Goal: Task Accomplishment & Management: Use online tool/utility

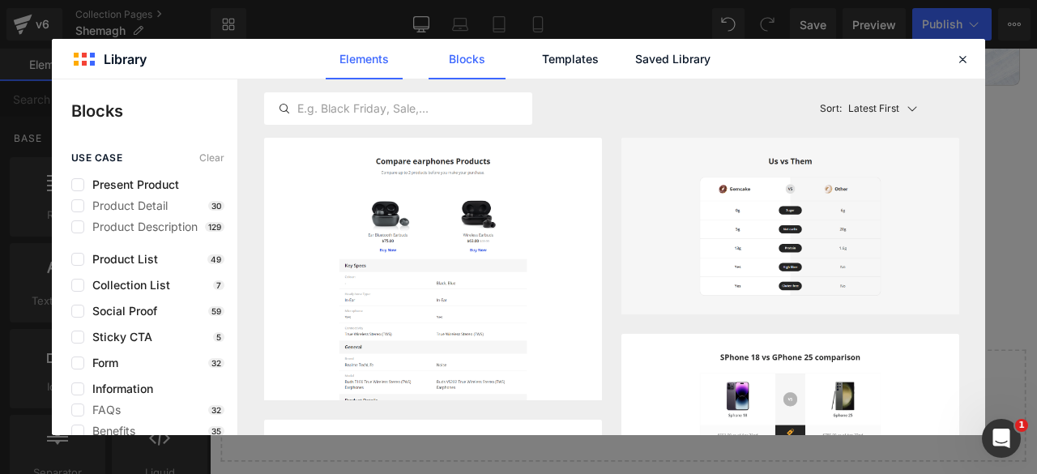
click at [531, 63] on link "Elements" at bounding box center [569, 59] width 77 height 40
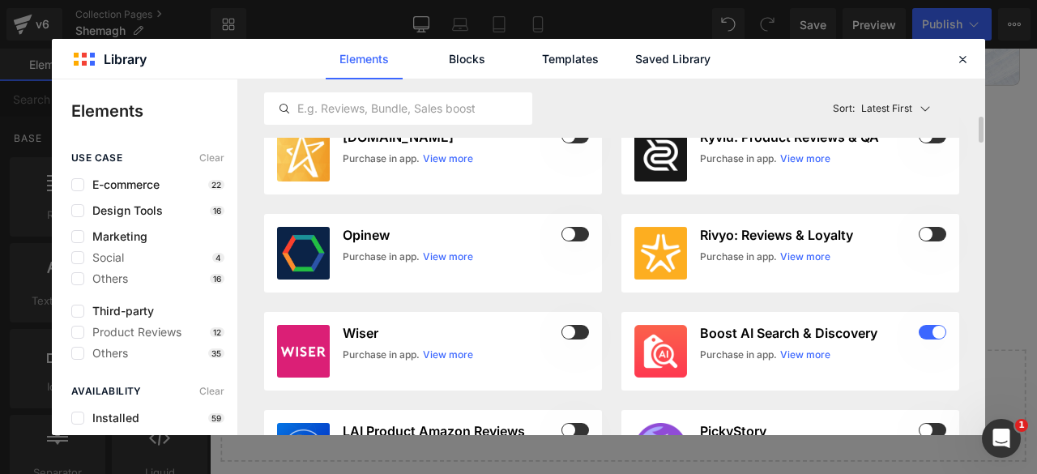
scroll to position [513, 0]
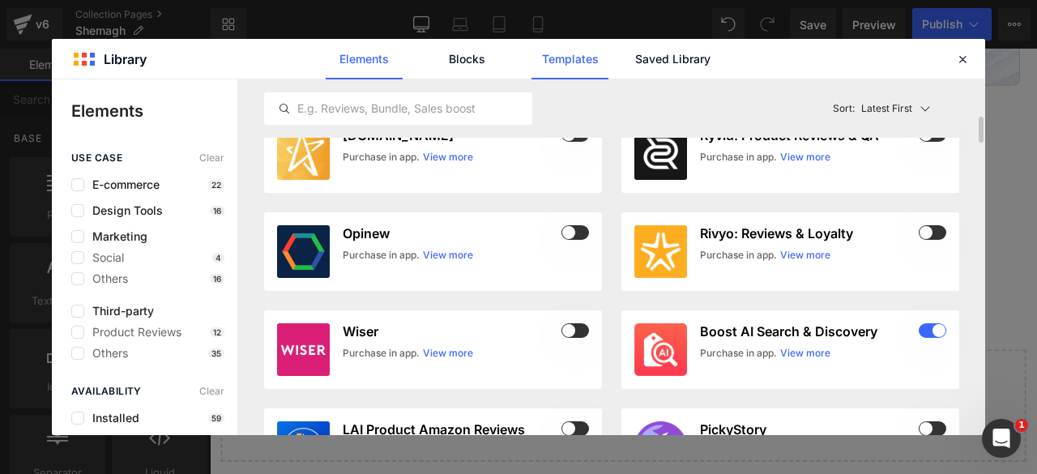
click at [0, 0] on link "Templates" at bounding box center [0, 0] width 0 height 0
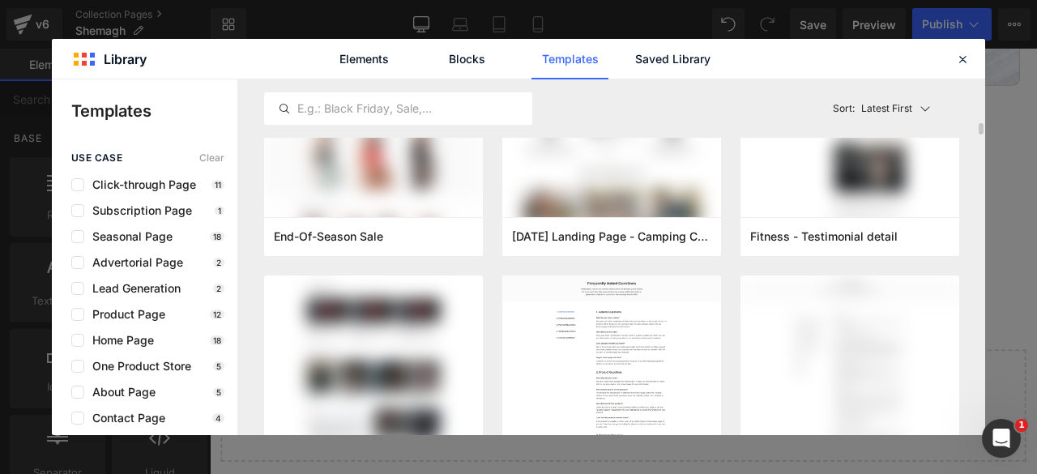
scroll to position [560, 0]
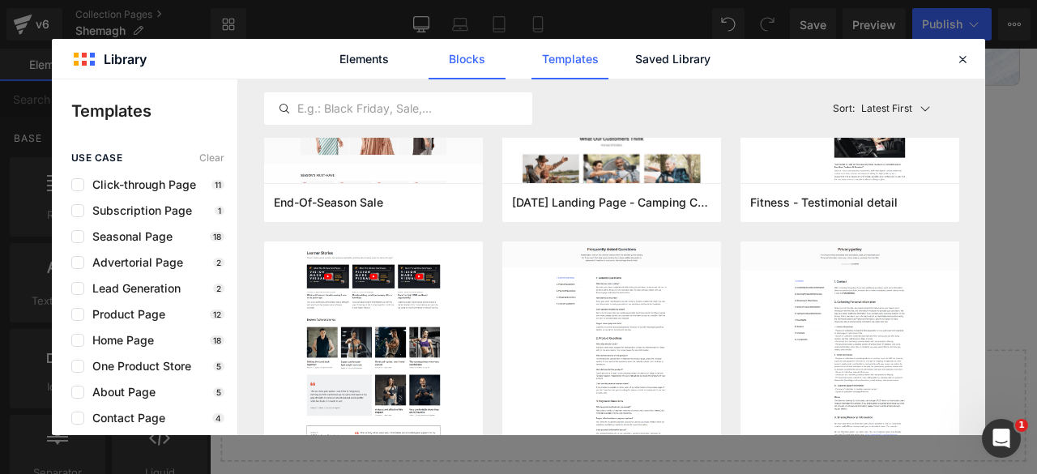
click at [634, 61] on link "Blocks" at bounding box center [672, 59] width 77 height 40
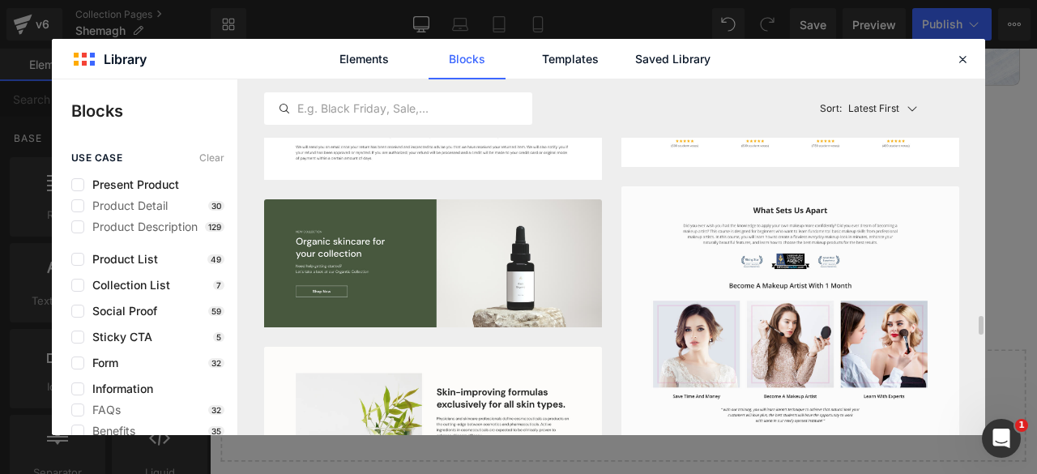
scroll to position [4387, 0]
click at [75, 360] on label at bounding box center [77, 362] width 13 height 13
click at [78, 363] on input "checkbox" at bounding box center [78, 363] width 0 height 0
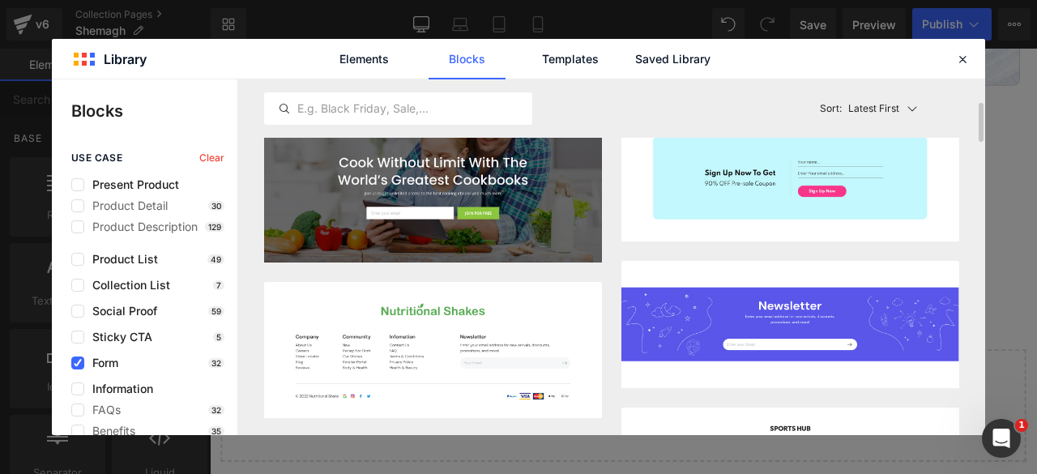
scroll to position [0, 0]
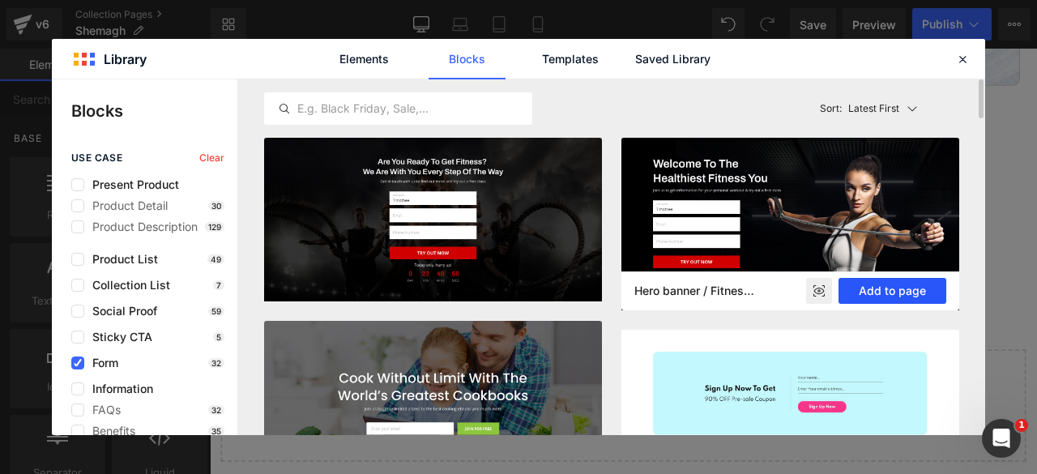
click at [873, 291] on button "Add to page" at bounding box center [892, 291] width 108 height 26
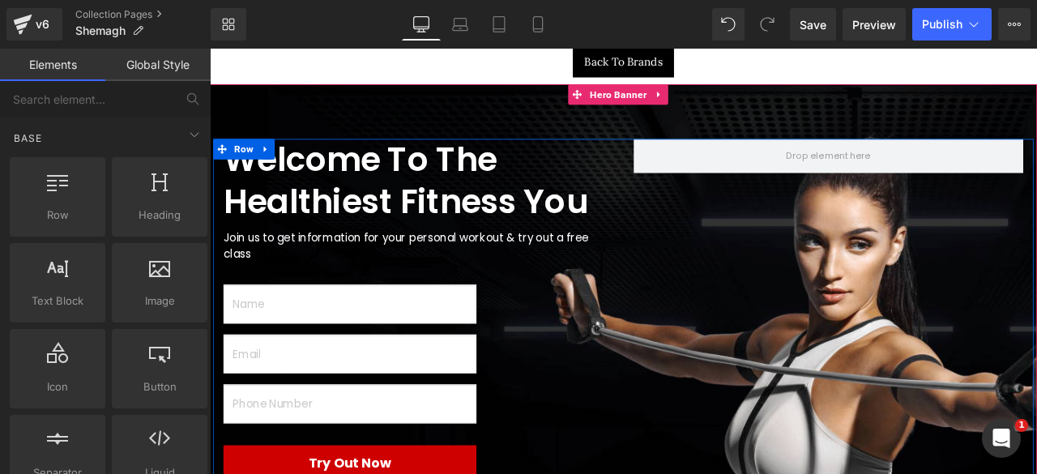
scroll to position [4770, 0]
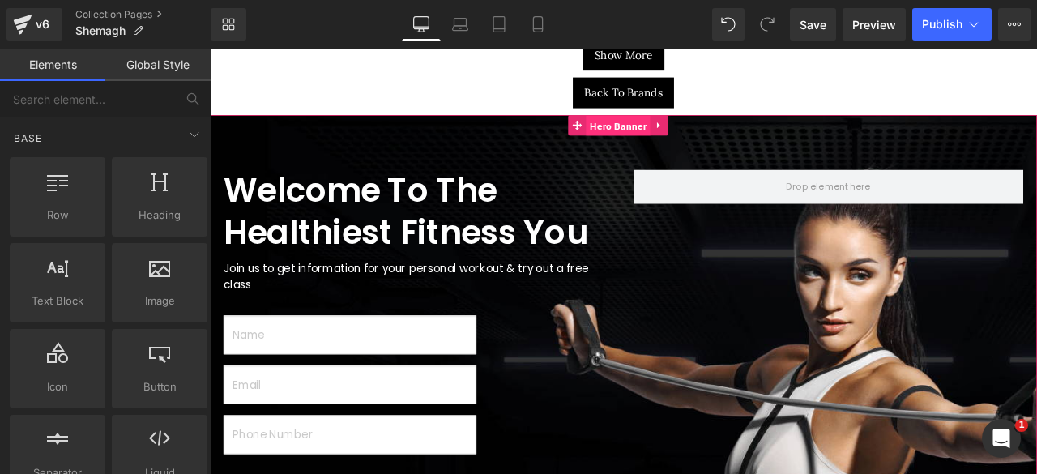
click at [692, 128] on span "Hero Banner" at bounding box center [693, 140] width 75 height 24
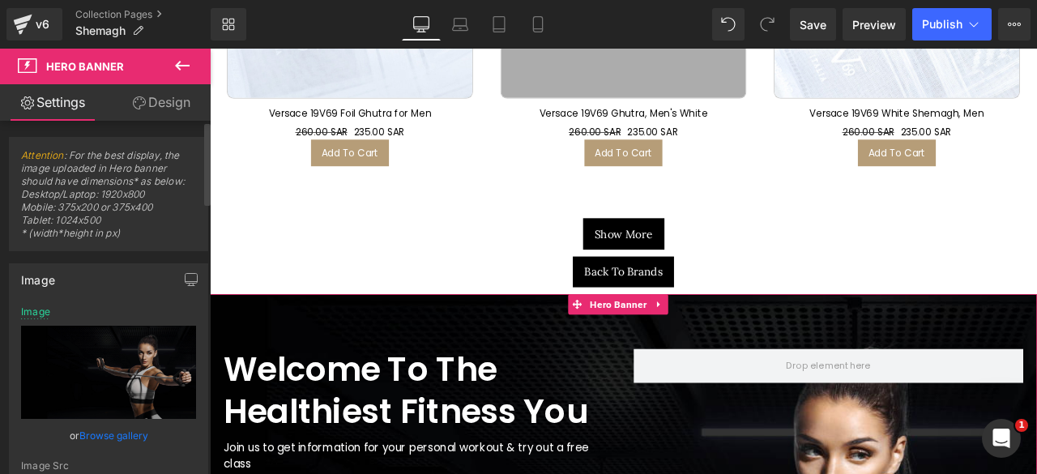
scroll to position [4559, 0]
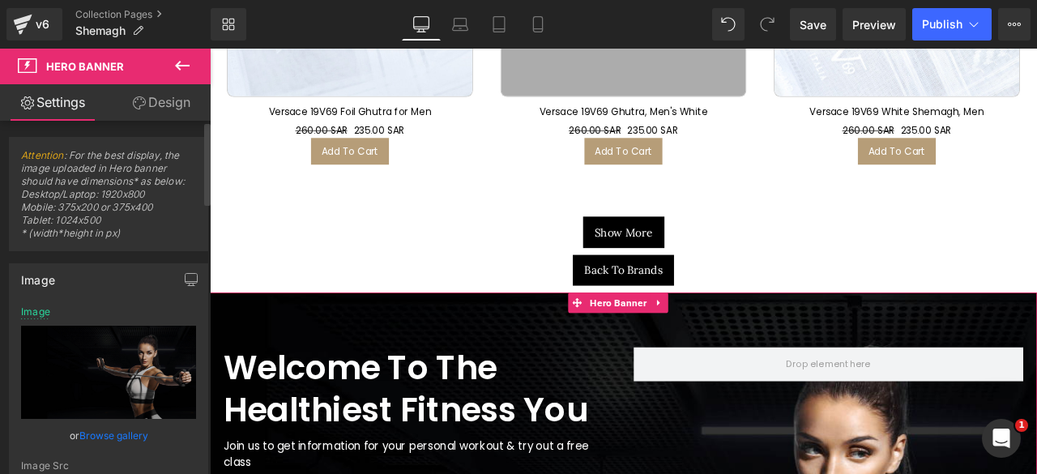
click at [97, 432] on link "Browse gallery" at bounding box center [113, 435] width 69 height 28
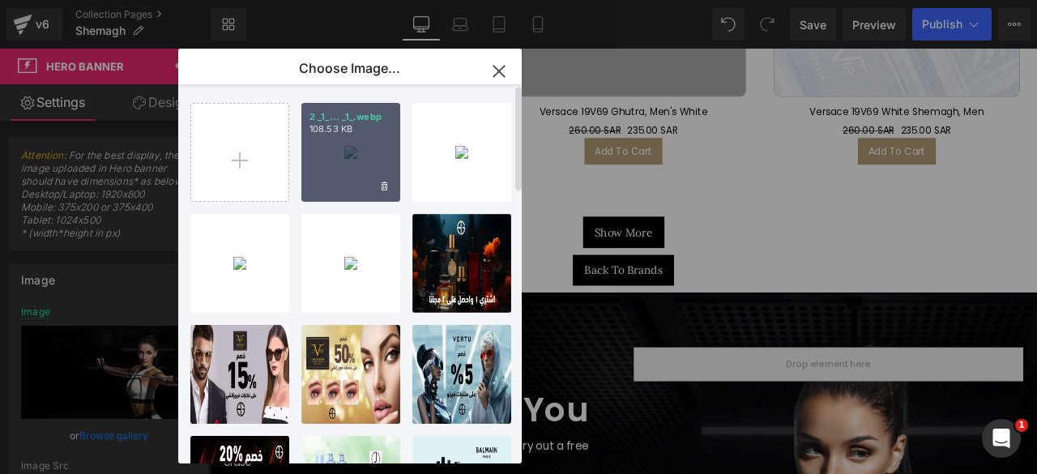
click at [340, 168] on div "2 _1_... _1_.webp 108.53 KB" at bounding box center [350, 152] width 99 height 99
type input "[URL][DOMAIN_NAME]"
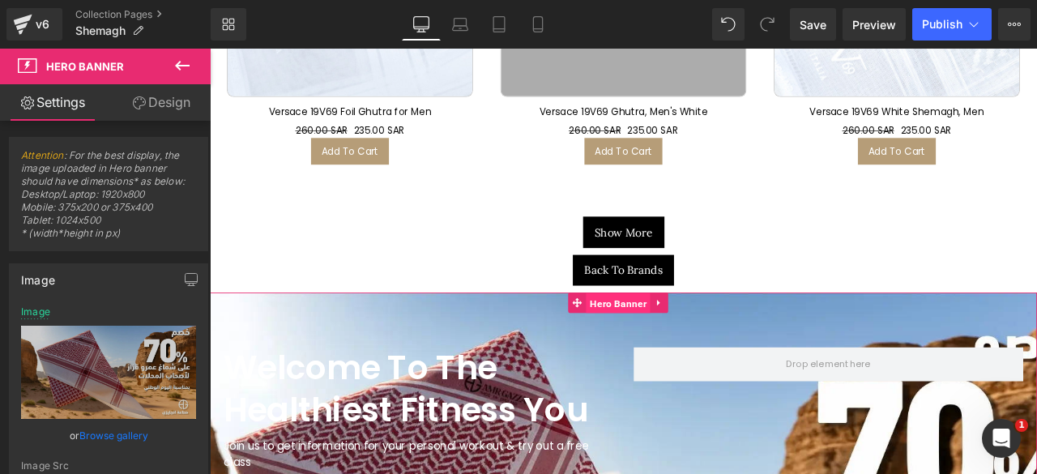
click at [704, 339] on span "Hero Banner" at bounding box center [693, 351] width 75 height 24
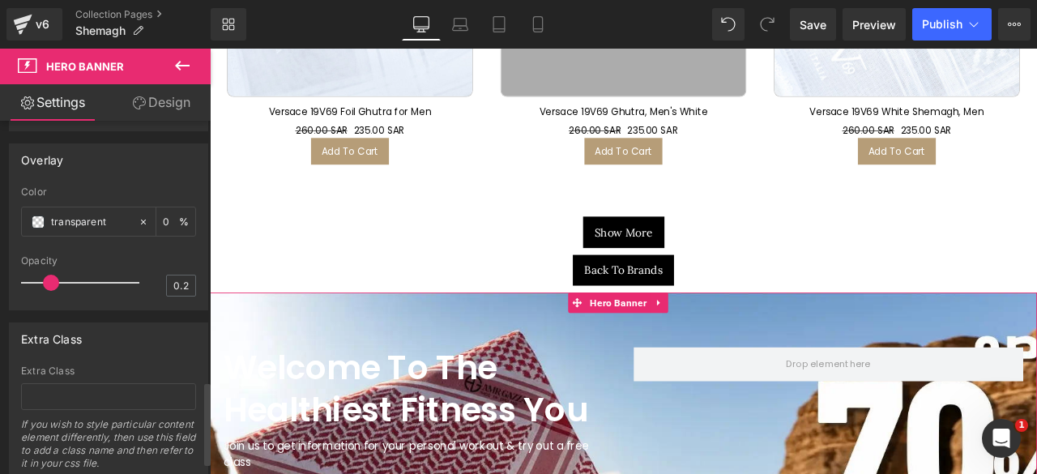
scroll to position [1115, 0]
click at [32, 215] on span at bounding box center [38, 221] width 13 height 13
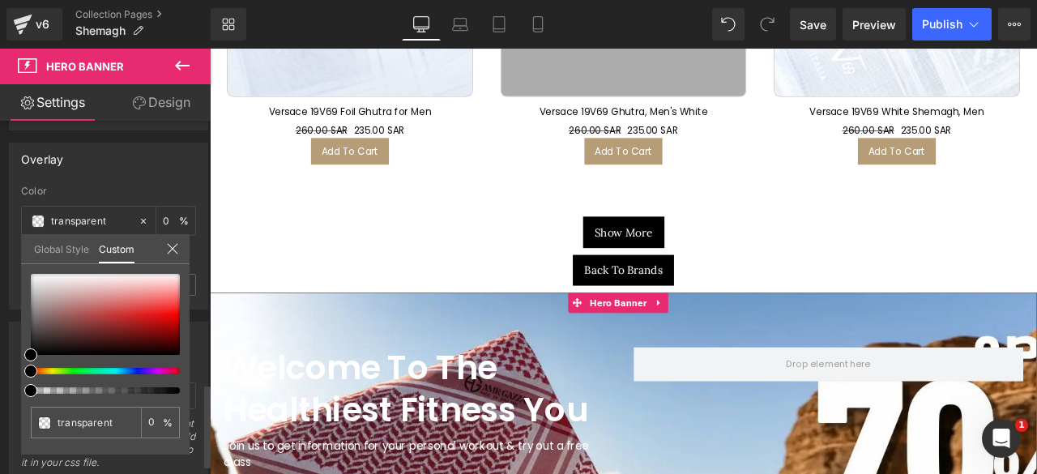
drag, startPoint x: 45, startPoint y: 330, endPoint x: 28, endPoint y: 351, distance: 27.1
drag, startPoint x: 28, startPoint y: 351, endPoint x: 37, endPoint y: 344, distance: 11.0
click at [29, 352] on span at bounding box center [30, 354] width 13 height 13
type input "#000000"
type input "100"
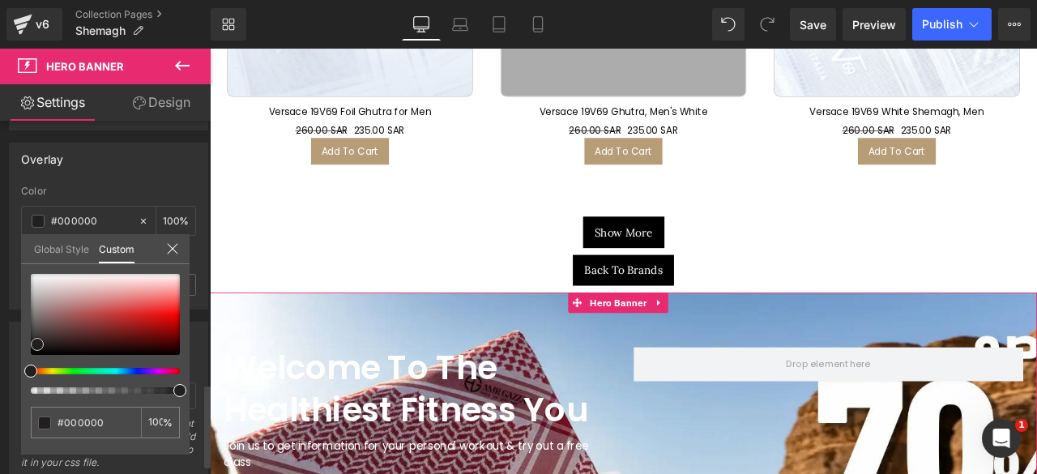
type input "#000000"
type input "100"
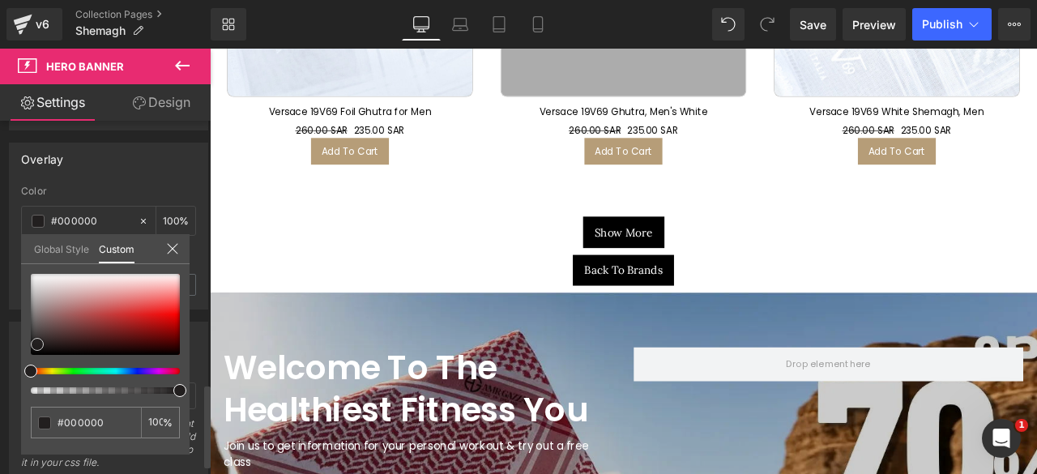
click at [37, 344] on div at bounding box center [105, 314] width 149 height 81
type input "#221f1f"
drag, startPoint x: 36, startPoint y: 349, endPoint x: 28, endPoint y: 362, distance: 15.3
click at [28, 362] on div "#221f1f 100 %" at bounding box center [105, 364] width 168 height 181
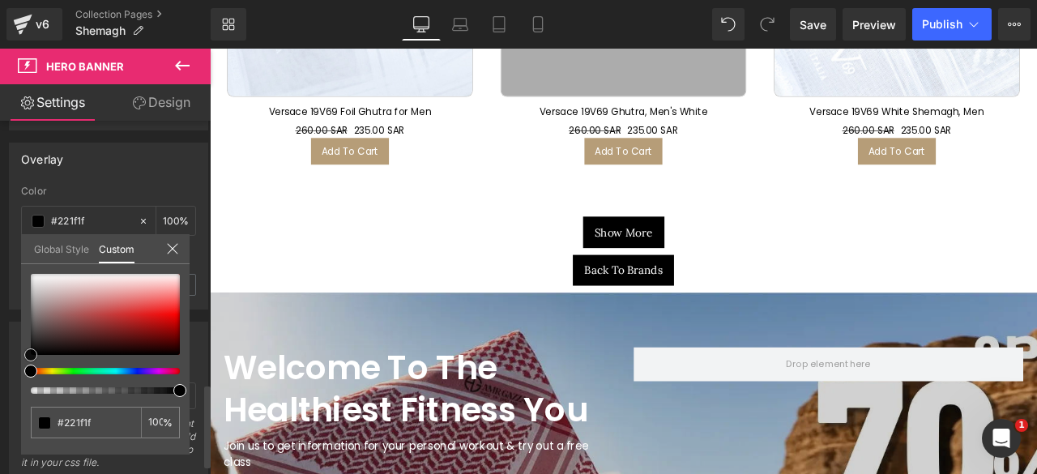
type input "#121111"
type input "#000000"
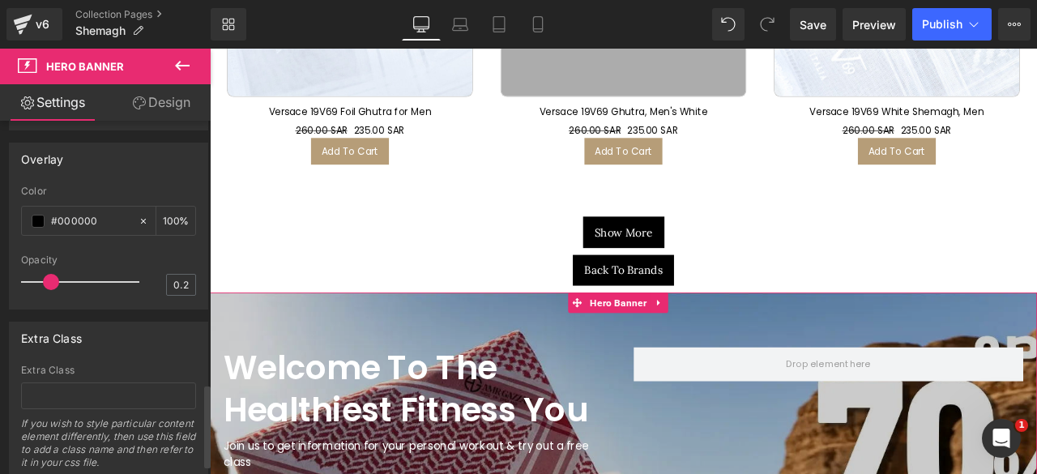
scroll to position [1157, 0]
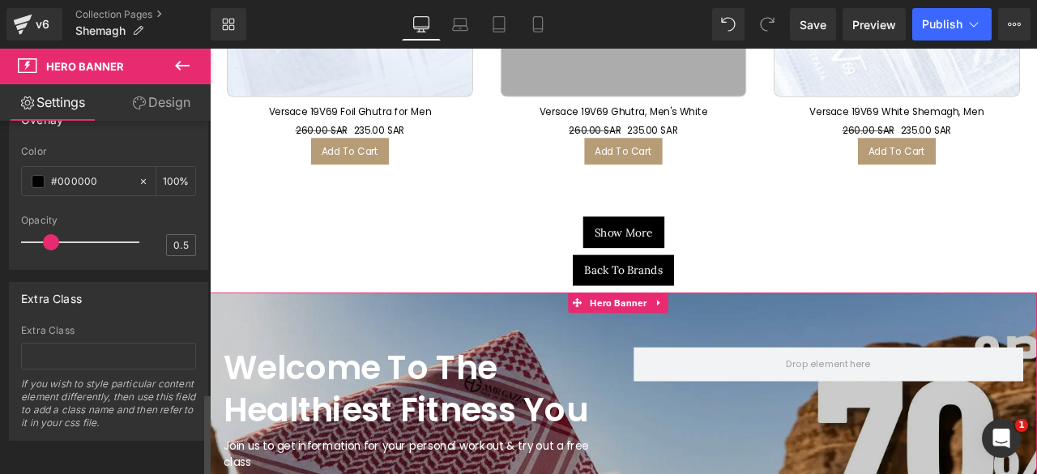
click at [81, 233] on div at bounding box center [84, 242] width 110 height 32
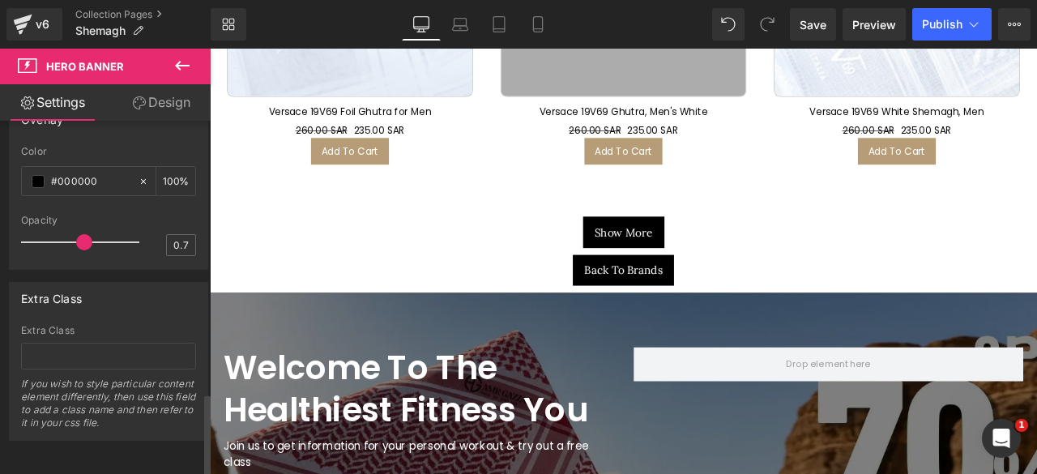
click at [100, 232] on div at bounding box center [84, 242] width 110 height 32
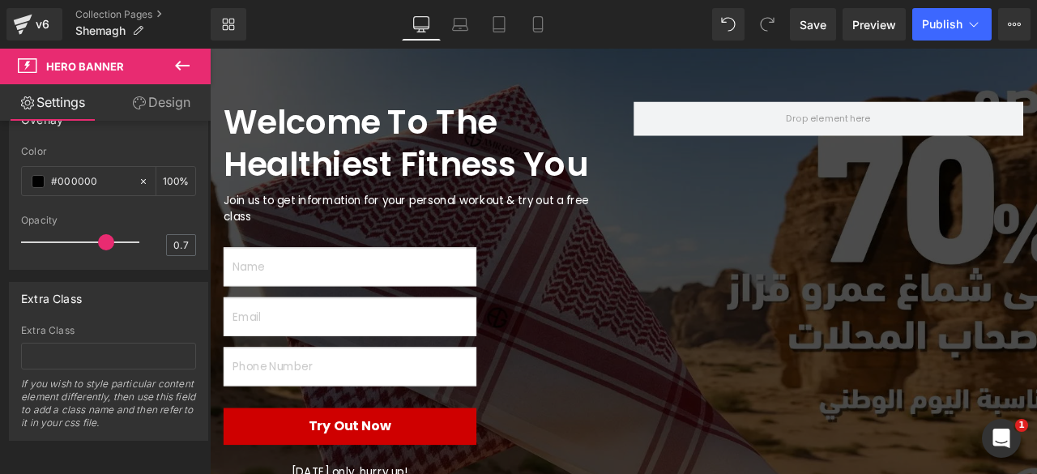
scroll to position [4851, 0]
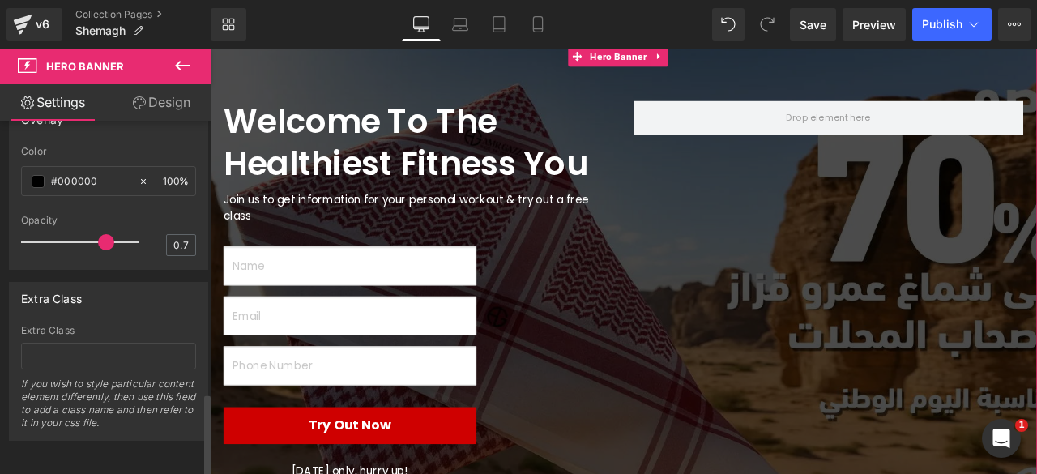
type input "0.5"
click at [85, 232] on div at bounding box center [84, 242] width 110 height 32
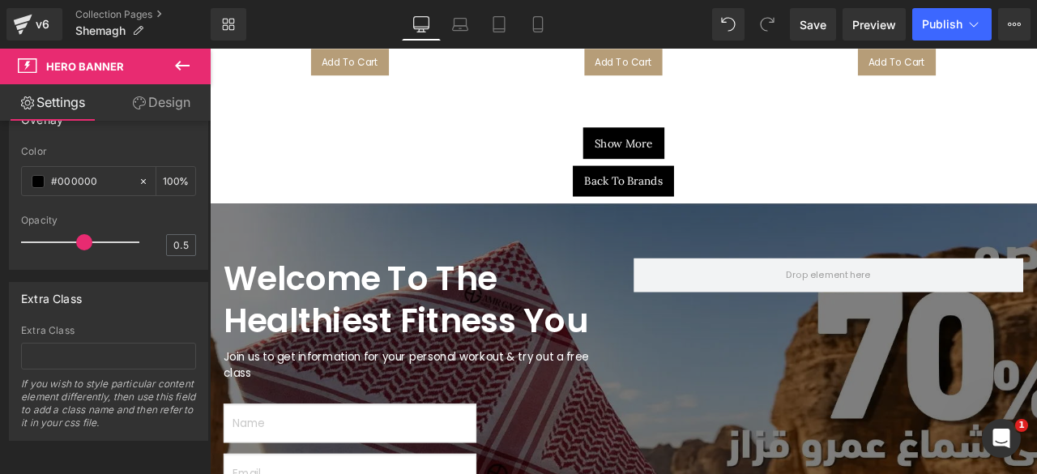
scroll to position [4673, 0]
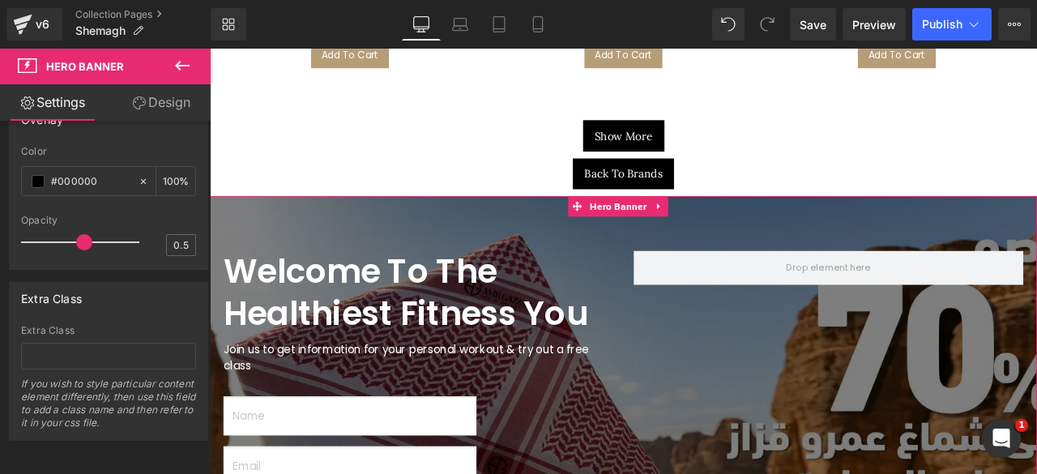
click at [695, 224] on span "Hero Banner" at bounding box center [693, 236] width 75 height 24
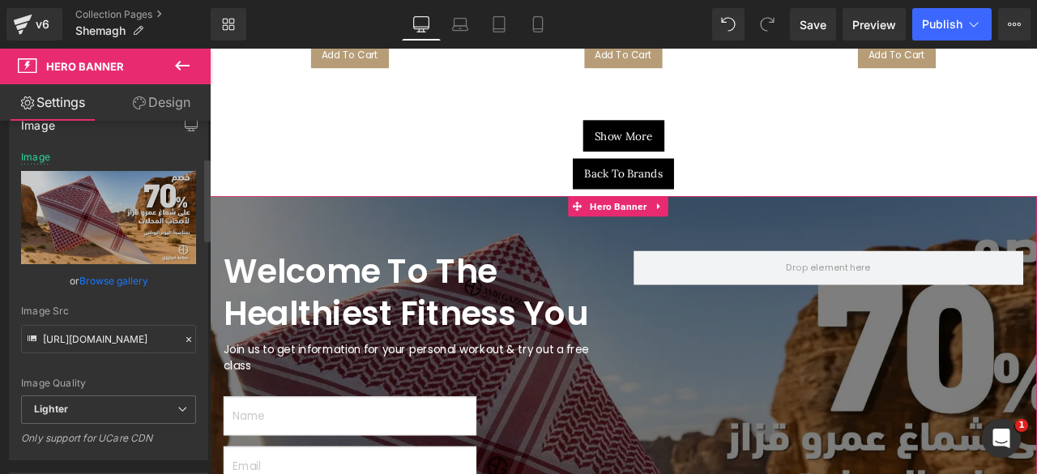
scroll to position [0, 0]
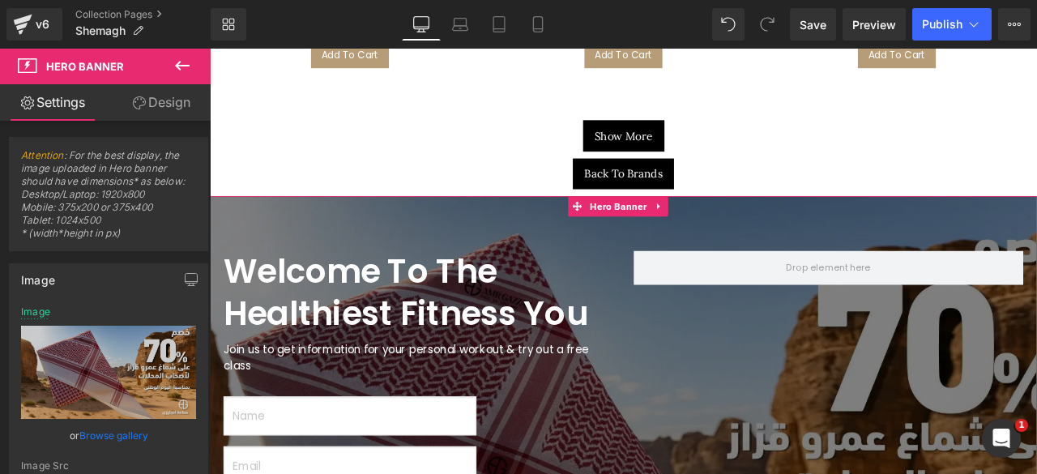
click at [151, 99] on link "Design" at bounding box center [161, 102] width 105 height 36
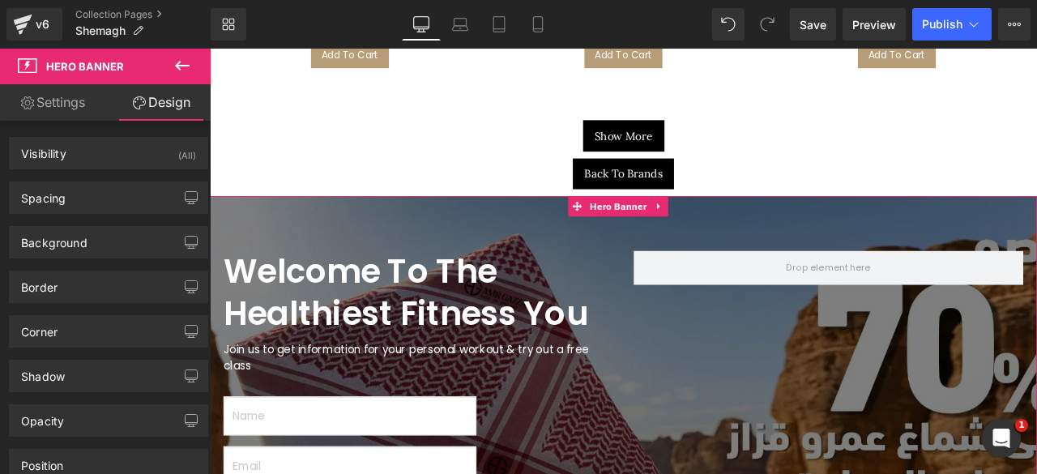
click at [63, 100] on link "Settings" at bounding box center [52, 102] width 105 height 36
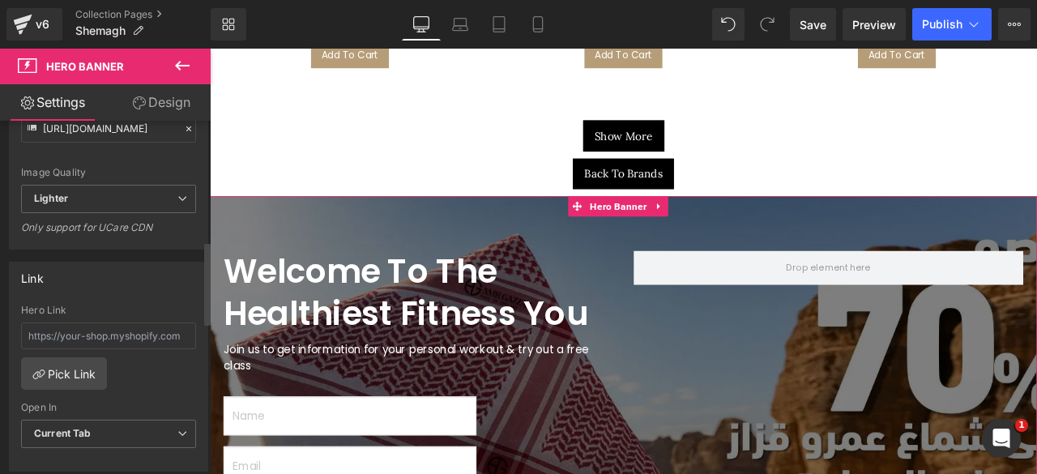
scroll to position [509, 0]
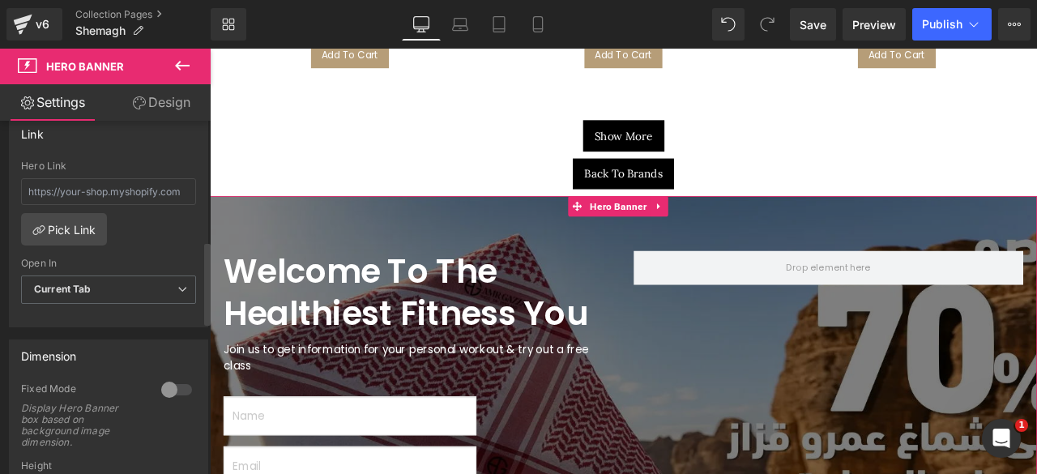
click at [178, 386] on div at bounding box center [176, 390] width 39 height 26
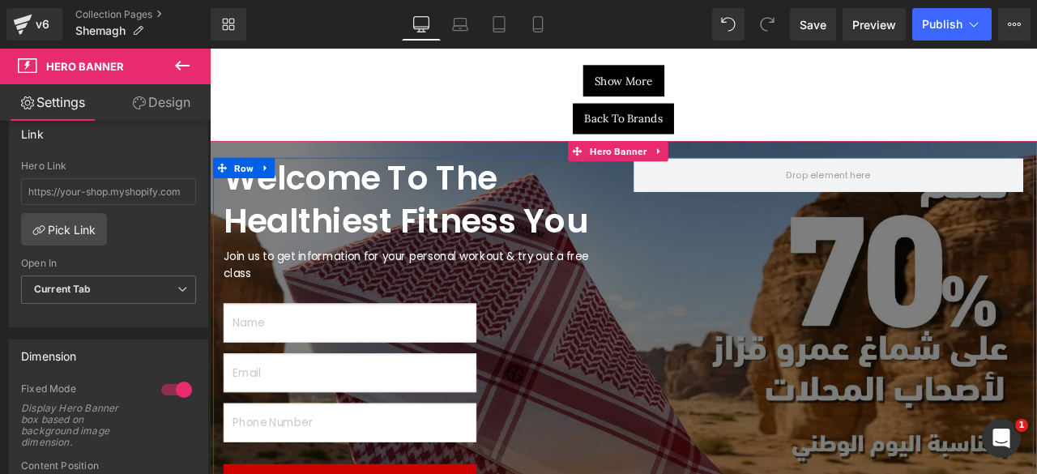
scroll to position [4740, 0]
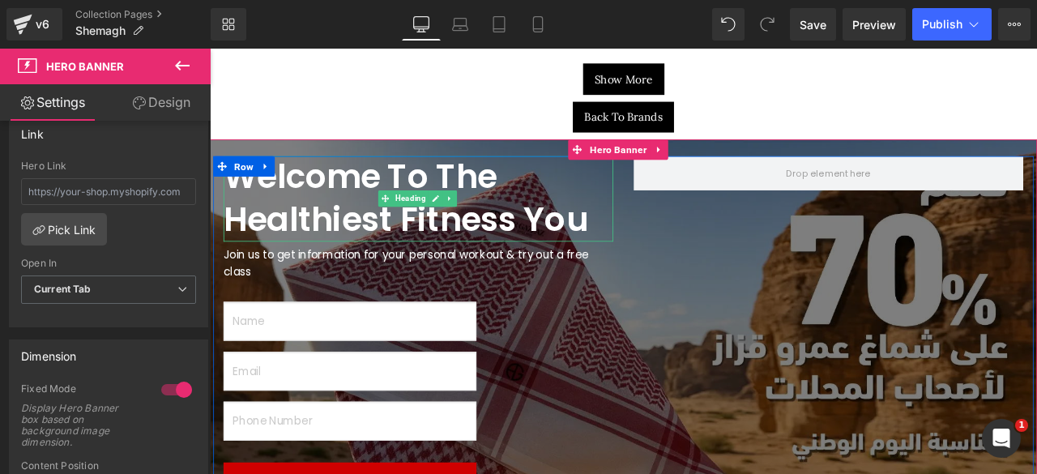
click at [314, 187] on h1 "Welcome To The Healthiest Fitness You" at bounding box center [457, 227] width 462 height 101
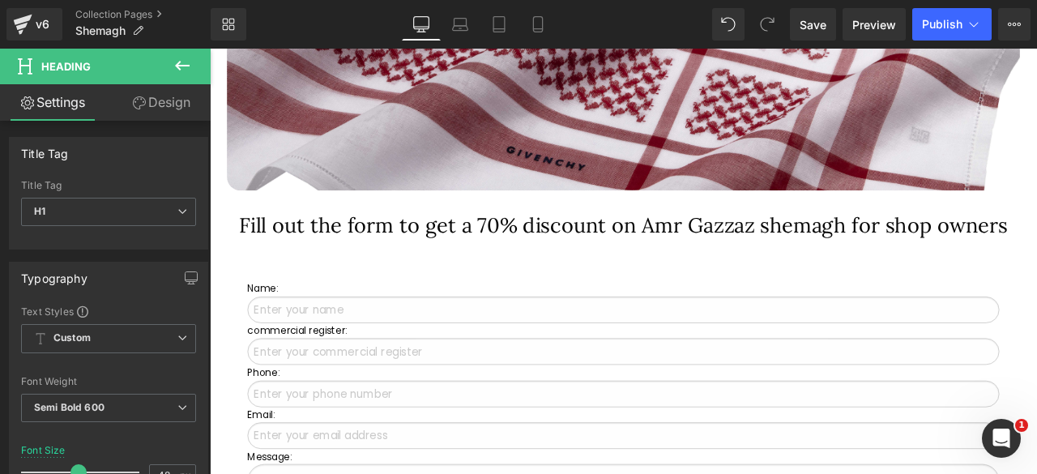
scroll to position [1094, 0]
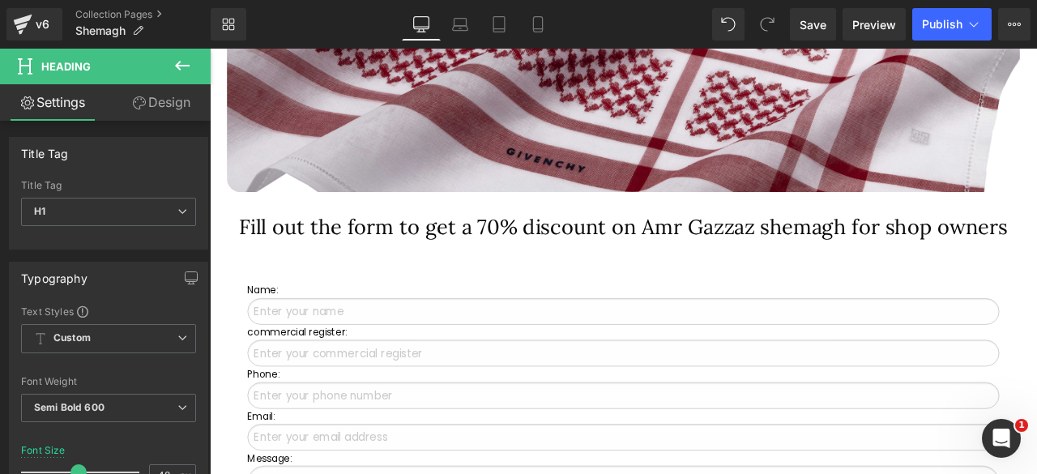
click at [386, 264] on h1 "Fill out the form to get a 70% discount on Amr Gazzaz shemagh for shop owners" at bounding box center [699, 260] width 923 height 34
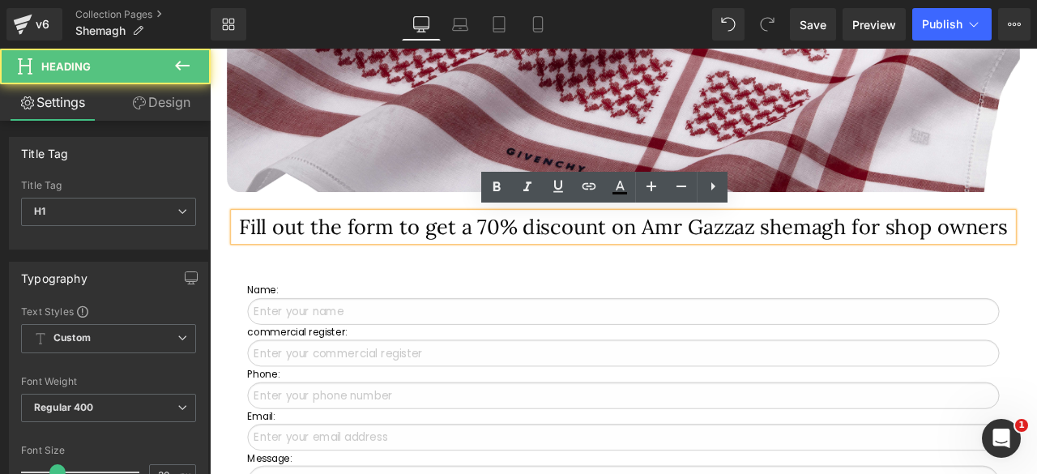
click at [409, 261] on h1 "Fill out the form to get a 70% discount on Amr Gazzaz shemagh for shop owners" at bounding box center [699, 260] width 923 height 34
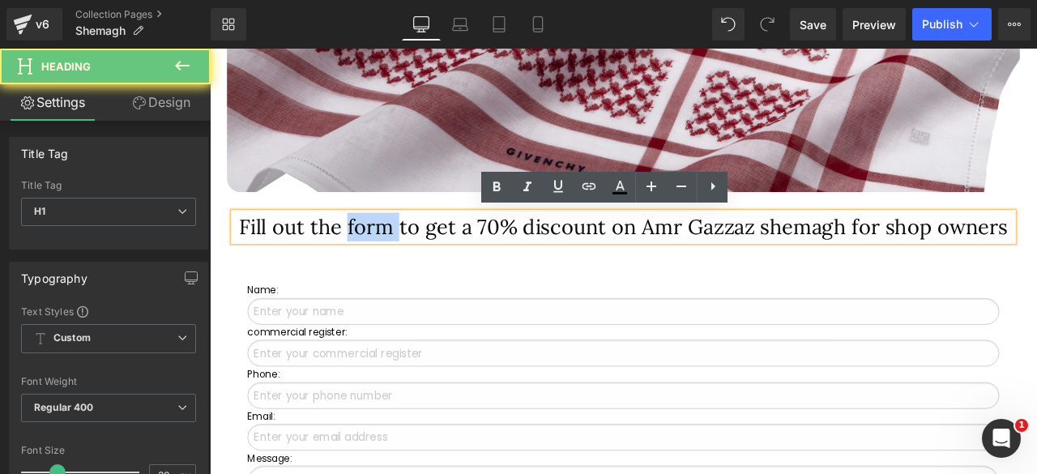
click at [409, 261] on h1 "Fill out the form to get a 70% discount on Amr Gazzaz shemagh for shop owners" at bounding box center [699, 260] width 923 height 34
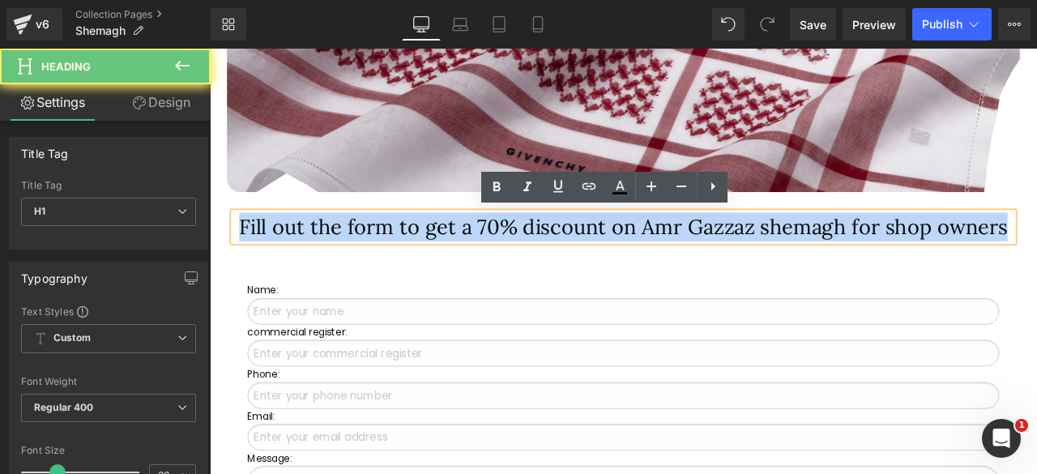
click at [409, 261] on h1 "Fill out the form to get a 70% discount on Amr Gazzaz shemagh for shop owners" at bounding box center [699, 260] width 923 height 34
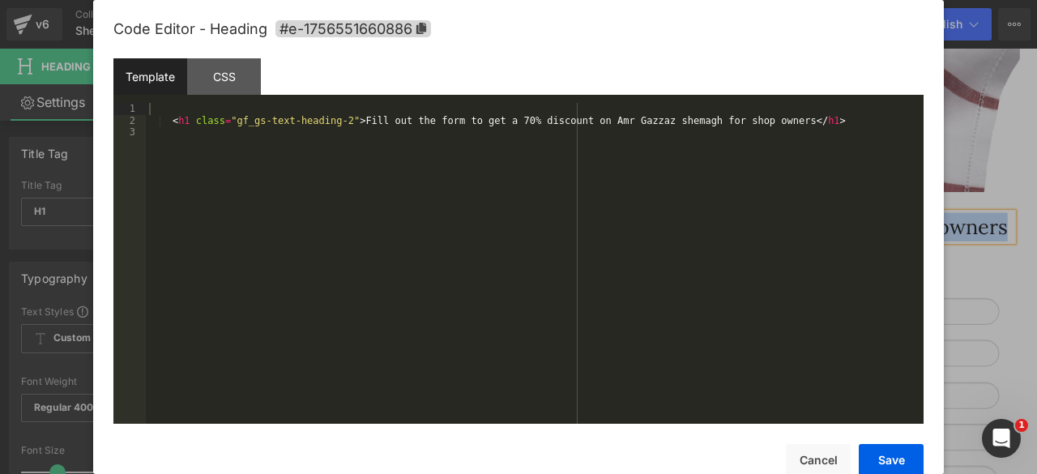
click at [369, 0] on div "Hero Banner You are previewing how the will restyle your page. You can not edit…" at bounding box center [518, 0] width 1037 height 0
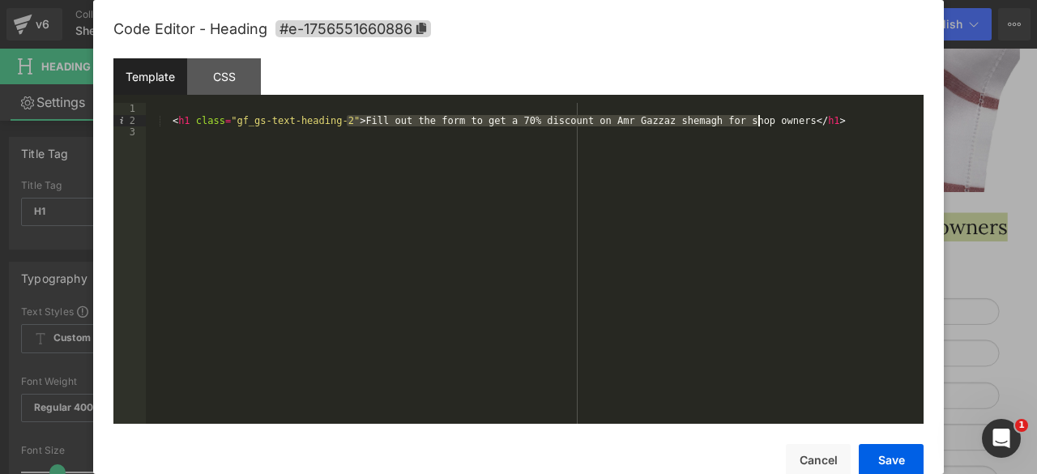
drag, startPoint x: 345, startPoint y: 120, endPoint x: 758, endPoint y: 122, distance: 413.1
click at [758, 122] on div "< h1 class = "gf_gs-text-heading-2" > Fill out the form to get a 70% discount o…" at bounding box center [535, 275] width 778 height 344
click at [881, 461] on button "Save" at bounding box center [891, 460] width 65 height 32
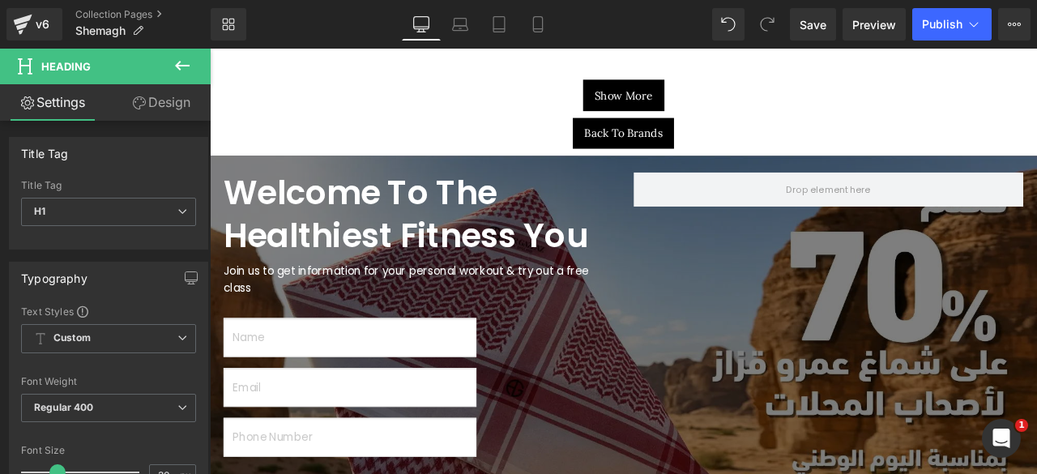
scroll to position [4687, 0]
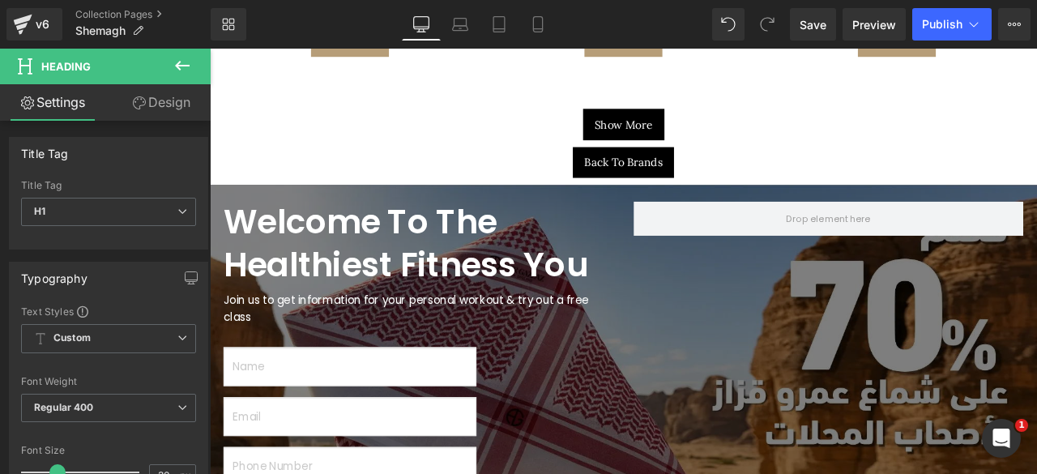
click at [383, 270] on h1 "Welcome To The Healthiest Fitness You" at bounding box center [457, 280] width 462 height 101
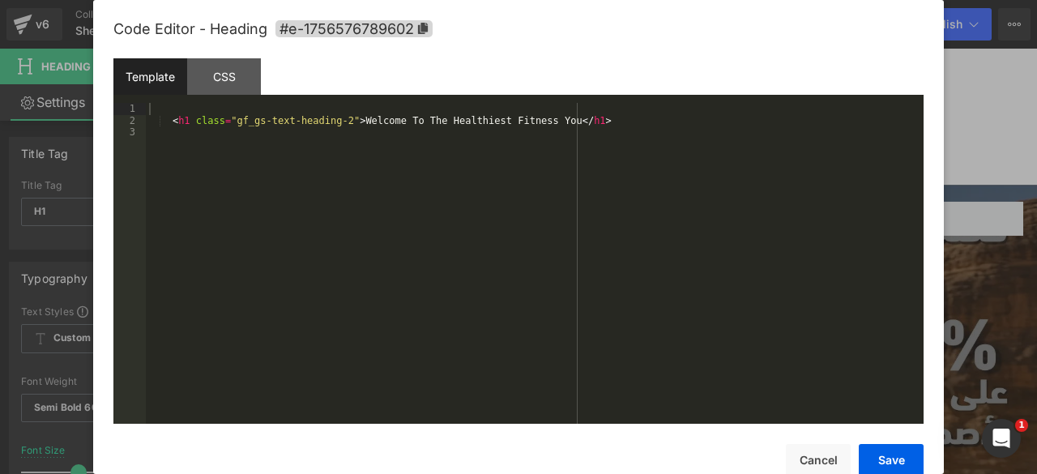
click at [272, 0] on div "Hero Banner You are previewing how the will restyle your page. You can not edit…" at bounding box center [518, 0] width 1037 height 0
drag, startPoint x: 543, startPoint y: 123, endPoint x: 347, endPoint y: 121, distance: 196.8
click at [347, 121] on div "< h1 class = "gf_gs-text-heading-2" > Welcome To The Healthiest Fitness You </ …" at bounding box center [535, 275] width 778 height 344
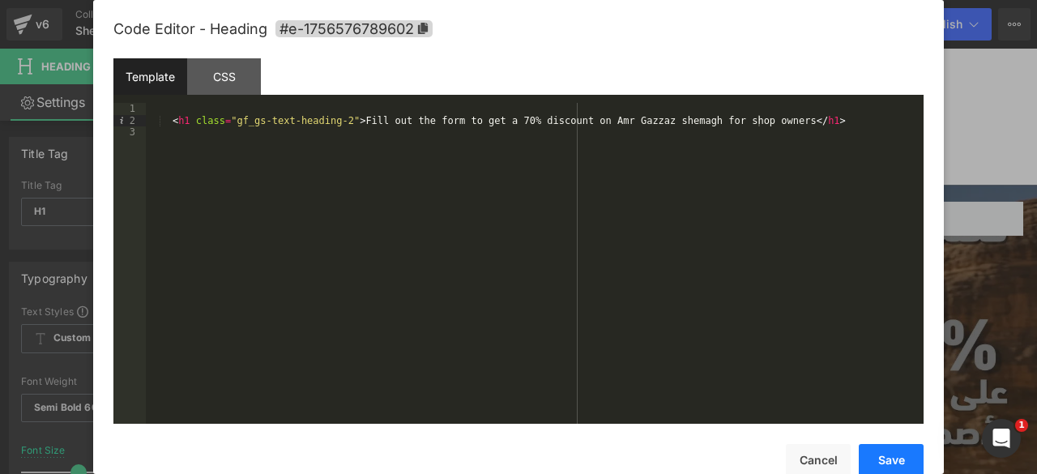
click at [871, 446] on button "Save" at bounding box center [891, 460] width 65 height 32
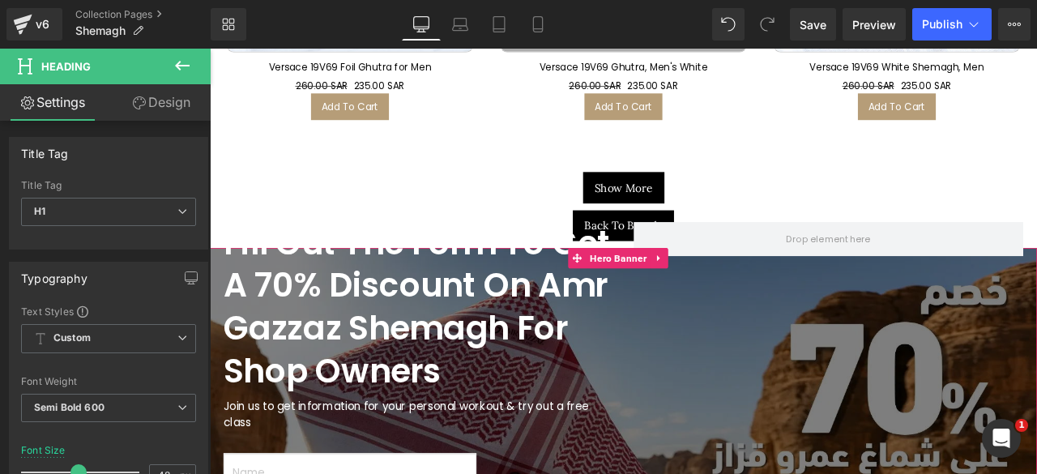
scroll to position [4612, 0]
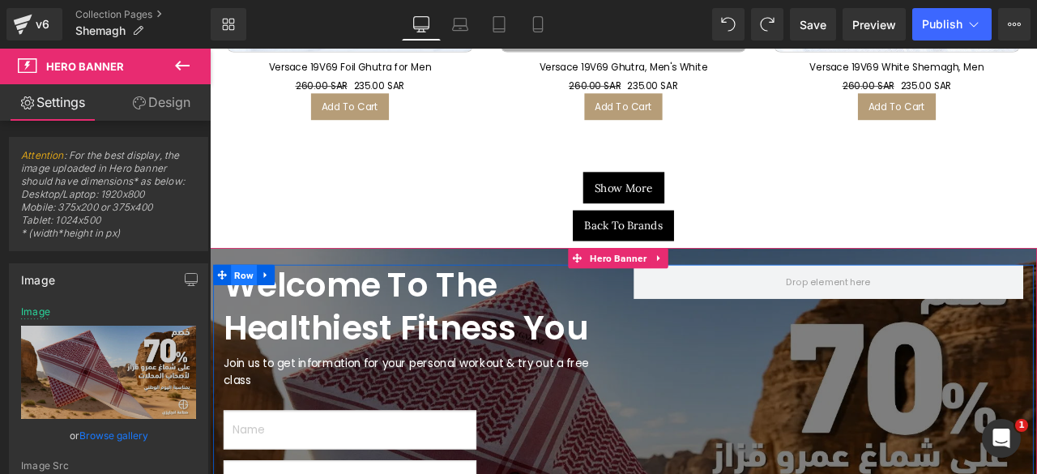
click at [240, 305] on span "Row" at bounding box center [250, 317] width 31 height 24
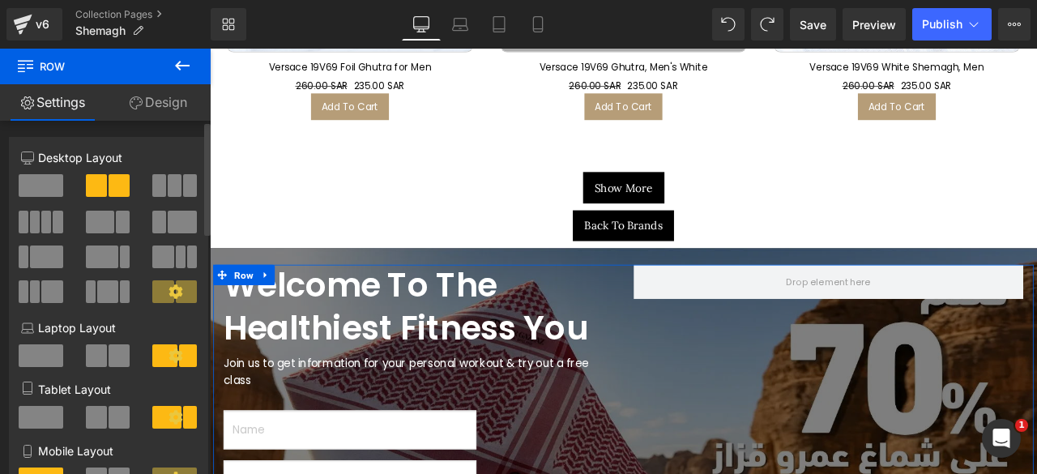
click at [98, 223] on span at bounding box center [100, 222] width 29 height 23
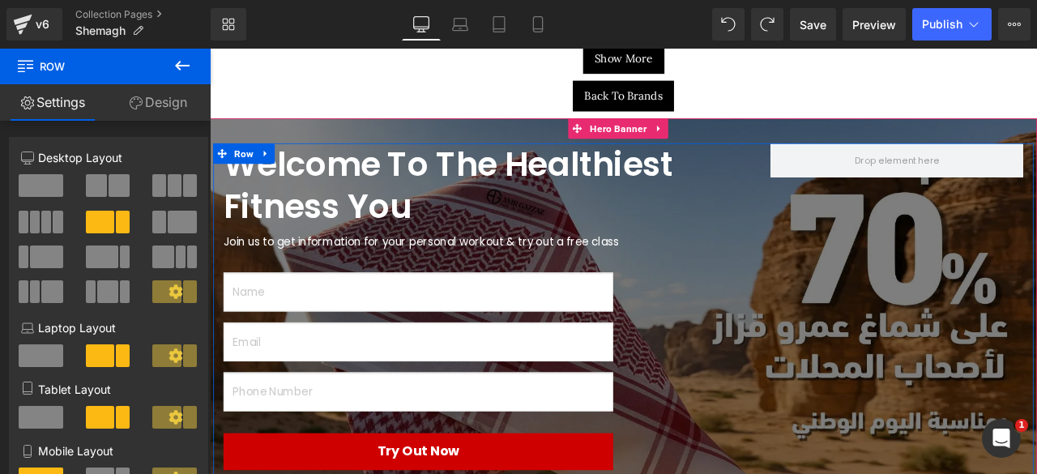
scroll to position [4760, 0]
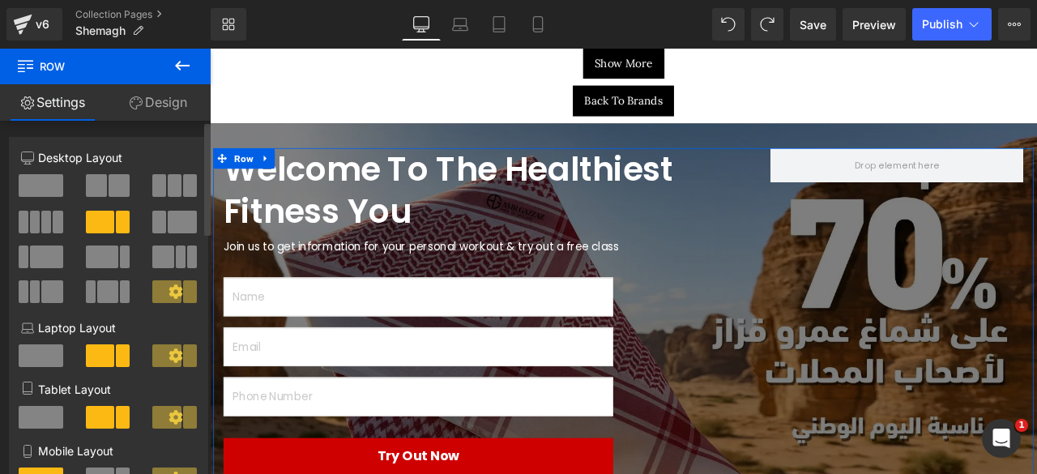
click at [107, 259] on span at bounding box center [102, 256] width 32 height 23
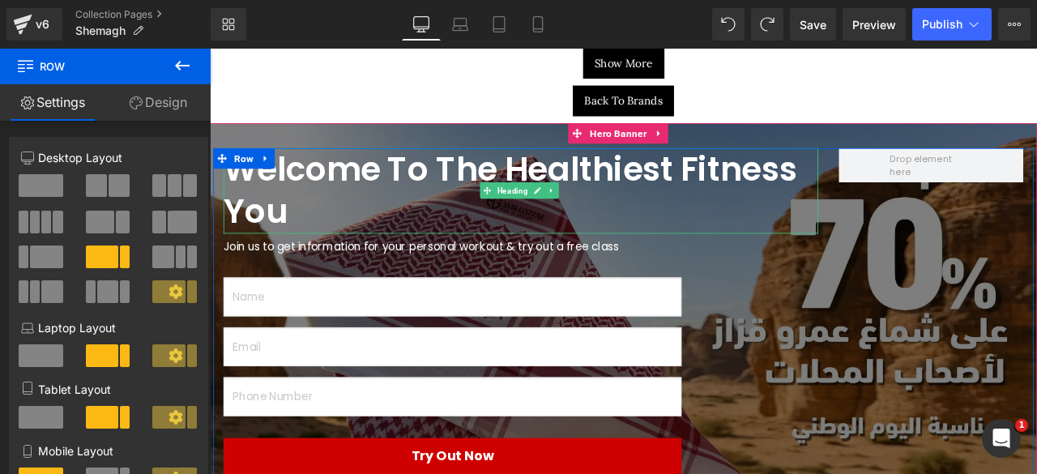
click at [409, 171] on h1 "Welcome To The Healthiest Fitness You" at bounding box center [578, 217] width 705 height 101
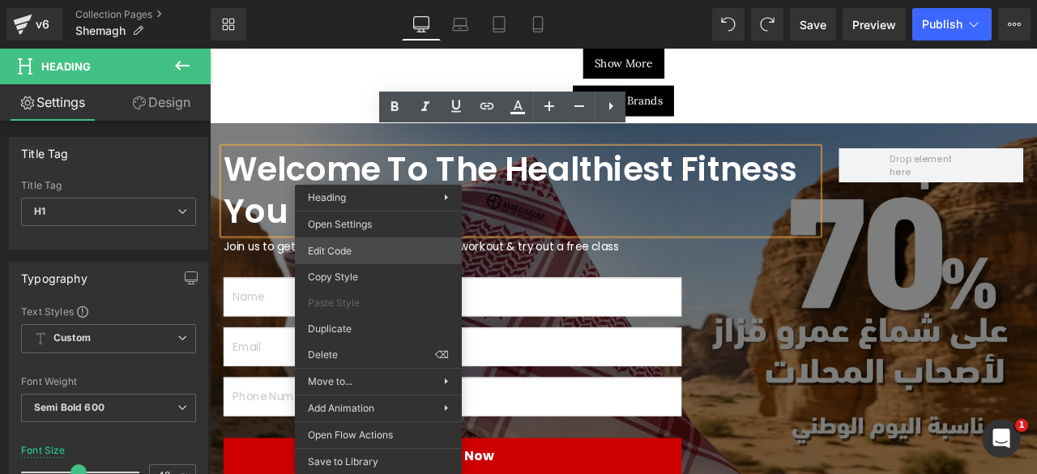
click at [335, 0] on div "Row You are previewing how the will restyle your page. You can not edit Element…" at bounding box center [518, 0] width 1037 height 0
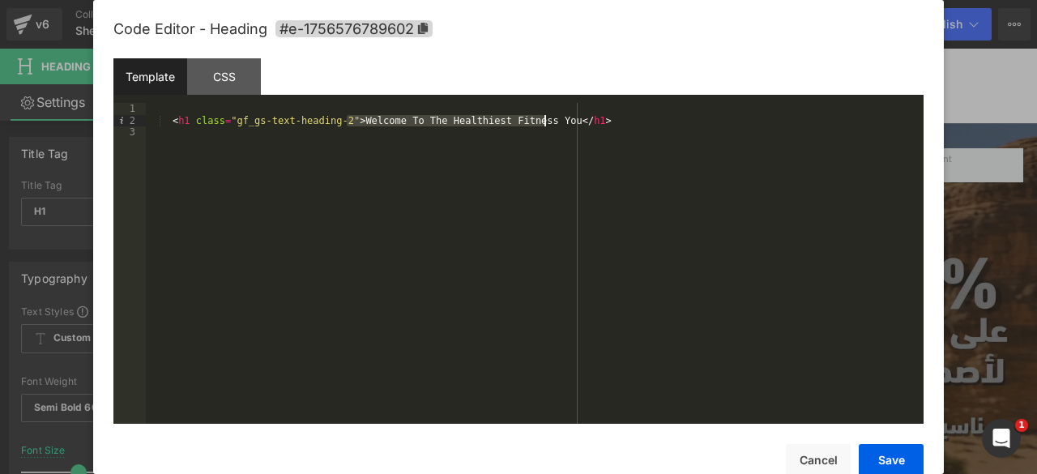
drag, startPoint x: 346, startPoint y: 121, endPoint x: 543, endPoint y: 120, distance: 197.6
click at [543, 120] on div "< h1 class = "gf_gs-text-heading-2" > Welcome To The Healthiest Fitness You </ …" at bounding box center [535, 275] width 778 height 344
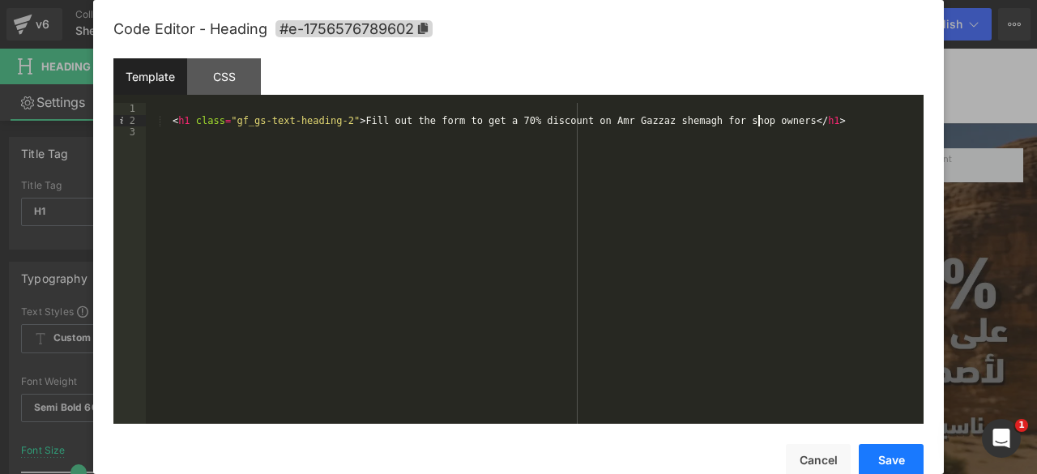
click at [894, 462] on button "Save" at bounding box center [891, 460] width 65 height 32
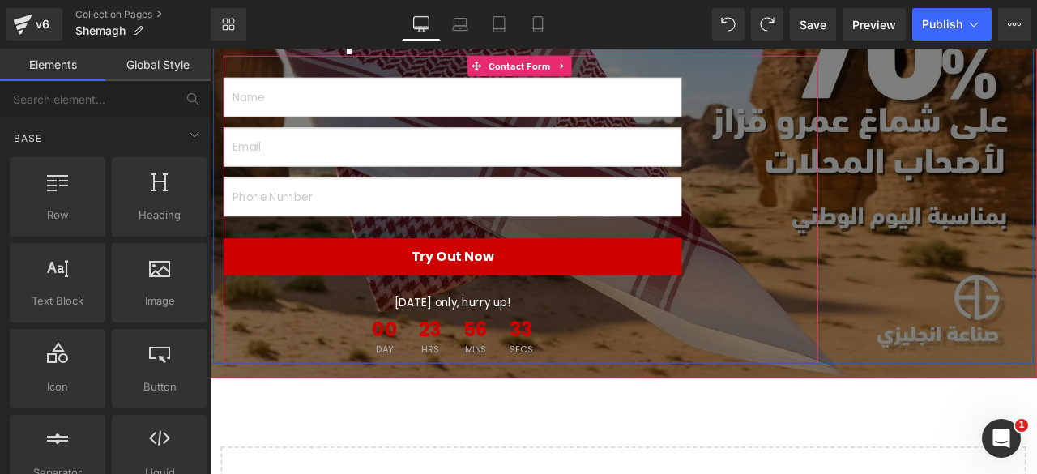
scroll to position [4997, 0]
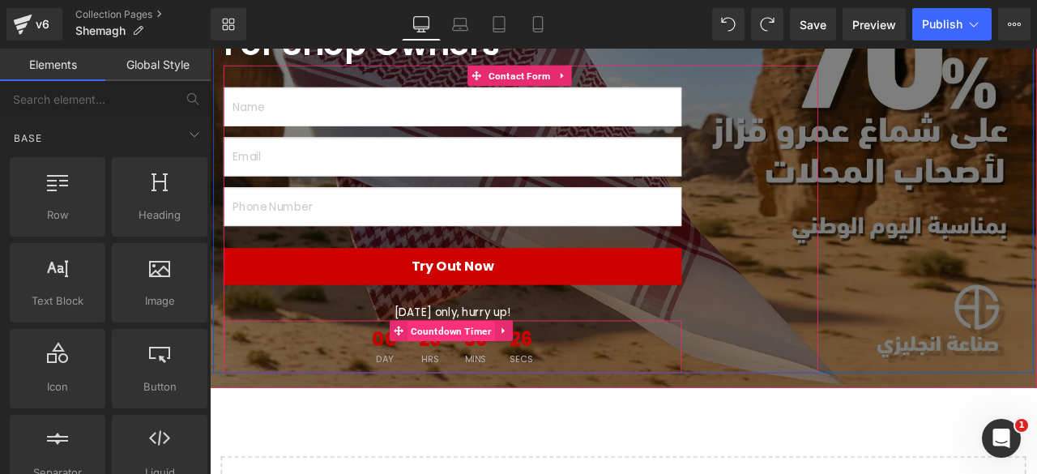
click at [463, 372] on span "Countdown Timer" at bounding box center [496, 384] width 104 height 24
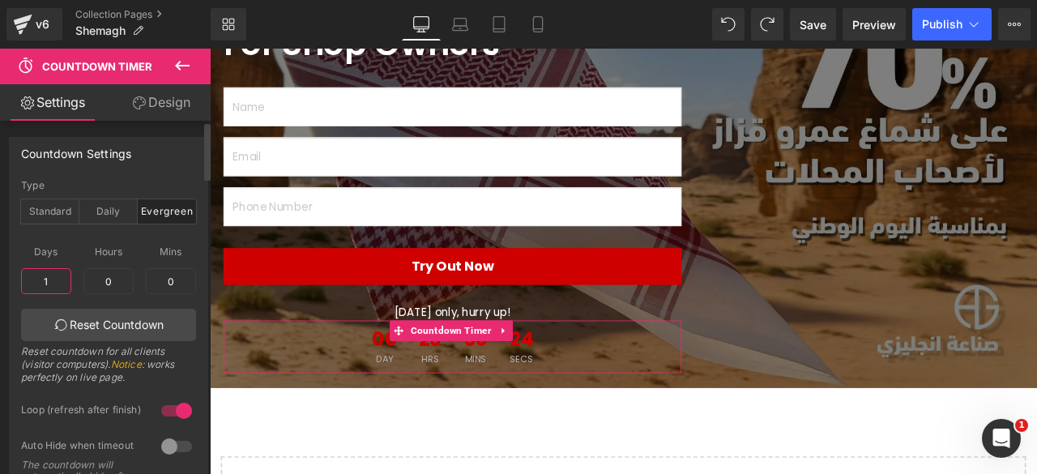
click at [36, 275] on input "1" at bounding box center [46, 281] width 50 height 26
type input "7"
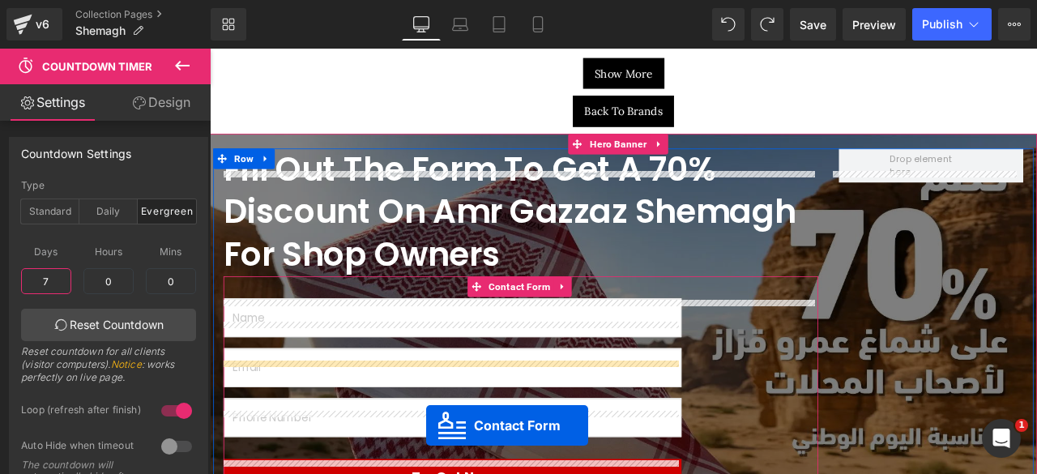
scroll to position [4435, 0]
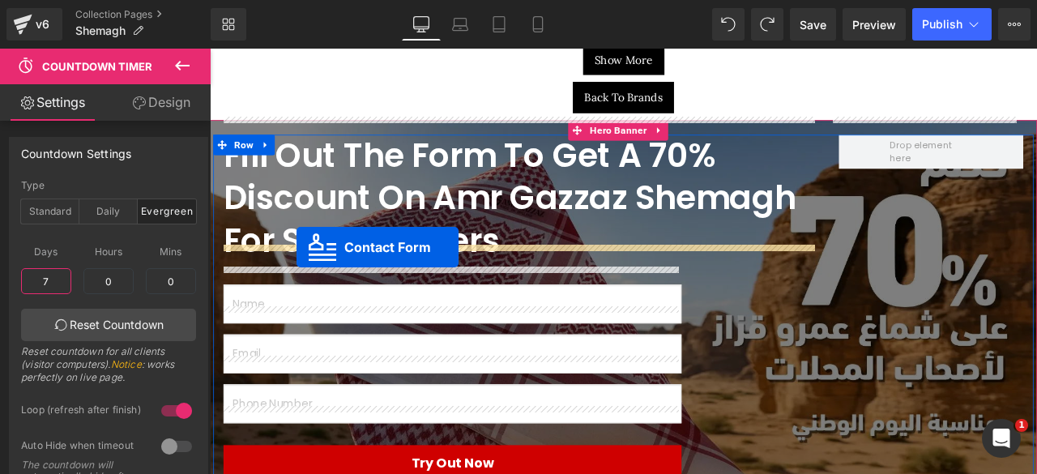
drag, startPoint x: 647, startPoint y: 153, endPoint x: 313, endPoint y: 283, distance: 359.0
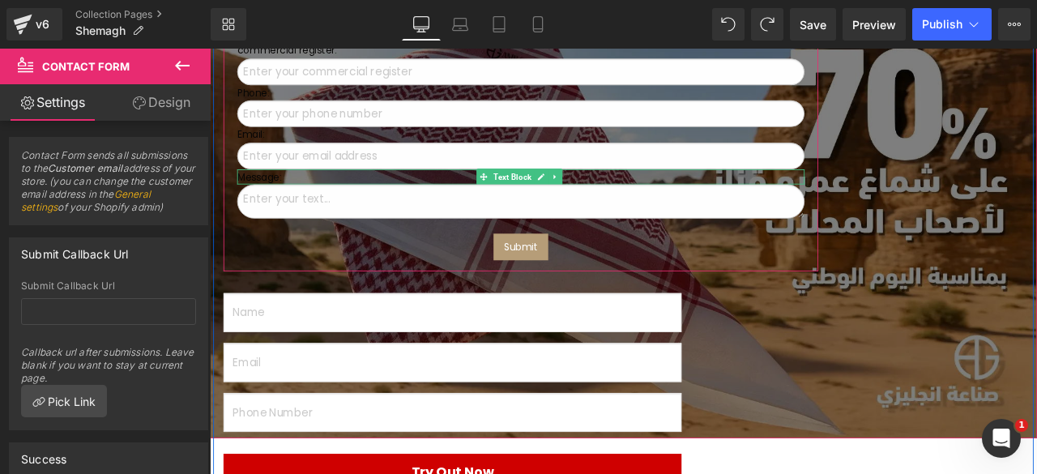
scroll to position [4570, 0]
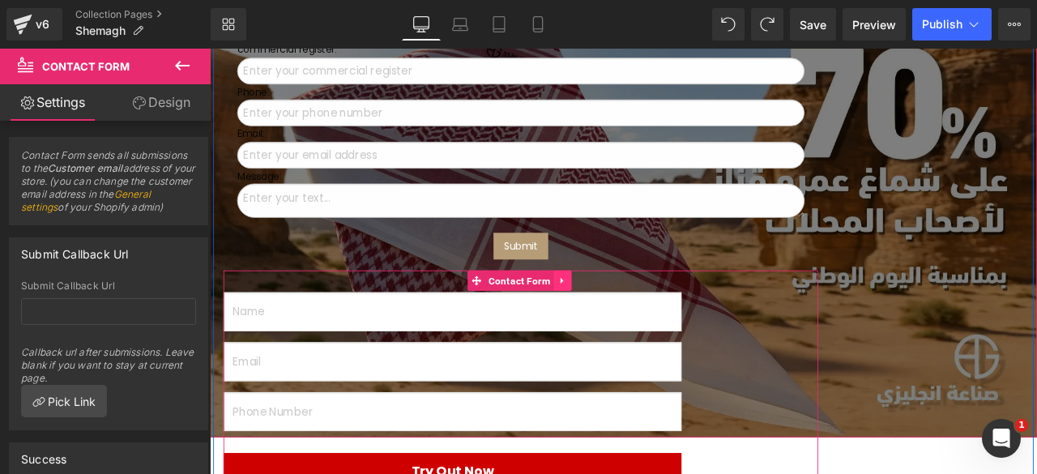
click at [622, 318] on icon at bounding box center [627, 324] width 11 height 12
click at [635, 318] on icon at bounding box center [638, 323] width 11 height 11
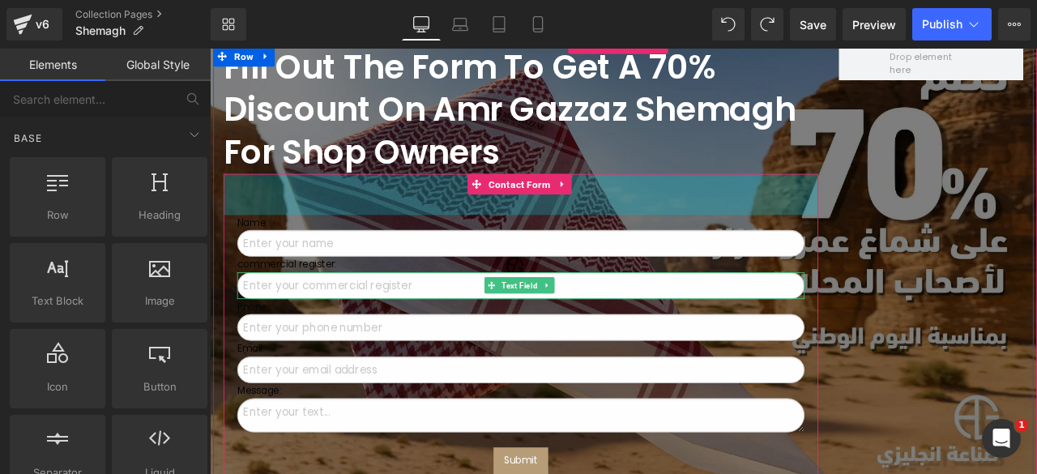
scroll to position [4496, 0]
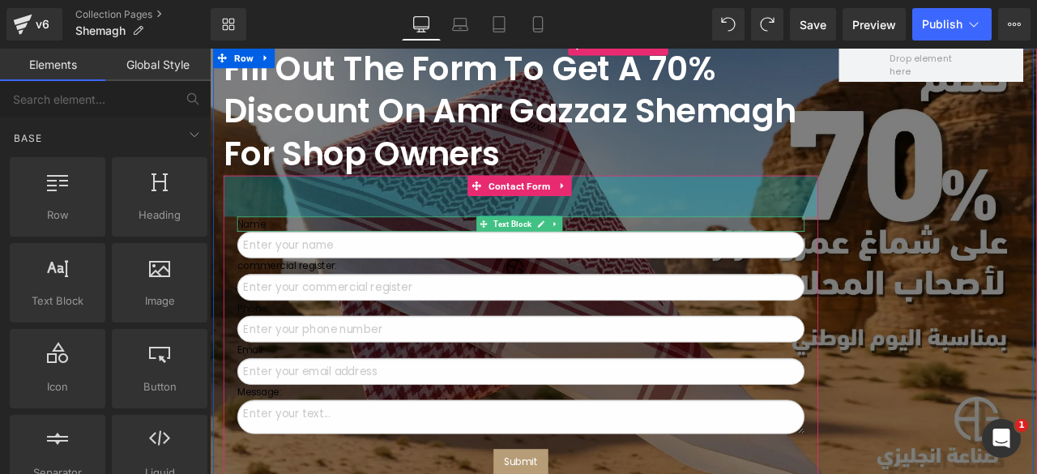
click at [272, 248] on p "Name:" at bounding box center [578, 257] width 672 height 18
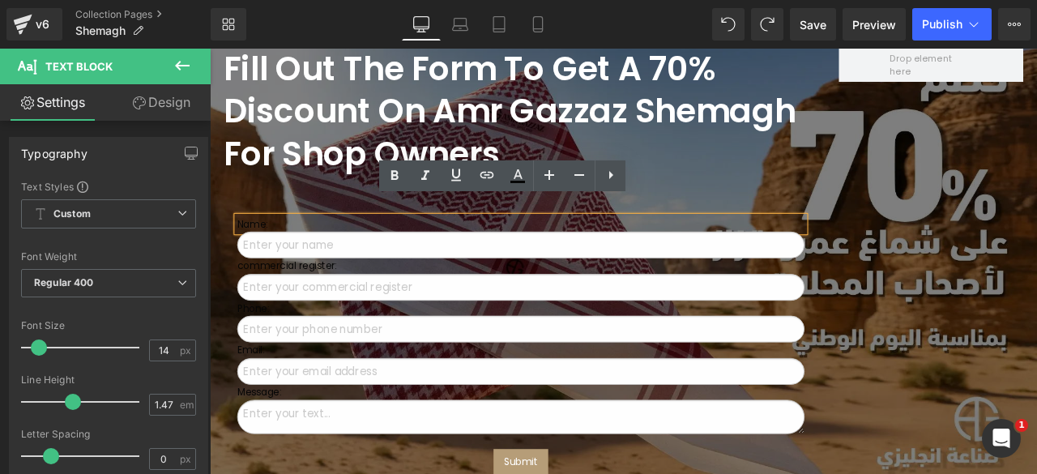
click at [761, 199] on div "Name: Text Block Text Field commercial register: Text Block Text Field Phone: T…" at bounding box center [578, 383] width 705 height 369
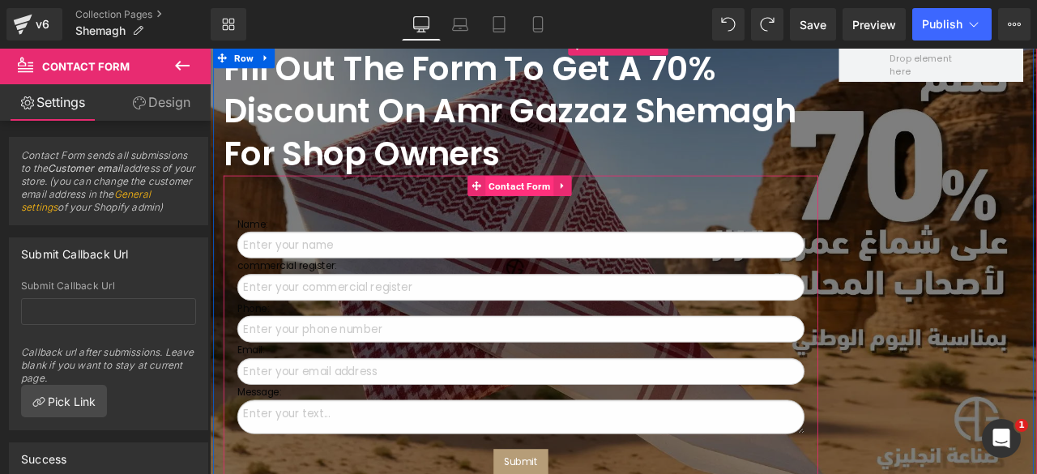
click at [568, 200] on span "Contact Form" at bounding box center [576, 212] width 81 height 24
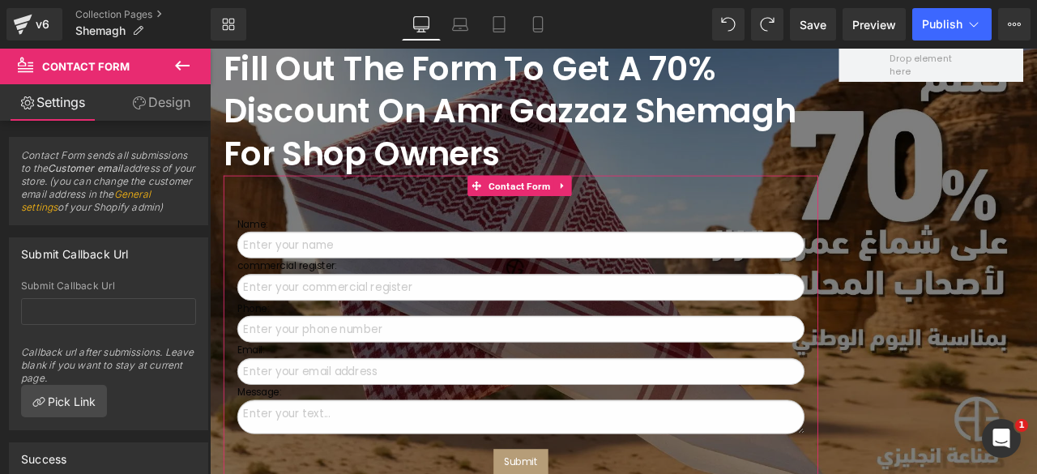
click at [163, 113] on link "Design" at bounding box center [161, 102] width 105 height 36
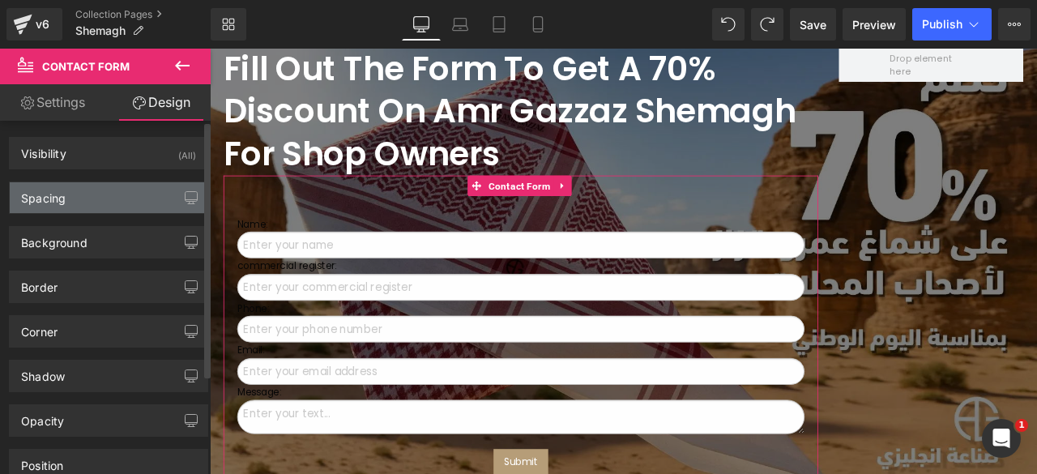
type input "0"
type input "60"
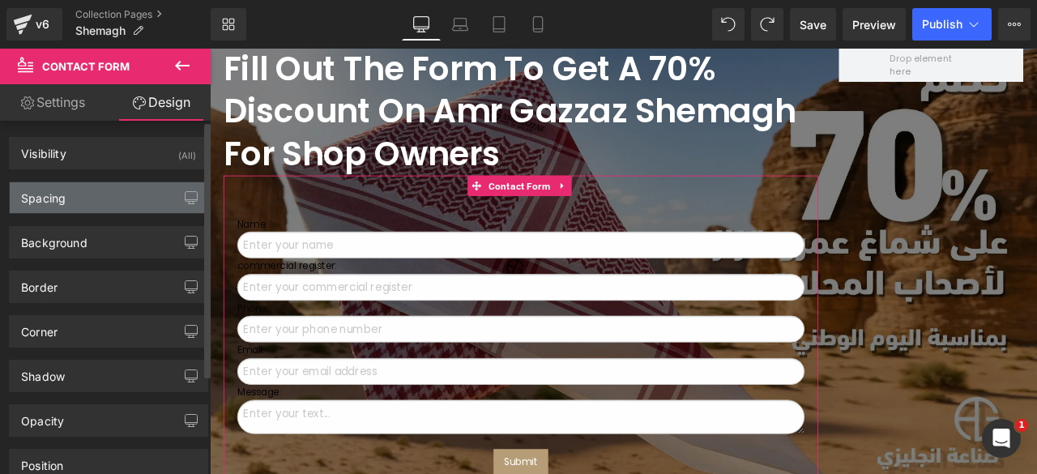
type input "20"
type input "0"
type input "20"
click at [95, 194] on div "Spacing" at bounding box center [109, 197] width 198 height 31
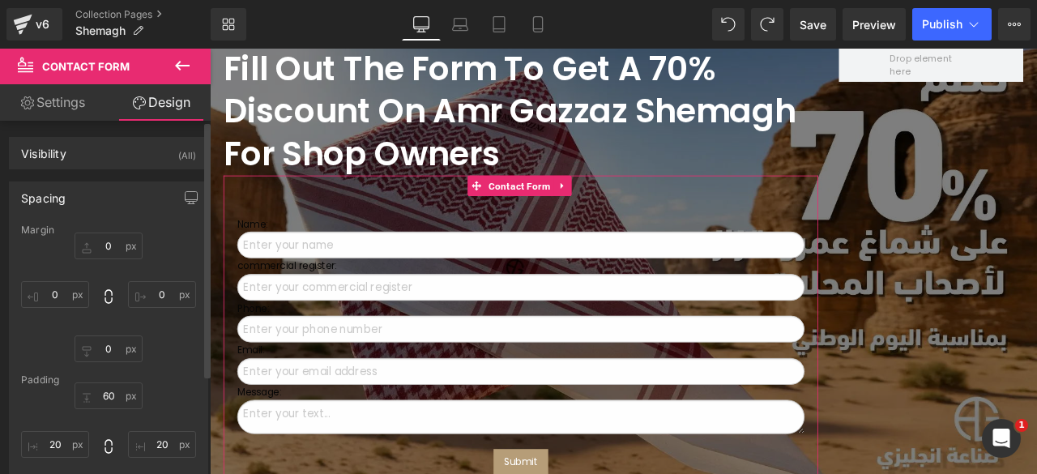
scroll to position [64, 0]
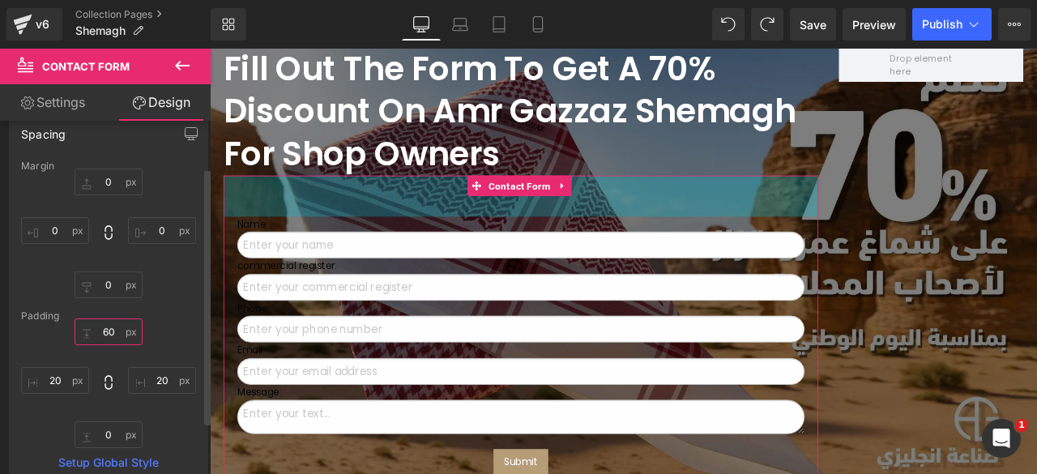
click at [102, 328] on input "60" at bounding box center [109, 331] width 68 height 27
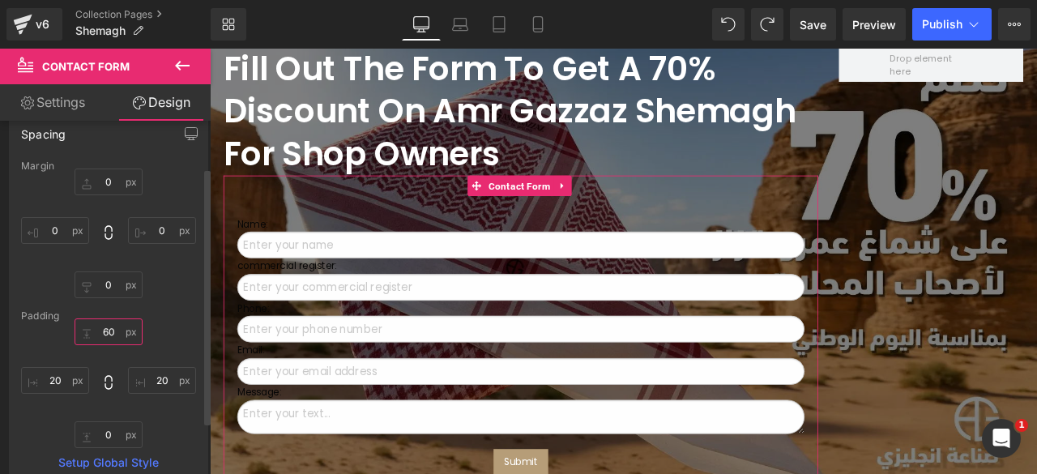
click at [102, 328] on input "60" at bounding box center [109, 331] width 68 height 27
type input "0"
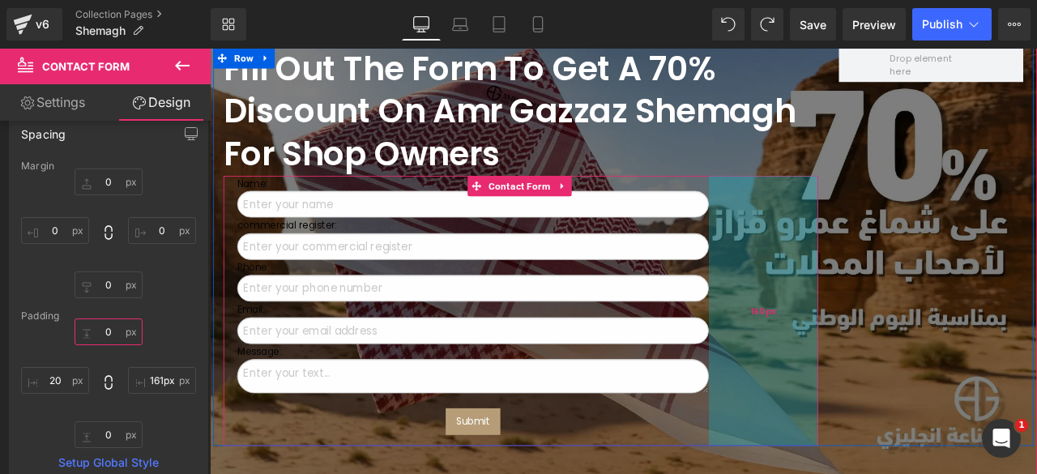
type input "162px"
drag, startPoint x: 918, startPoint y: 222, endPoint x: 803, endPoint y: 223, distance: 115.0
click at [803, 223] on div "162px" at bounding box center [864, 359] width 131 height 320
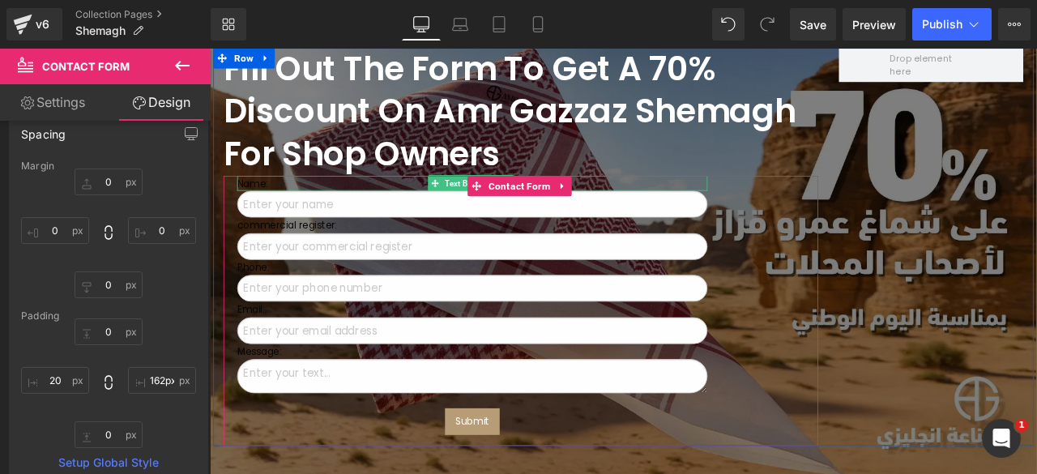
click at [250, 199] on p "Name:" at bounding box center [520, 208] width 557 height 18
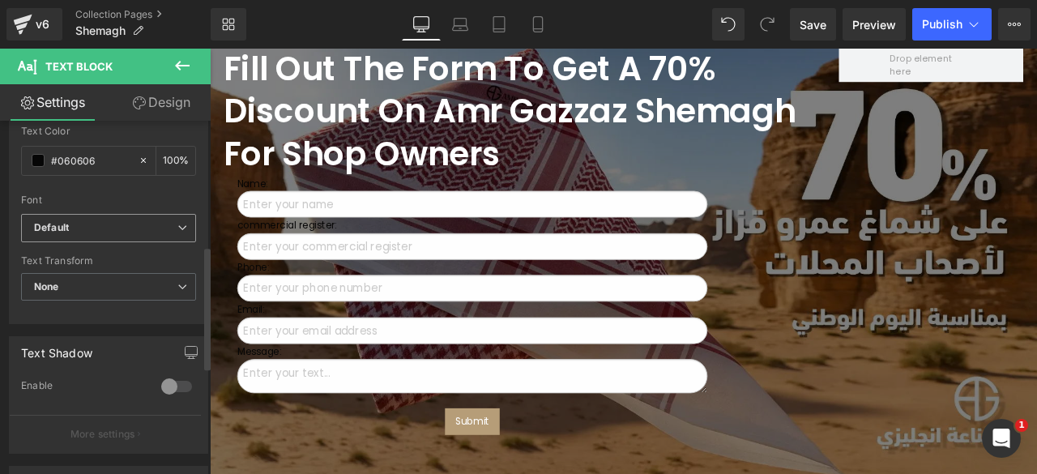
scroll to position [358, 0]
click at [36, 154] on span at bounding box center [38, 159] width 13 height 13
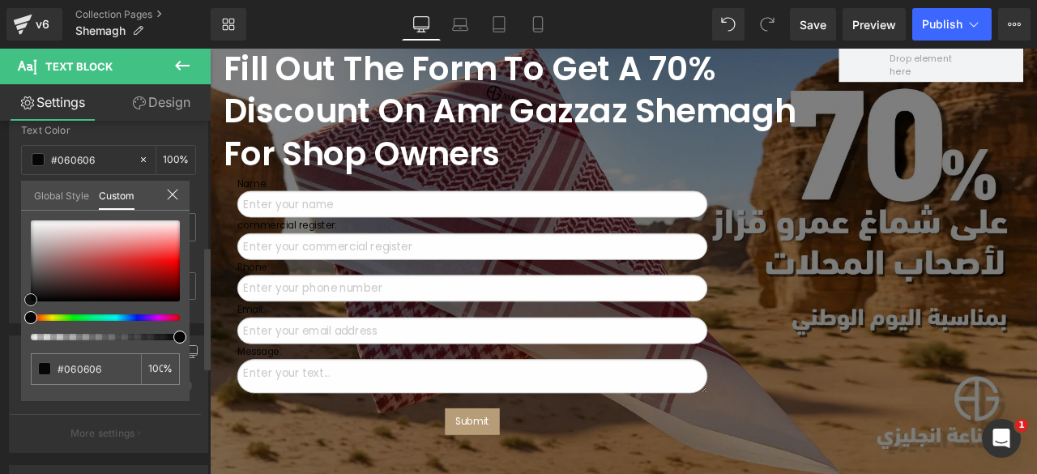
type input "#967c7c"
type input "#aea2a2"
type input "#ffffff"
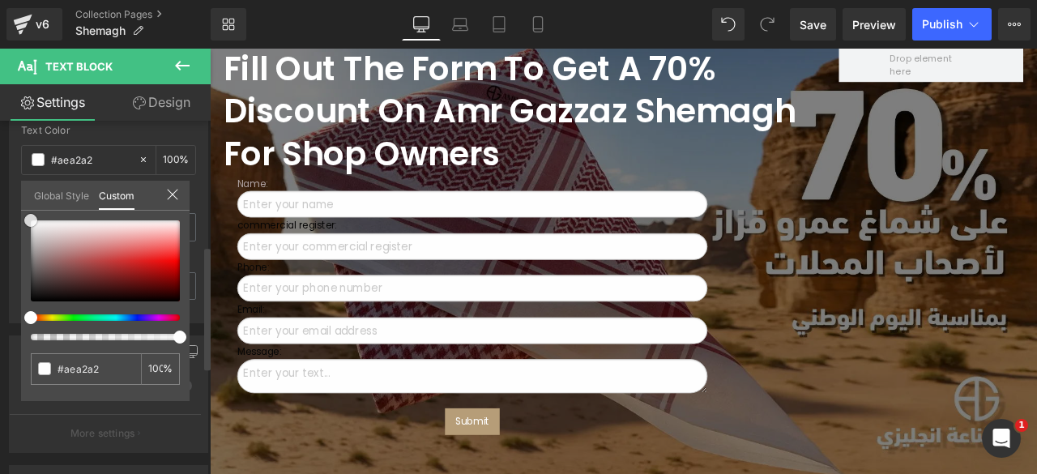
type input "#ffffff"
drag, startPoint x: 45, startPoint y: 257, endPoint x: 25, endPoint y: 204, distance: 56.4
click at [25, 204] on div "Global Style Custom Setup Global Style #ffffff 100 %" at bounding box center [105, 205] width 168 height 49
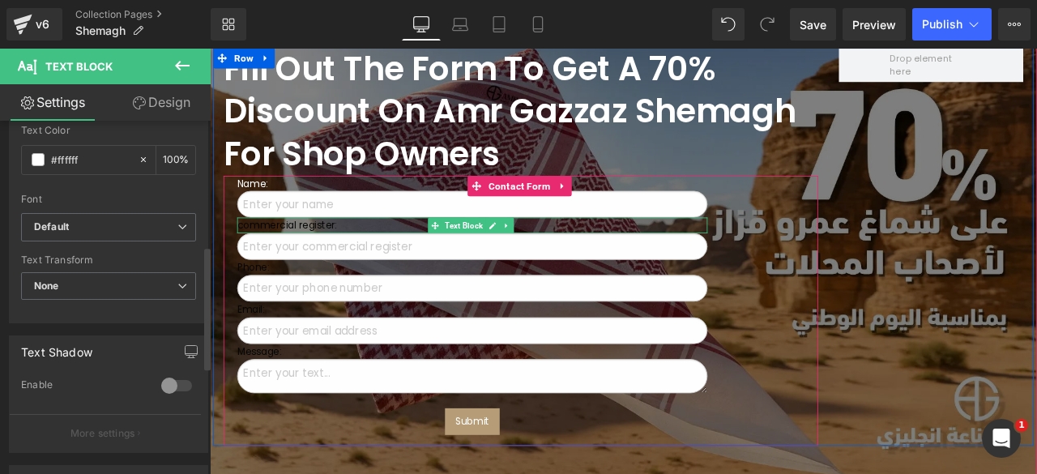
click at [319, 249] on p "commercial register:" at bounding box center [520, 258] width 557 height 18
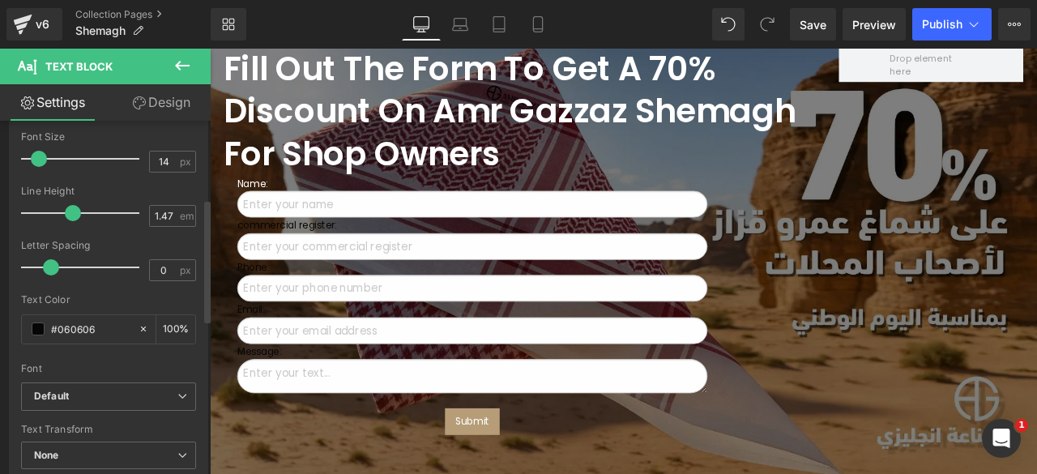
scroll to position [227, 0]
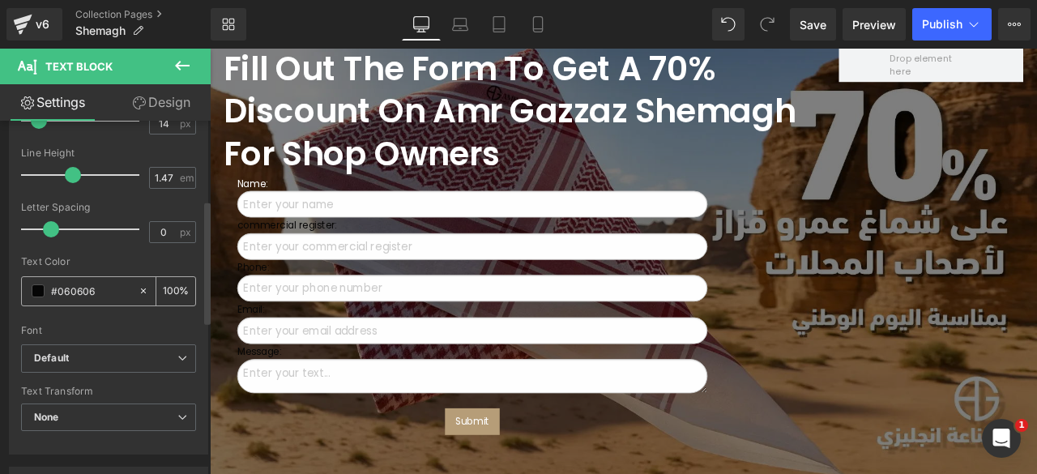
click at [34, 294] on span at bounding box center [38, 290] width 13 height 13
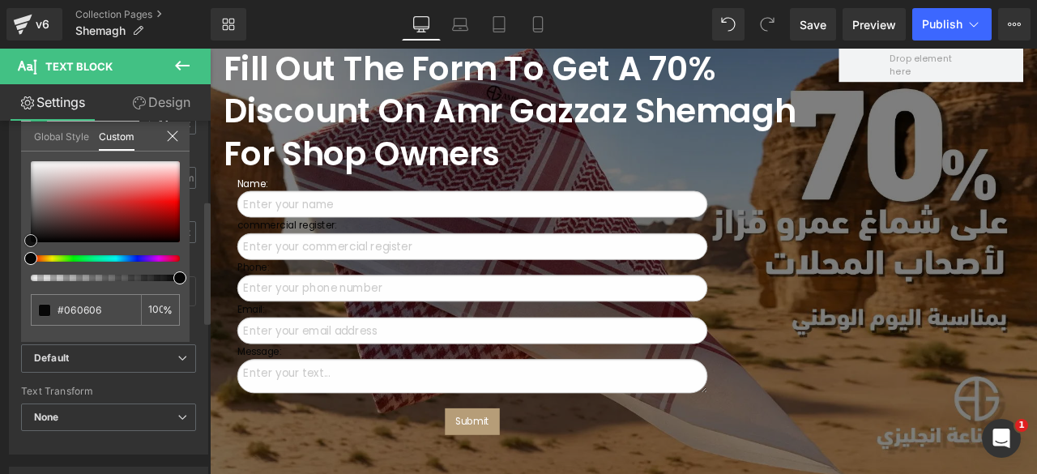
type input "#a48d8d"
type input "#b19e9e"
type input "#e3e2e2"
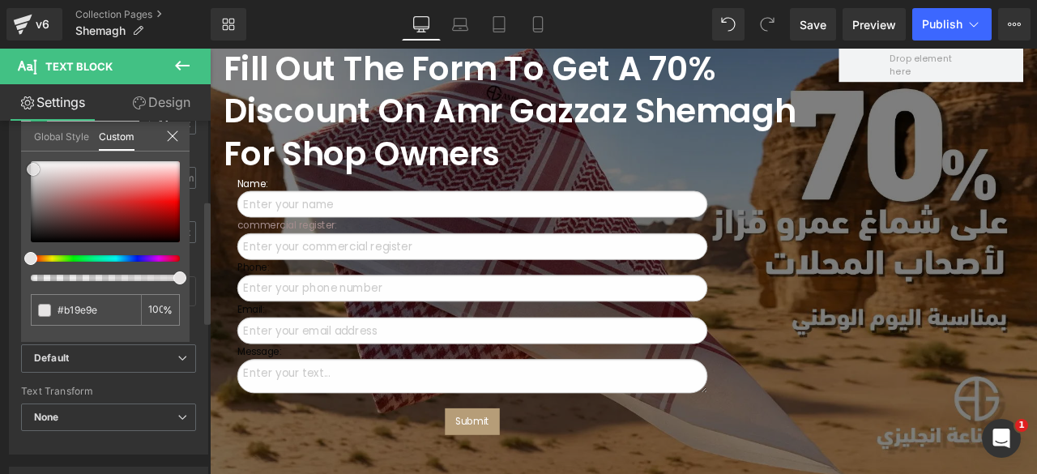
type input "#e3e2e2"
type input "#ffffff"
drag, startPoint x: 52, startPoint y: 194, endPoint x: 27, endPoint y: 151, distance: 49.0
click at [27, 151] on div "#ffffff 100 %" at bounding box center [105, 160] width 168 height 19
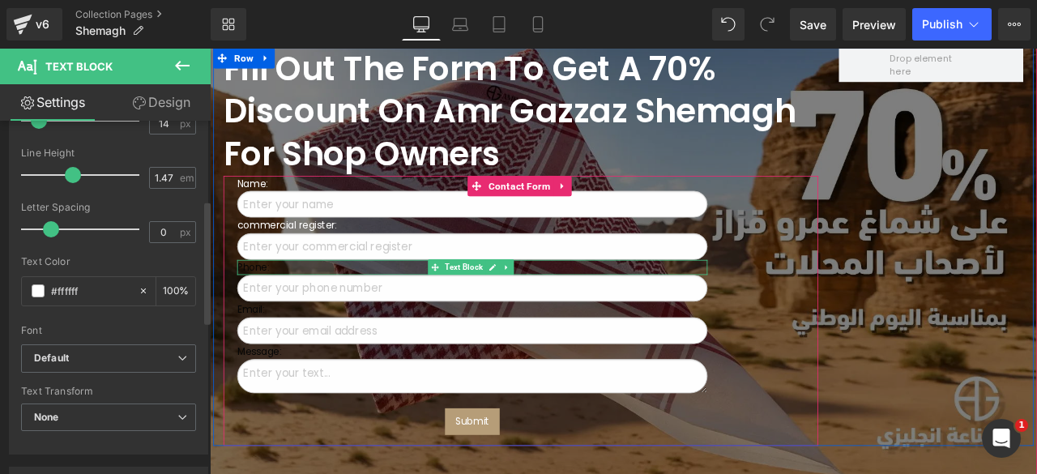
click at [266, 299] on p "Phone:" at bounding box center [520, 308] width 557 height 18
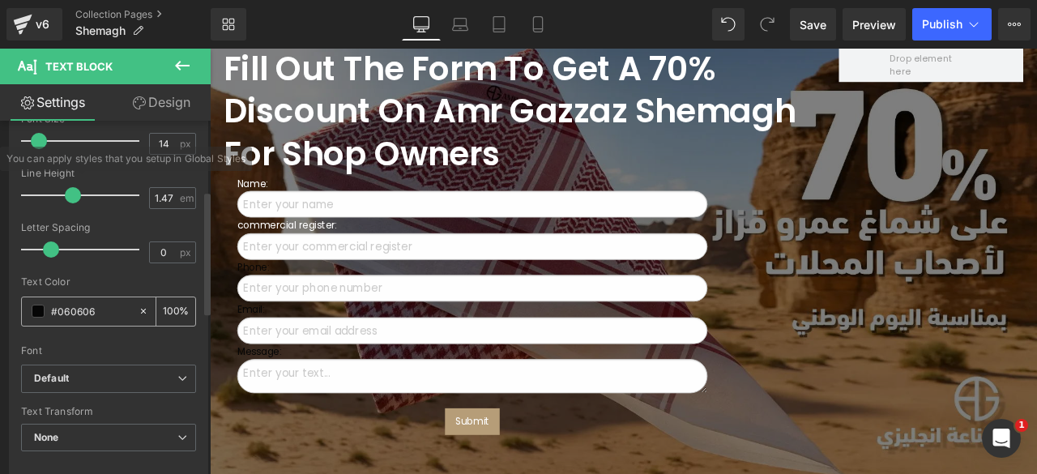
scroll to position [209, 0]
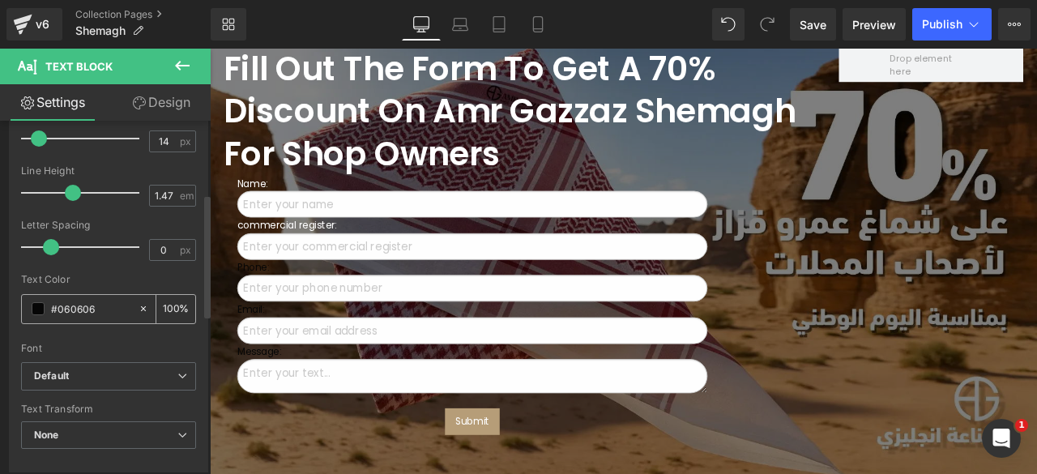
click at [38, 307] on span at bounding box center [38, 308] width 13 height 13
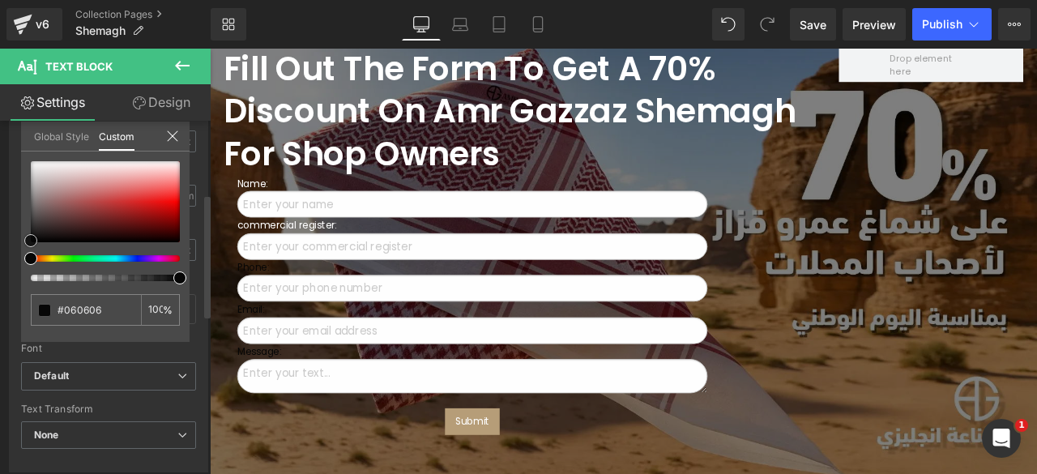
type input "#7f6666"
type input "#928b8b"
type input "#ffffff"
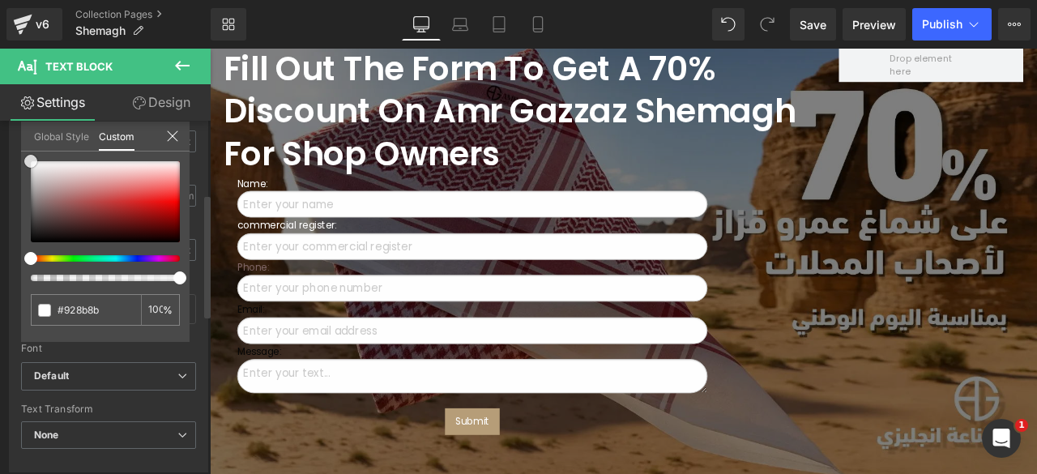
type input "#ffffff"
drag, startPoint x: 45, startPoint y: 206, endPoint x: 15, endPoint y: 135, distance: 76.6
click at [15, 135] on div "Typography Text Styles Custom Custom Setup Global Style Custom Setup Global Sty…" at bounding box center [109, 194] width 218 height 556
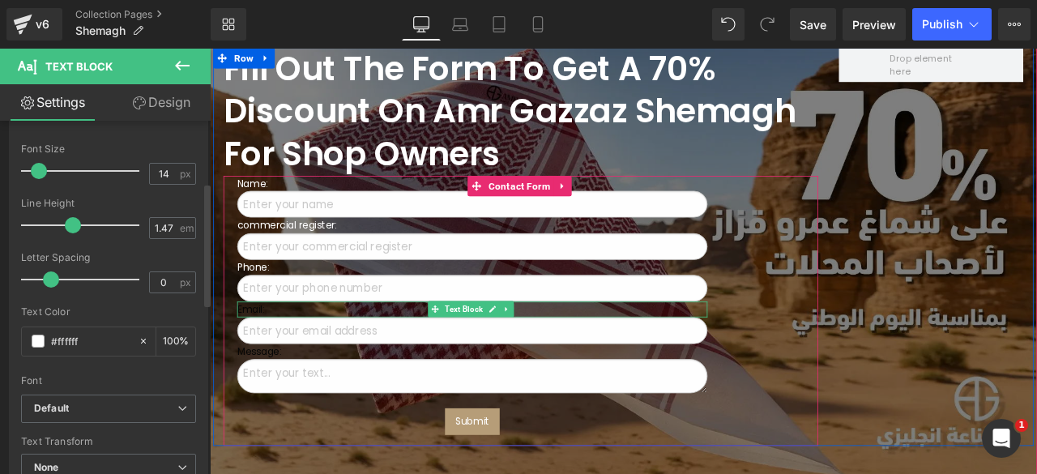
click at [243, 348] on p "Email:" at bounding box center [520, 357] width 557 height 18
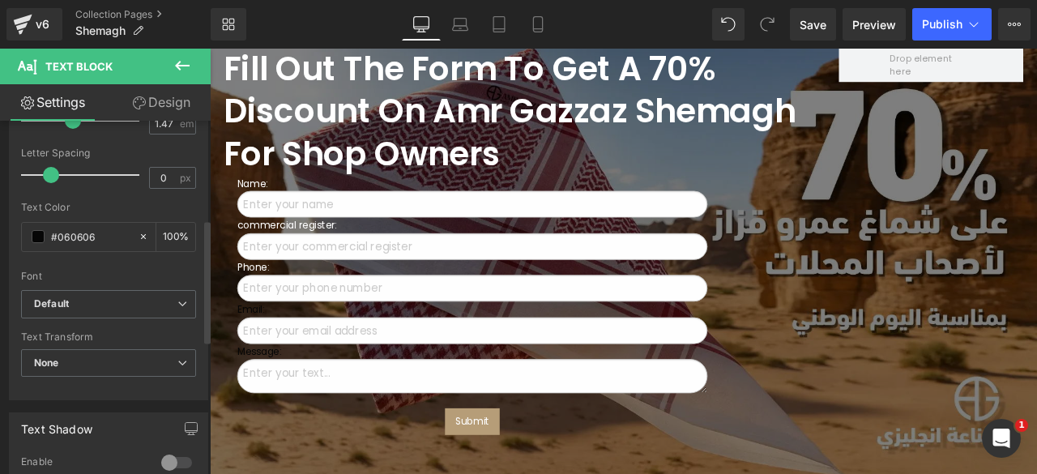
scroll to position [282, 0]
click at [36, 237] on span at bounding box center [38, 235] width 13 height 13
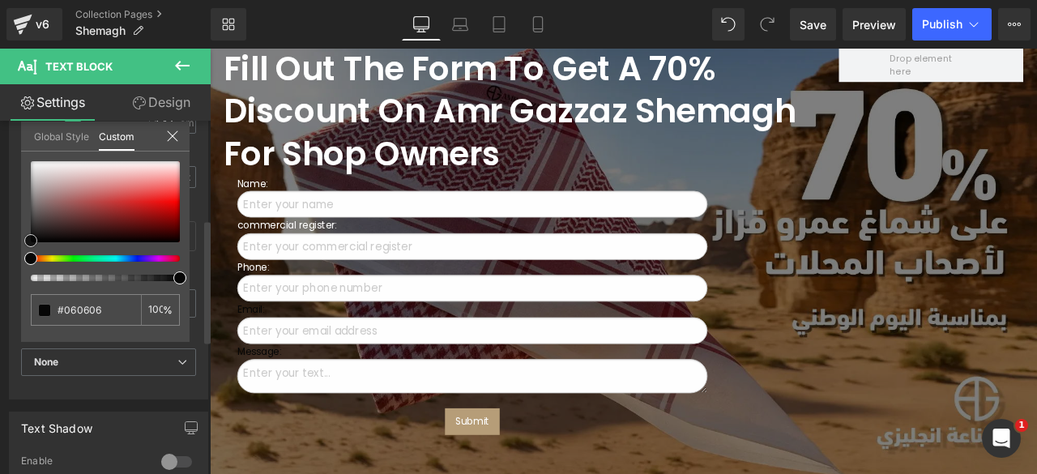
type input "#b6a4a4"
type input "#c1b2b2"
type input "#ffffff"
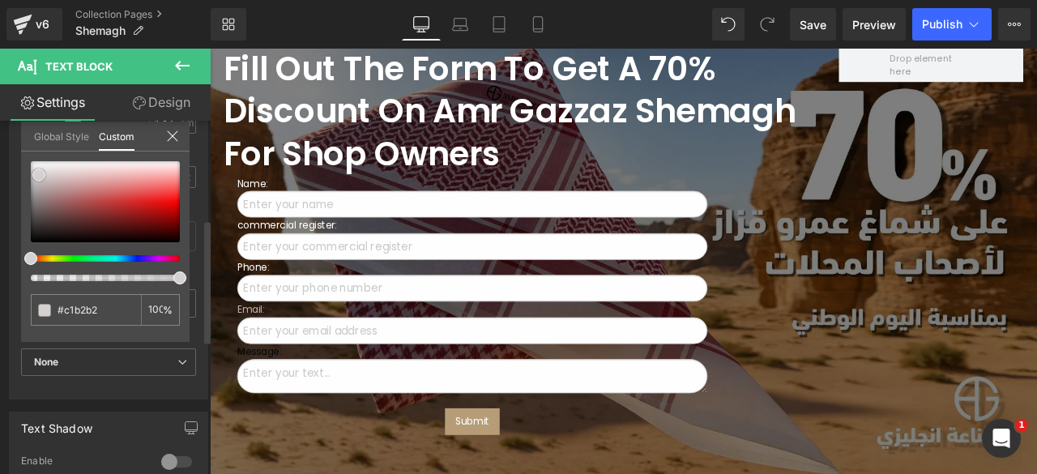
type input "#ffffff"
drag, startPoint x: 52, startPoint y: 187, endPoint x: 23, endPoint y: 147, distance: 49.9
click at [23, 147] on div "Global Style Custom Setup Global Style #ffffff 100 %" at bounding box center [105, 145] width 168 height 49
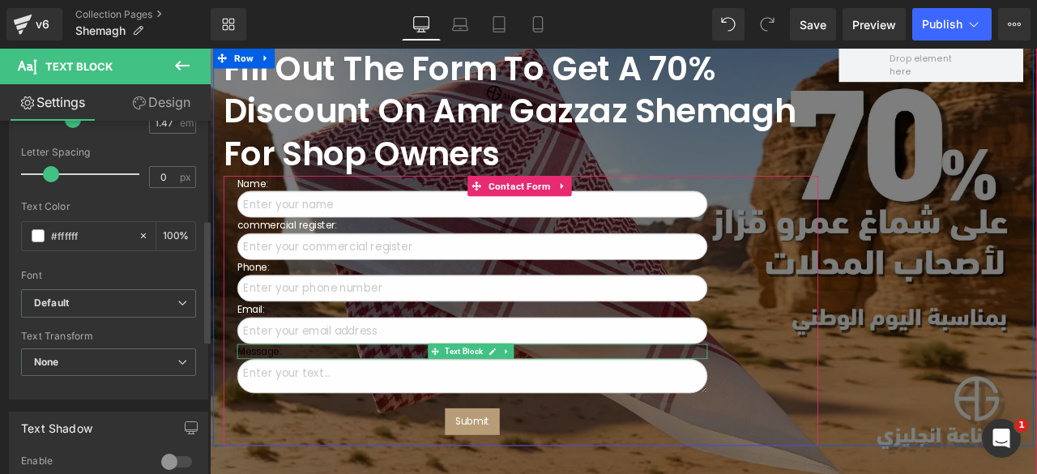
click at [273, 398] on p "Message:" at bounding box center [520, 407] width 557 height 18
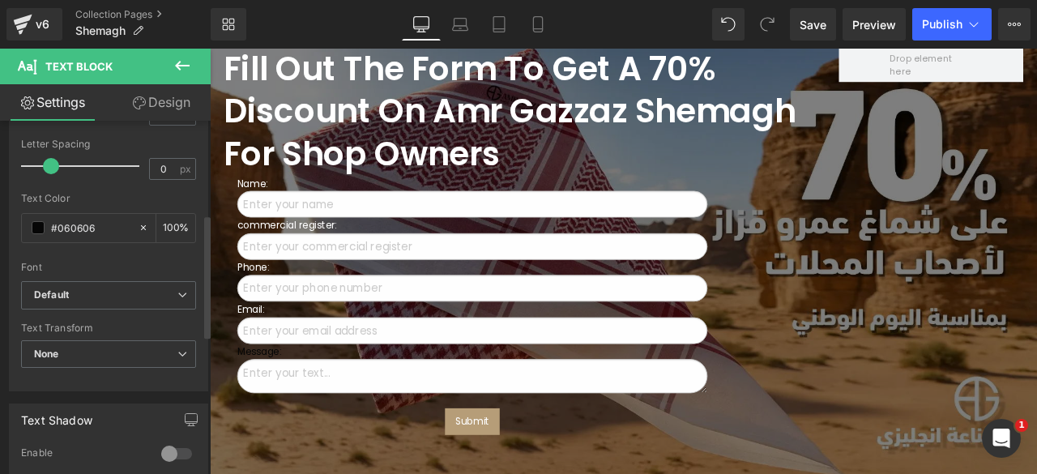
scroll to position [296, 0]
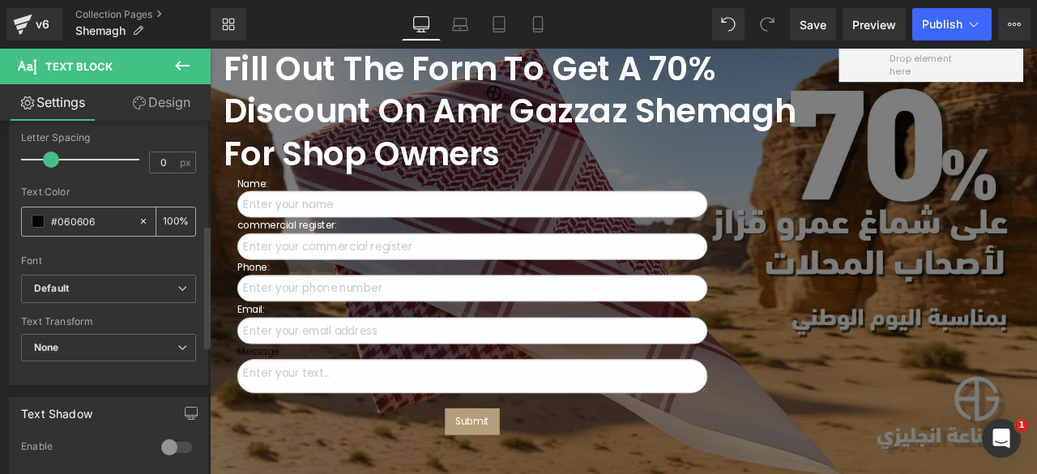
click at [39, 218] on span at bounding box center [38, 221] width 13 height 13
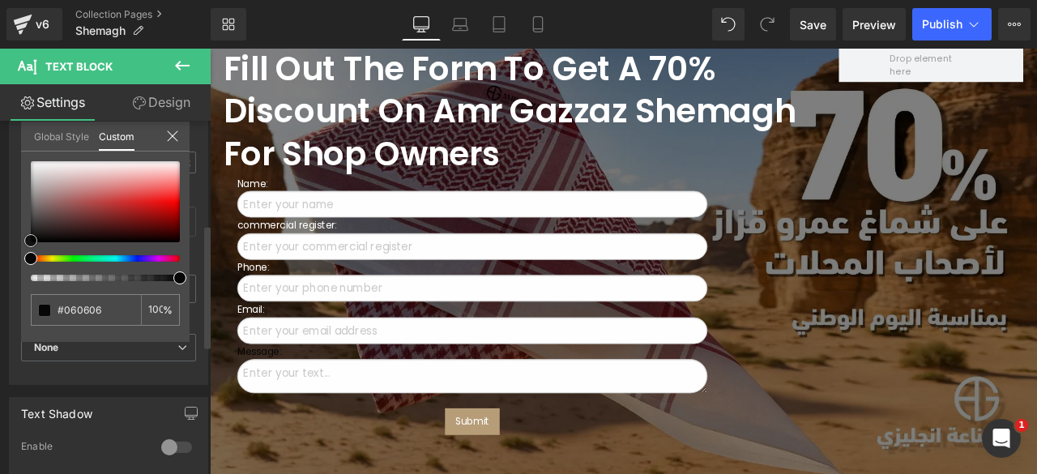
type input "#8d7171"
type input "#a49292"
type input "#fcfcfc"
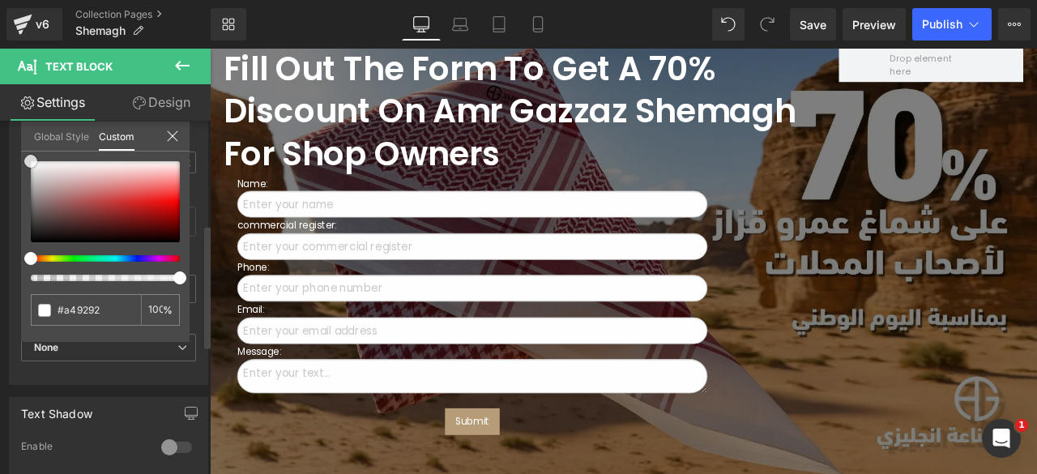
type input "#fcfcfc"
type input "#ffffff"
drag, startPoint x: 47, startPoint y: 202, endPoint x: 22, endPoint y: 150, distance: 57.6
click at [22, 150] on div "Global Style Custom Setup Global Style #ffffff 100 %" at bounding box center [105, 145] width 168 height 49
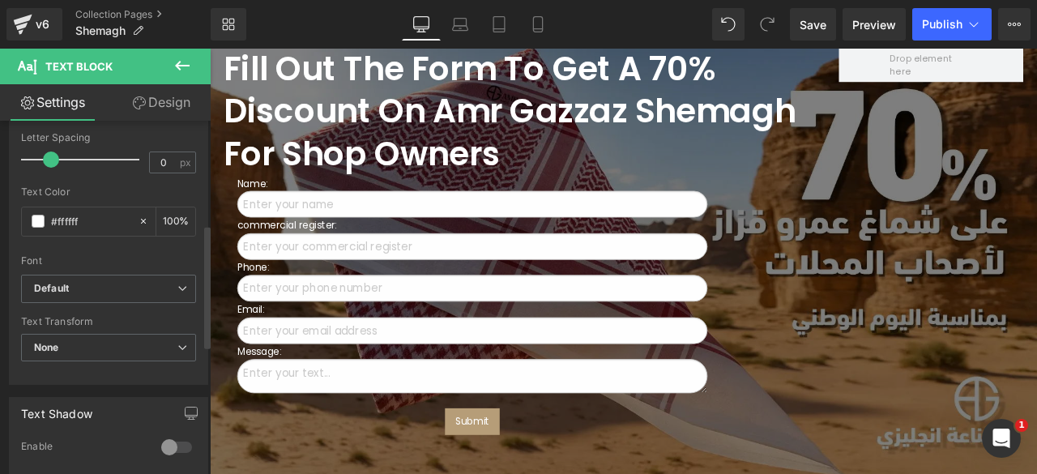
click at [462, 410] on div "Loading Product Data" at bounding box center [518, 410] width 117 height 18
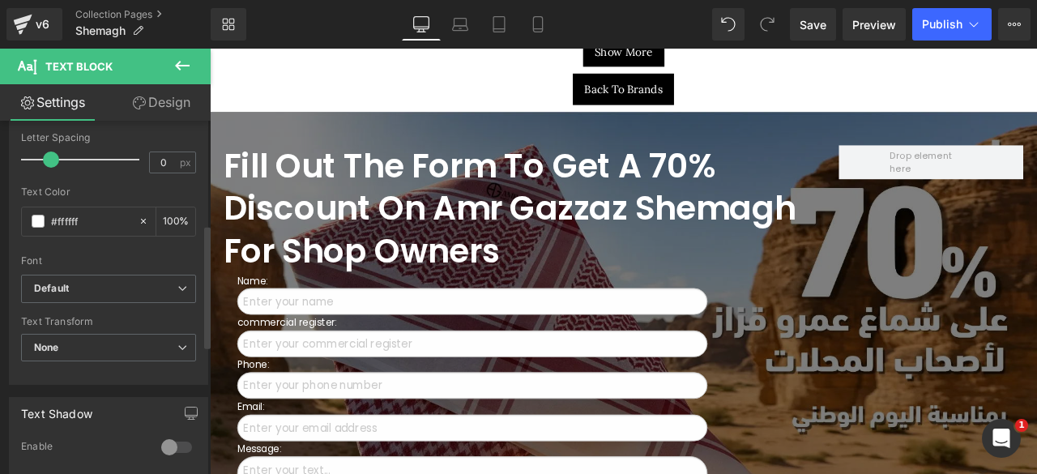
scroll to position [4406, 0]
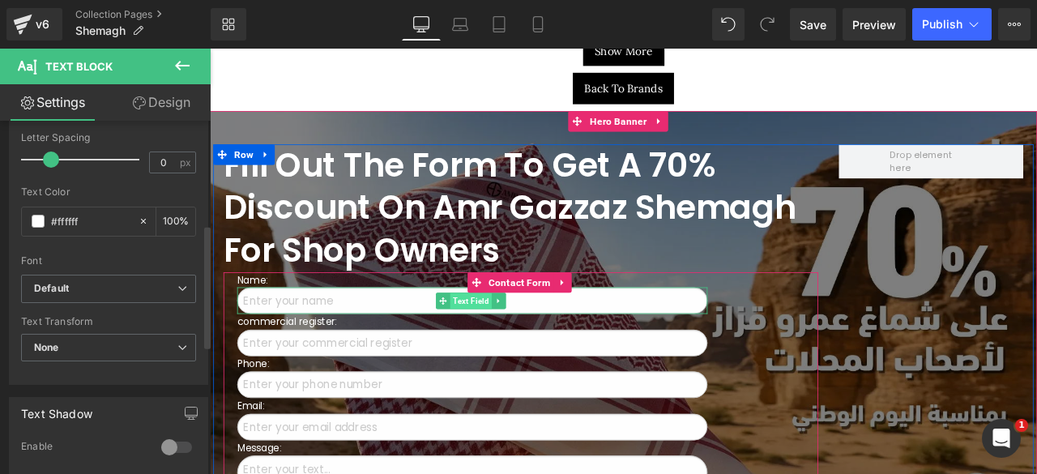
click at [508, 338] on span "Text Field" at bounding box center [519, 347] width 49 height 19
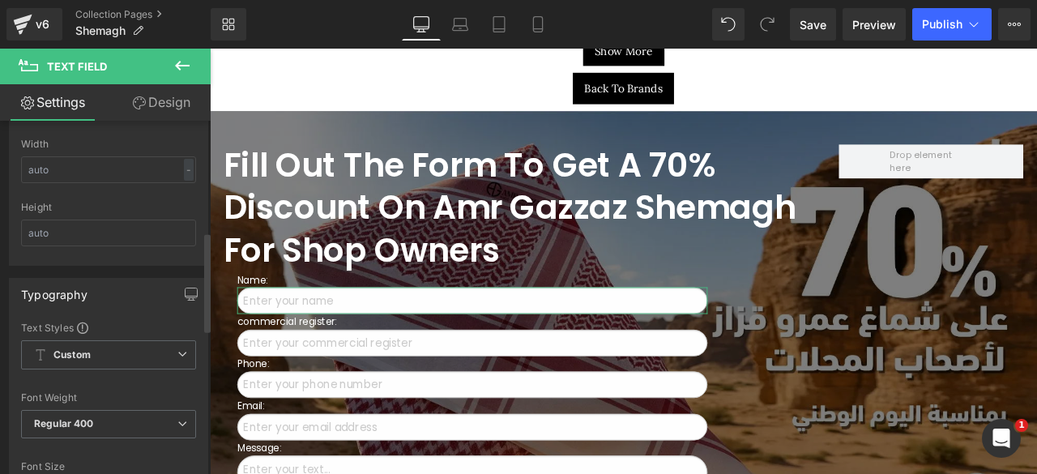
scroll to position [375, 0]
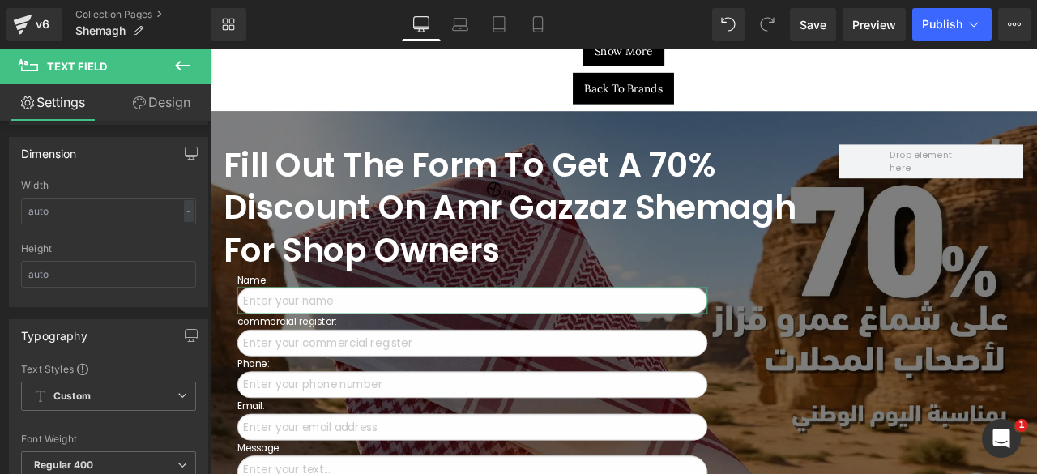
click at [168, 100] on link "Design" at bounding box center [161, 102] width 105 height 36
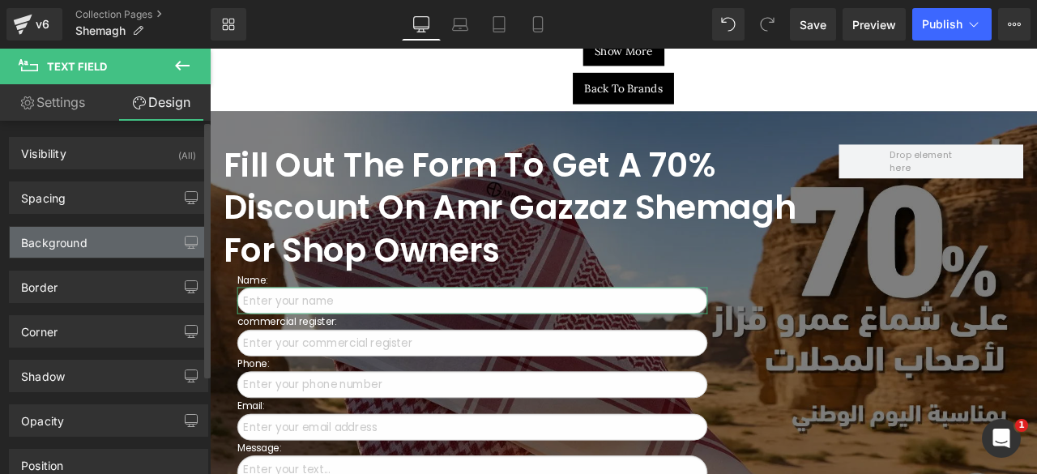
type input "#fefefe"
type input "100"
click at [85, 232] on div "Background" at bounding box center [54, 238] width 66 height 23
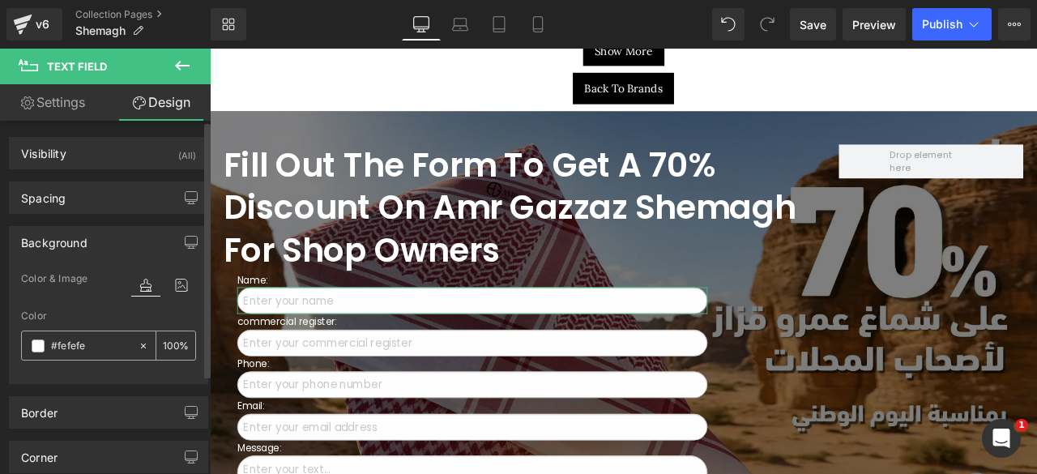
click at [36, 339] on span at bounding box center [38, 345] width 13 height 13
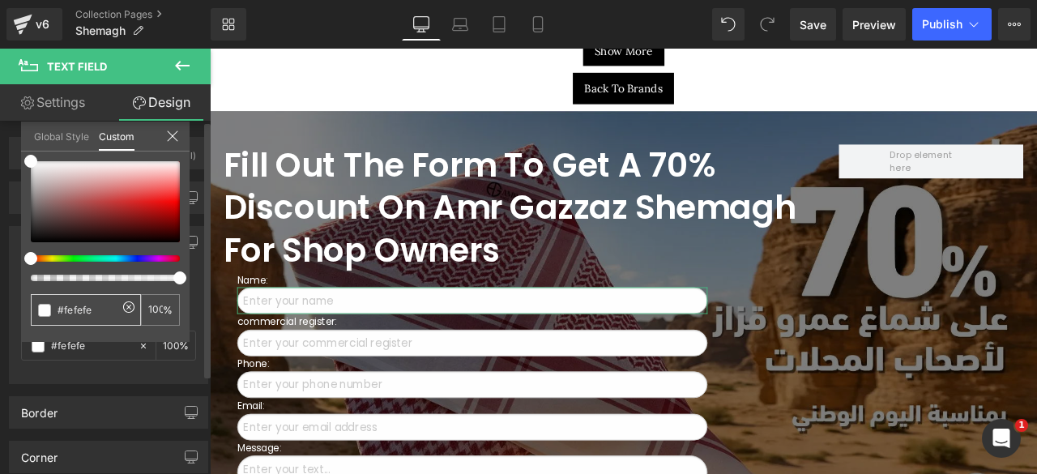
click at [66, 309] on input "#fefefe" at bounding box center [88, 309] width 60 height 17
type input "f"
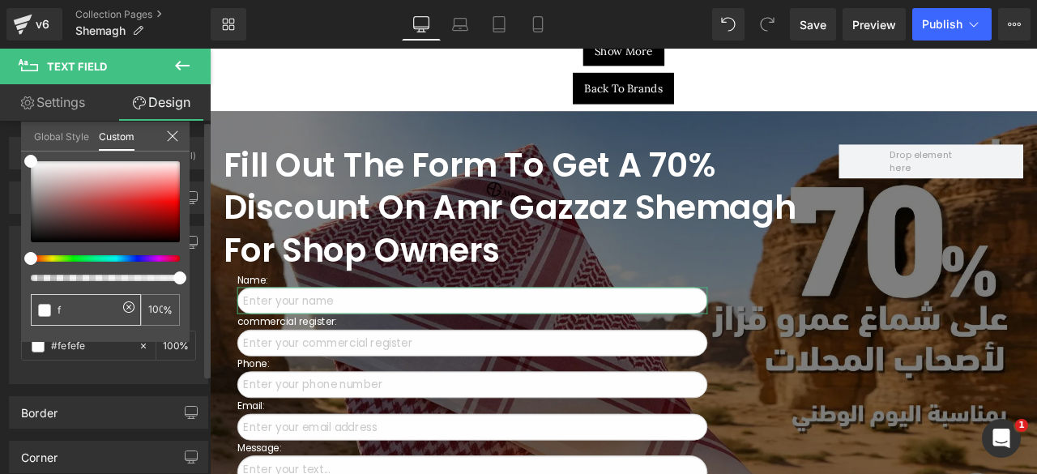
type input "0"
type input "f5"
type input "0"
type input "f5"
type input "f5f"
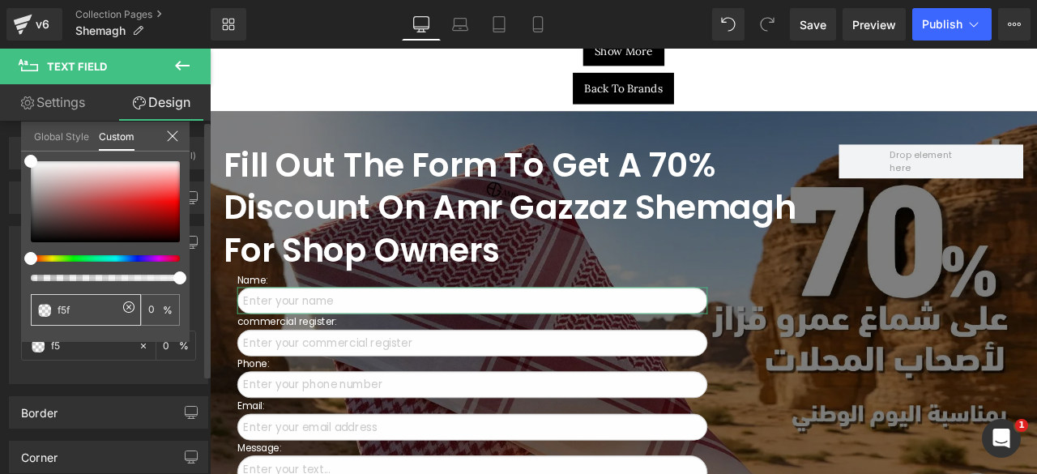
type input "f5f"
type input "100"
type input "f5f5"
type input "100"
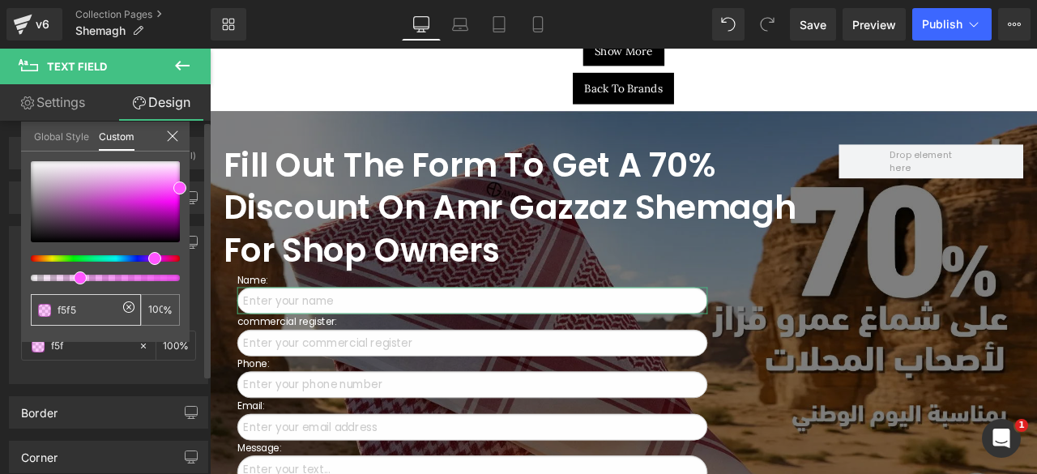
type input "f5f5"
type input "33"
type input "f5f5f"
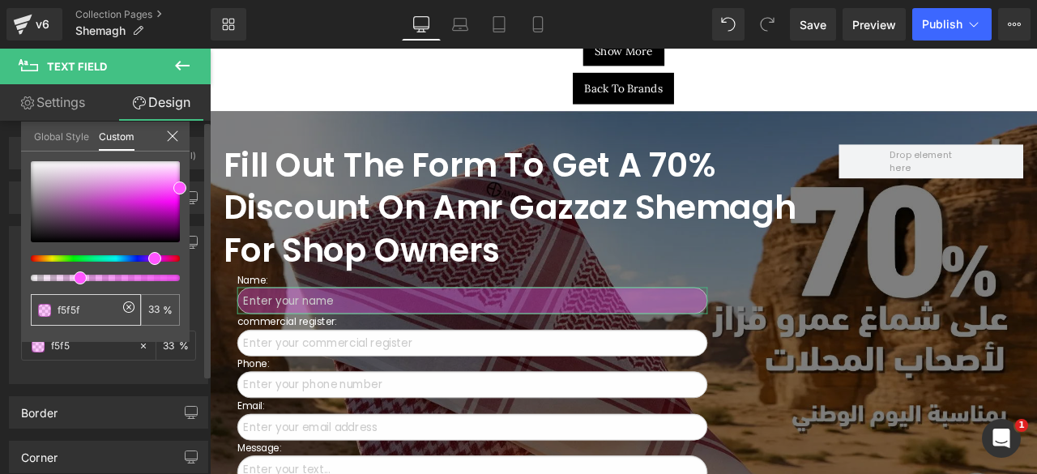
type input "f5f5f"
type input "0"
type input "f5f5f5"
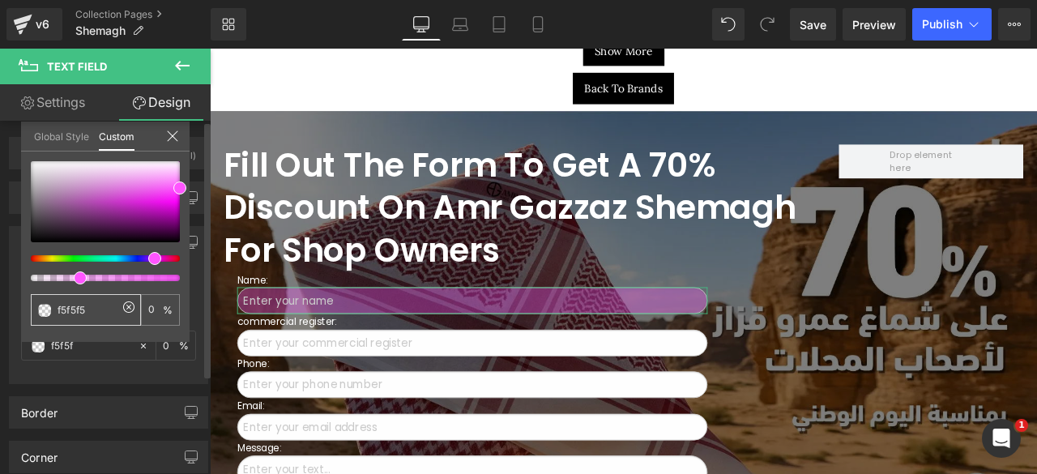
type input "100"
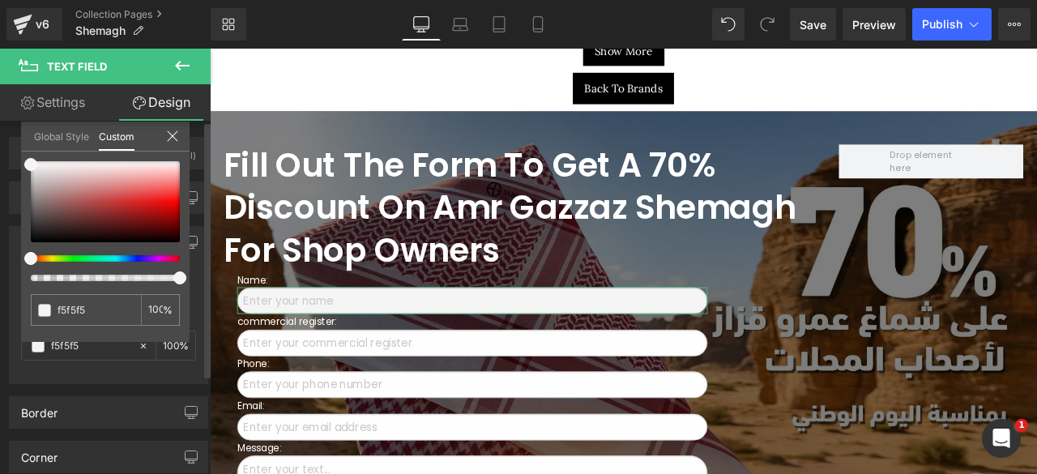
type input "f5f5f5"
type input "#f5f5f5"
type input "98"
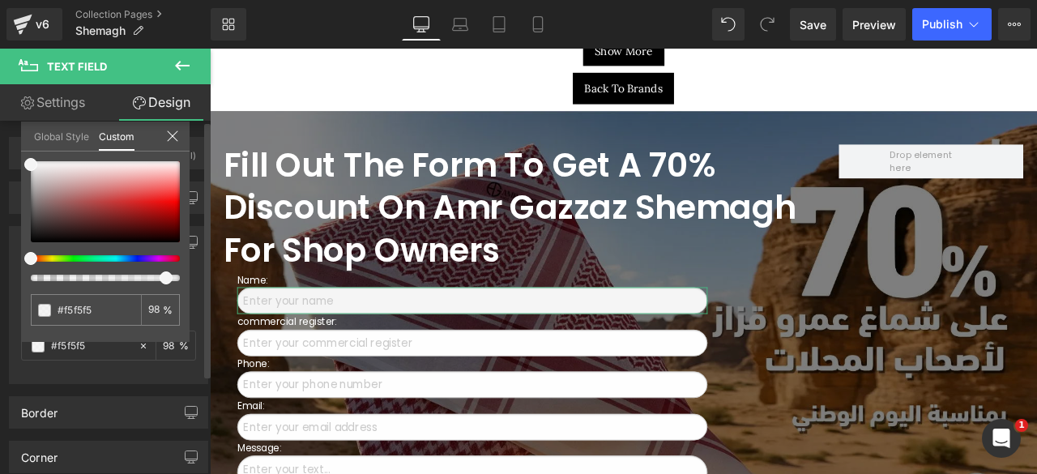
type input "93"
type input "85"
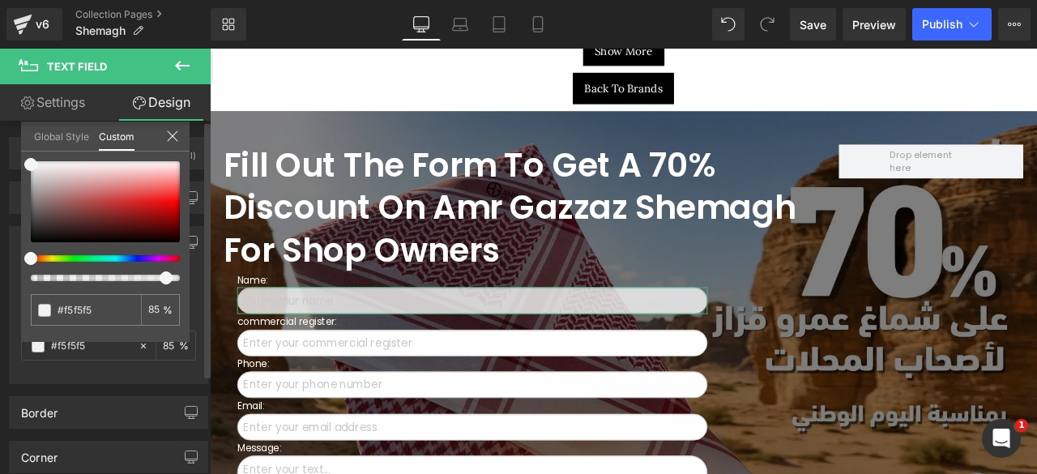
type input "81"
type input "78"
type input "76"
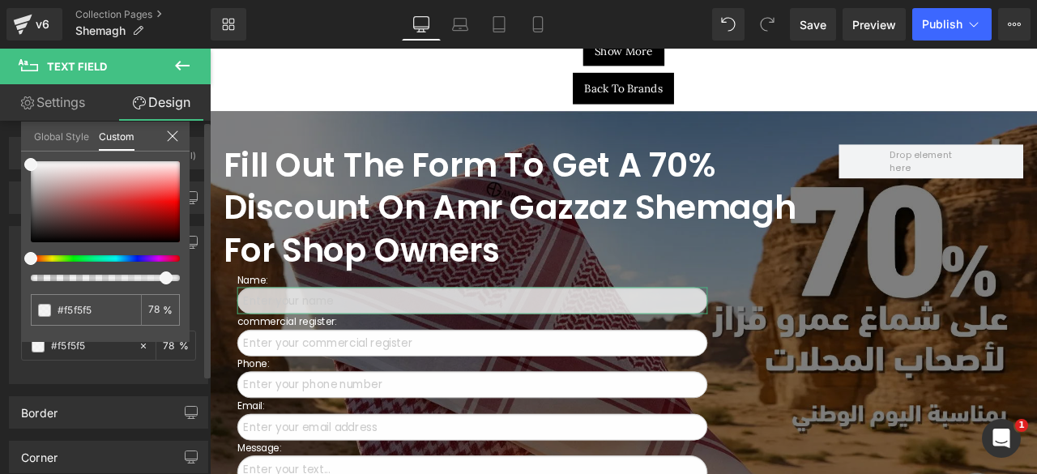
type input "76"
type input "73"
type input "70"
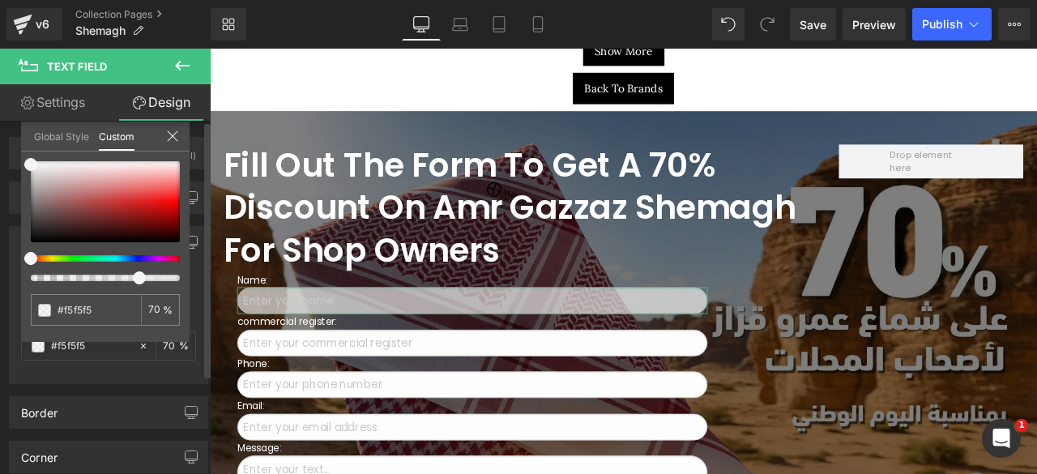
type input "66"
type input "64"
type input "63"
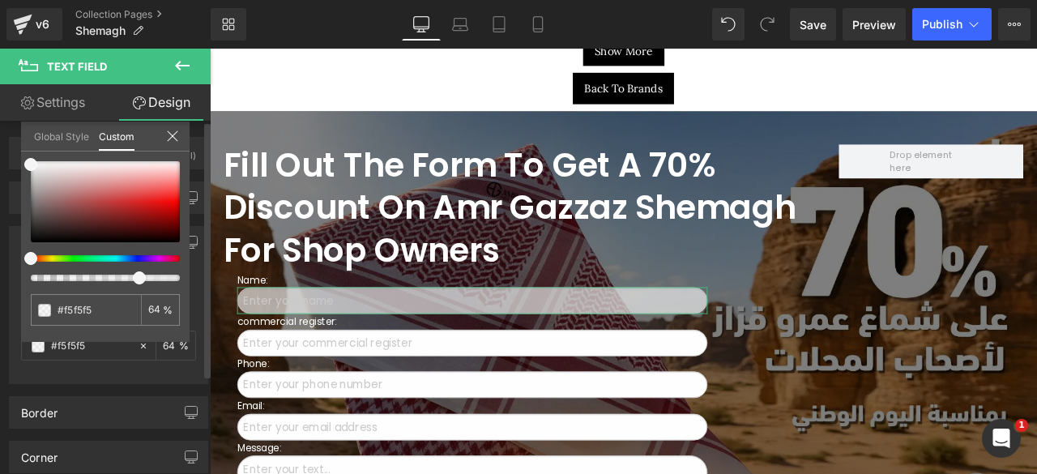
type input "63"
type input "62"
type input "61"
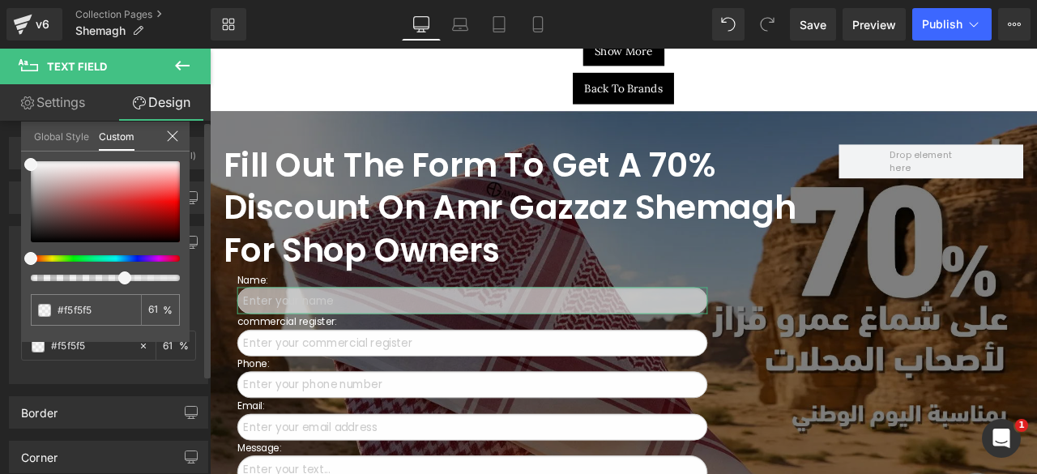
type input "59"
type input "58"
type input "57"
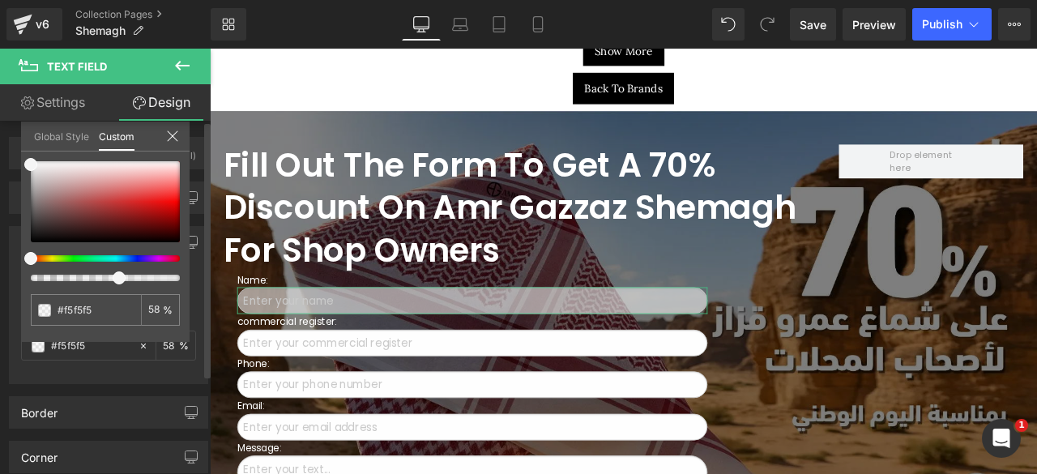
type input "57"
type input "56"
type input "55"
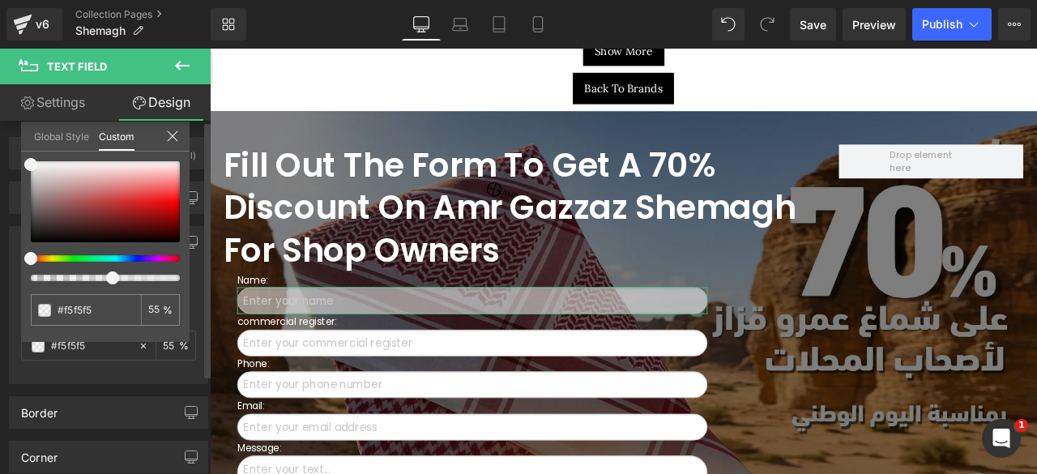
type input "54"
type input "50"
type input "47"
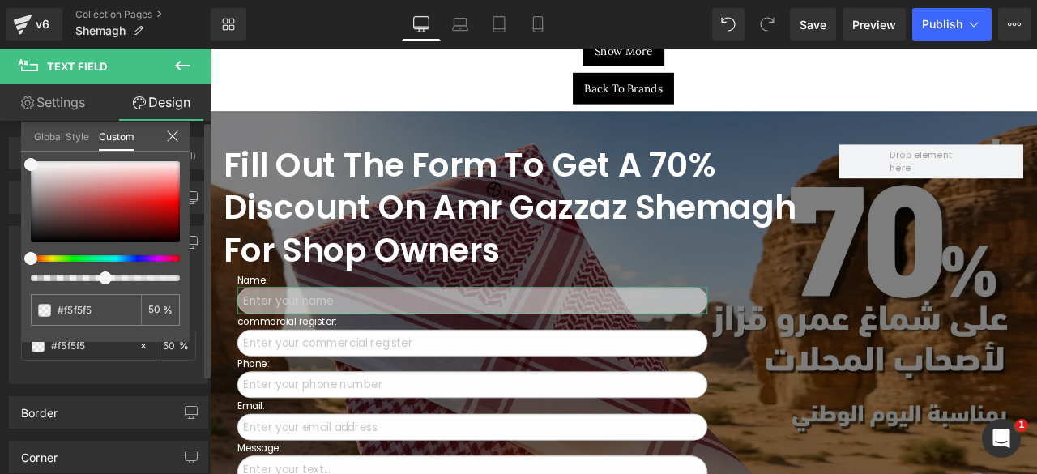
type input "47"
type input "45"
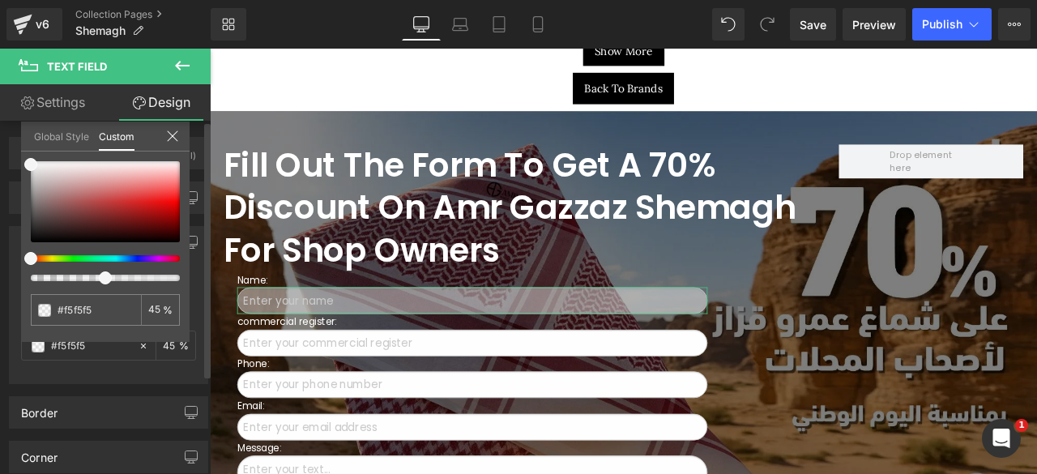
type input "44"
type input "42"
type input "41"
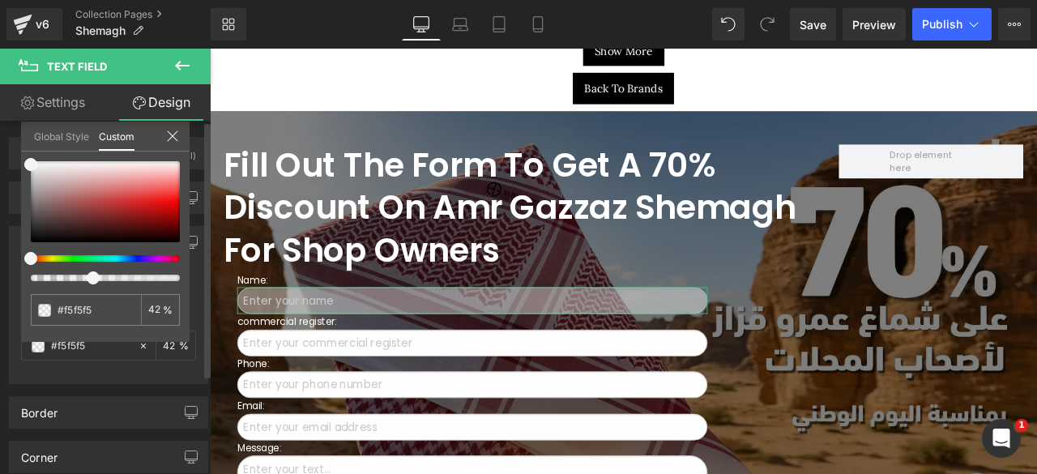
type input "41"
type input "40"
drag, startPoint x: 174, startPoint y: 278, endPoint x: 79, endPoint y: 275, distance: 95.6
click at [79, 275] on div at bounding box center [98, 278] width 149 height 6
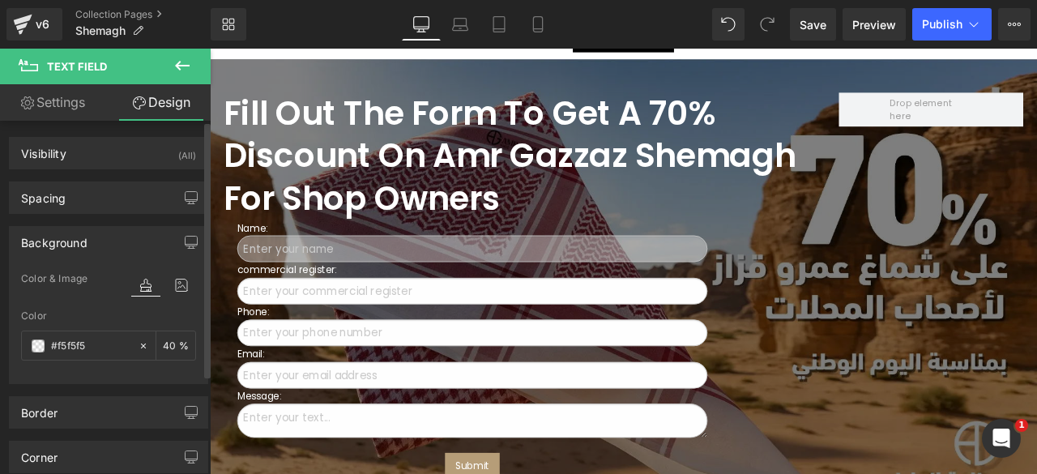
scroll to position [4466, 0]
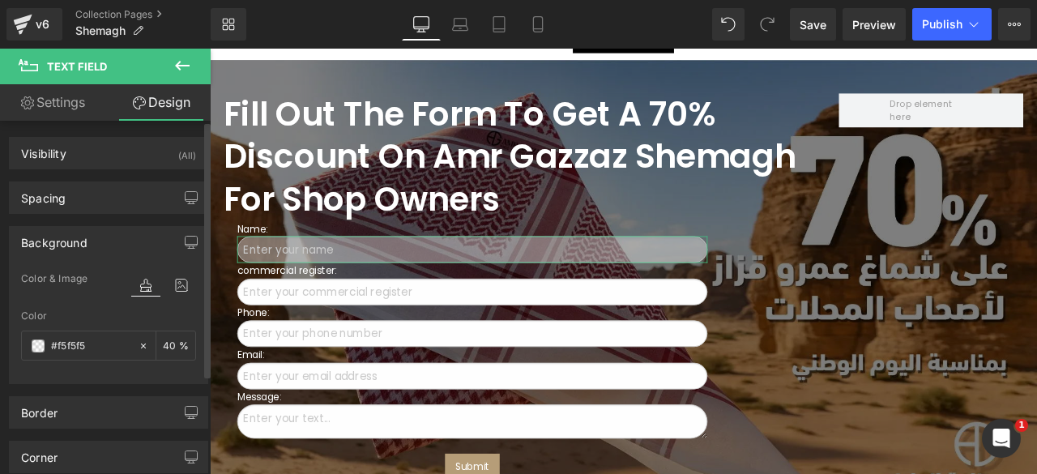
click at [48, 98] on link "Settings" at bounding box center [52, 102] width 105 height 36
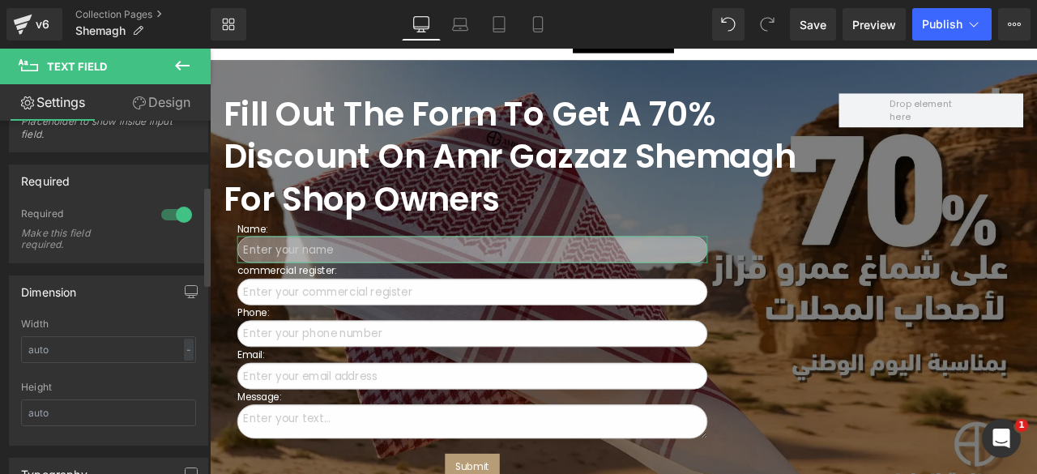
scroll to position [228, 0]
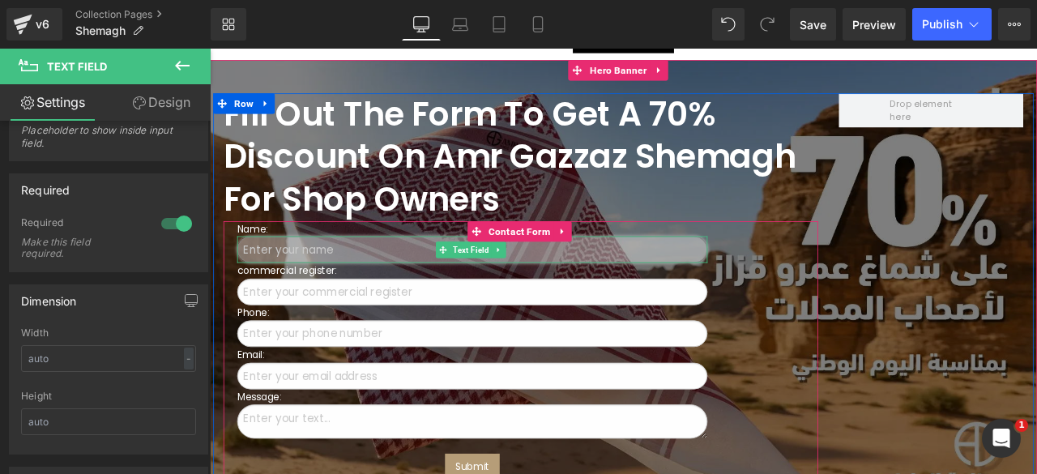
click at [296, 271] on input "text" at bounding box center [520, 287] width 557 height 32
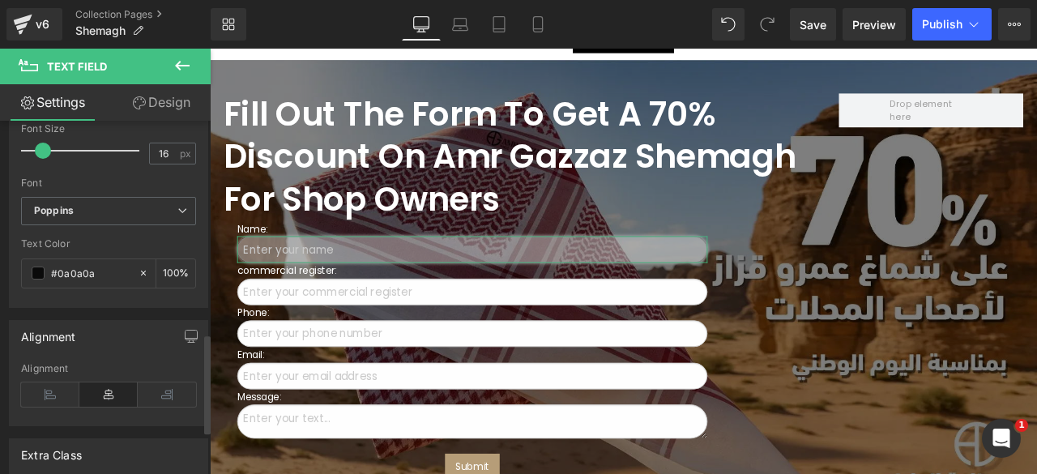
scroll to position [758, 0]
click at [38, 262] on span at bounding box center [38, 268] width 13 height 13
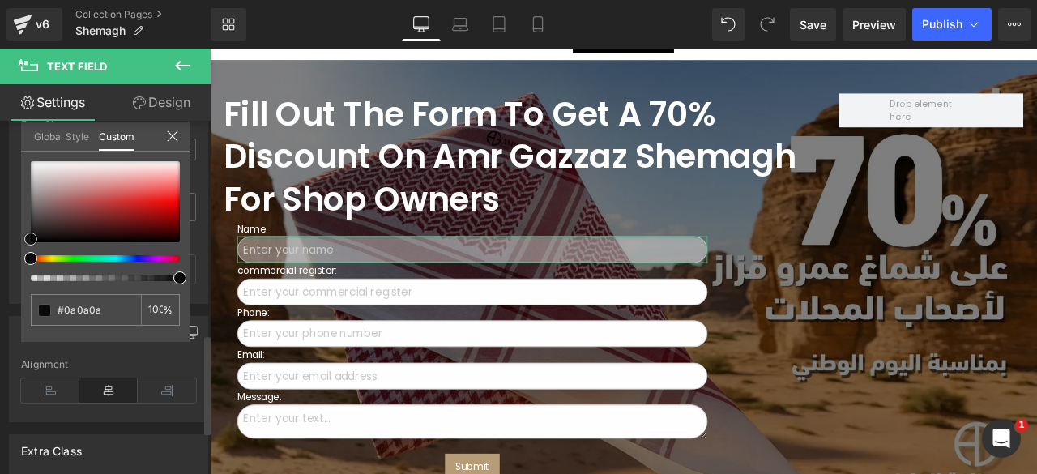
type input "#da6c6c"
type input "#de7171"
type input "#ed8282"
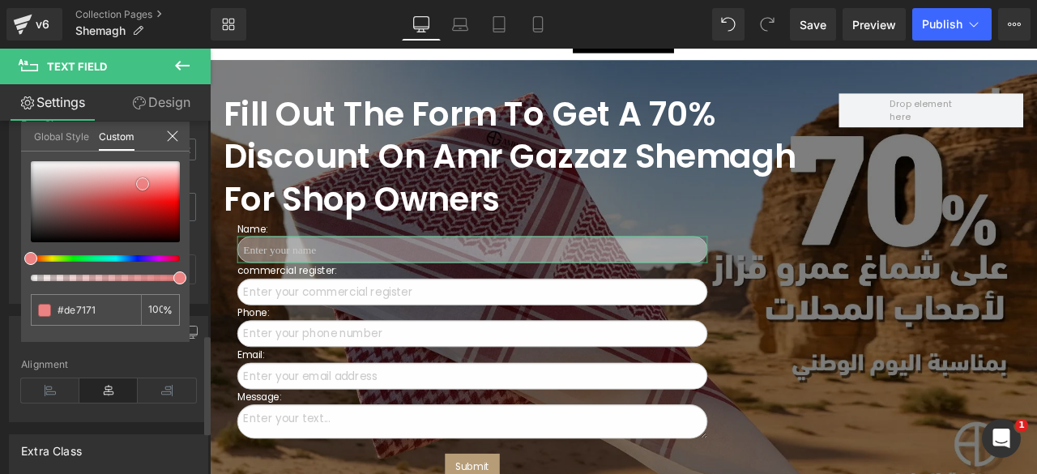
type input "#ed8282"
type input "#ed7c7c"
type input "#e74a4a"
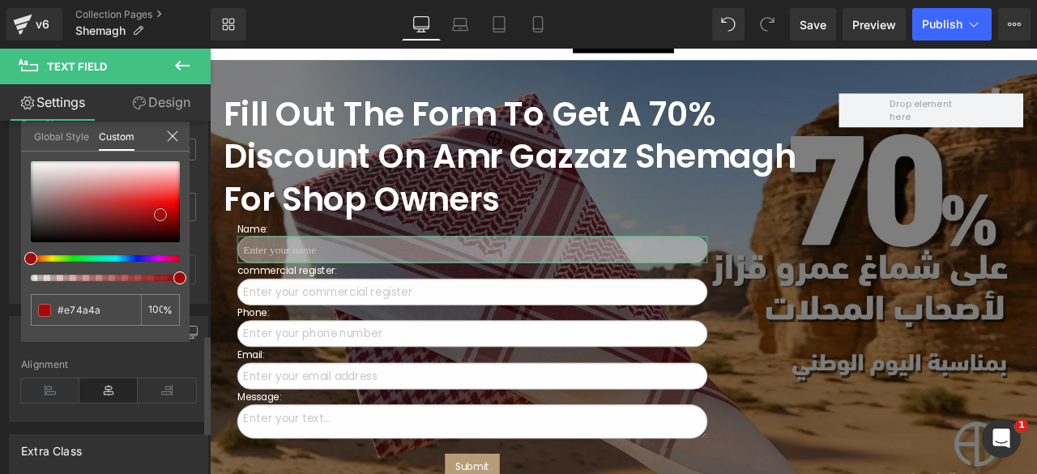
type input "#b60f0f"
type input "#a40808"
type input "#bb2525"
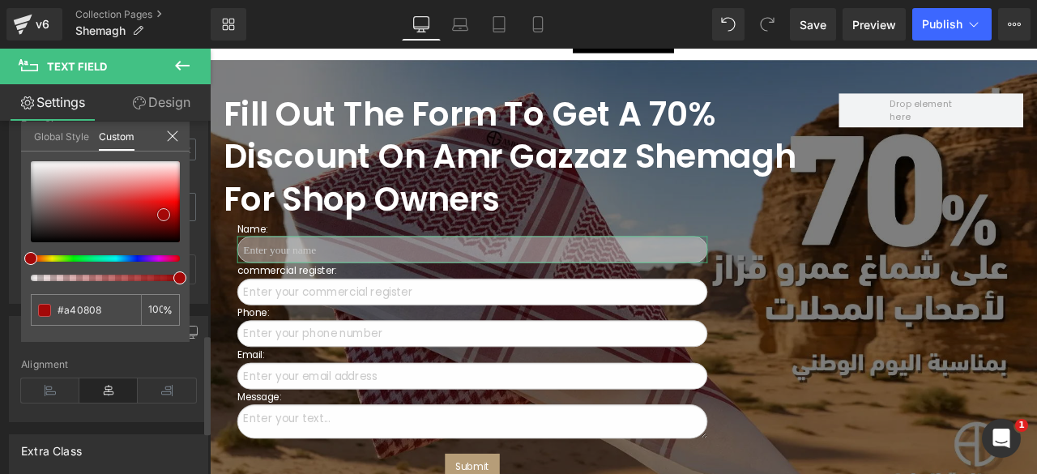
type input "#bb2525"
type input "#dbc1c1"
type input "#faf9f9"
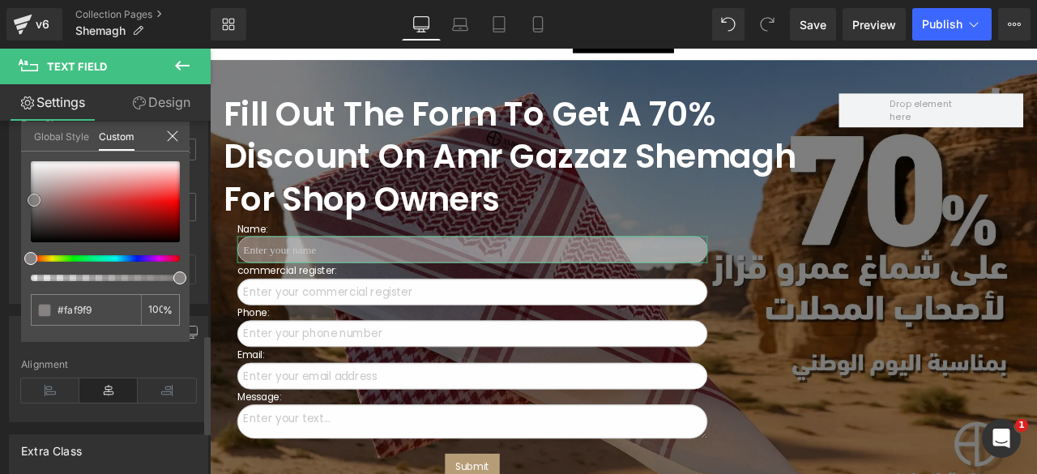
type input "#a69595"
type input "#282828"
type input "#050505"
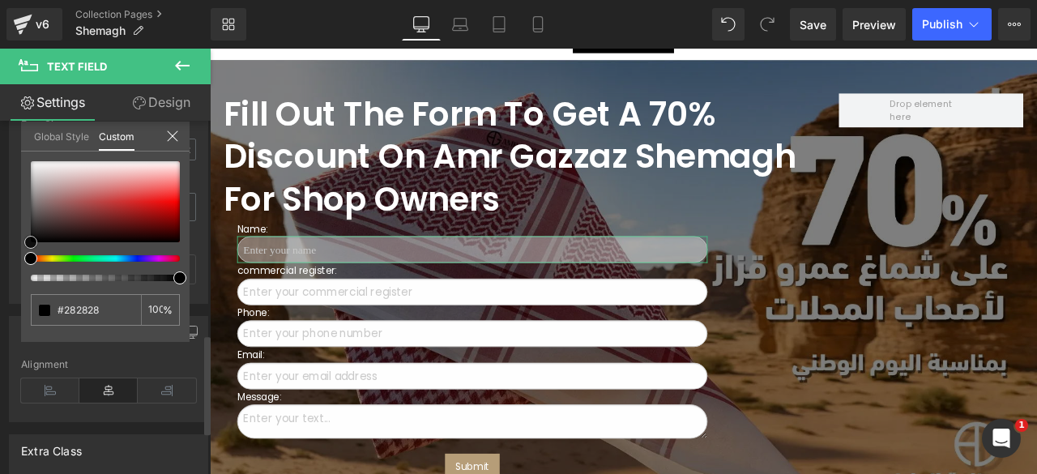
type input "#050505"
type input "#000000"
drag, startPoint x: 117, startPoint y: 190, endPoint x: 21, endPoint y: 254, distance: 114.6
click at [21, 254] on div "#000000 100 %" at bounding box center [105, 251] width 168 height 181
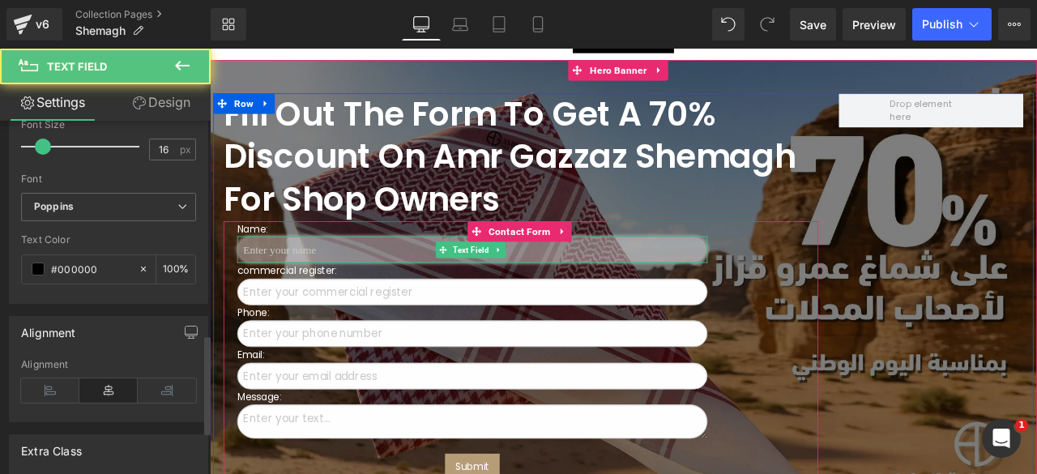
click at [464, 271] on input "text" at bounding box center [520, 287] width 557 height 32
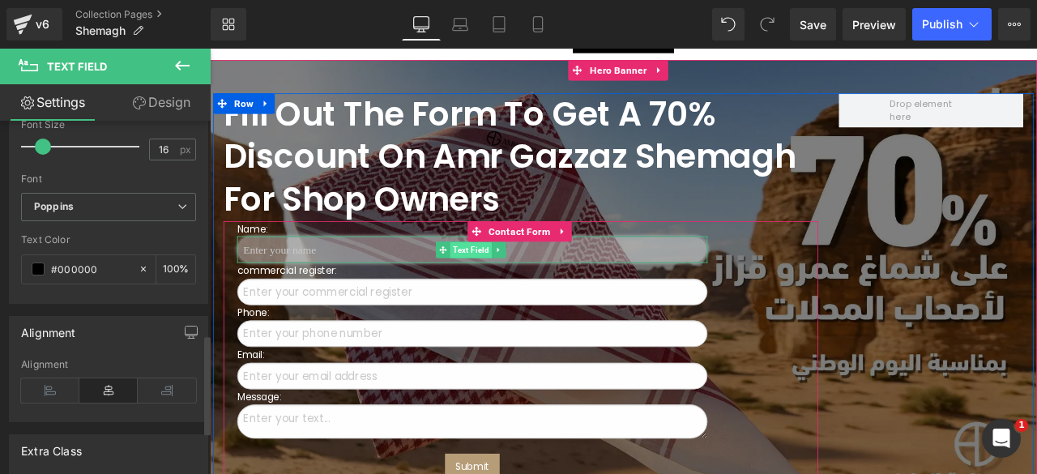
click at [519, 278] on span "Text Field" at bounding box center [519, 287] width 49 height 19
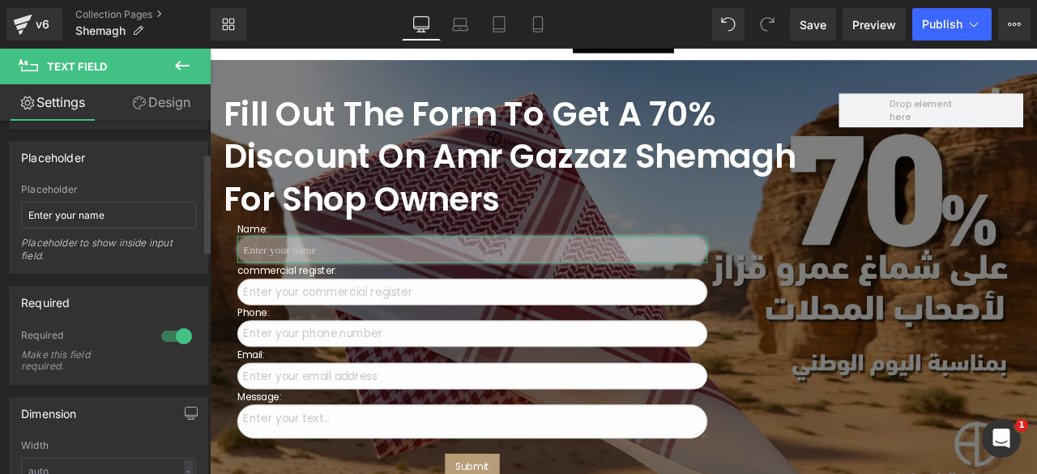
scroll to position [113, 0]
click at [154, 104] on link "Design" at bounding box center [161, 102] width 105 height 36
type input "40"
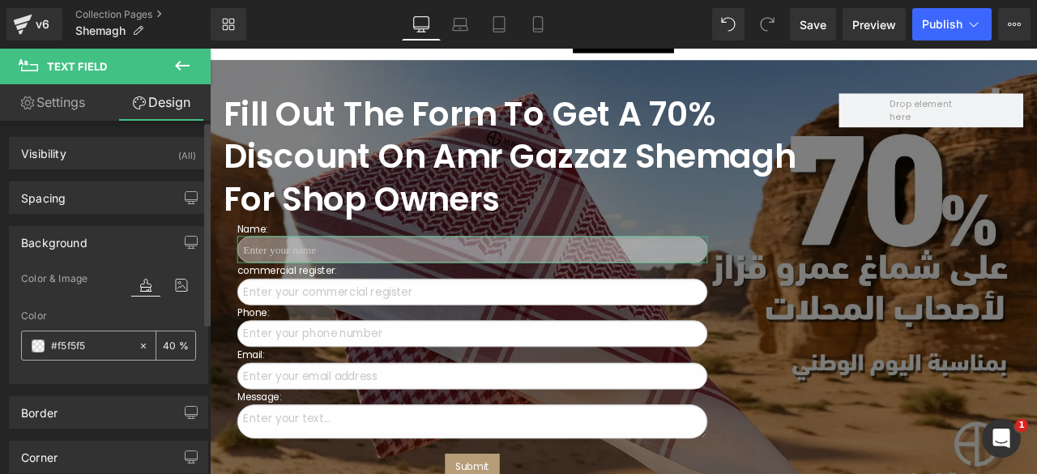
click at [32, 346] on span at bounding box center [38, 345] width 13 height 13
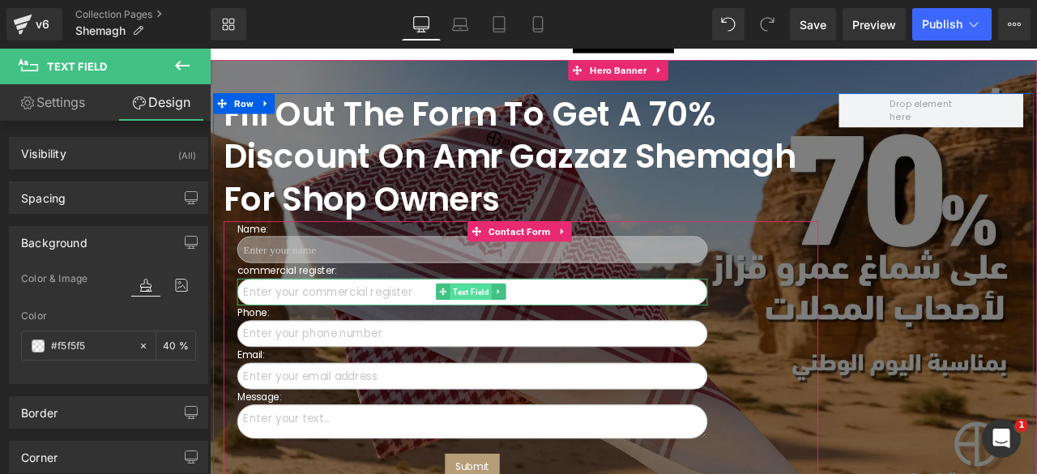
click at [505, 328] on span "Text Field" at bounding box center [519, 337] width 49 height 19
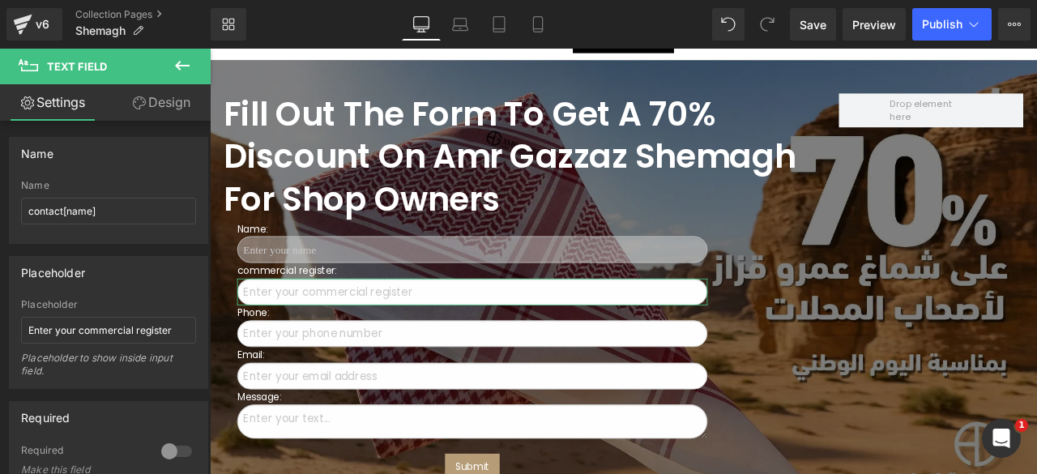
click at [147, 92] on link "Design" at bounding box center [161, 102] width 105 height 36
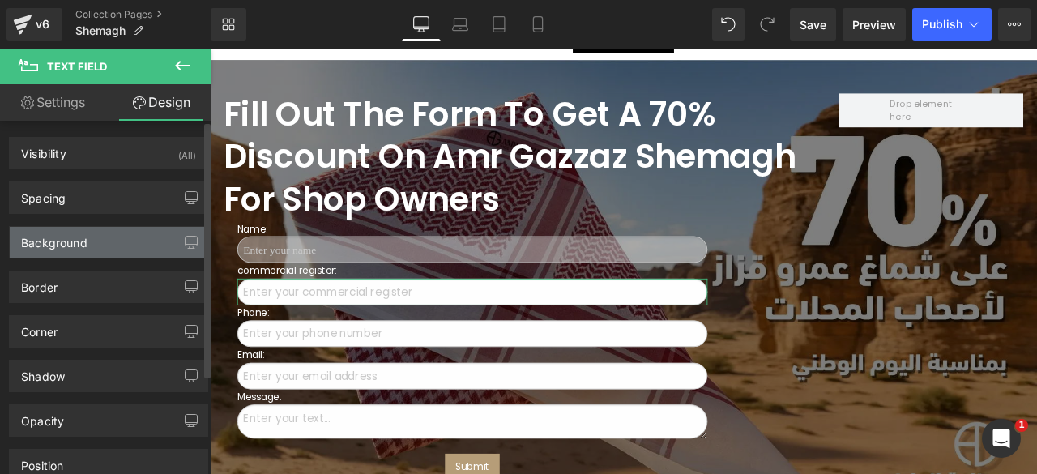
type input "#fefefe"
type input "100"
click at [54, 240] on div "Background" at bounding box center [54, 238] width 66 height 23
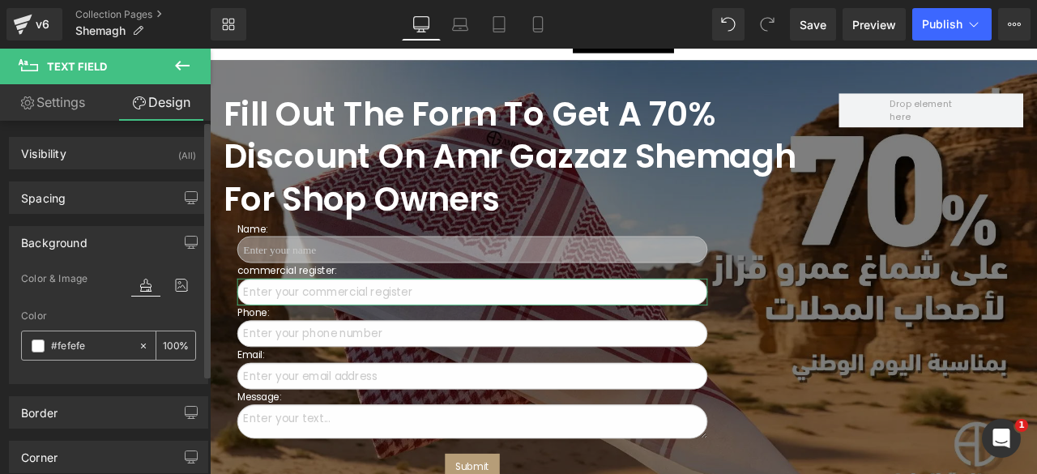
click at [30, 345] on div "#fefefe" at bounding box center [80, 345] width 116 height 28
click at [39, 344] on span at bounding box center [38, 345] width 13 height 13
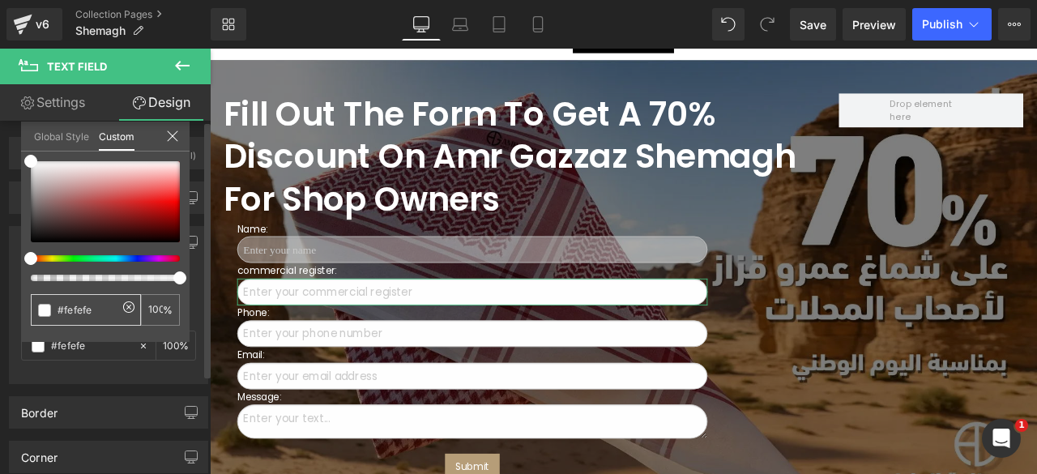
click at [76, 315] on input "#fefefe" at bounding box center [88, 309] width 60 height 17
type input "f"
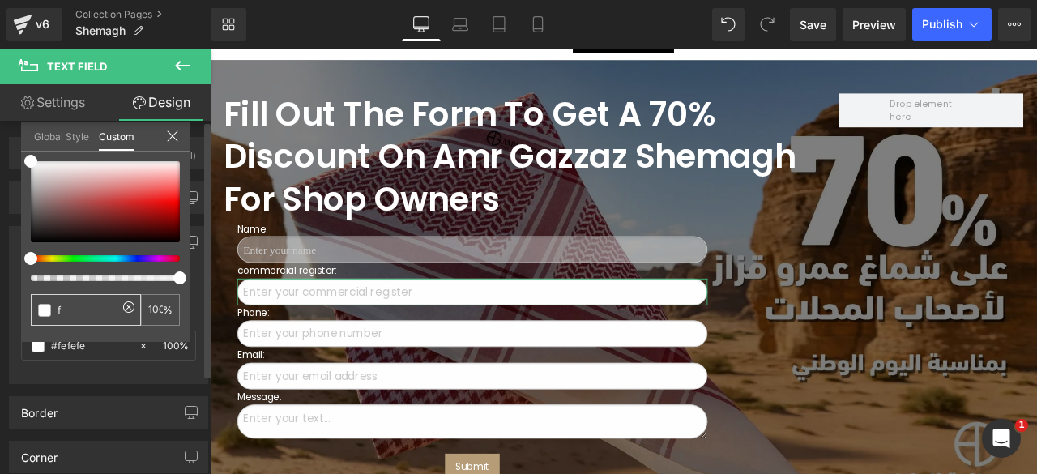
type input "f"
type input "0"
type input "f5"
type input "0"
type input "f5"
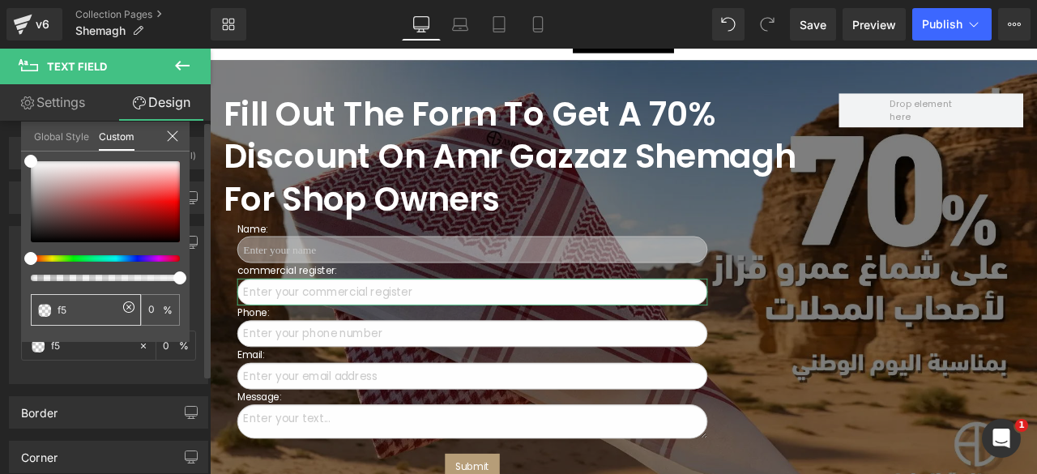
type input "f5f"
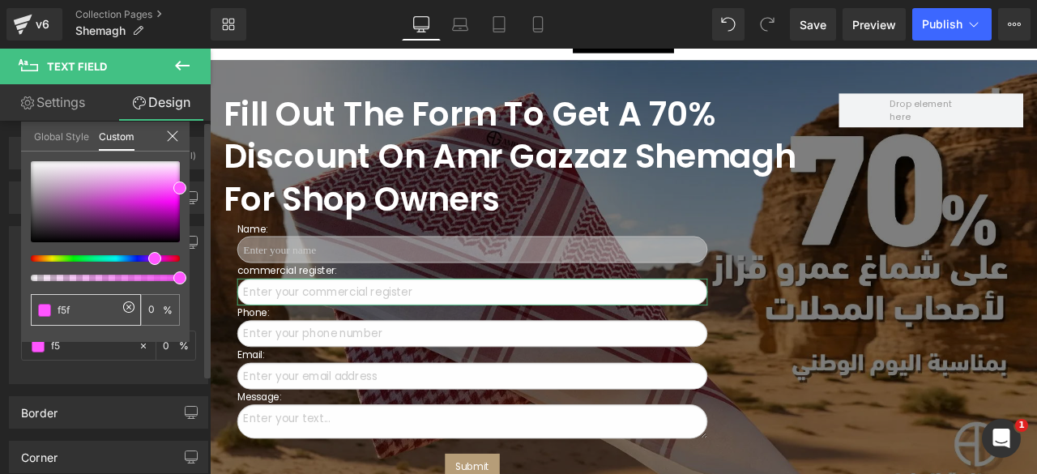
type input "f5f"
type input "100"
type input "f5f5"
type input "100"
type input "f5f5"
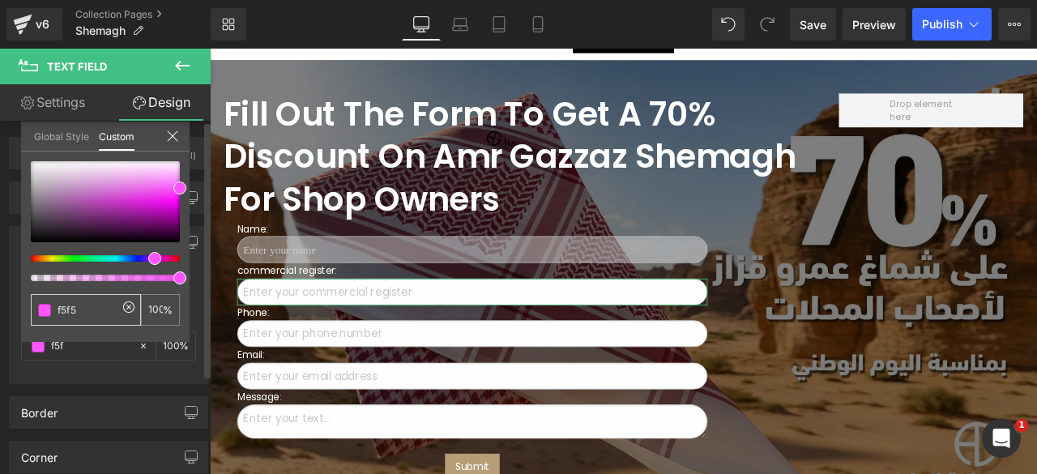
type input "33"
type input "f5f5f"
type input "33"
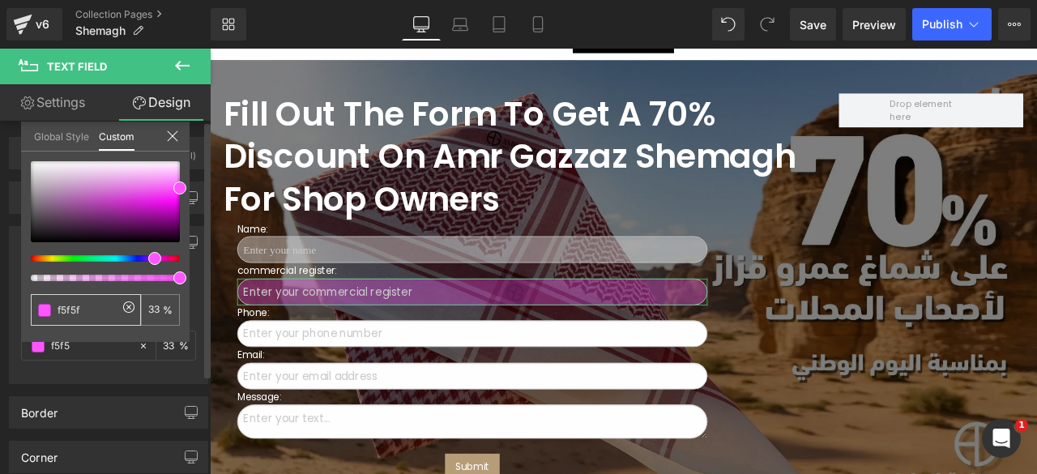
type input "f5f5f"
type input "0"
type input "f5f5f5"
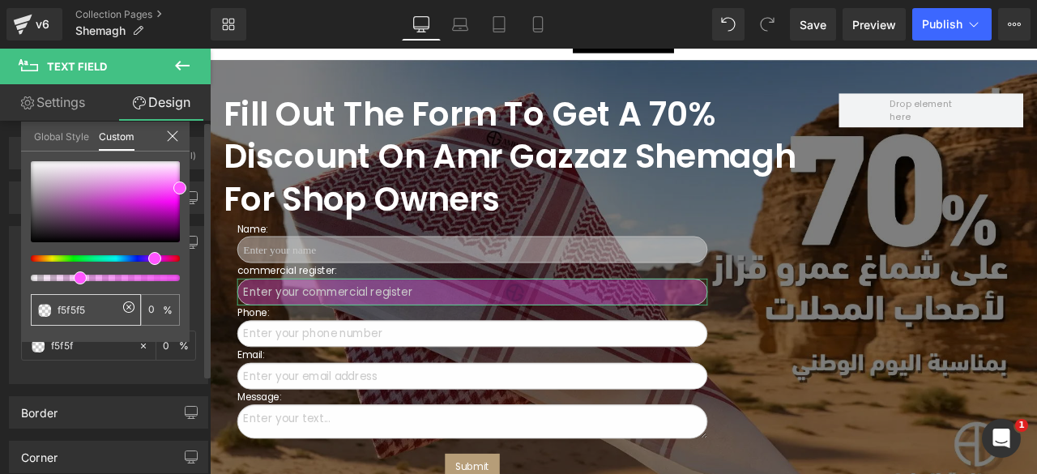
type input "100"
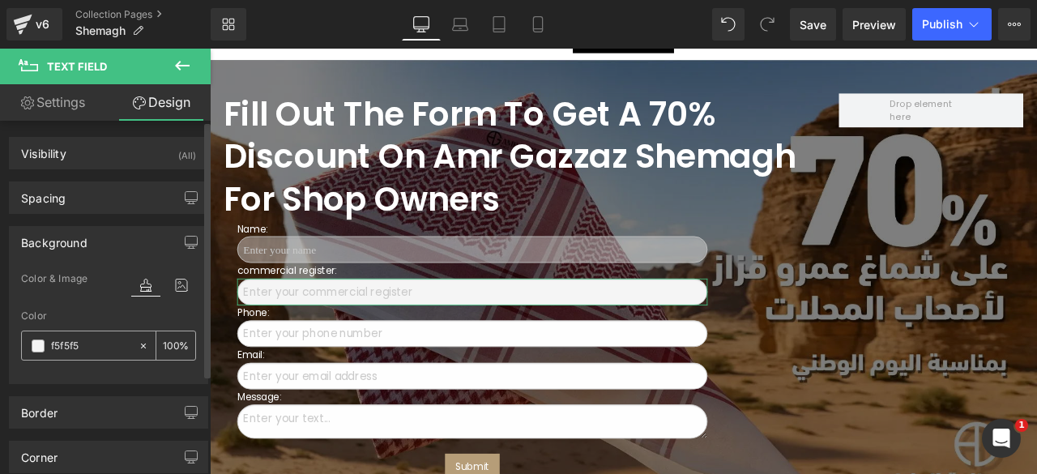
type input "#f5f5f5"
click at [167, 347] on input "100" at bounding box center [171, 345] width 16 height 18
click at [118, 344] on input "#f5f5f5" at bounding box center [90, 346] width 79 height 18
click at [38, 344] on span at bounding box center [38, 345] width 13 height 13
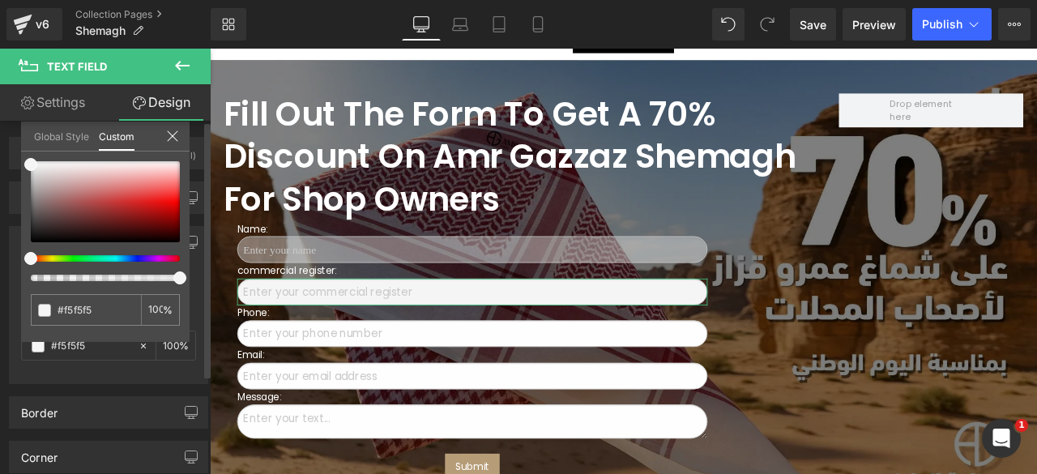
type input "98"
type input "91"
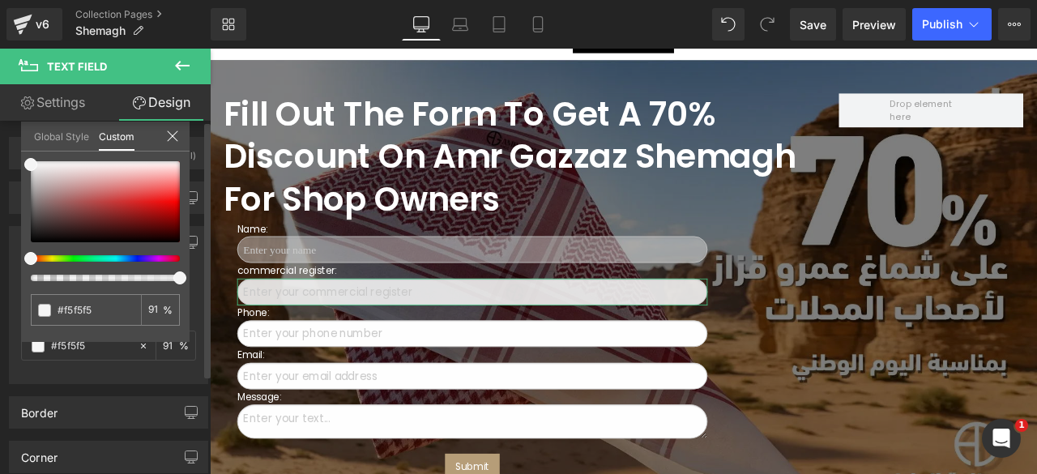
type input "89"
type input "87"
type input "86"
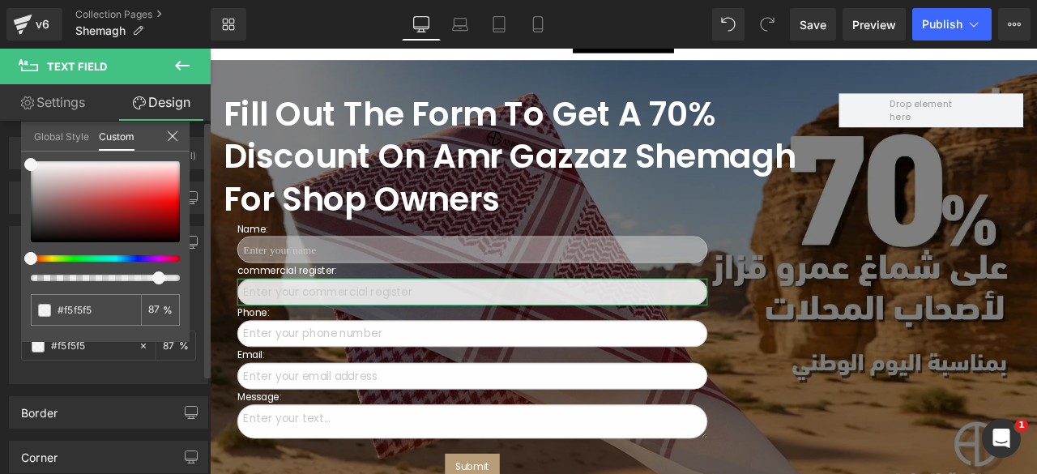
type input "86"
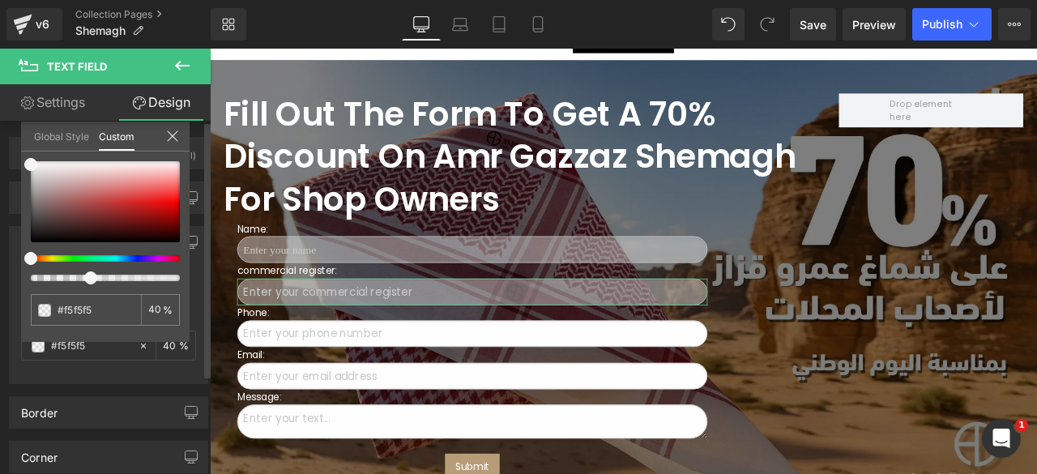
drag, startPoint x: 177, startPoint y: 277, endPoint x: 81, endPoint y: 291, distance: 96.6
click at [81, 291] on div "#f5f5f5 40 %" at bounding box center [105, 251] width 168 height 181
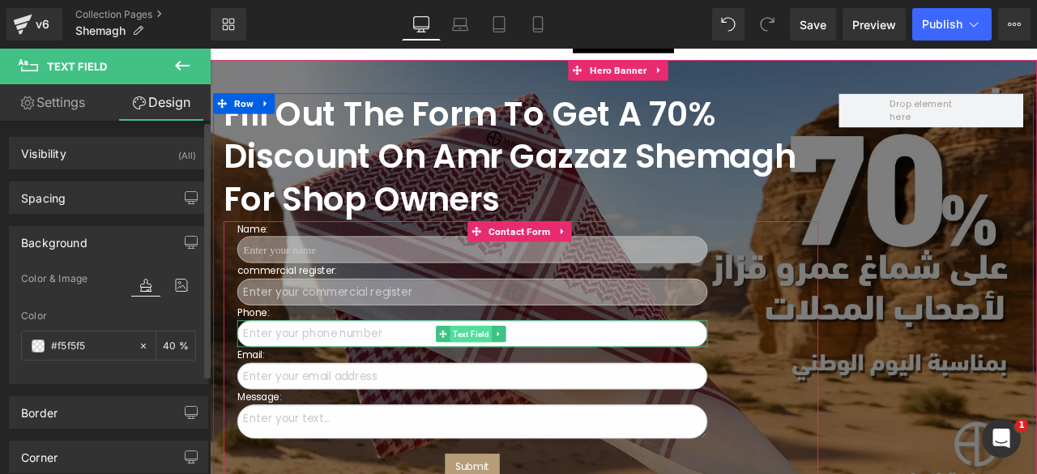
click at [504, 377] on span "Text Field" at bounding box center [519, 386] width 49 height 19
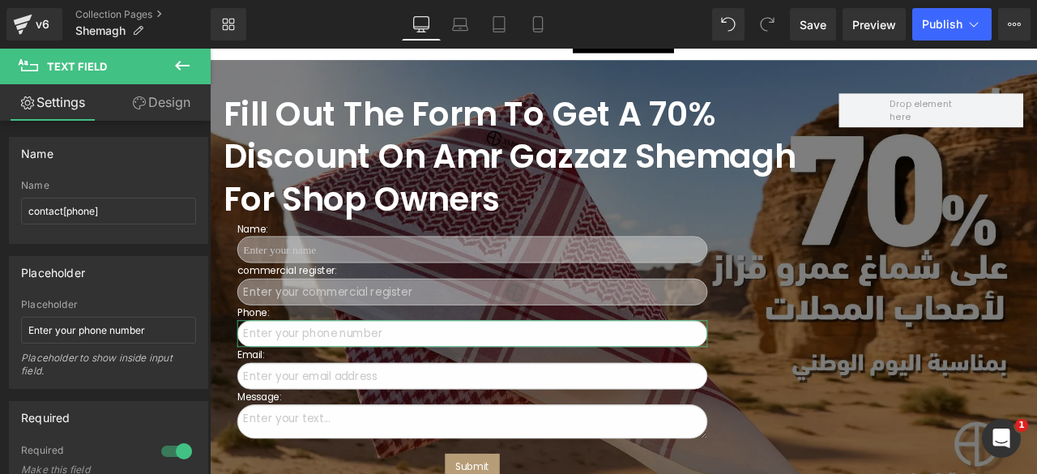
drag, startPoint x: 139, startPoint y: 112, endPoint x: 105, endPoint y: 280, distance: 171.9
click at [139, 112] on link "Design" at bounding box center [161, 102] width 105 height 36
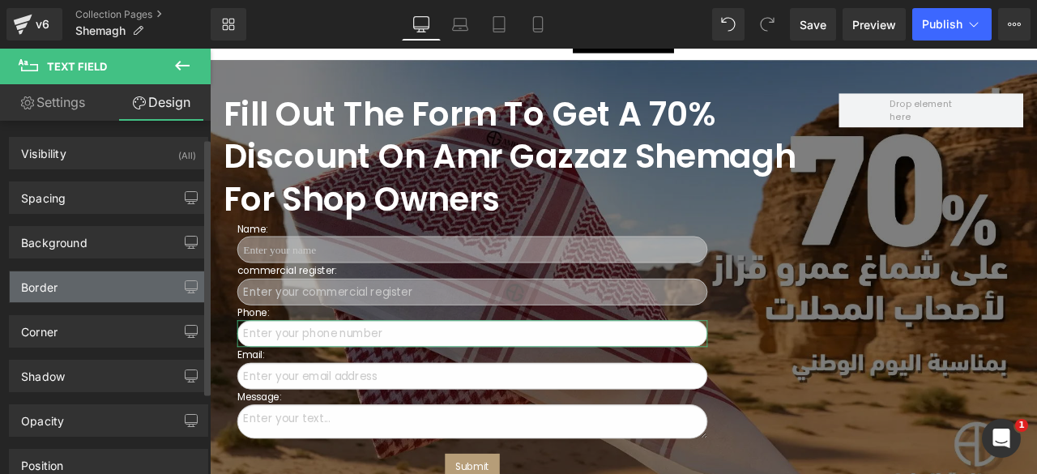
scroll to position [26, 0]
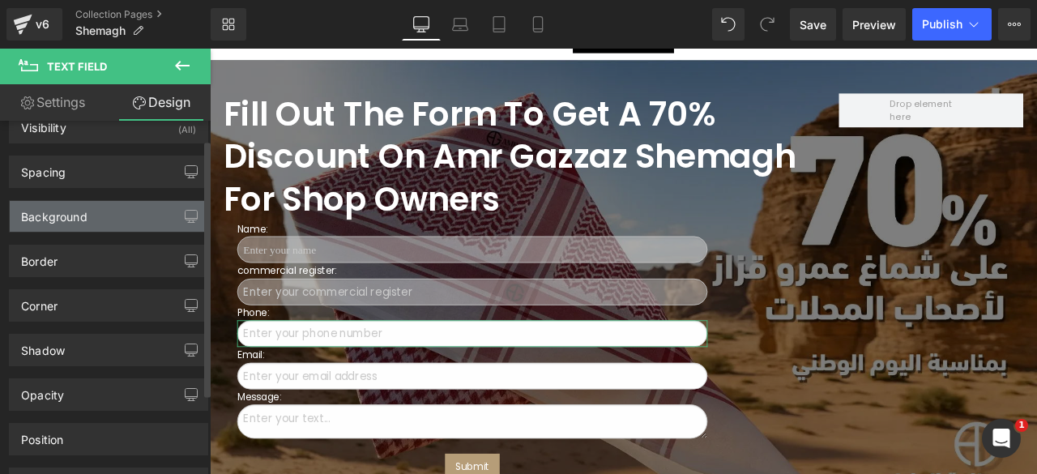
click at [76, 228] on div "Background" at bounding box center [109, 216] width 198 height 31
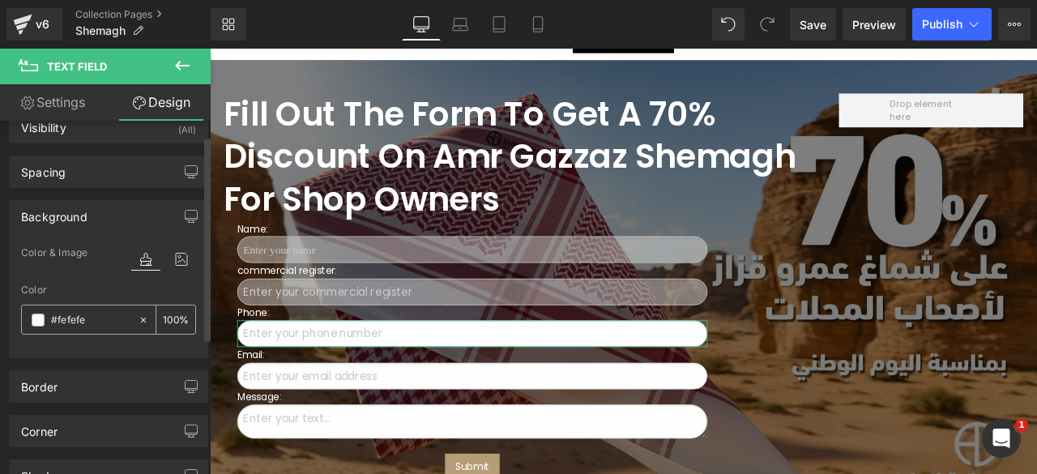
click at [36, 316] on span at bounding box center [38, 319] width 13 height 13
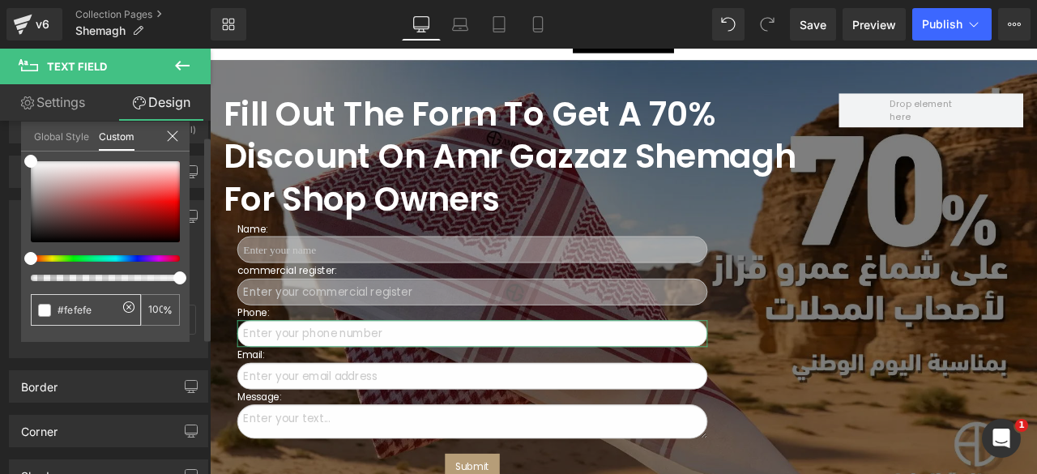
click at [70, 304] on input "#fefefe" at bounding box center [88, 309] width 60 height 17
click at [125, 339] on div "#f5f5f5 100 %" at bounding box center [105, 251] width 168 height 181
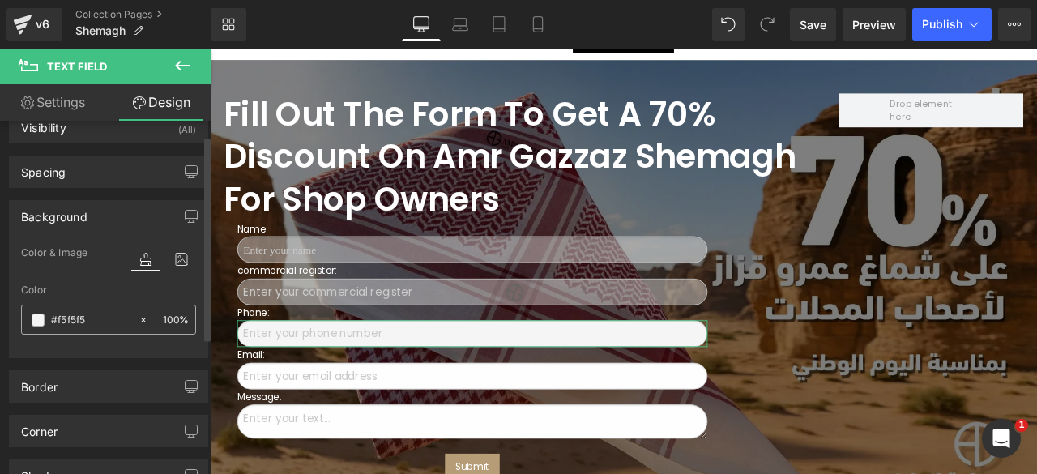
click at [167, 317] on input "100" at bounding box center [171, 319] width 16 height 18
click at [100, 315] on input "#f5f5f5" at bounding box center [90, 320] width 79 height 18
click at [32, 320] on span at bounding box center [38, 319] width 13 height 13
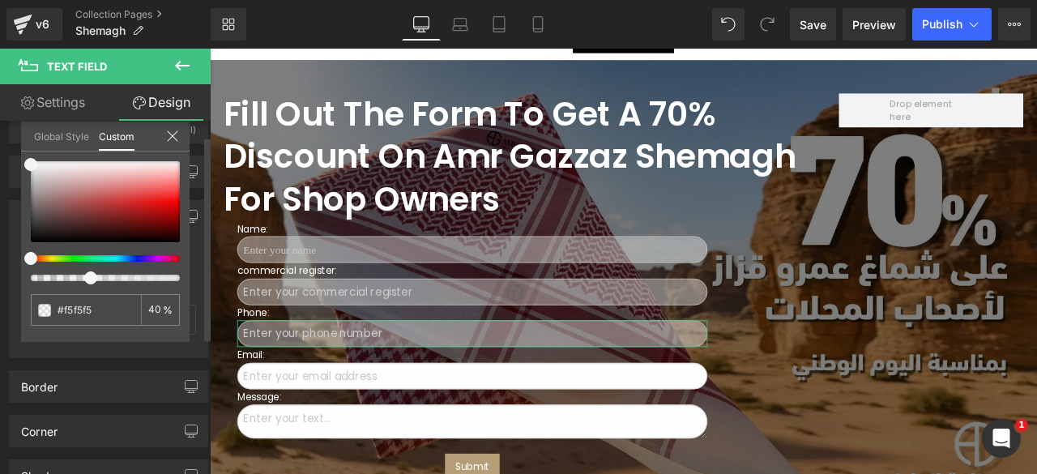
drag, startPoint x: 177, startPoint y: 278, endPoint x: 81, endPoint y: 286, distance: 95.9
click at [81, 286] on div "#f5f5f5 40 %" at bounding box center [105, 251] width 168 height 181
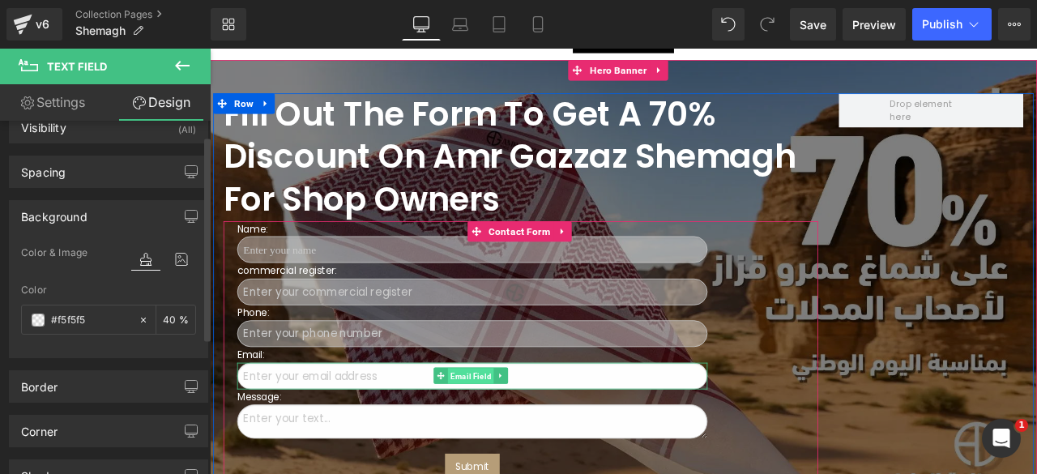
click at [504, 428] on span "Email Field" at bounding box center [519, 437] width 54 height 19
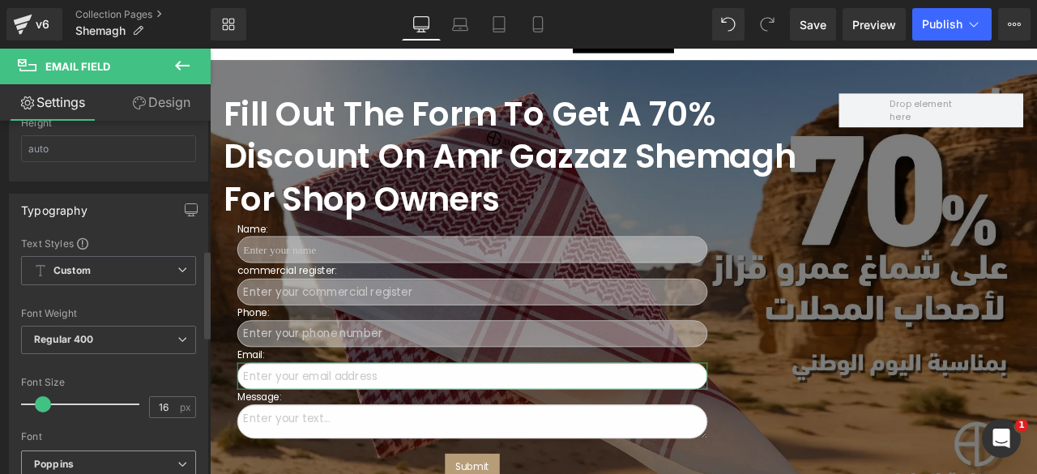
scroll to position [208, 0]
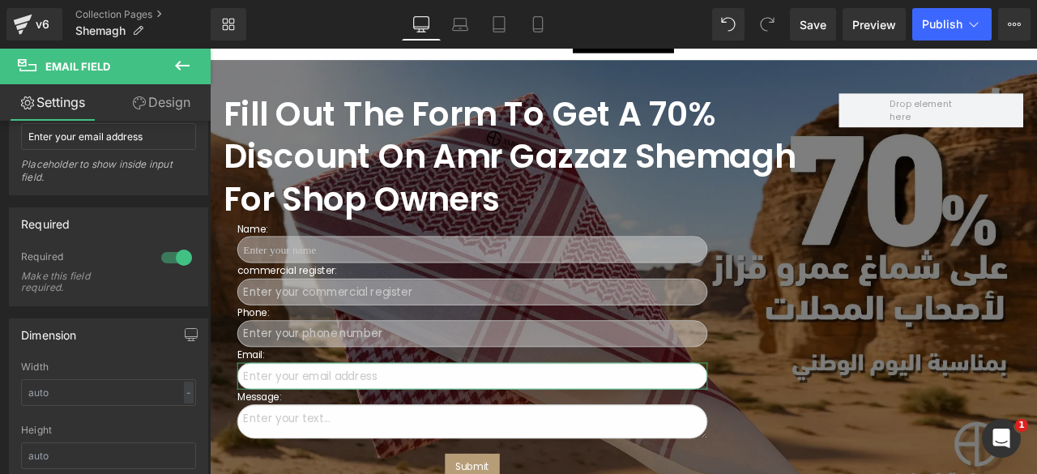
click at [170, 92] on link "Design" at bounding box center [161, 102] width 105 height 36
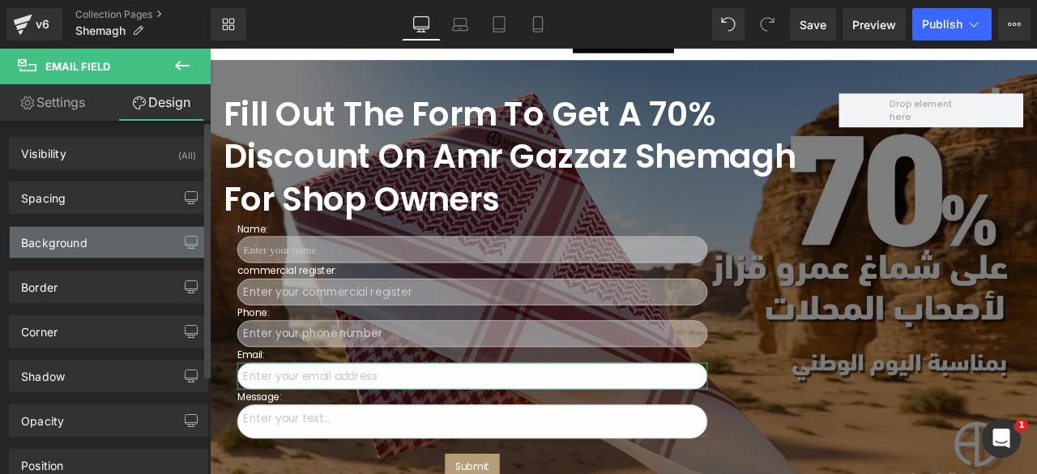
click at [48, 242] on div "Background" at bounding box center [54, 238] width 66 height 23
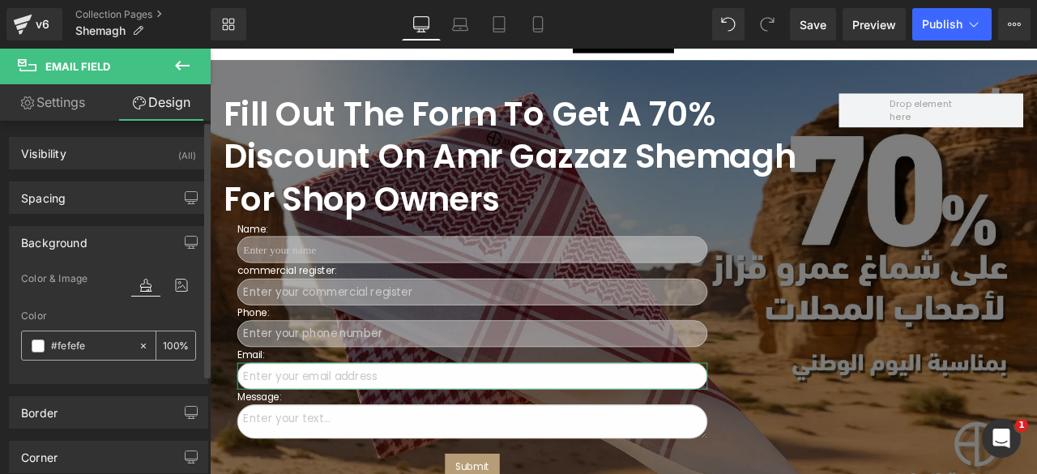
click at [37, 341] on span at bounding box center [38, 345] width 13 height 13
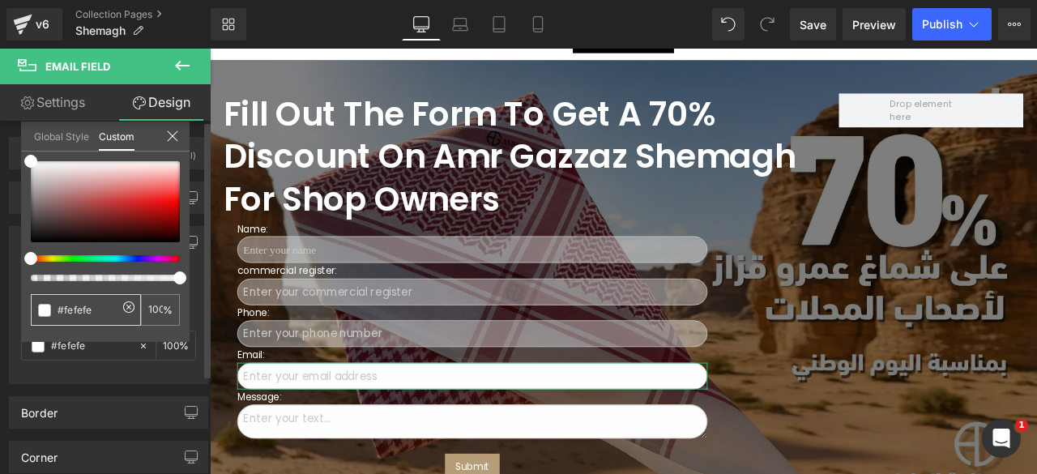
click at [62, 309] on input "#fefefe" at bounding box center [88, 309] width 60 height 17
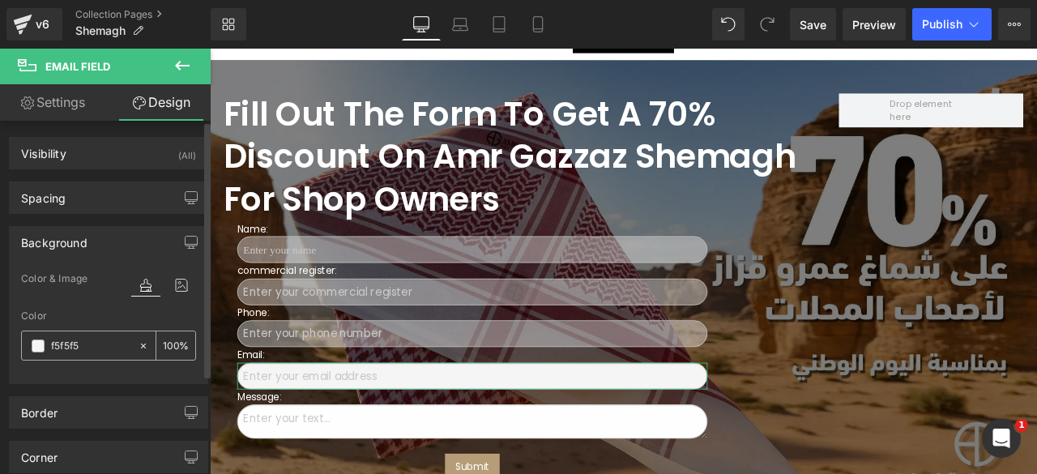
click at [163, 343] on input "100" at bounding box center [171, 345] width 16 height 18
click at [36, 345] on span at bounding box center [38, 345] width 13 height 13
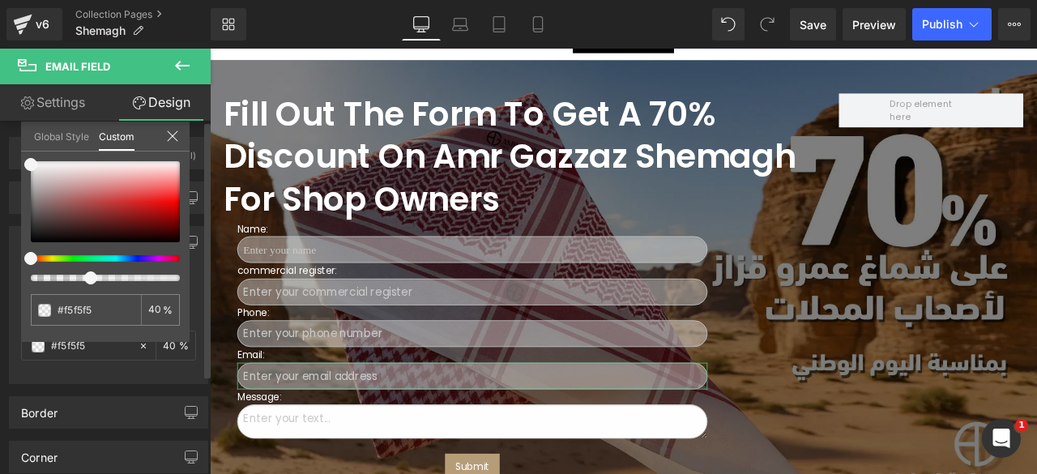
drag, startPoint x: 178, startPoint y: 276, endPoint x: 83, endPoint y: 286, distance: 95.3
click at [83, 286] on div "#f5f5f5 40 %" at bounding box center [105, 251] width 168 height 181
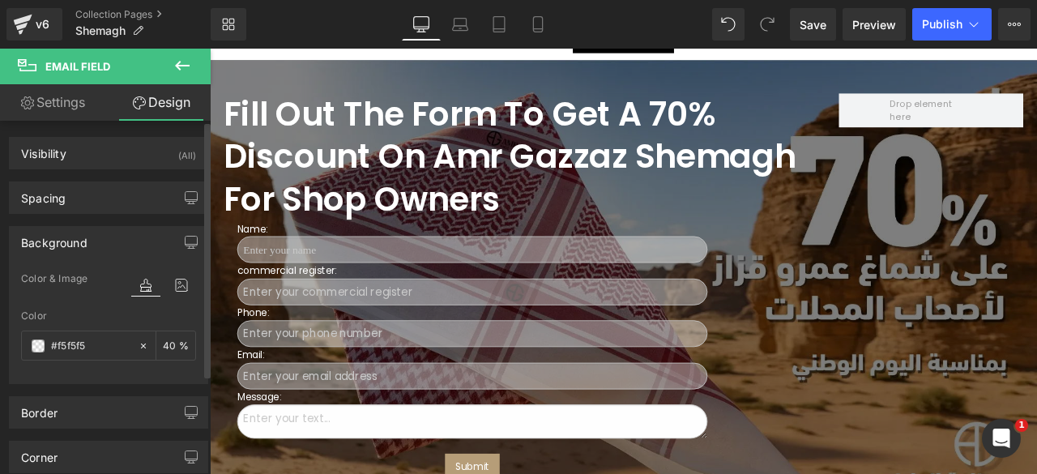
click at [461, 405] on div "Loading Product Data" at bounding box center [518, 410] width 117 height 18
click at [467, 403] on div "Loading Product Data" at bounding box center [518, 410] width 117 height 18
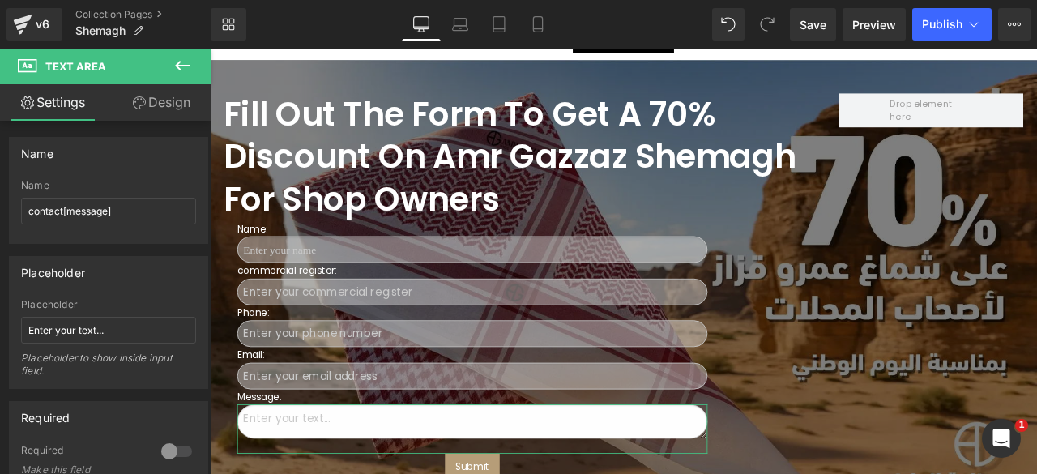
click at [168, 96] on link "Design" at bounding box center [161, 102] width 105 height 36
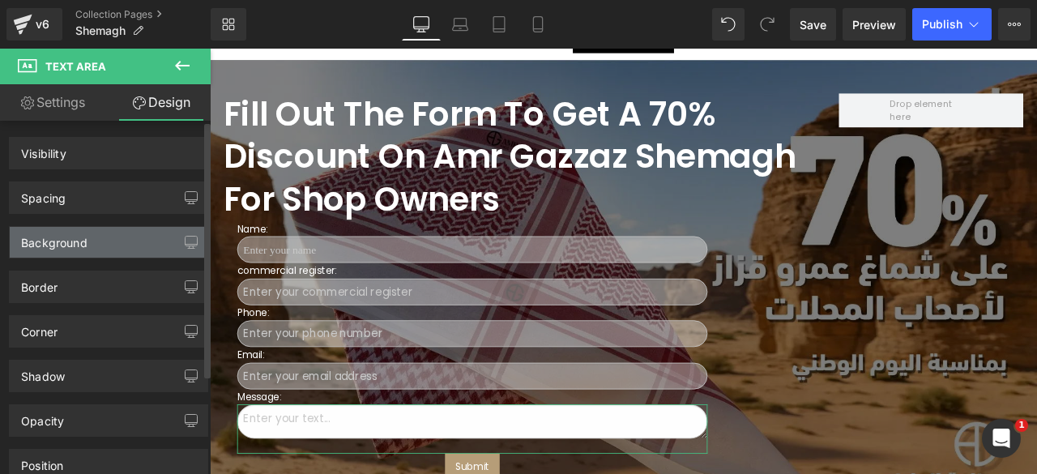
click at [78, 238] on div "Background" at bounding box center [54, 238] width 66 height 23
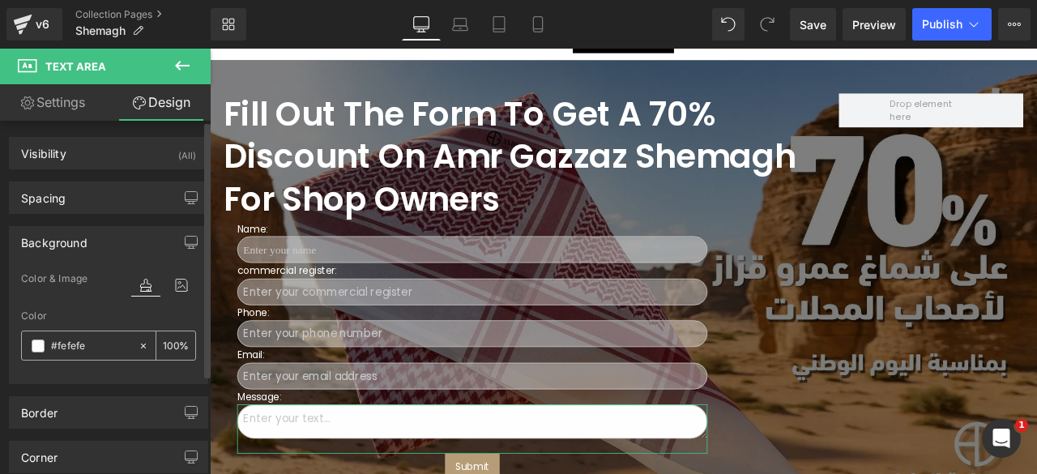
click at [35, 344] on span at bounding box center [38, 345] width 13 height 13
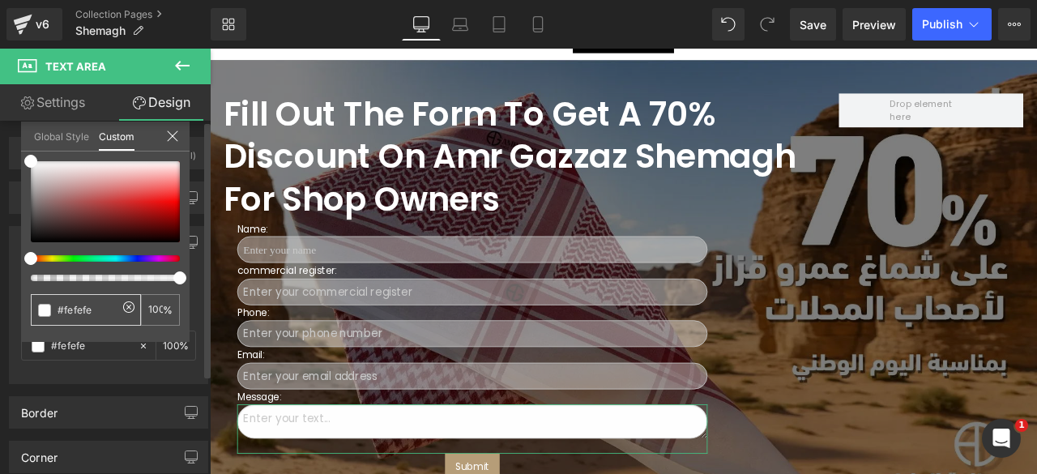
click at [74, 312] on input "#fefefe" at bounding box center [88, 309] width 60 height 17
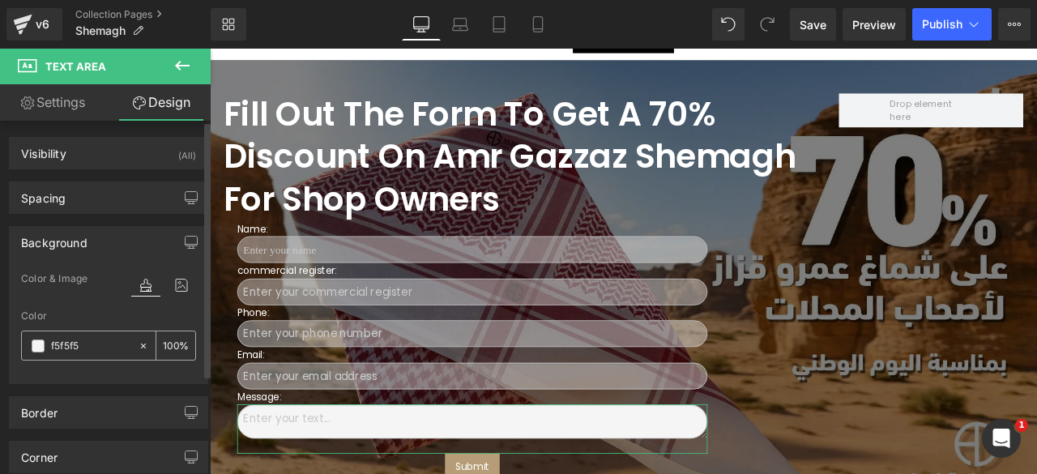
click at [37, 345] on span at bounding box center [38, 345] width 13 height 13
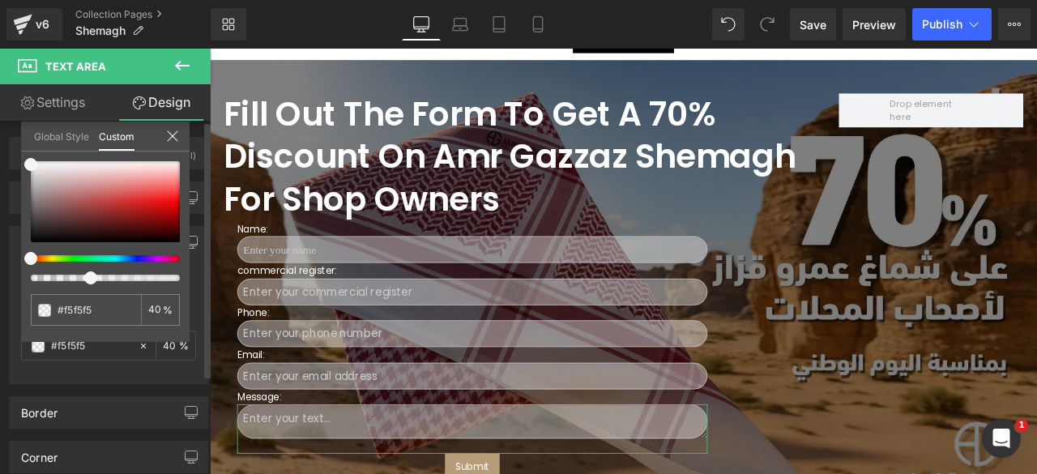
drag, startPoint x: 175, startPoint y: 274, endPoint x: 79, endPoint y: 282, distance: 95.9
click at [79, 282] on div "#f5f5f5 40 %" at bounding box center [105, 251] width 168 height 181
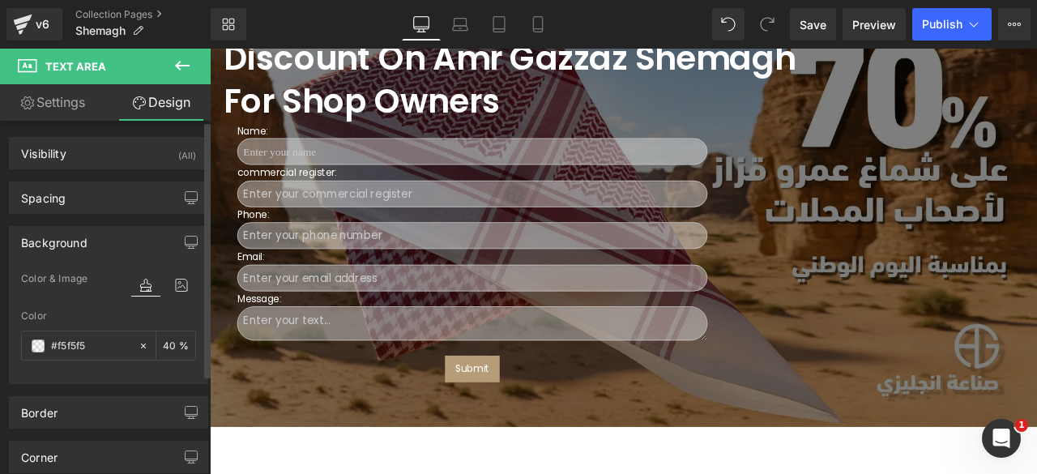
scroll to position [4585, 0]
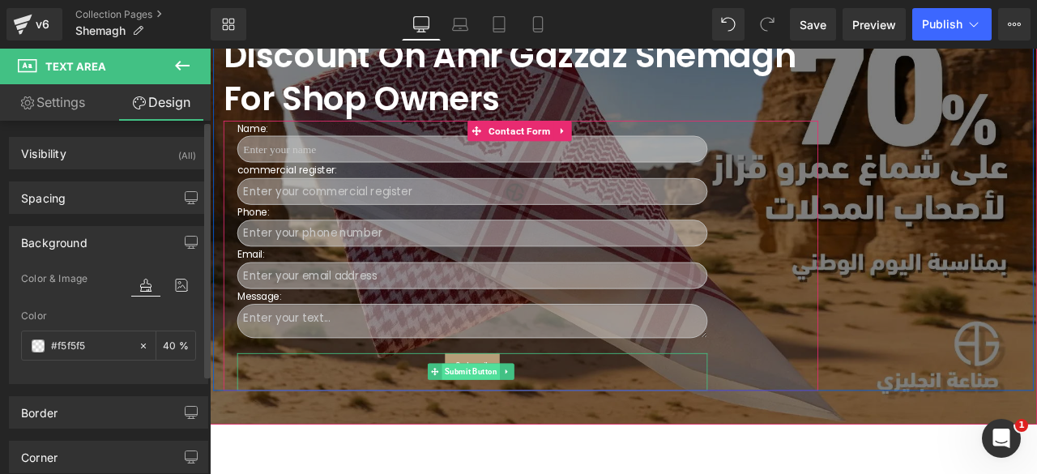
click at [524, 422] on span "Submit Button" at bounding box center [519, 431] width 69 height 19
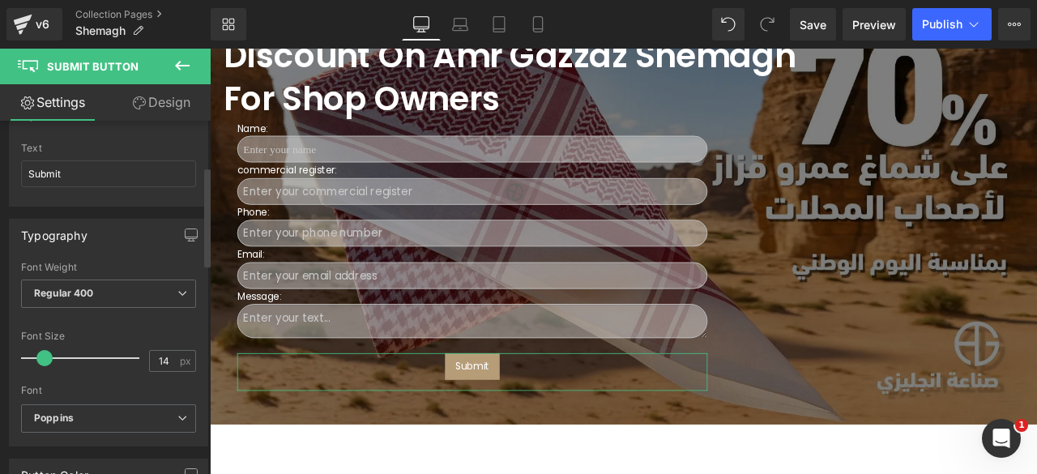
scroll to position [0, 0]
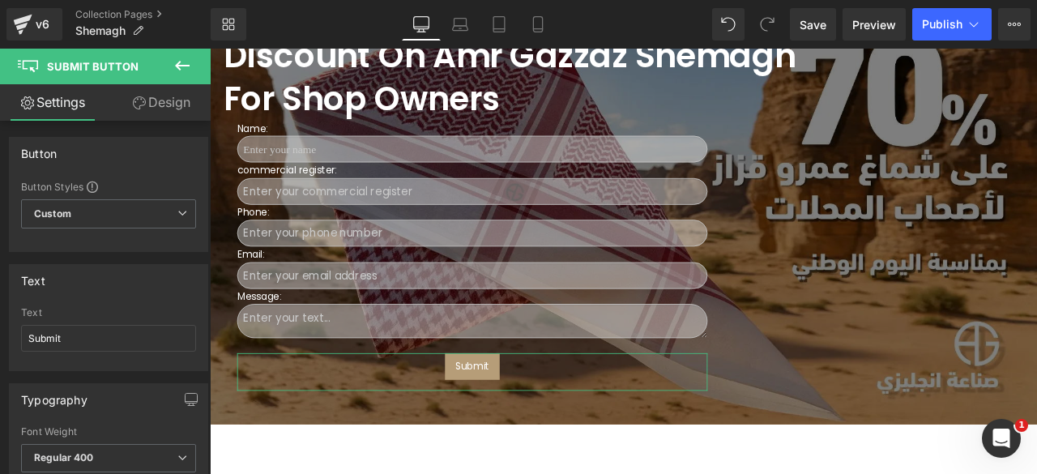
click at [169, 104] on link "Design" at bounding box center [161, 102] width 105 height 36
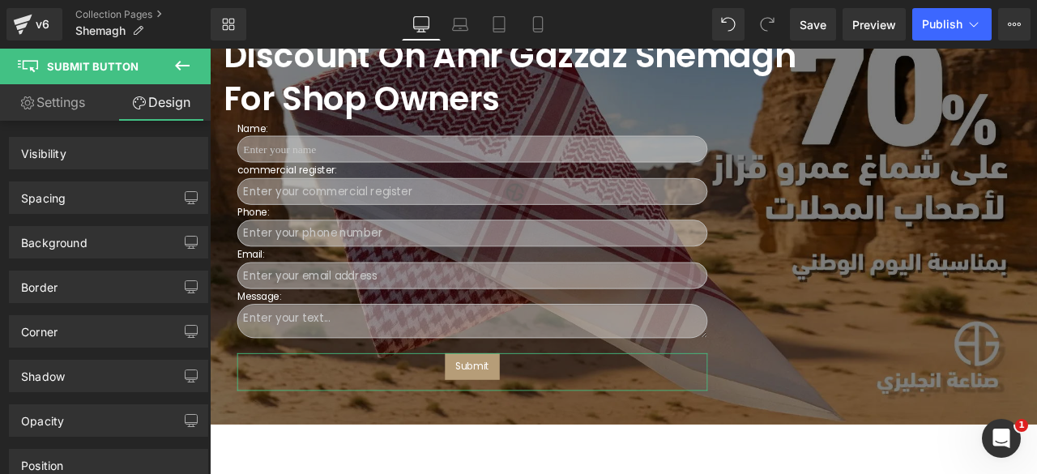
click at [54, 104] on link "Settings" at bounding box center [52, 102] width 105 height 36
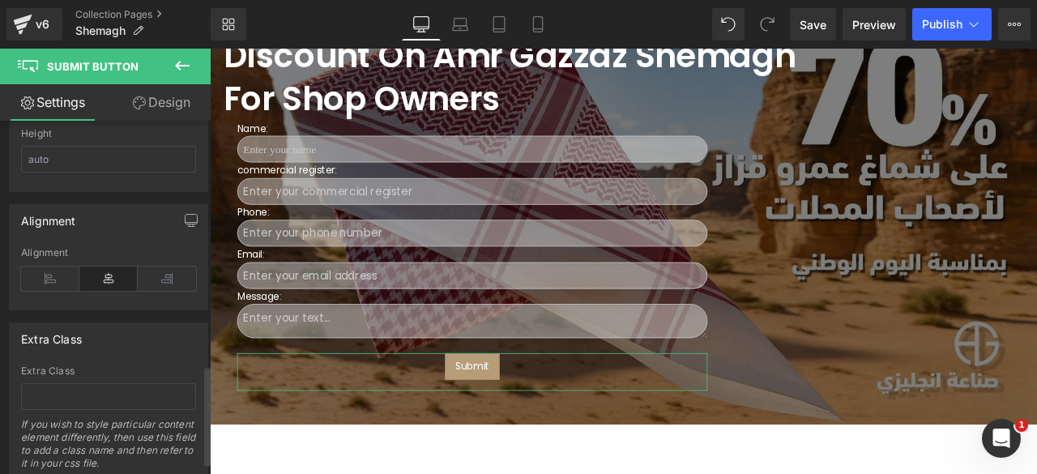
scroll to position [868, 0]
click at [44, 265] on icon at bounding box center [50, 276] width 58 height 24
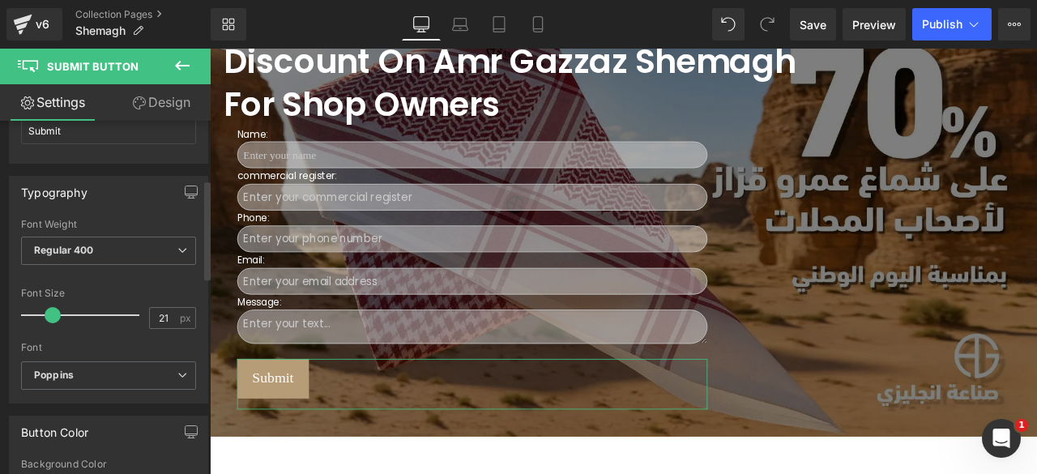
scroll to position [4578, 0]
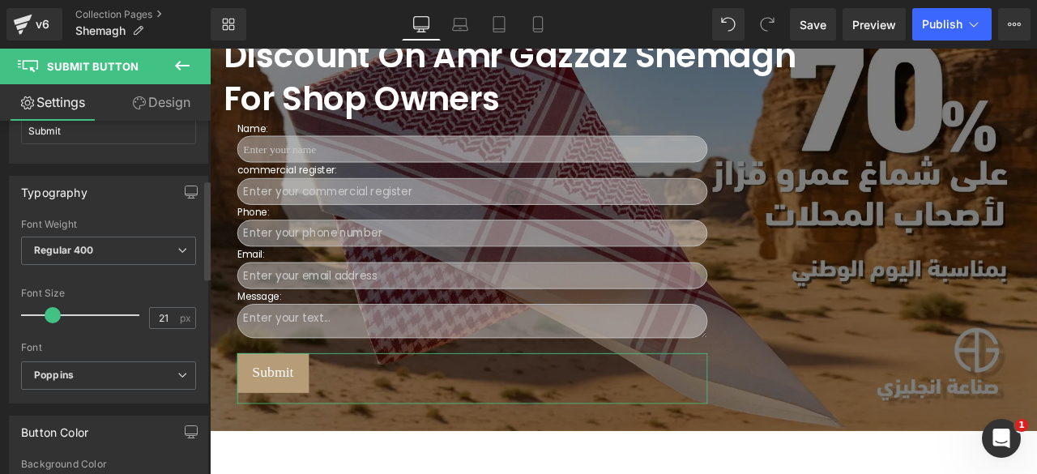
click at [51, 310] on span at bounding box center [53, 315] width 16 height 16
click at [150, 312] on input "21" at bounding box center [164, 318] width 28 height 20
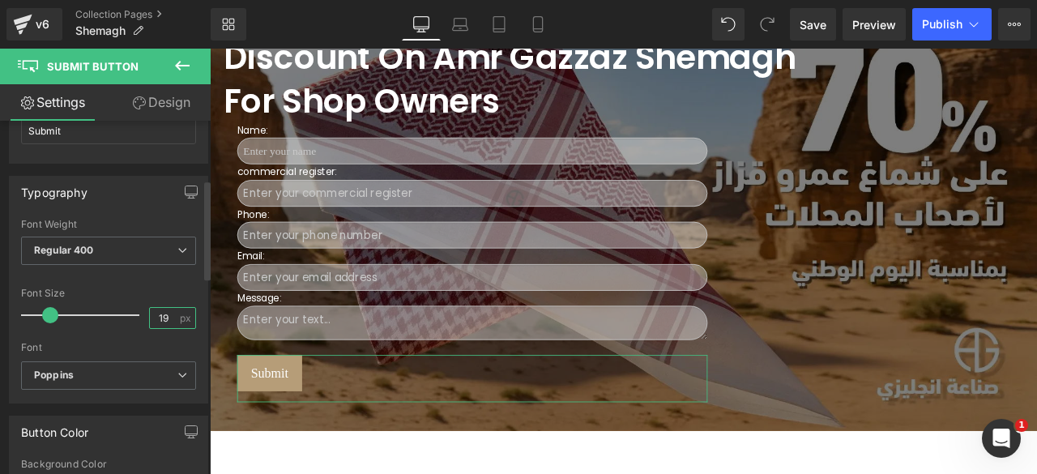
scroll to position [4579, 0]
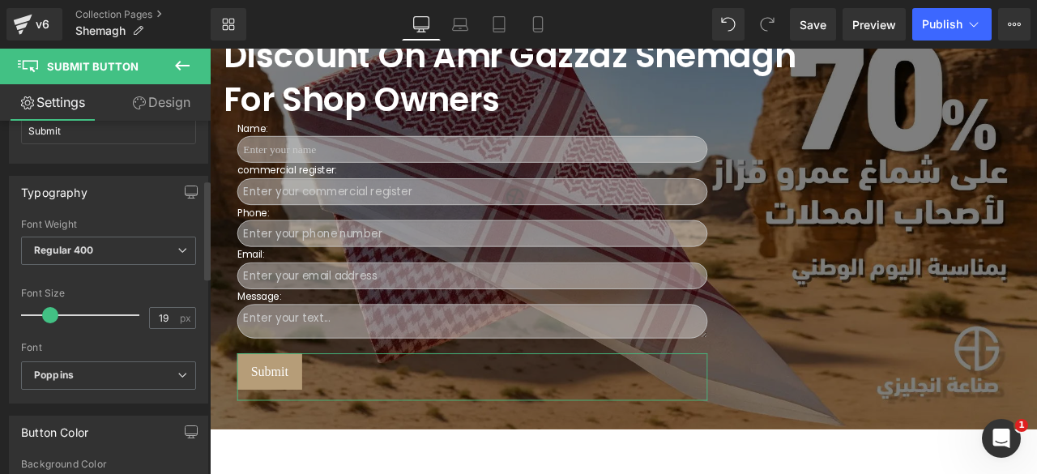
click at [145, 334] on div at bounding box center [108, 336] width 175 height 11
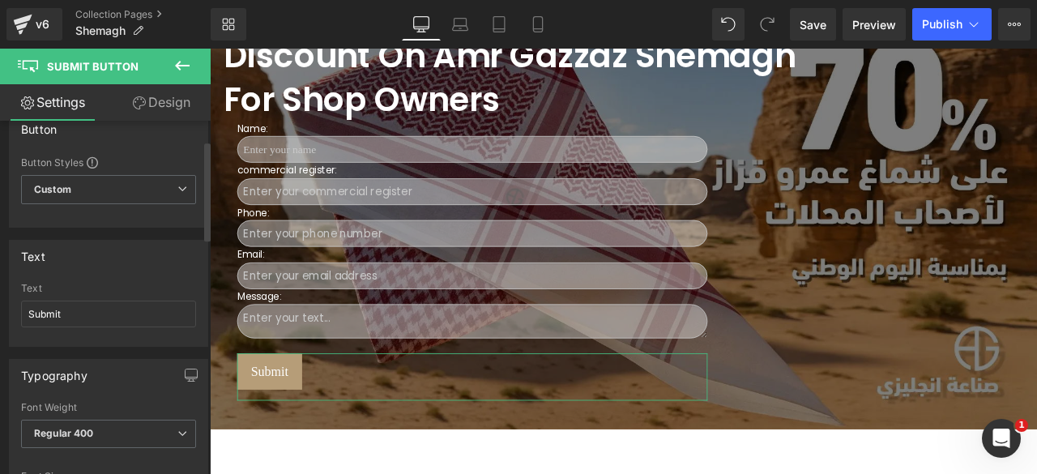
scroll to position [19, 0]
click at [160, 104] on link "Design" at bounding box center [161, 102] width 105 height 36
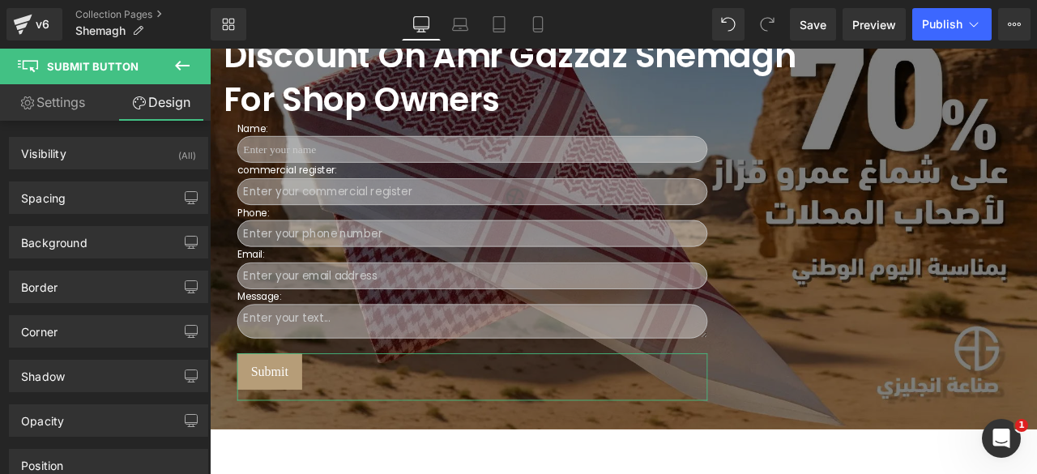
click at [26, 109] on link "Settings" at bounding box center [52, 102] width 105 height 36
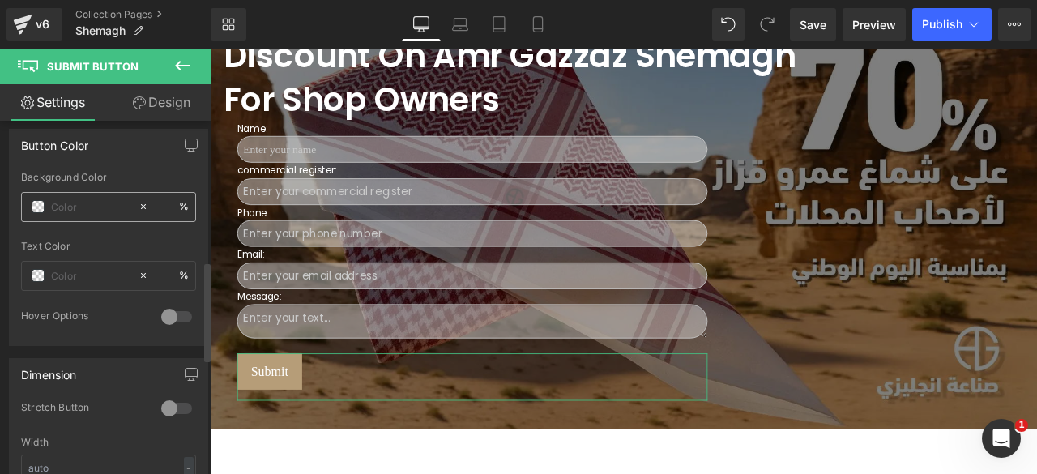
scroll to position [498, 0]
click at [174, 308] on div at bounding box center [176, 313] width 39 height 26
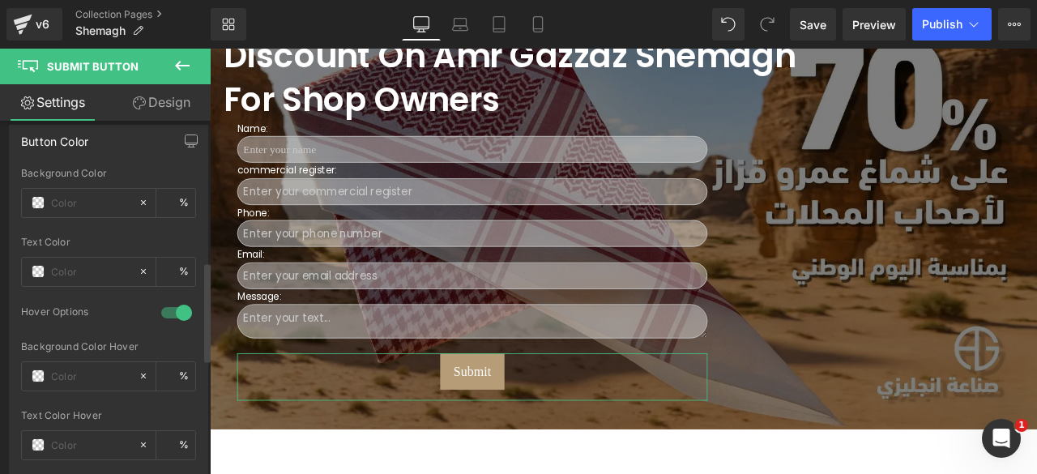
click at [161, 305] on div at bounding box center [176, 313] width 39 height 26
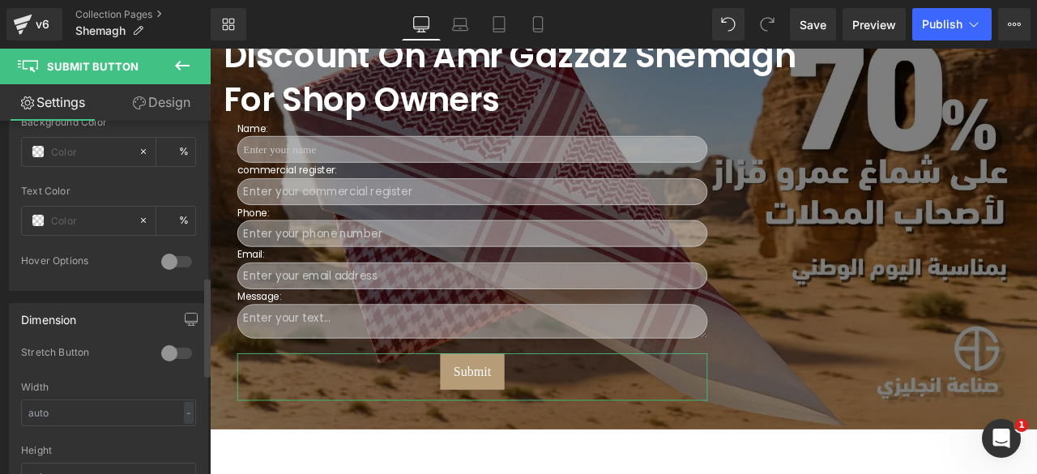
scroll to position [551, 0]
click at [175, 343] on div at bounding box center [176, 352] width 39 height 26
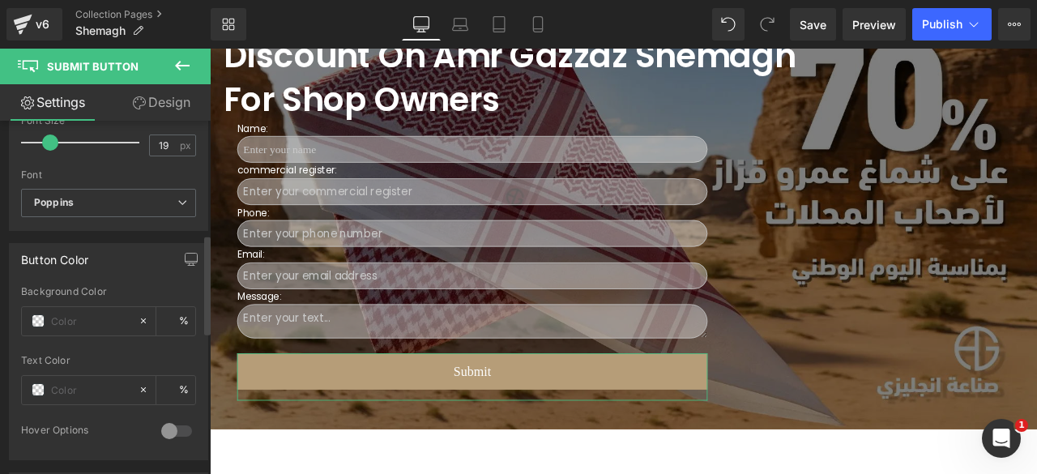
scroll to position [376, 0]
click at [160, 109] on link "Design" at bounding box center [161, 102] width 105 height 36
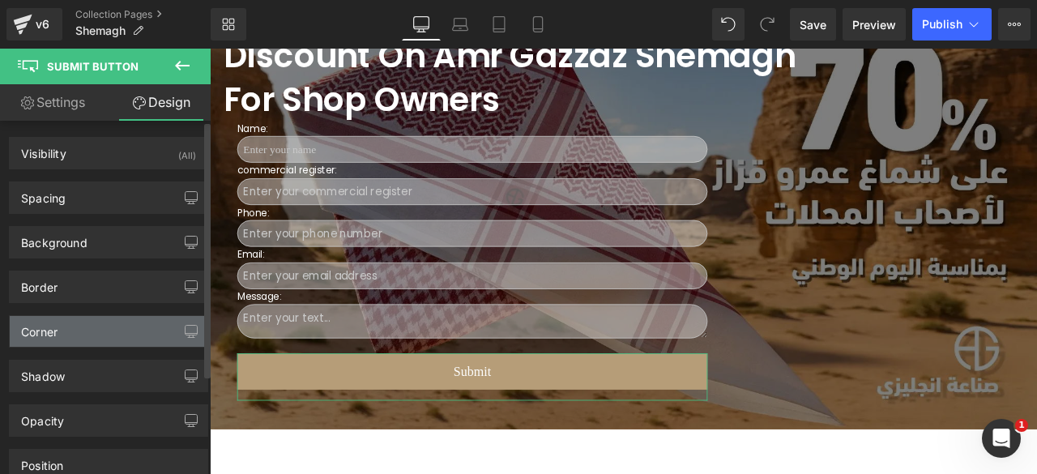
click at [32, 322] on div "Corner" at bounding box center [39, 327] width 36 height 23
click at [66, 339] on div "Corner" at bounding box center [109, 331] width 198 height 31
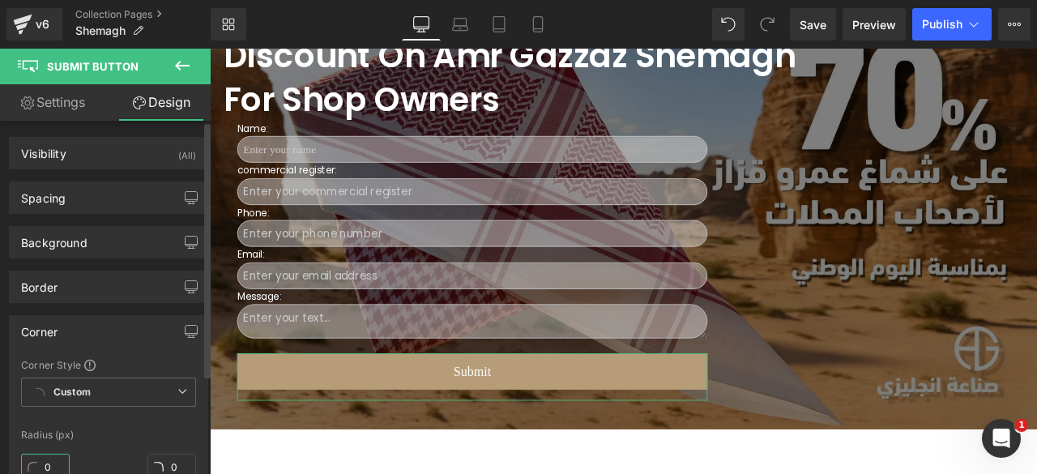
click at [46, 464] on input "0" at bounding box center [45, 467] width 49 height 27
click at [119, 328] on div "Corner" at bounding box center [109, 331] width 198 height 31
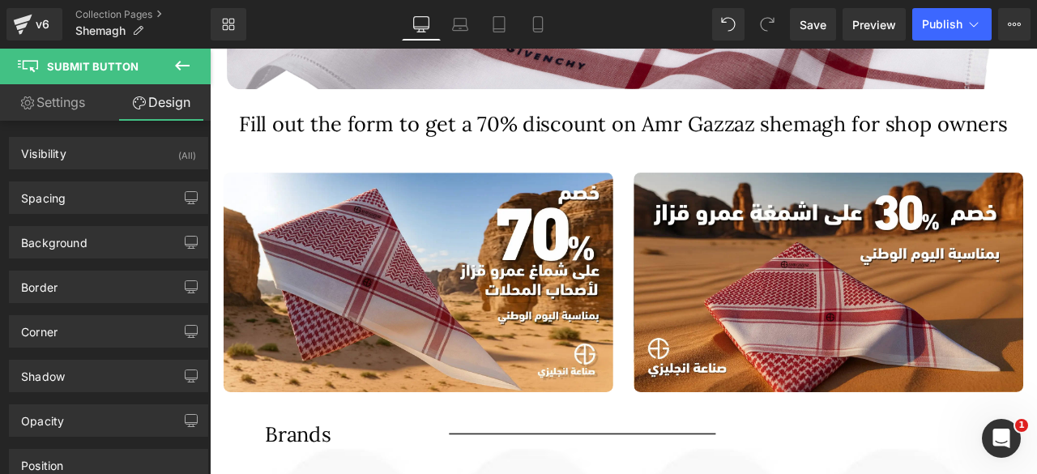
scroll to position [1217, 0]
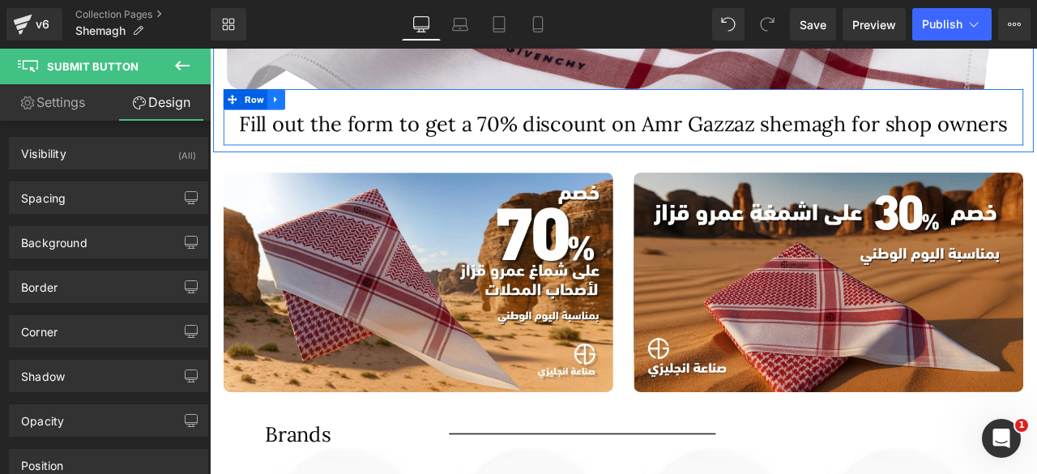
click at [288, 112] on icon at bounding box center [288, 109] width 11 height 12
click at [329, 106] on icon at bounding box center [330, 108] width 11 height 11
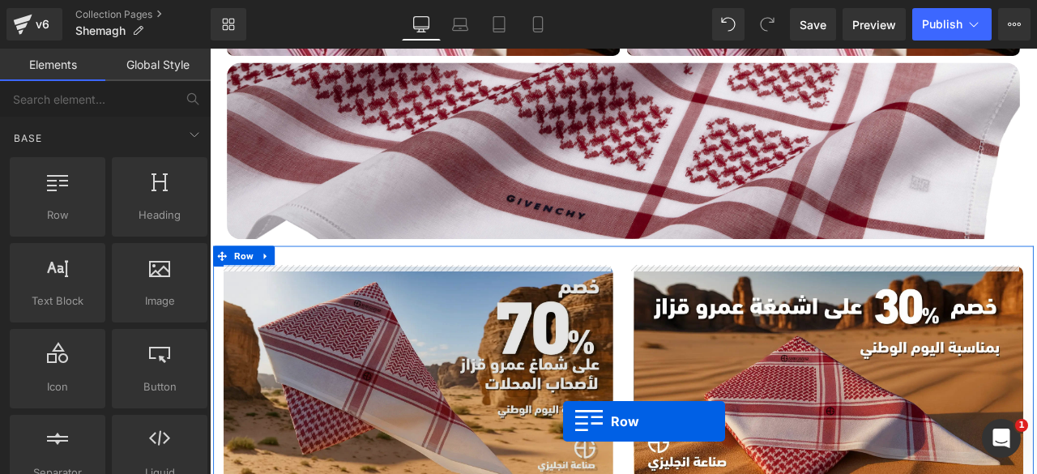
scroll to position [1055, 0]
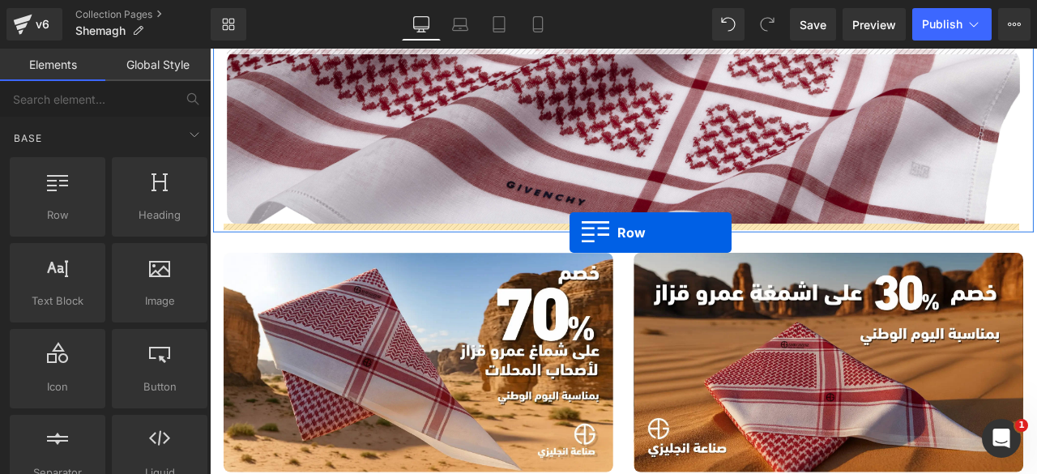
drag, startPoint x: 265, startPoint y: 242, endPoint x: 636, endPoint y: 266, distance: 371.7
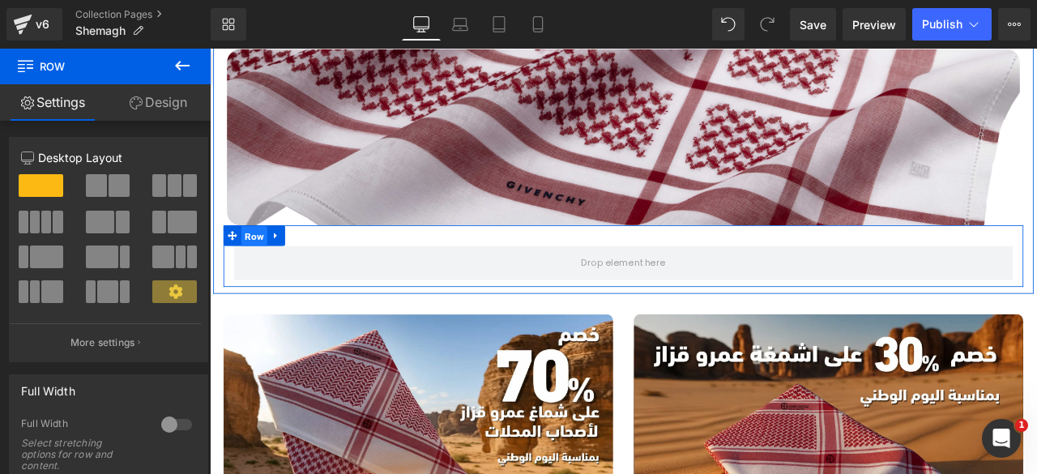
click at [255, 272] on span "Row" at bounding box center [262, 271] width 31 height 24
click at [283, 271] on icon at bounding box center [288, 271] width 11 height 12
drag, startPoint x: 306, startPoint y: 272, endPoint x: 330, endPoint y: 269, distance: 24.5
click at [330, 269] on li at bounding box center [309, 270] width 63 height 24
click at [330, 269] on icon at bounding box center [330, 270] width 11 height 11
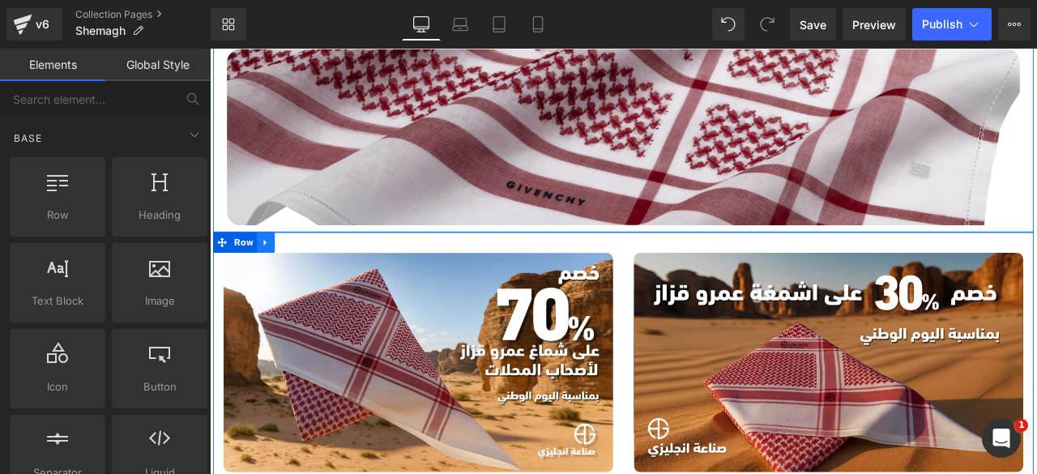
click at [274, 279] on icon at bounding box center [275, 278] width 3 height 7
click at [296, 279] on icon at bounding box center [297, 279] width 11 height 12
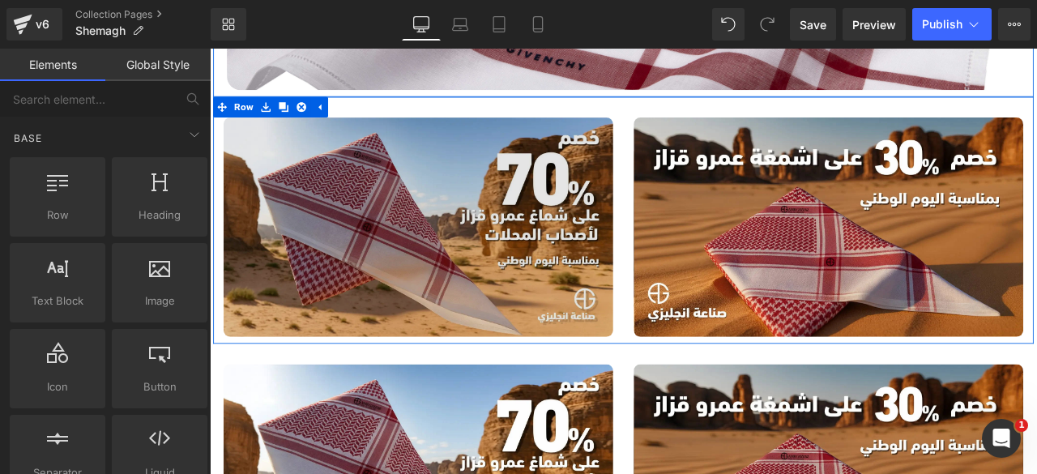
scroll to position [1213, 0]
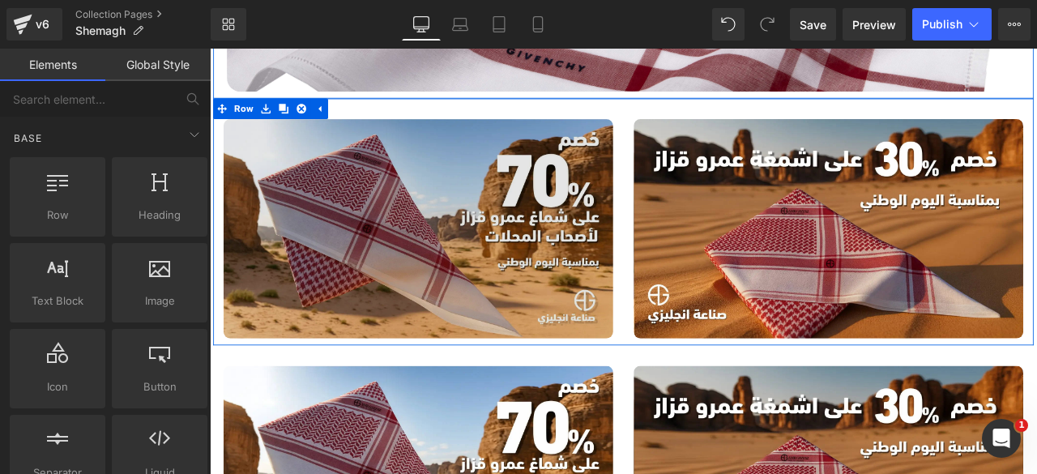
click at [581, 148] on img at bounding box center [457, 262] width 462 height 260
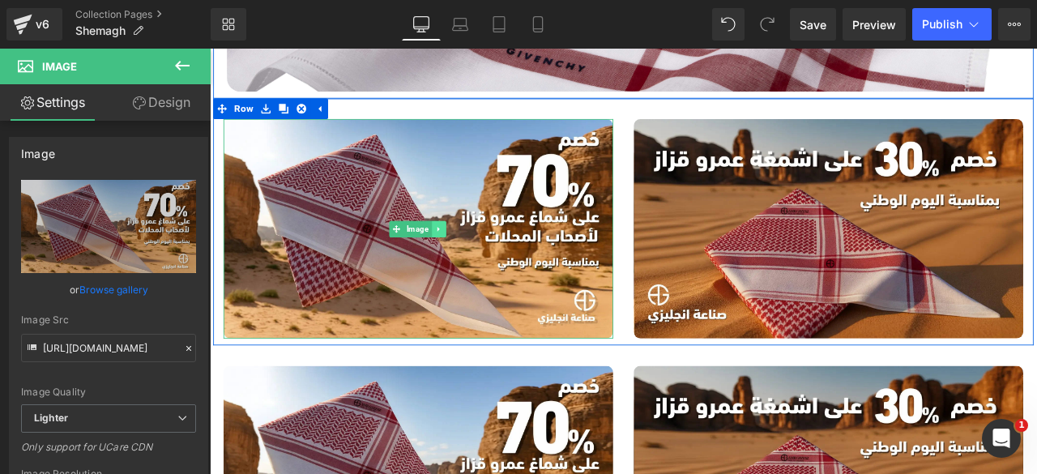
click at [479, 253] on link at bounding box center [480, 262] width 17 height 19
click at [485, 265] on link at bounding box center [489, 262] width 17 height 19
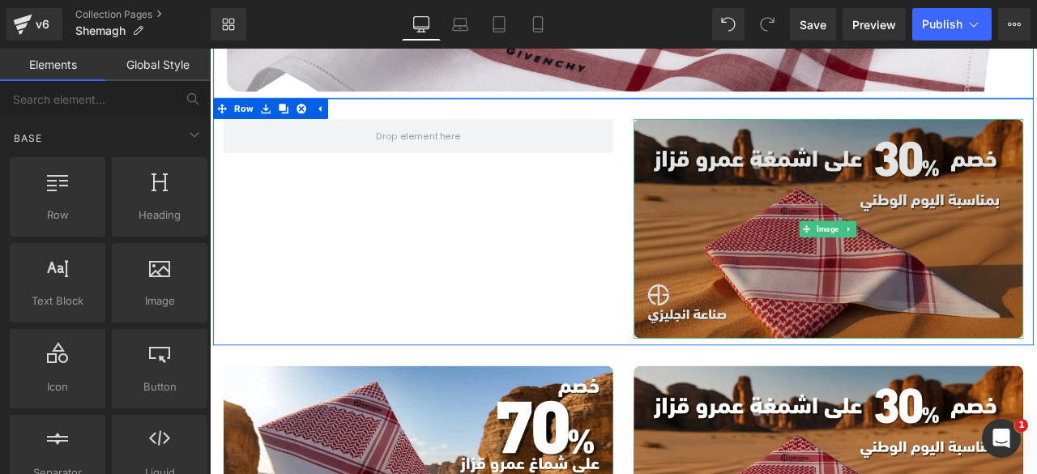
click at [731, 159] on img at bounding box center [943, 262] width 462 height 260
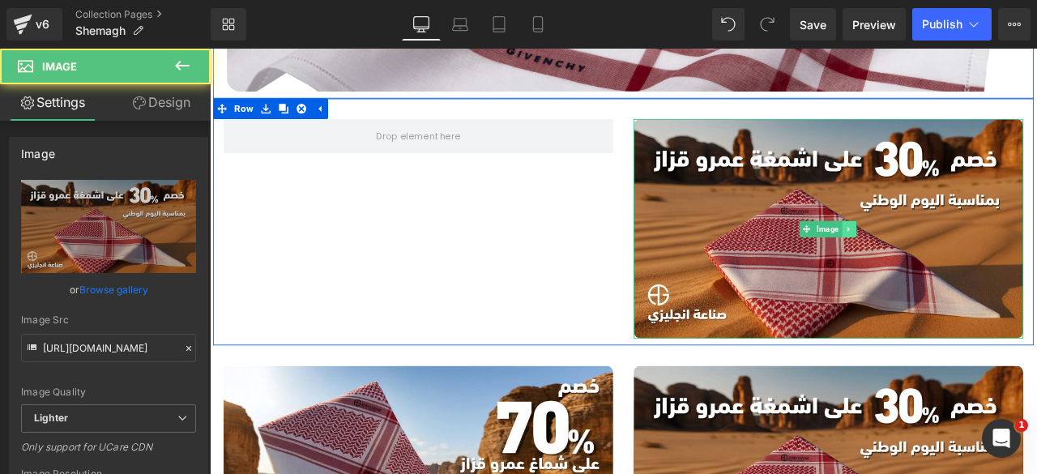
click at [962, 258] on icon at bounding box center [966, 263] width 9 height 10
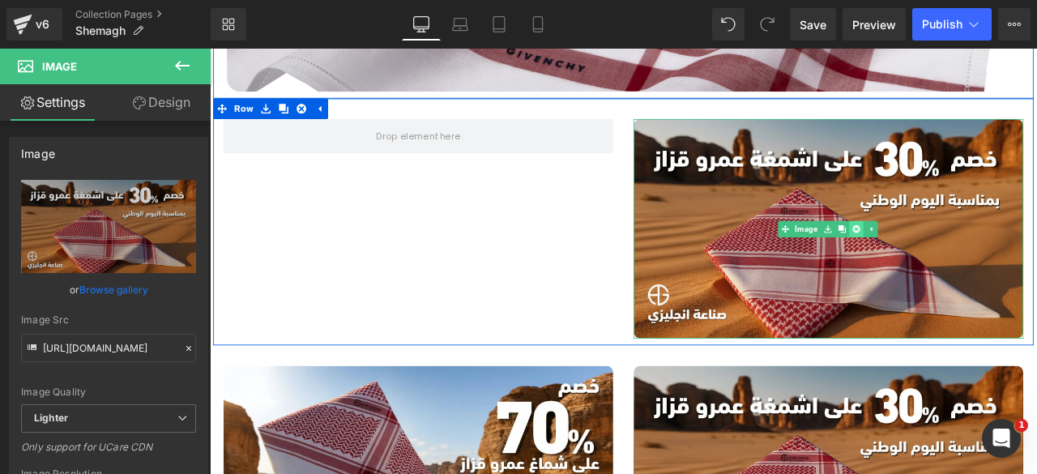
click at [970, 261] on icon at bounding box center [974, 262] width 9 height 9
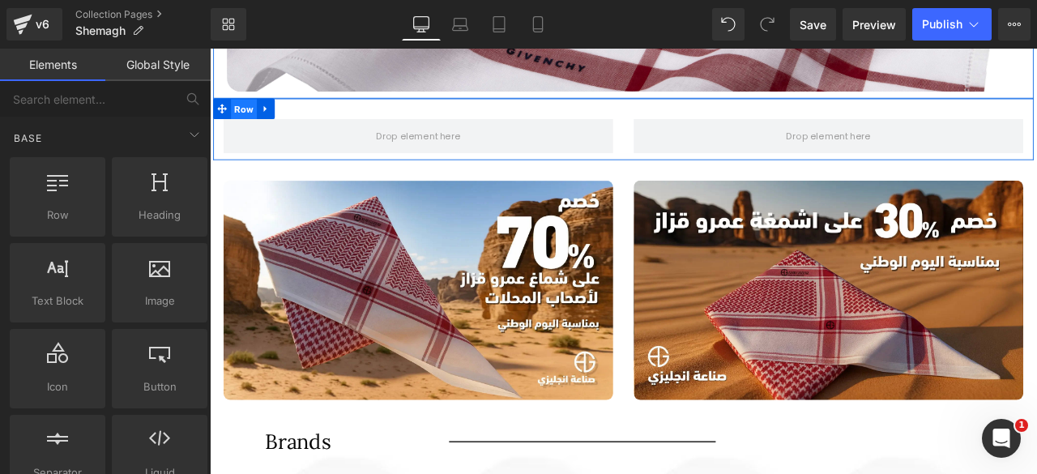
click at [243, 117] on span "Row" at bounding box center [250, 121] width 31 height 24
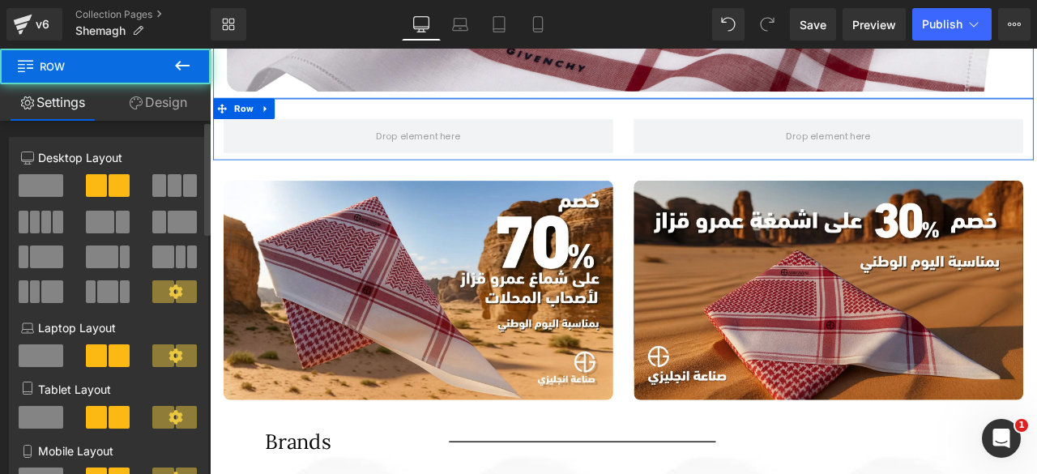
click at [29, 179] on span at bounding box center [41, 185] width 45 height 23
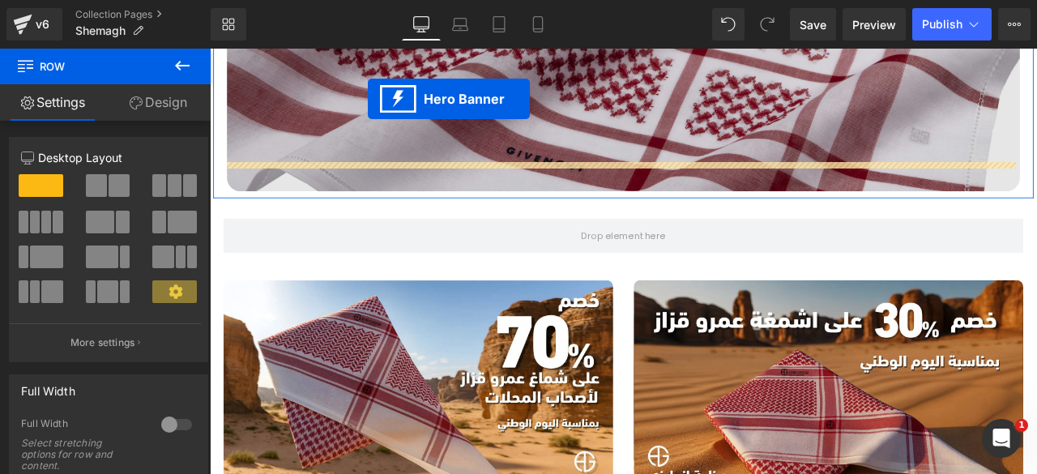
scroll to position [1014, 0]
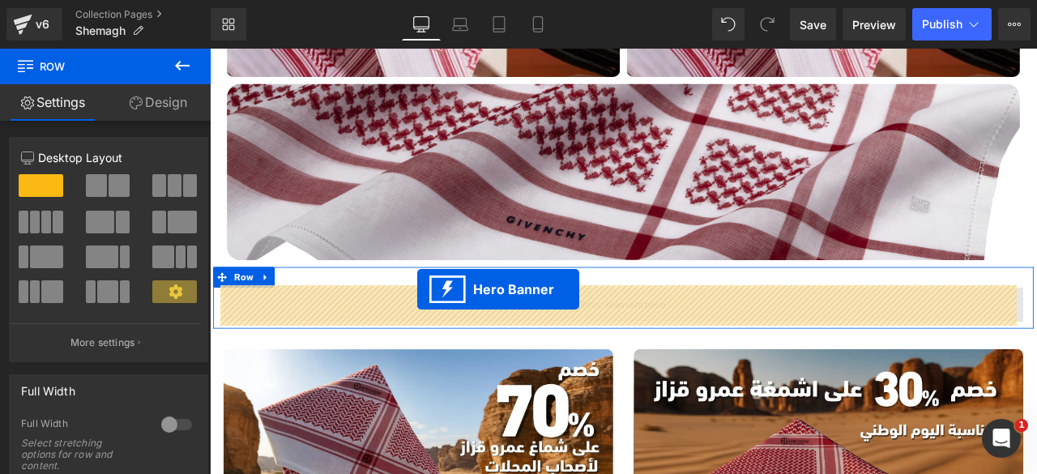
drag, startPoint x: 643, startPoint y: 258, endPoint x: 455, endPoint y: 334, distance: 202.7
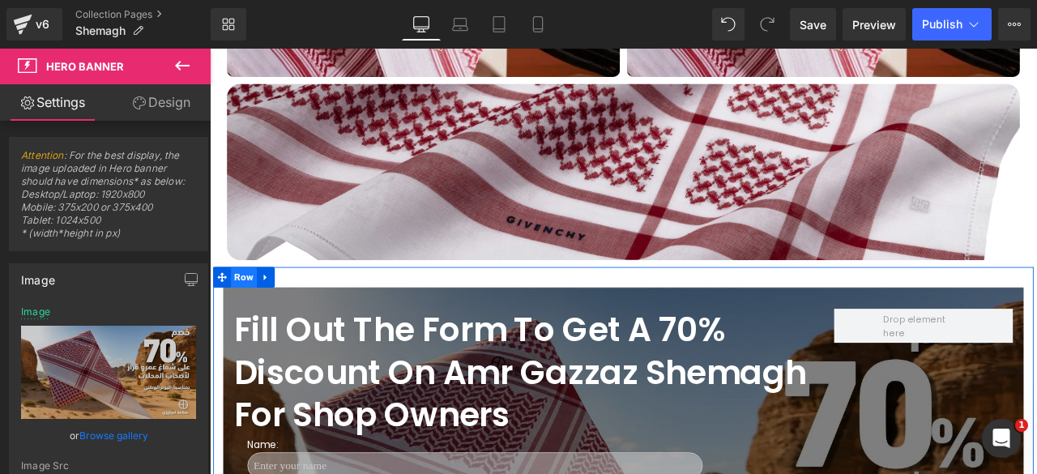
click at [245, 315] on span "Row" at bounding box center [250, 319] width 31 height 24
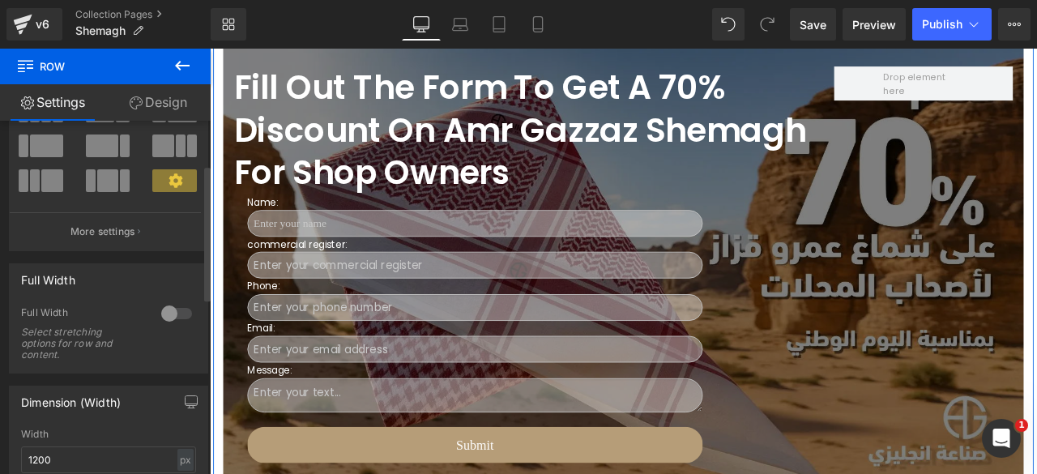
scroll to position [115, 0]
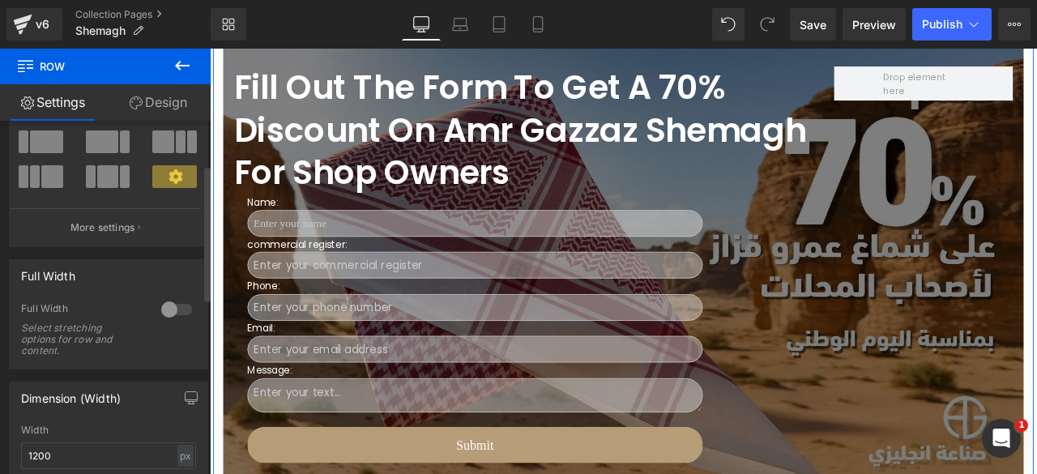
click at [177, 306] on div at bounding box center [176, 309] width 39 height 26
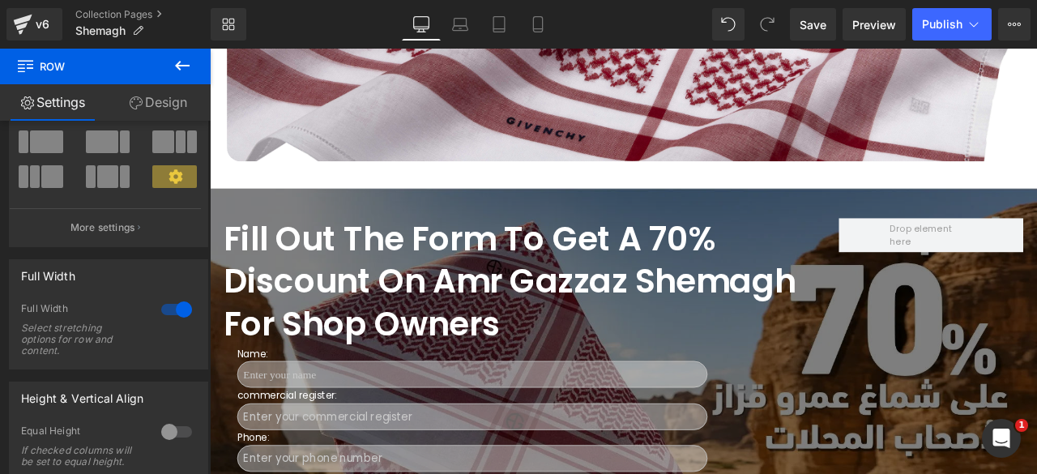
scroll to position [1131, 0]
click at [464, 301] on h1 "Fill out the form to get a 70% discount on Amr Gazzaz shemagh for shop owners" at bounding box center [578, 324] width 705 height 151
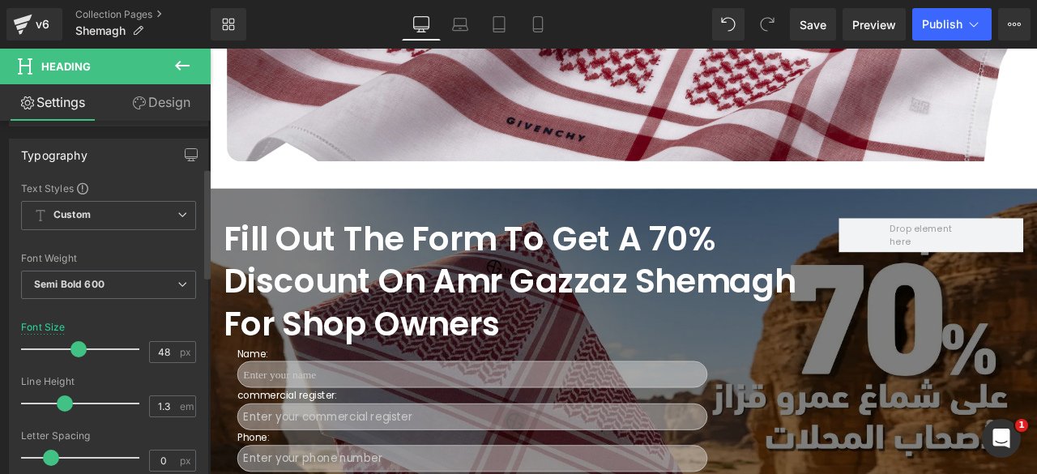
scroll to position [189, 0]
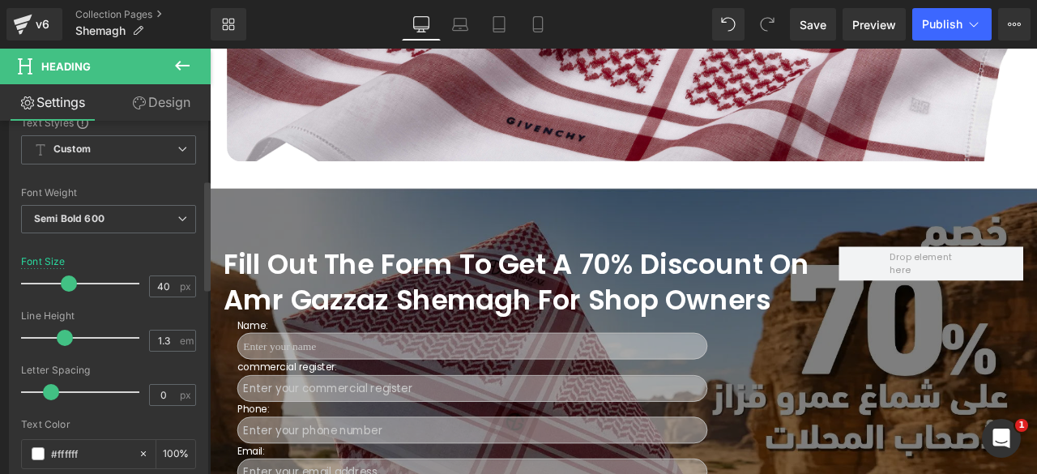
drag, startPoint x: 74, startPoint y: 279, endPoint x: 65, endPoint y: 279, distance: 8.9
click at [65, 279] on span at bounding box center [69, 283] width 16 height 16
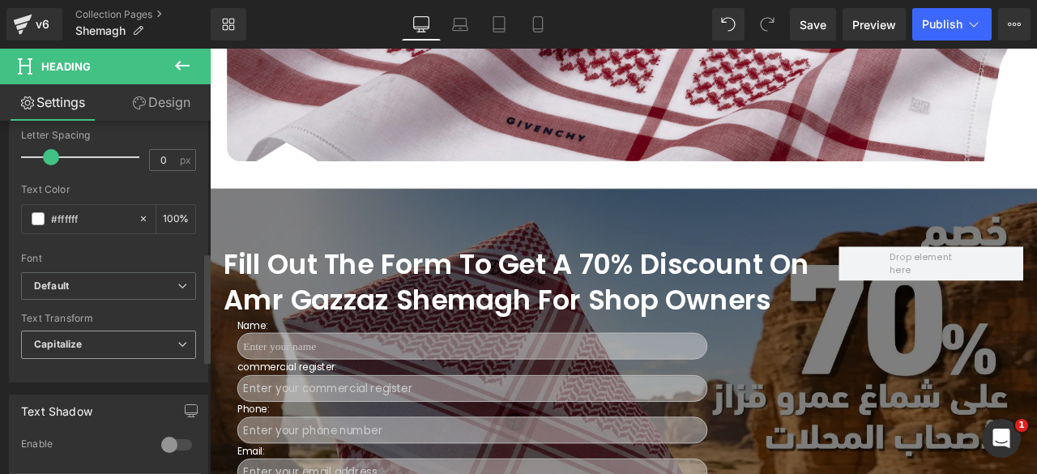
scroll to position [424, 0]
click at [121, 279] on b "Default" at bounding box center [105, 286] width 143 height 14
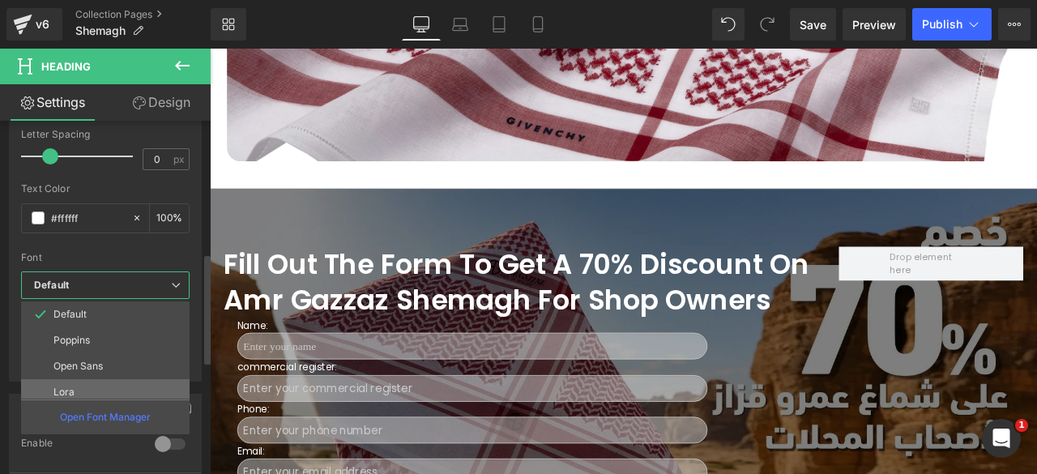
click at [83, 381] on li "Lora" at bounding box center [109, 392] width 176 height 26
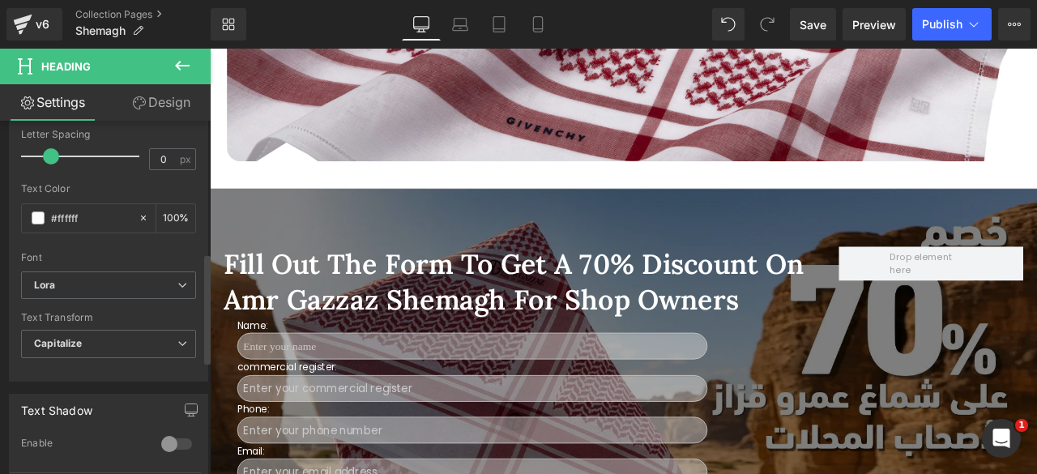
click at [144, 243] on div at bounding box center [108, 246] width 175 height 11
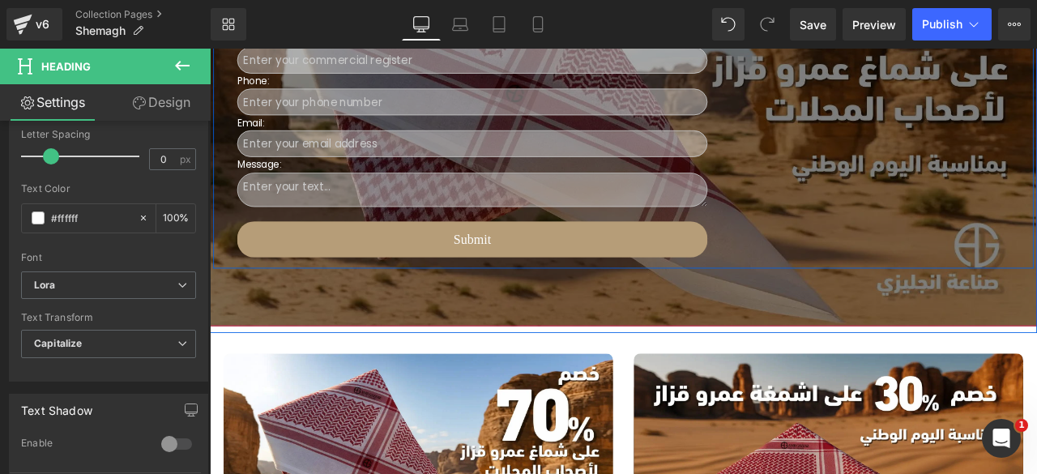
scroll to position [1553, 0]
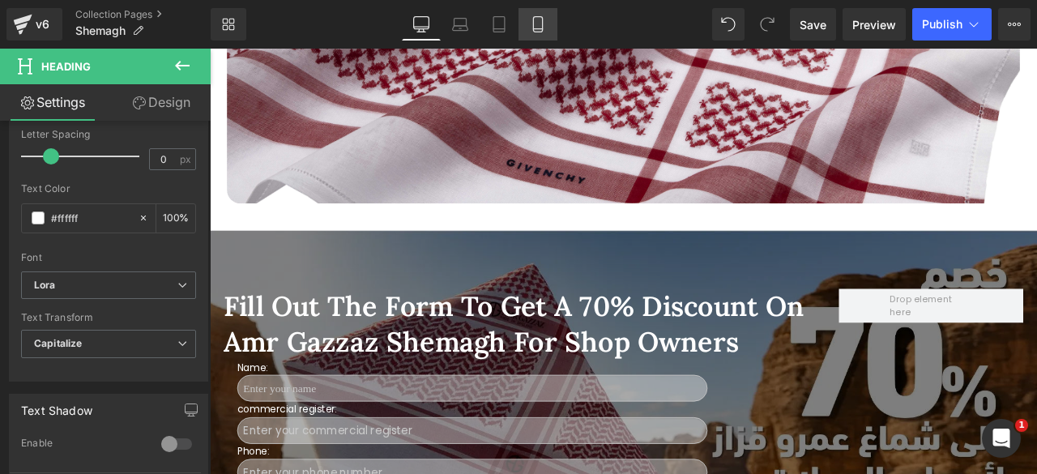
click at [536, 19] on icon at bounding box center [538, 24] width 16 height 16
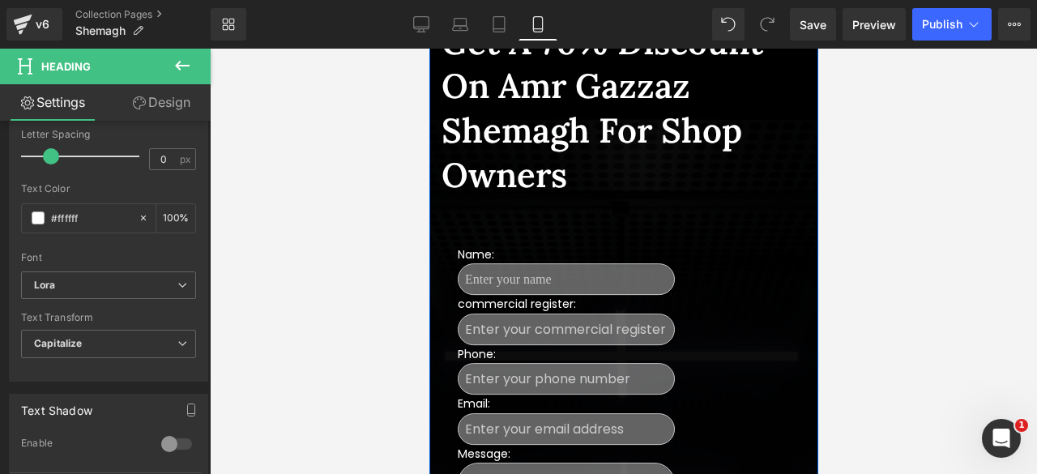
scroll to position [881, 0]
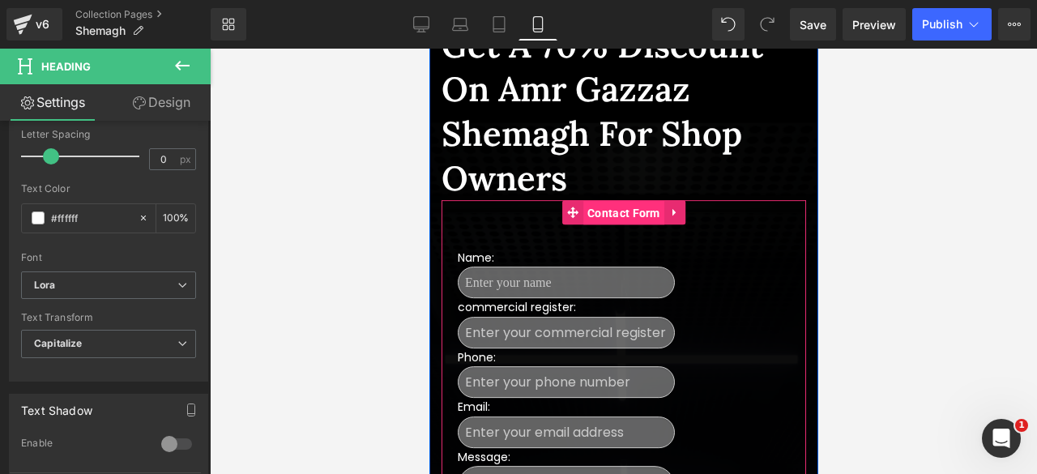
click at [603, 205] on span "Contact Form" at bounding box center [622, 213] width 81 height 24
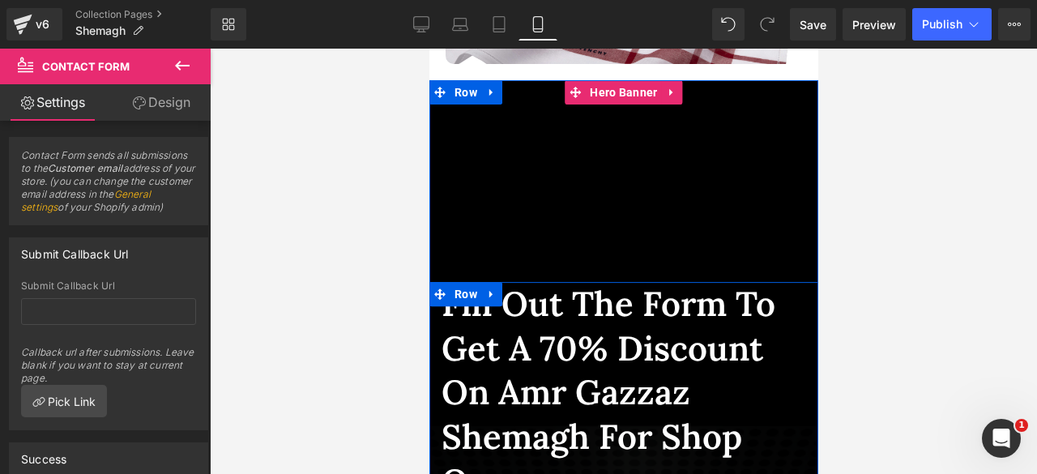
scroll to position [570, 0]
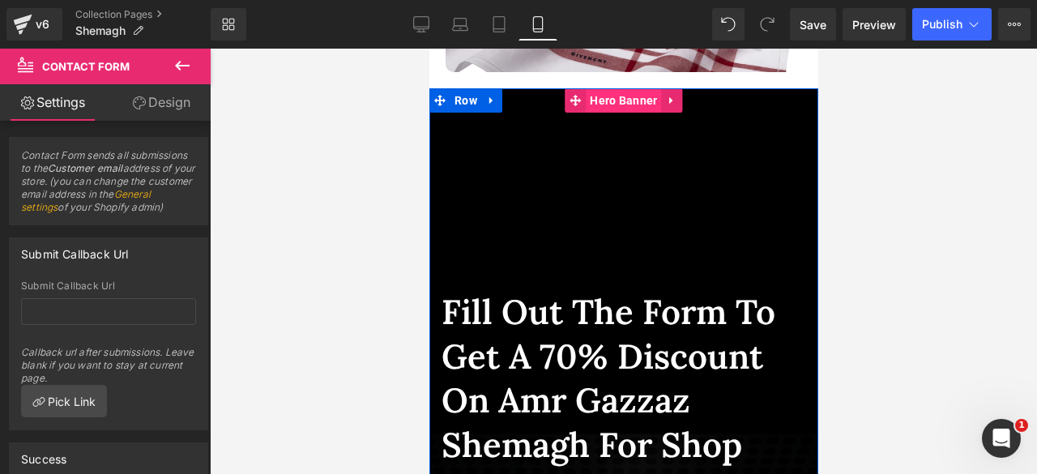
click at [616, 94] on span "Hero Banner" at bounding box center [622, 100] width 75 height 24
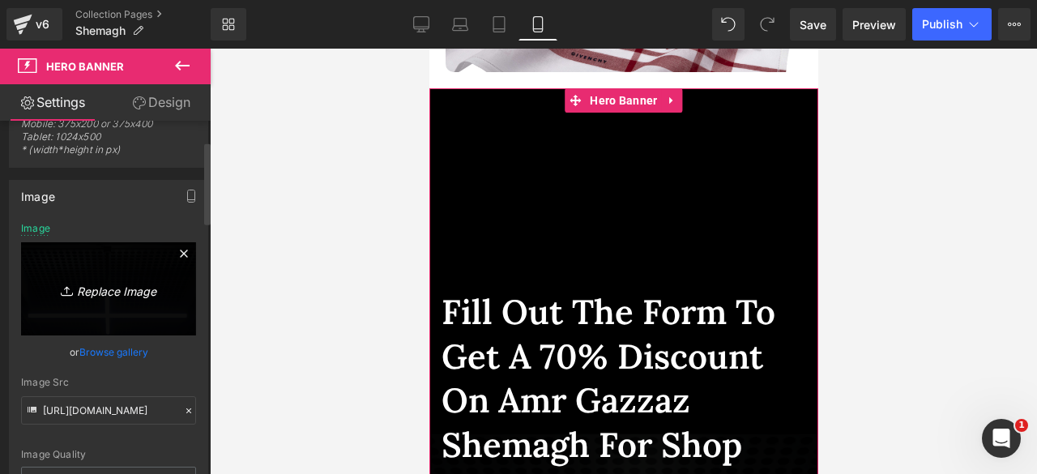
scroll to position [86, 0]
click at [104, 347] on link "Browse gallery" at bounding box center [113, 349] width 69 height 28
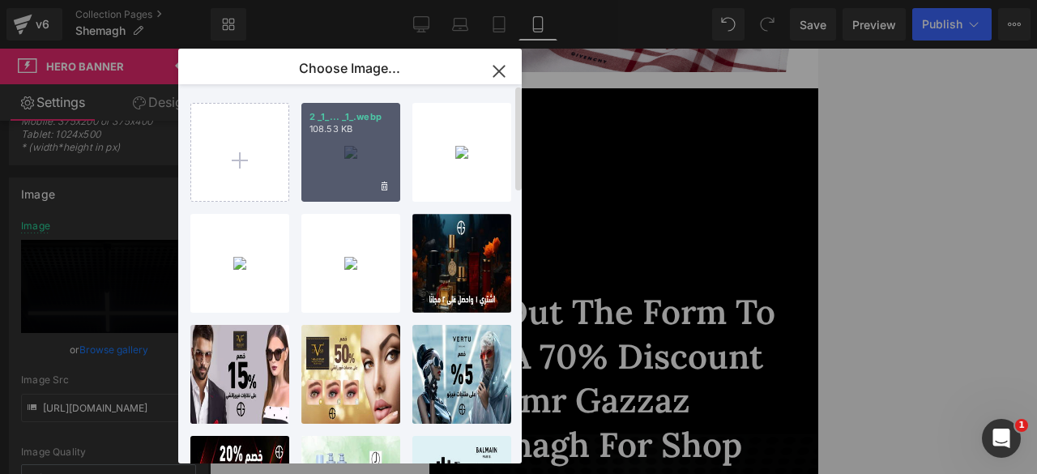
click at [347, 160] on div "2 _1_... _1_.webp 108.53 KB" at bounding box center [350, 152] width 99 height 99
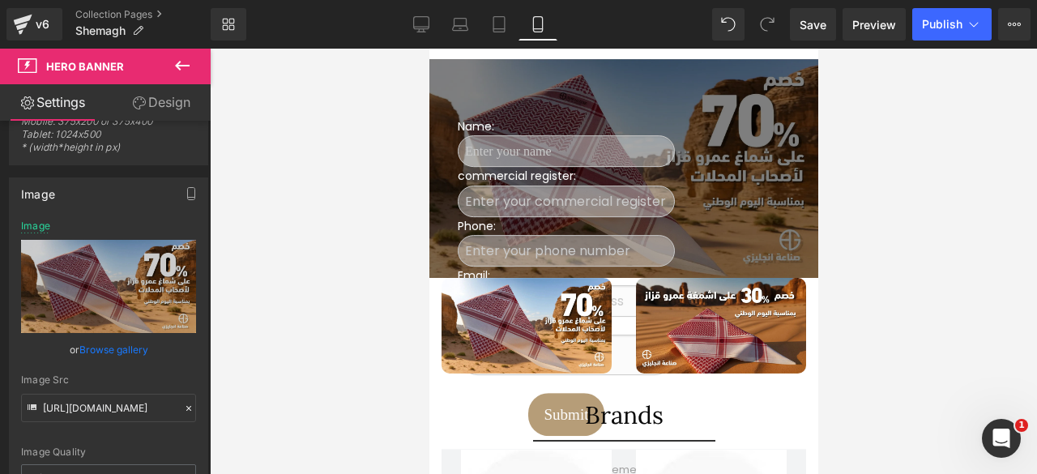
scroll to position [591, 0]
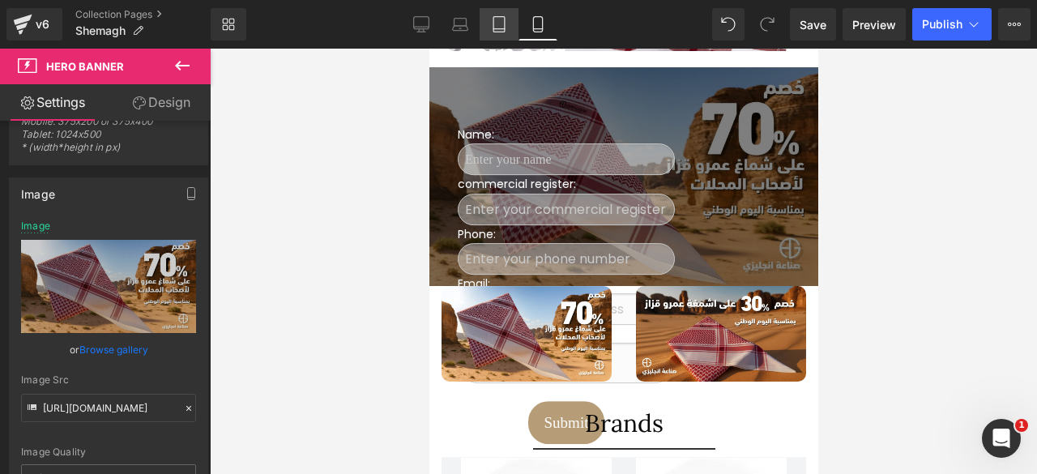
click at [492, 32] on icon at bounding box center [499, 24] width 16 height 16
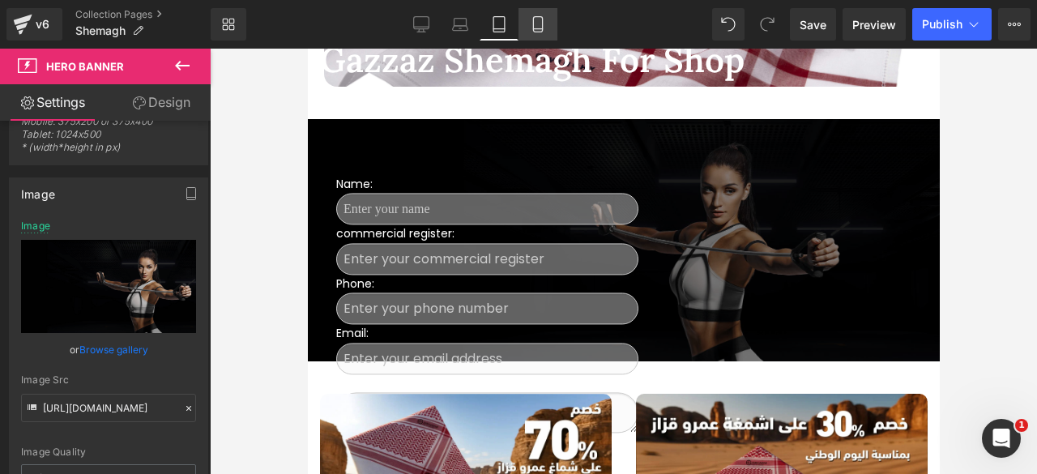
click at [536, 29] on icon at bounding box center [538, 24] width 16 height 16
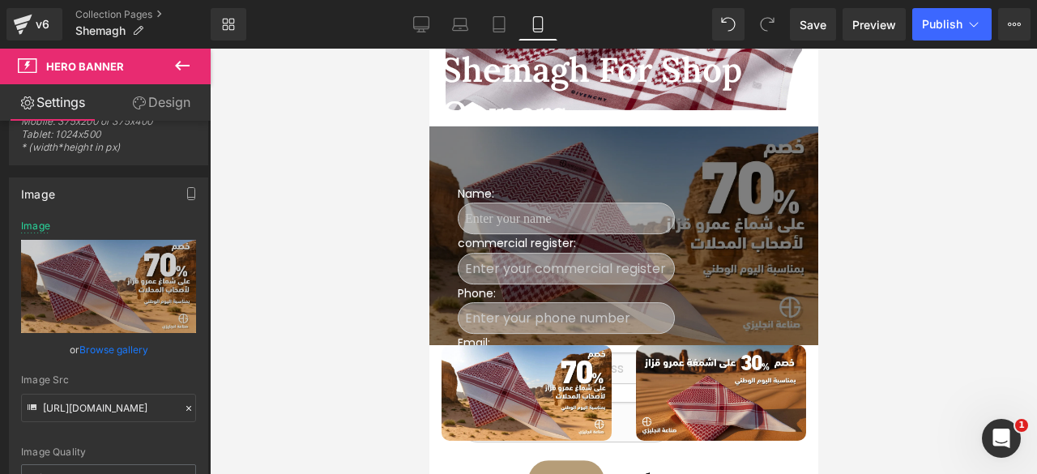
scroll to position [535, 0]
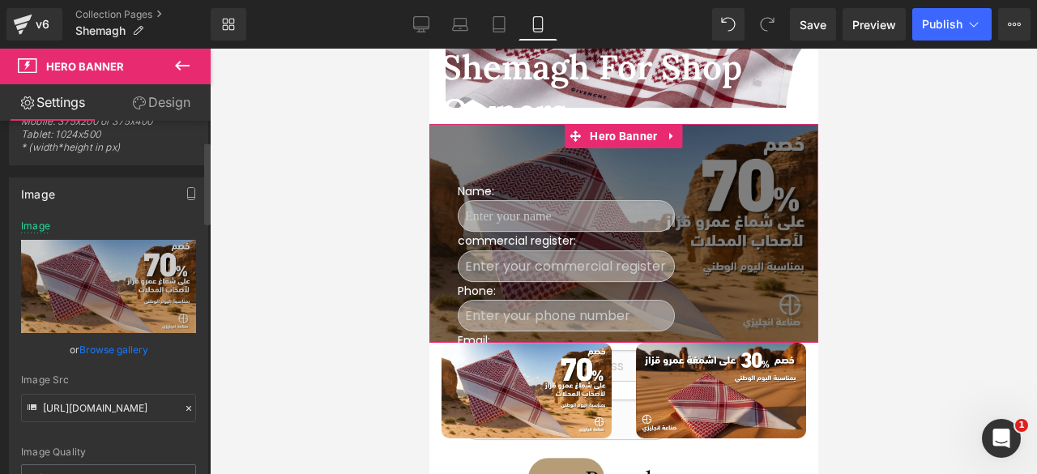
click at [111, 347] on link "Browse gallery" at bounding box center [113, 349] width 69 height 28
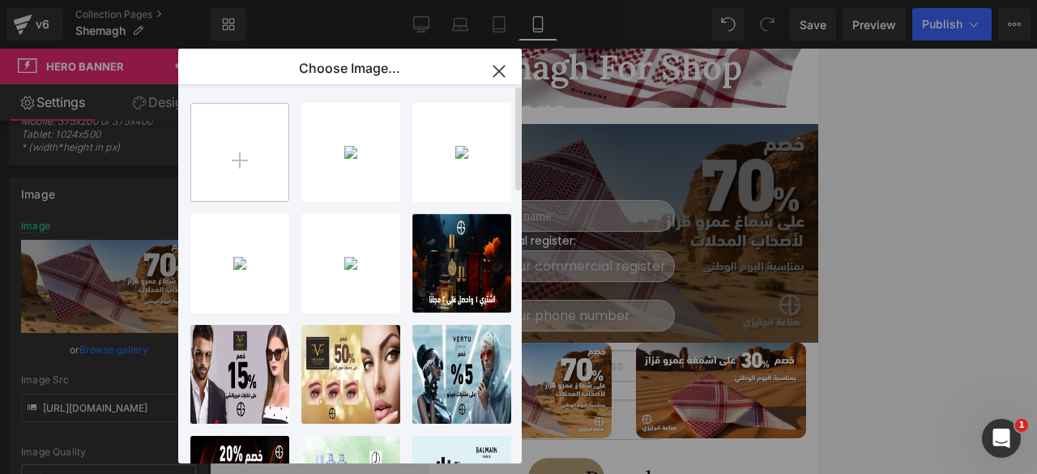
click at [260, 162] on input "file" at bounding box center [239, 152] width 97 height 97
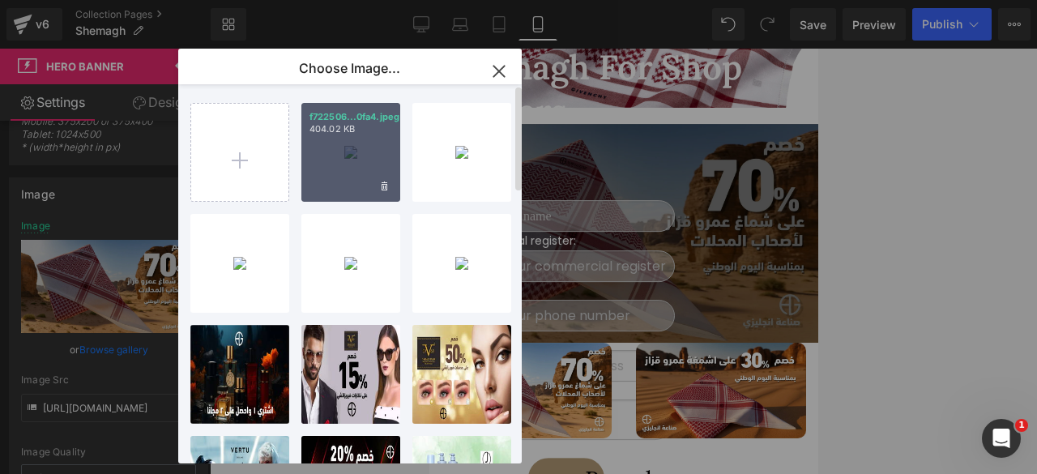
click at [350, 174] on div "f722506...0fa4.jpeg 404.02 KB" at bounding box center [350, 152] width 99 height 99
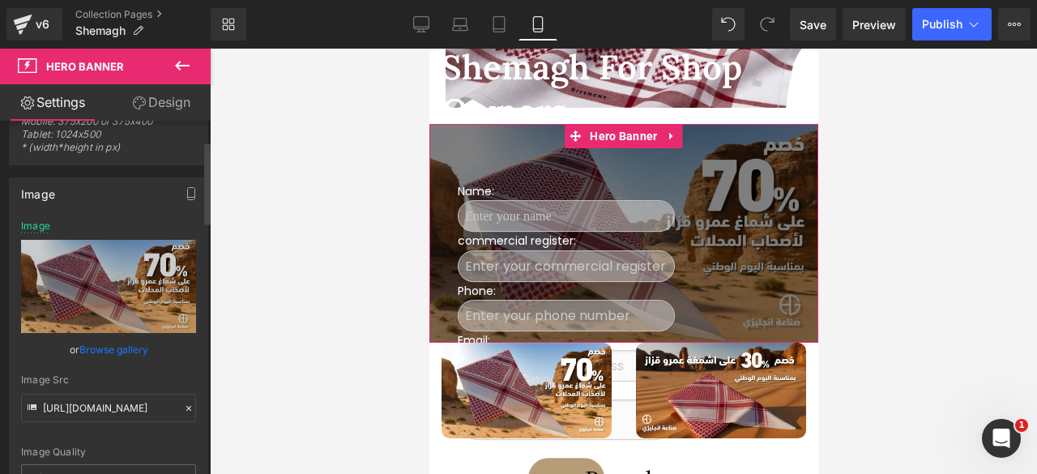
click at [113, 347] on link "Browse gallery" at bounding box center [113, 349] width 69 height 28
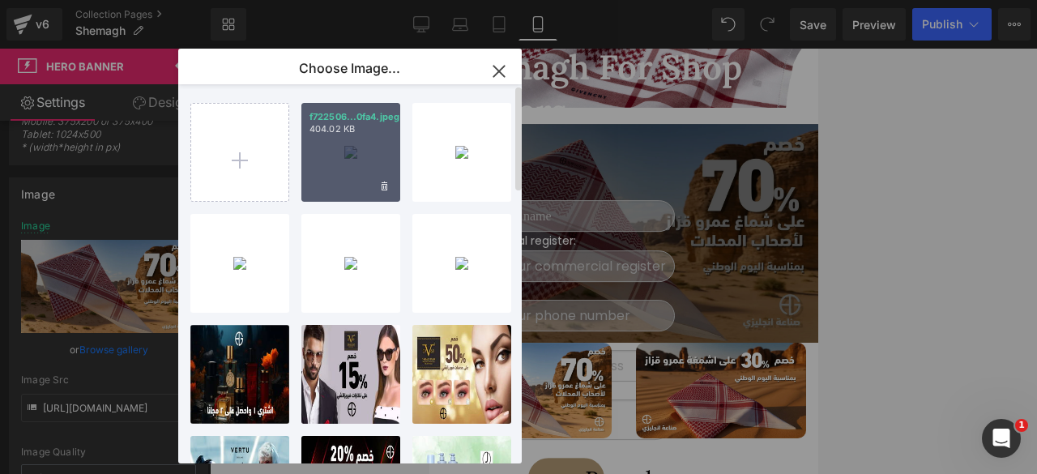
click at [337, 182] on div "f722506...0fa4.jpeg 404.02 KB" at bounding box center [350, 152] width 99 height 99
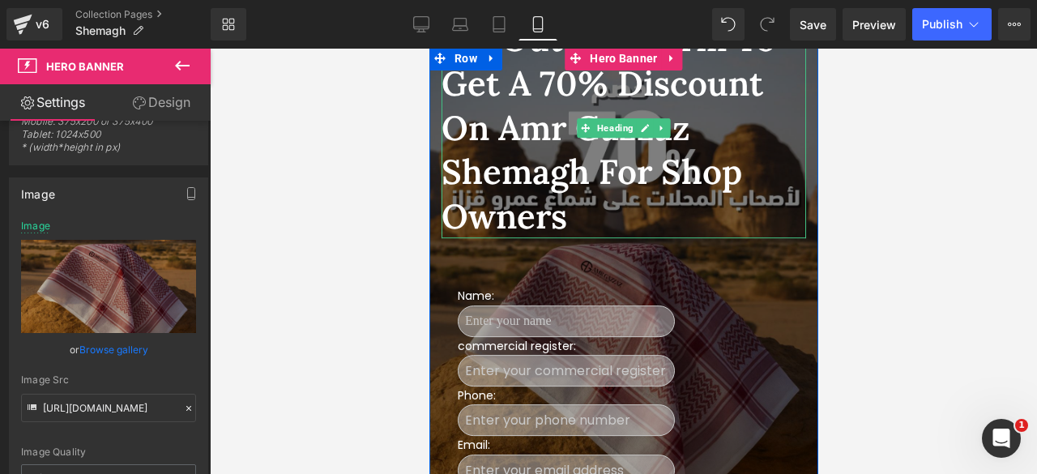
scroll to position [541, 0]
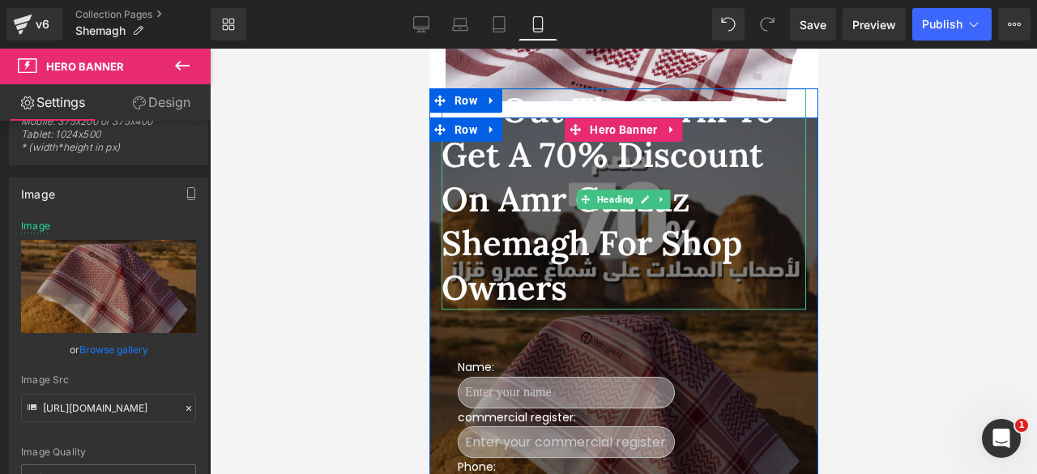
click at [515, 208] on h1 "Fill out the form to get a 70% discount on Amr Gazzaz shemagh for shop owners" at bounding box center [623, 198] width 364 height 221
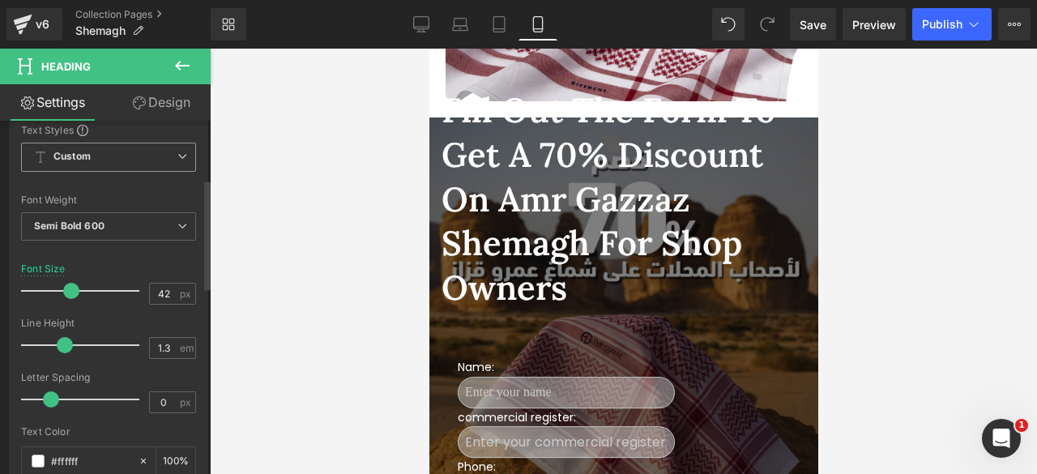
scroll to position [188, 0]
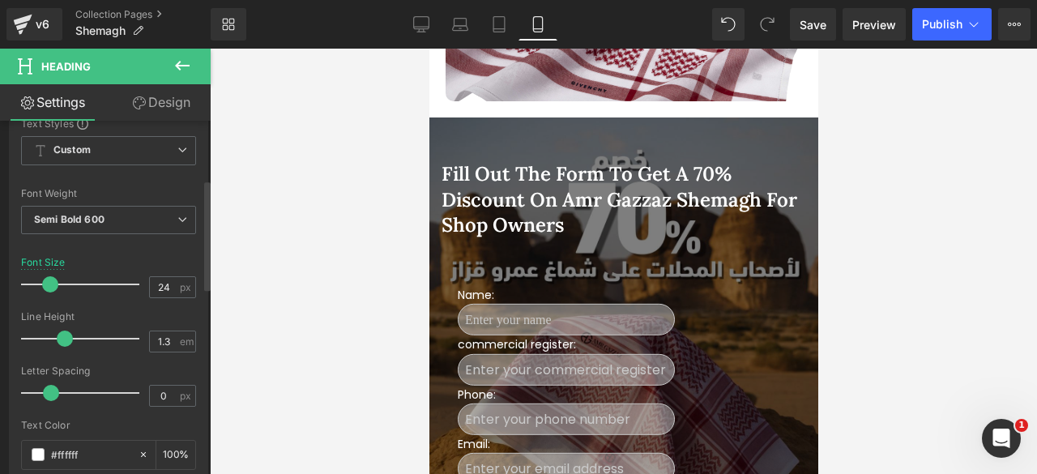
drag, startPoint x: 67, startPoint y: 284, endPoint x: 47, endPoint y: 284, distance: 20.2
click at [47, 284] on span at bounding box center [50, 284] width 16 height 16
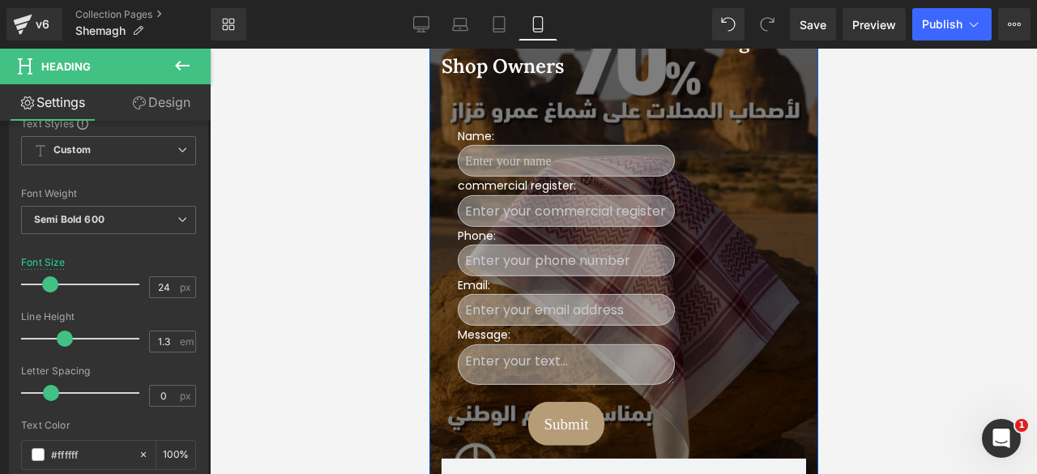
scroll to position [695, 0]
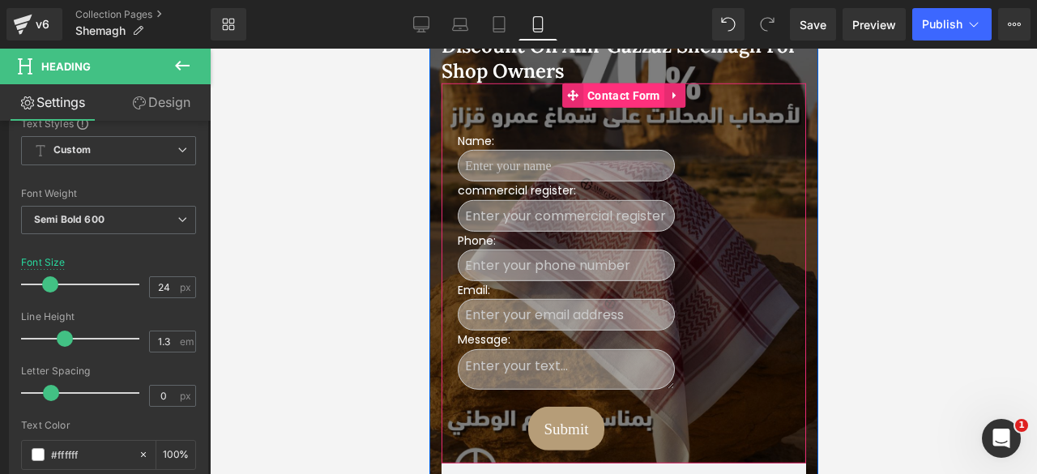
click at [610, 89] on span "Contact Form" at bounding box center [622, 95] width 81 height 24
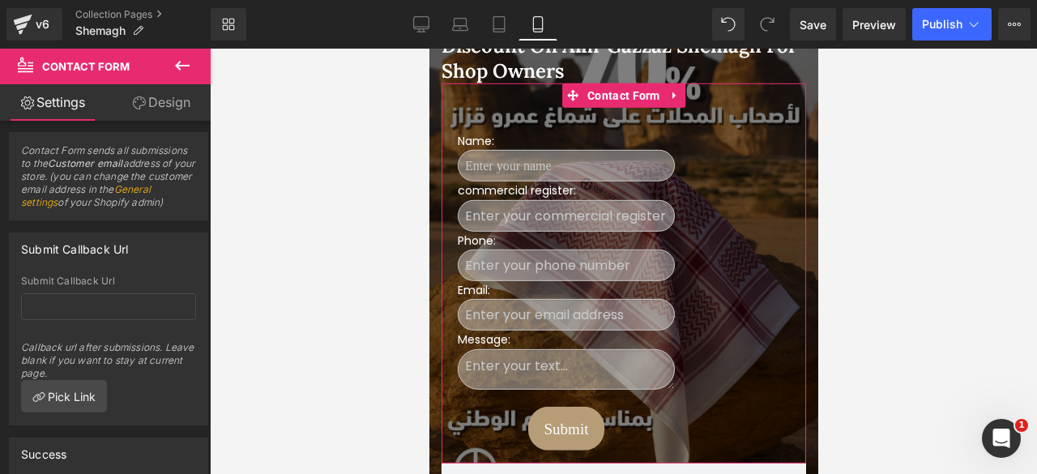
scroll to position [0, 0]
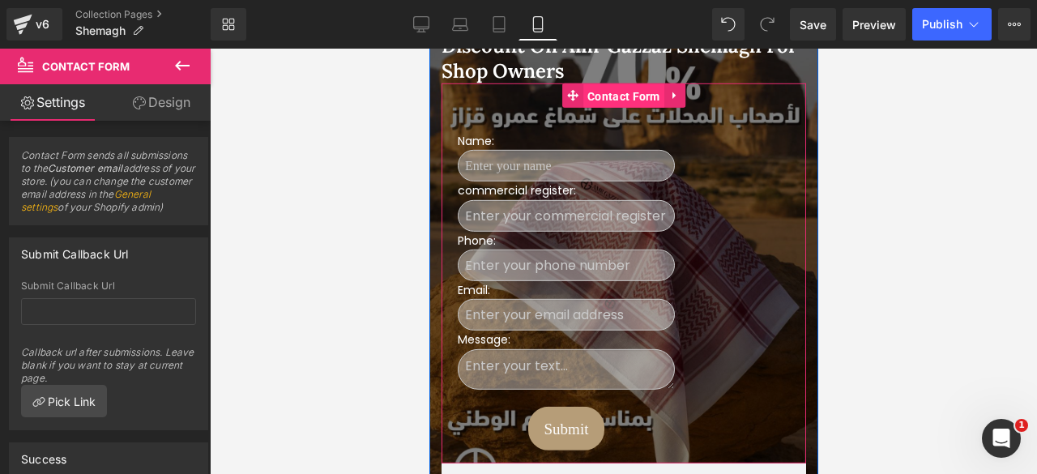
click at [604, 96] on span "Contact Form" at bounding box center [622, 96] width 81 height 24
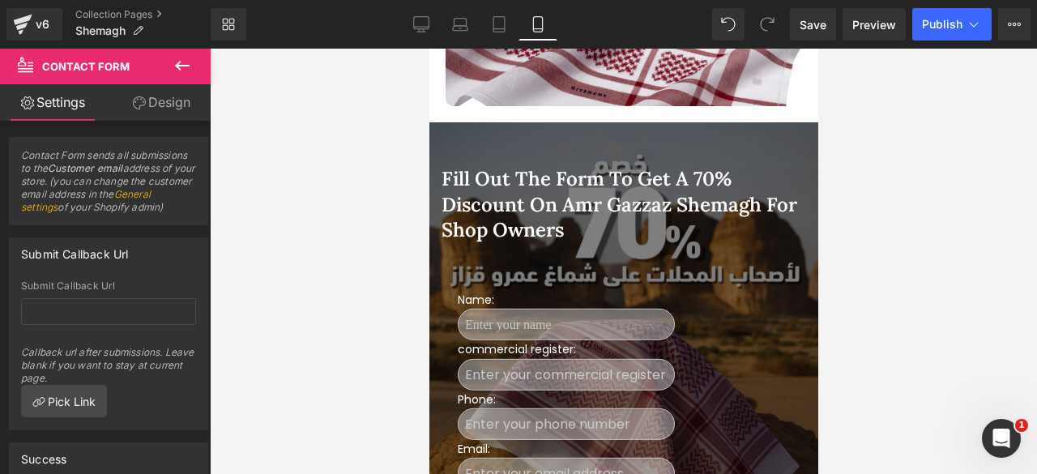
scroll to position [536, 0]
click at [421, 23] on icon at bounding box center [421, 24] width 16 height 16
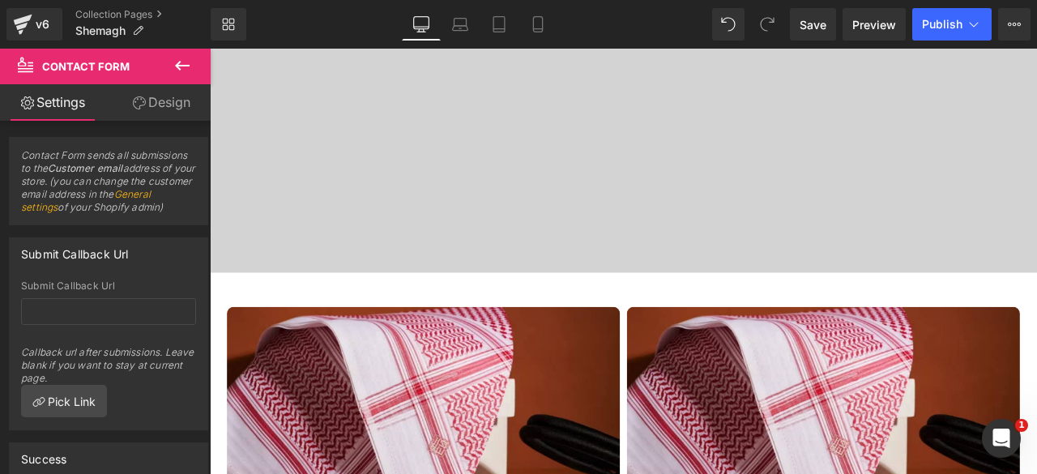
scroll to position [1262, 0]
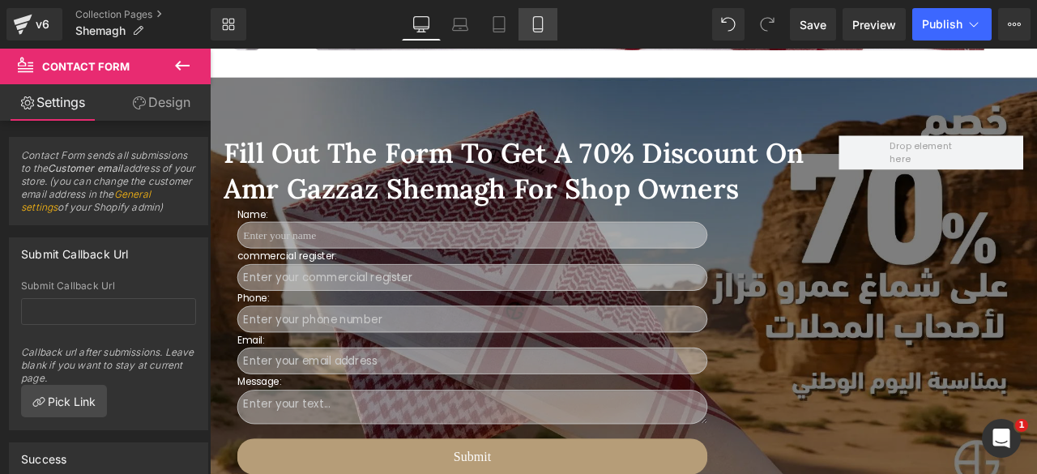
click at [531, 32] on icon at bounding box center [538, 24] width 16 height 16
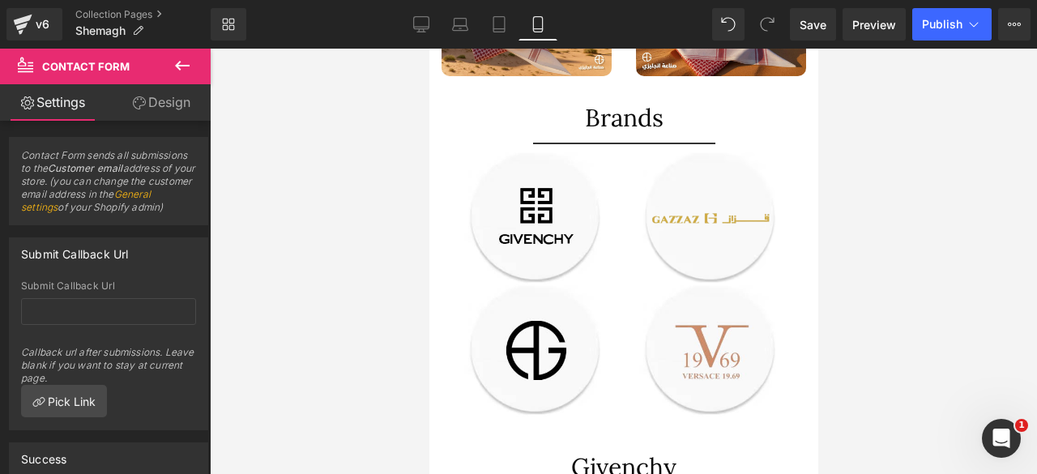
scroll to position [678, 0]
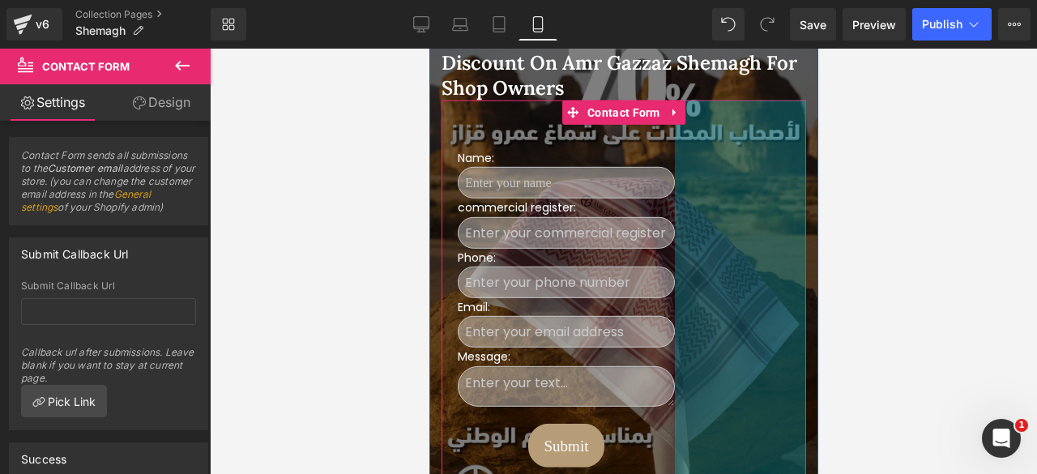
drag, startPoint x: 799, startPoint y: 232, endPoint x: 910, endPoint y: 223, distance: 112.2
click at [876, 151] on div at bounding box center [623, 261] width 827 height 425
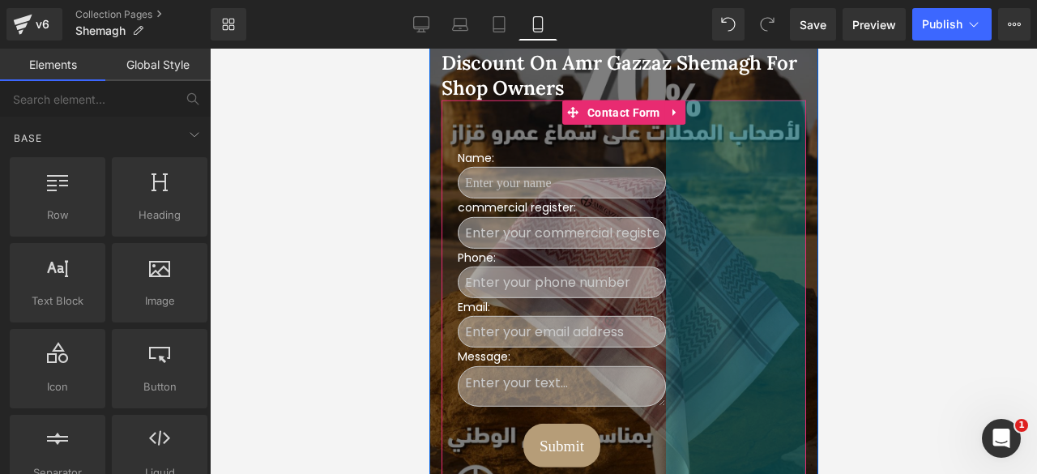
click at [868, 195] on div at bounding box center [623, 261] width 827 height 425
click at [868, 202] on div at bounding box center [623, 261] width 827 height 425
drag, startPoint x: 868, startPoint y: 322, endPoint x: 888, endPoint y: 347, distance: 32.4
click at [888, 347] on div at bounding box center [623, 261] width 827 height 425
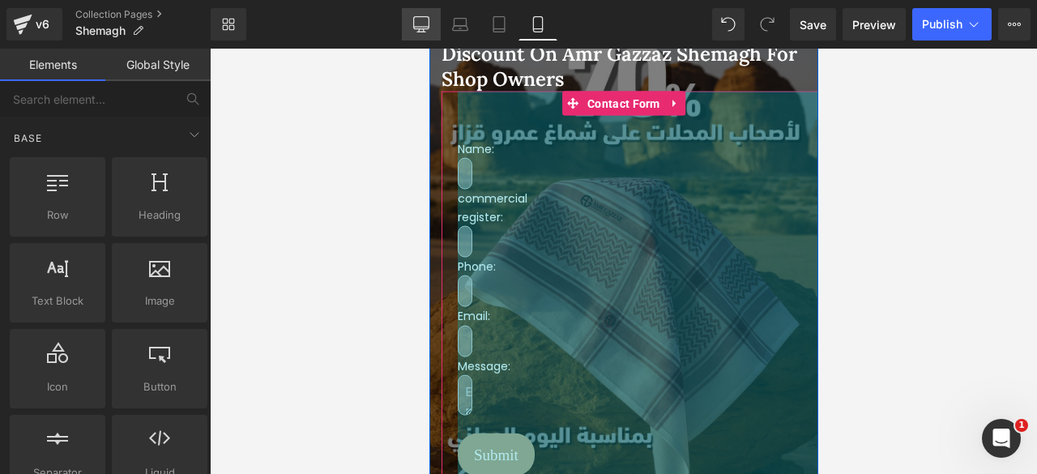
click at [422, 22] on icon at bounding box center [421, 24] width 16 height 16
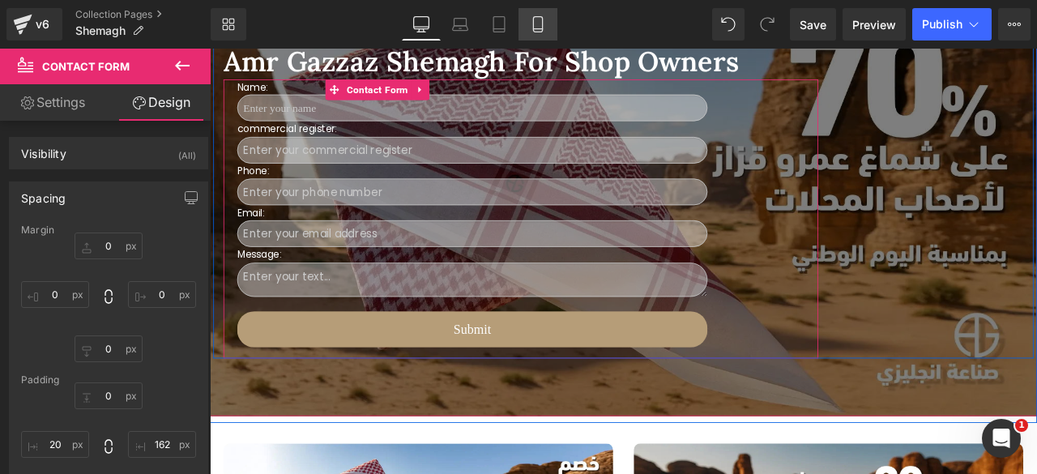
click at [536, 23] on icon at bounding box center [538, 24] width 16 height 16
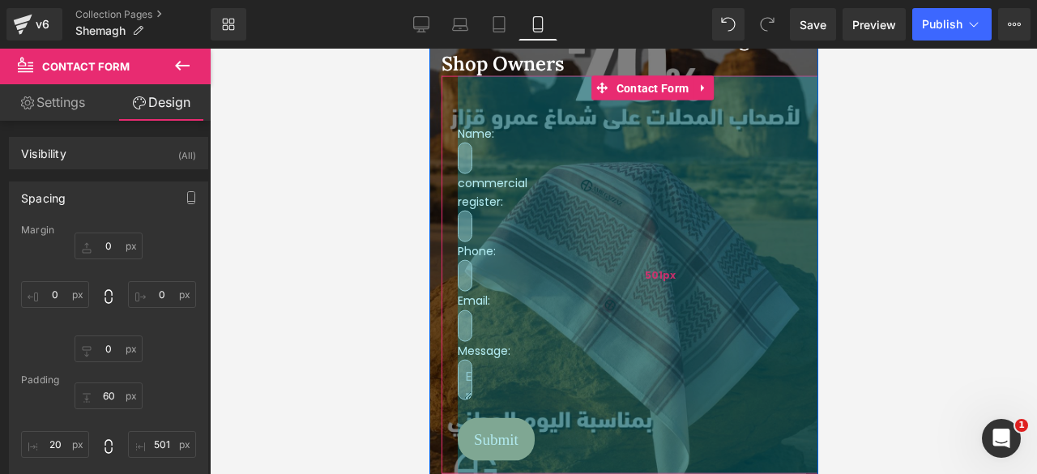
scroll to position [709, 0]
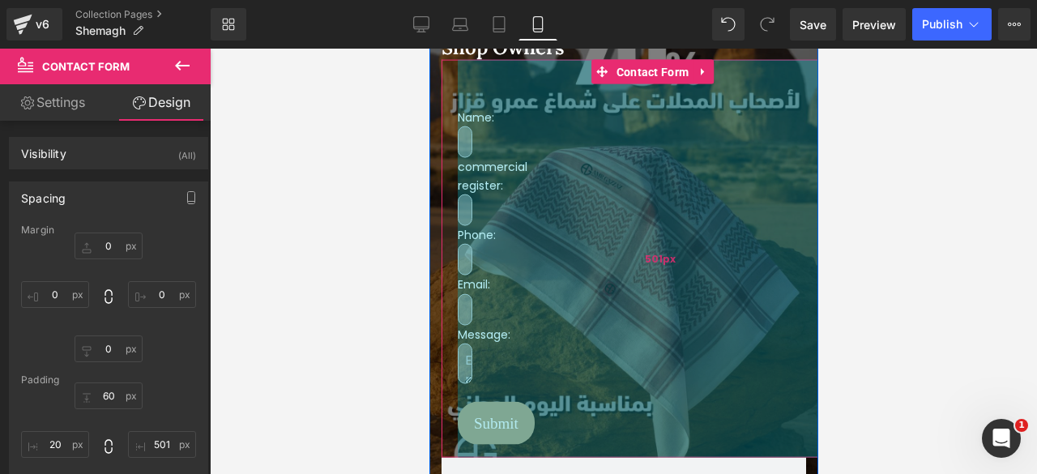
click at [460, 194] on div "501px" at bounding box center [660, 259] width 406 height 398
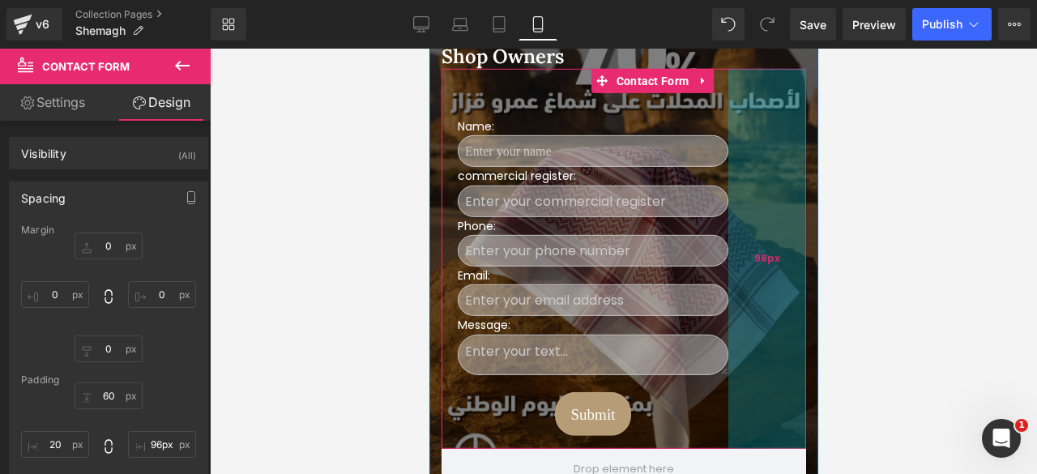
scroll to position [718, 0]
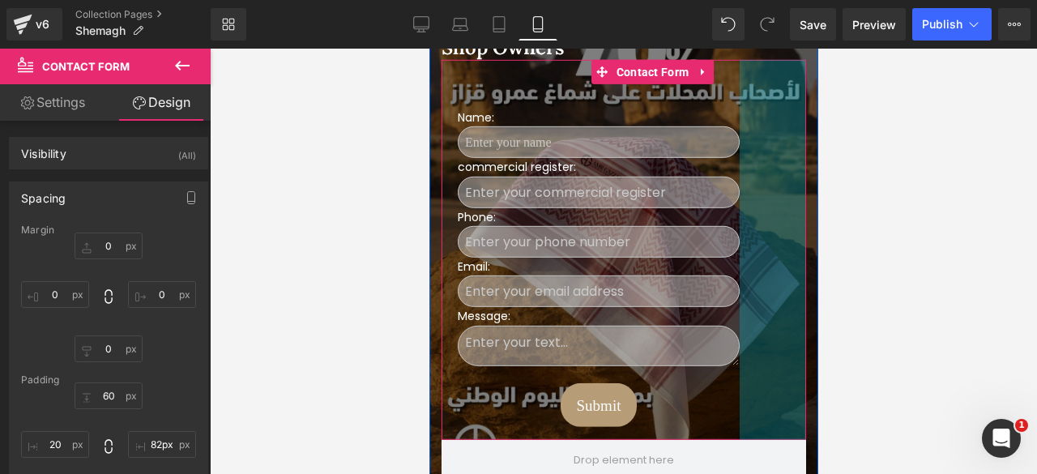
drag, startPoint x: 462, startPoint y: 198, endPoint x: 875, endPoint y: 198, distance: 412.3
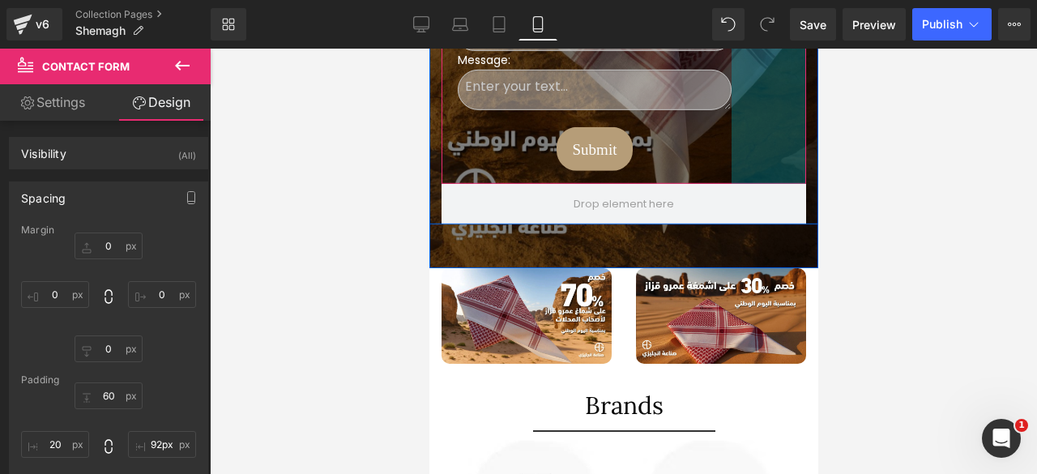
scroll to position [975, 0]
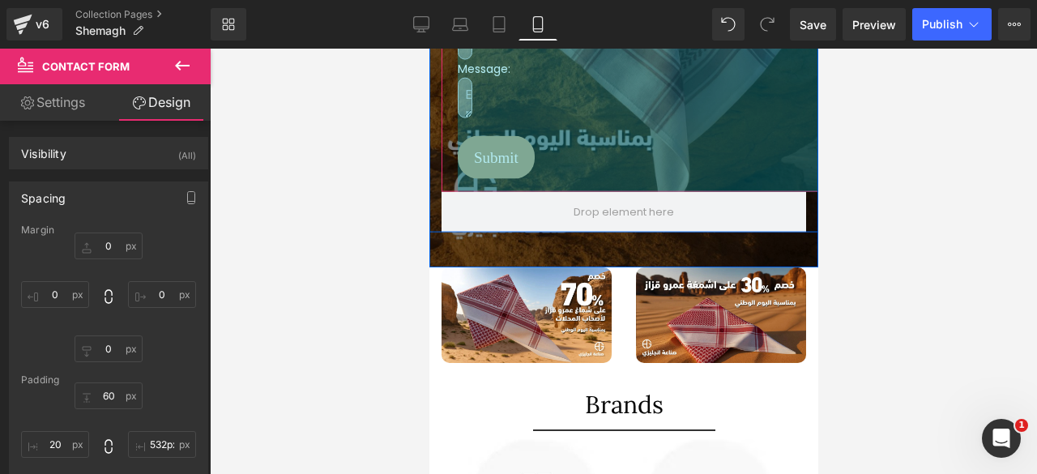
click at [437, 271] on div "Image" at bounding box center [525, 315] width 194 height 96
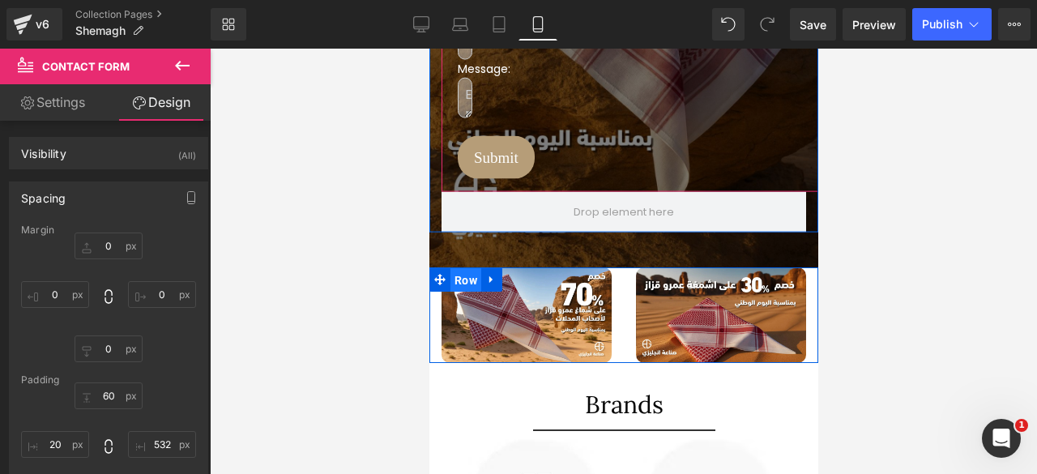
click at [459, 273] on span "Row" at bounding box center [465, 280] width 31 height 24
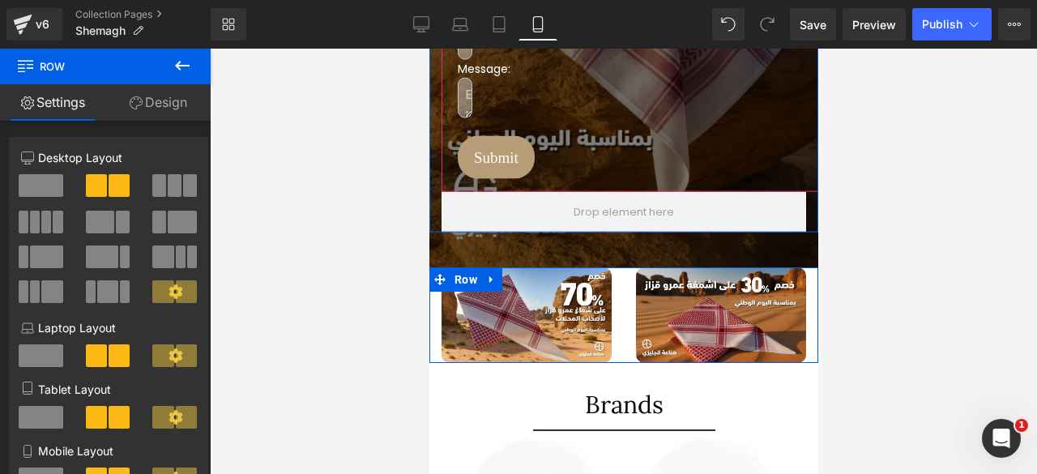
click at [154, 108] on link "Design" at bounding box center [157, 102] width 105 height 36
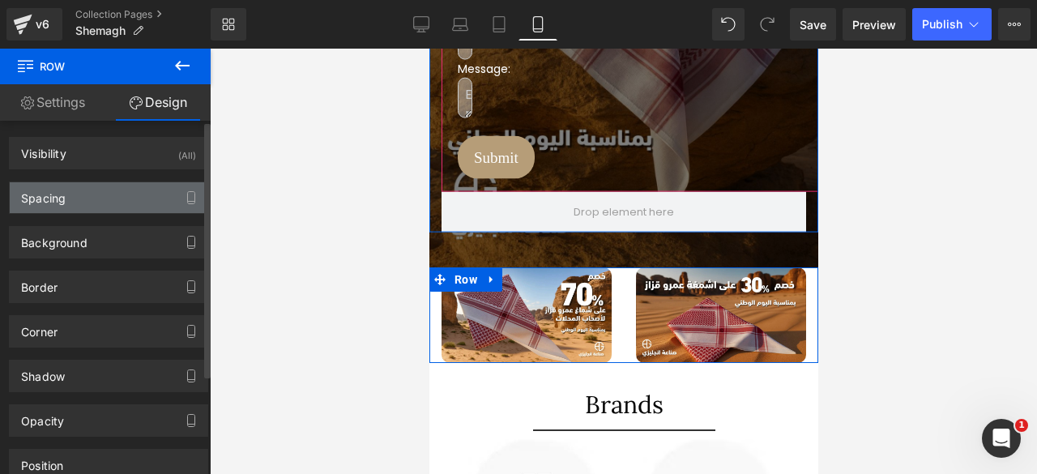
click at [69, 199] on div "Spacing" at bounding box center [109, 197] width 198 height 31
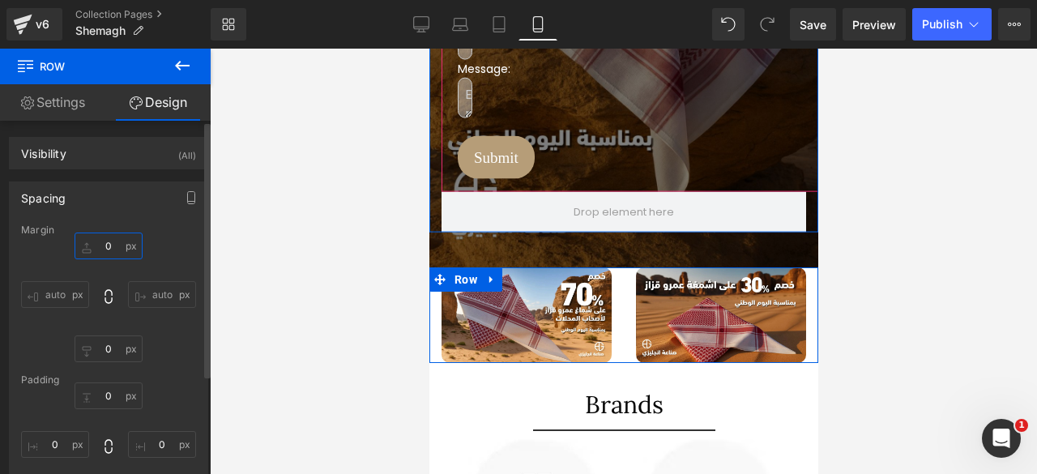
click at [105, 244] on input "0" at bounding box center [109, 245] width 68 height 27
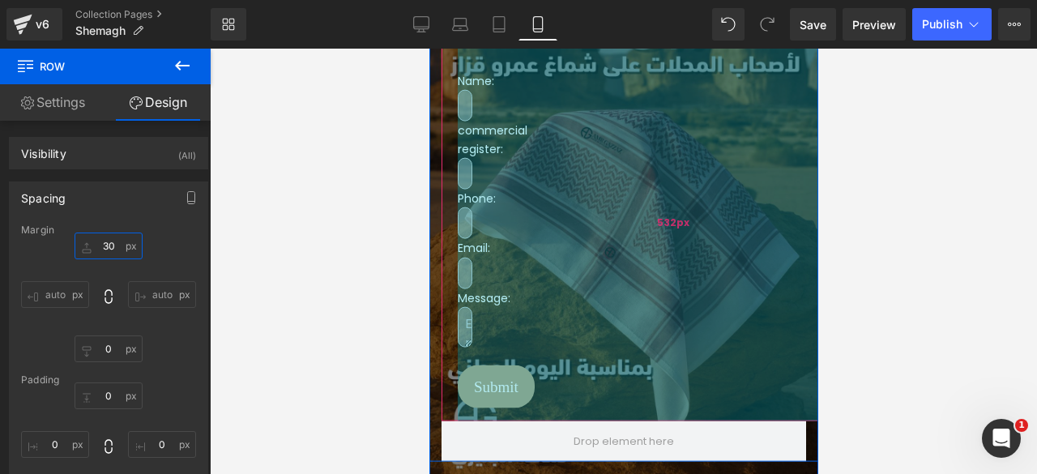
scroll to position [745, 0]
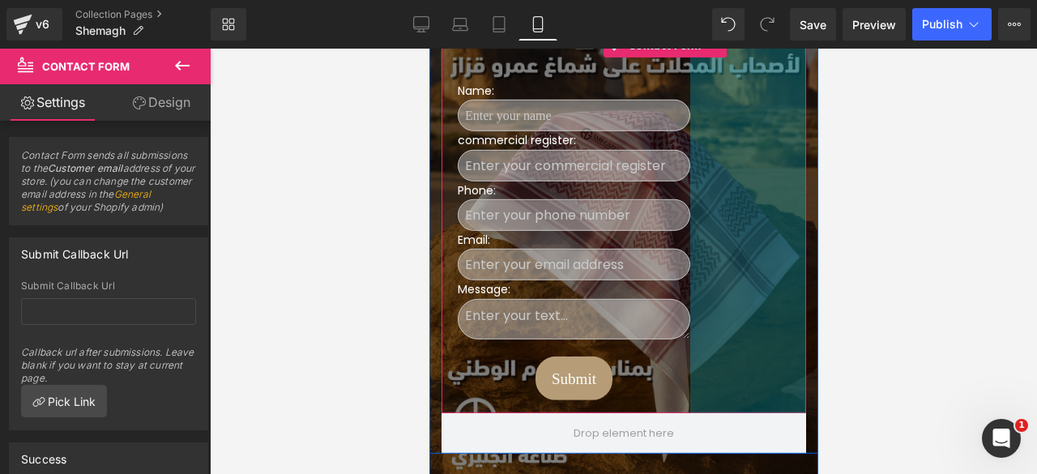
drag, startPoint x: 470, startPoint y: 184, endPoint x: 947, endPoint y: 213, distance: 477.9
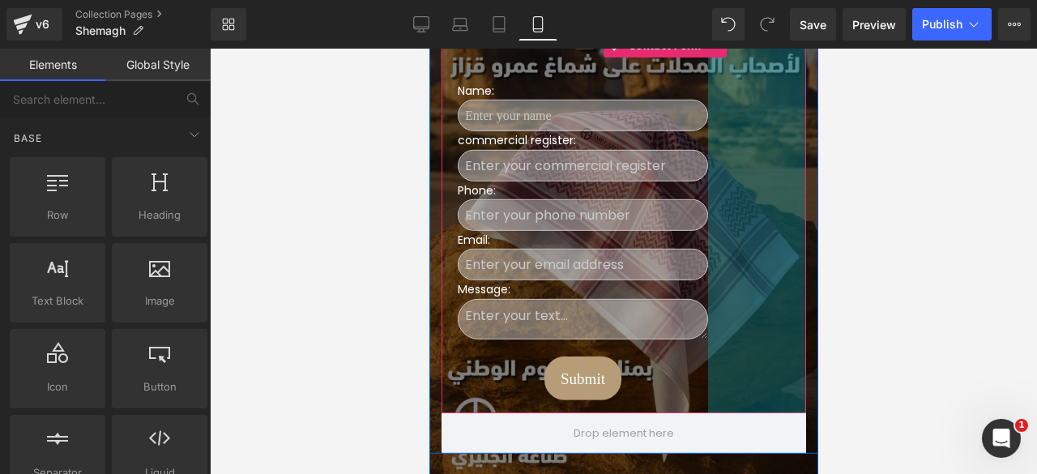
drag, startPoint x: 832, startPoint y: 401, endPoint x: 895, endPoint y: 341, distance: 87.1
click at [895, 341] on div at bounding box center [623, 261] width 827 height 425
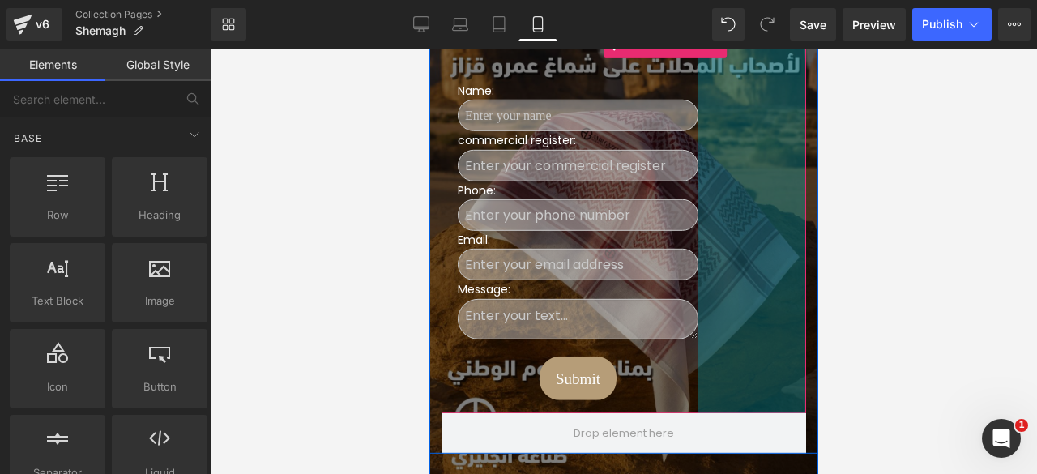
click at [931, 373] on div at bounding box center [623, 261] width 827 height 425
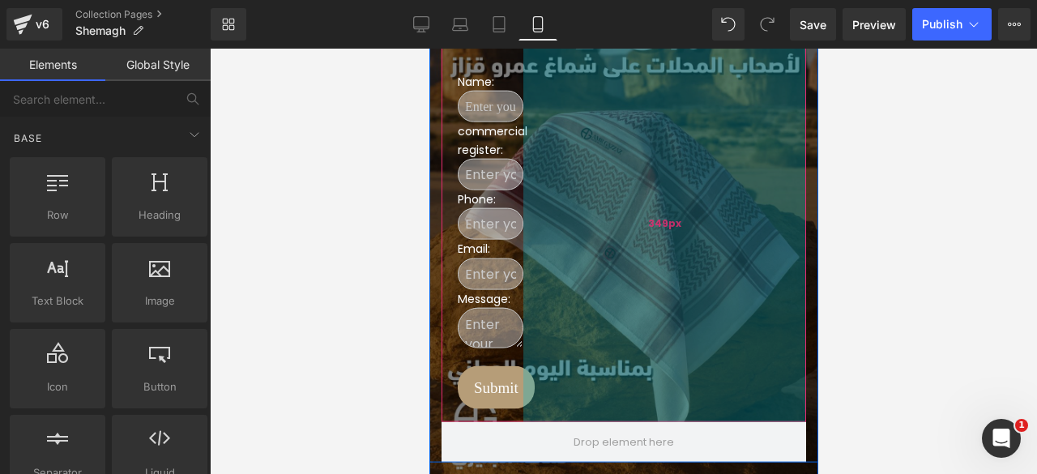
click at [633, 215] on div "349px" at bounding box center [663, 223] width 283 height 398
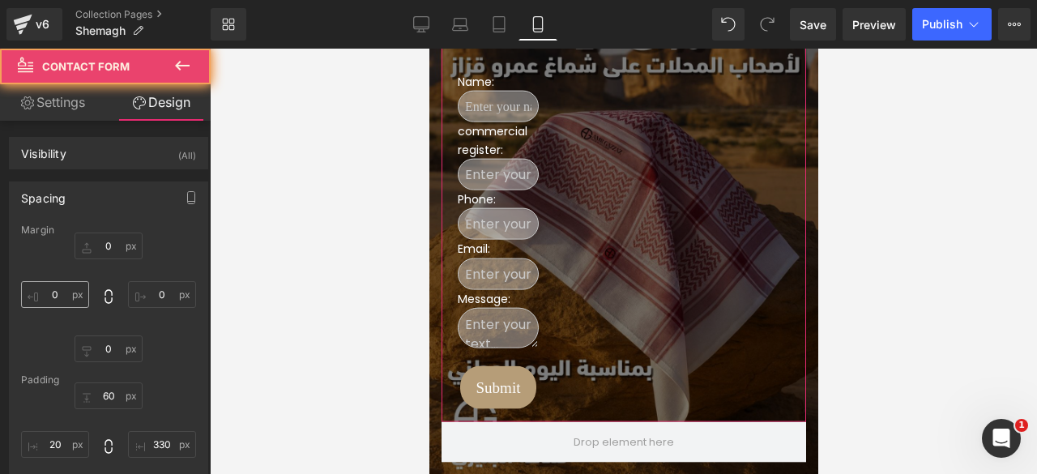
scroll to position [52, 0]
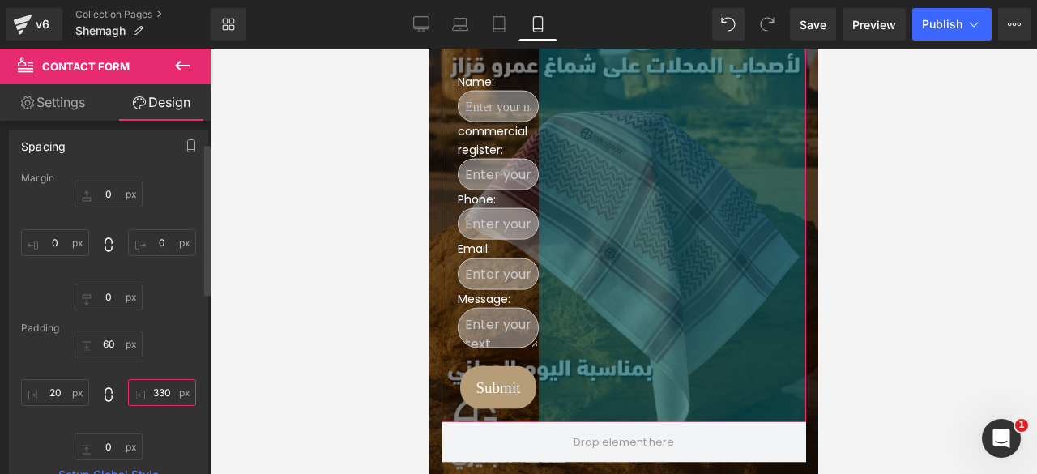
click at [157, 391] on input "330" at bounding box center [162, 392] width 68 height 27
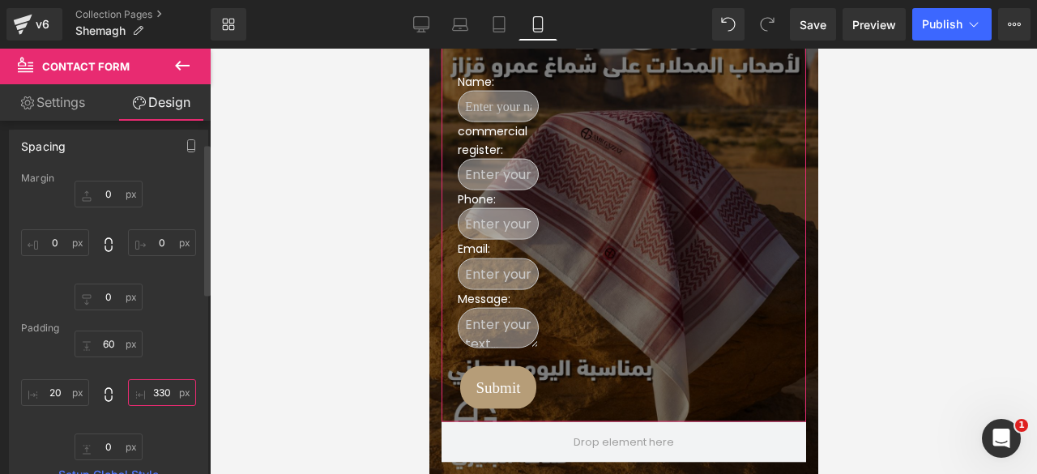
click at [157, 391] on input "330" at bounding box center [162, 392] width 68 height 27
click at [58, 390] on input "20" at bounding box center [55, 392] width 68 height 27
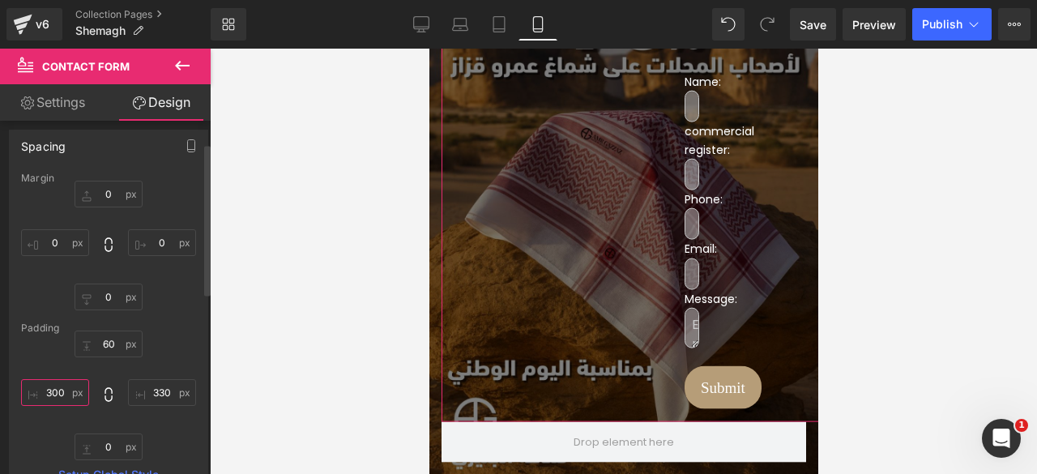
click at [58, 390] on input "300" at bounding box center [55, 392] width 68 height 27
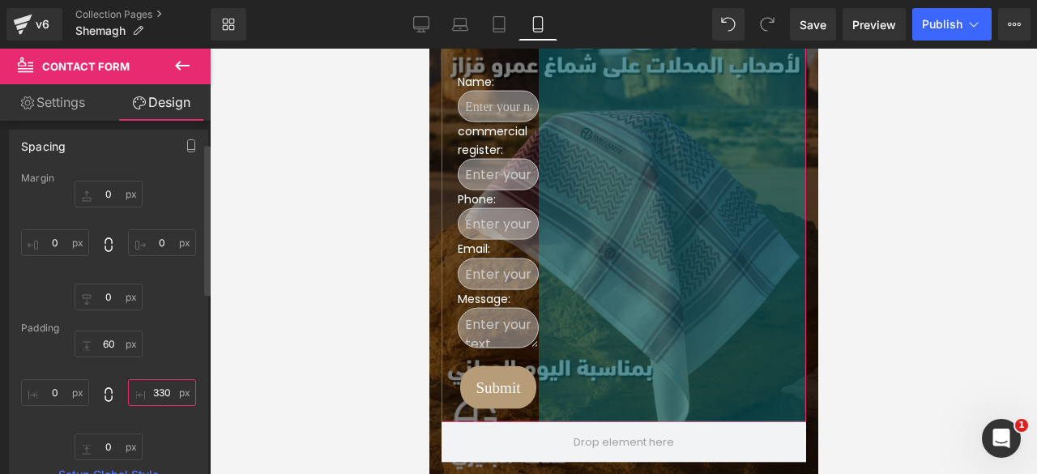
click at [151, 395] on input "330" at bounding box center [162, 392] width 68 height 27
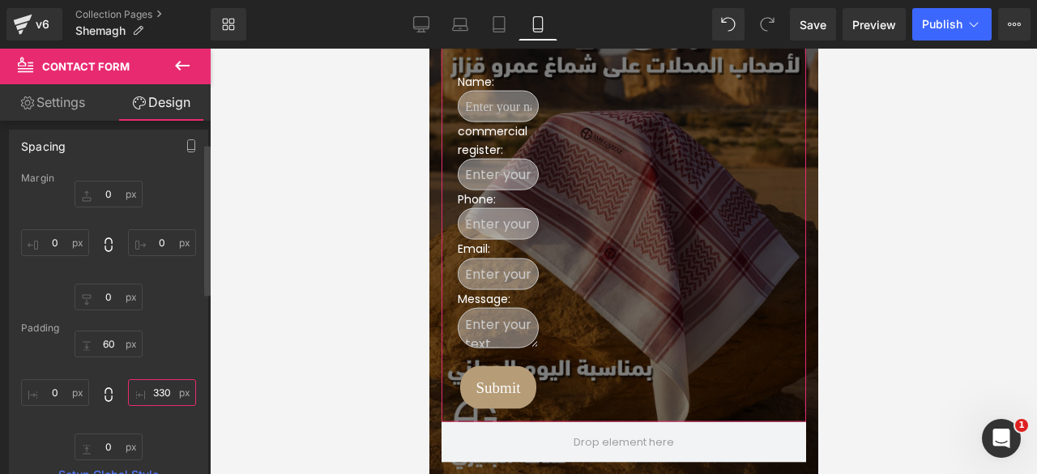
click at [151, 395] on input "330" at bounding box center [162, 392] width 68 height 27
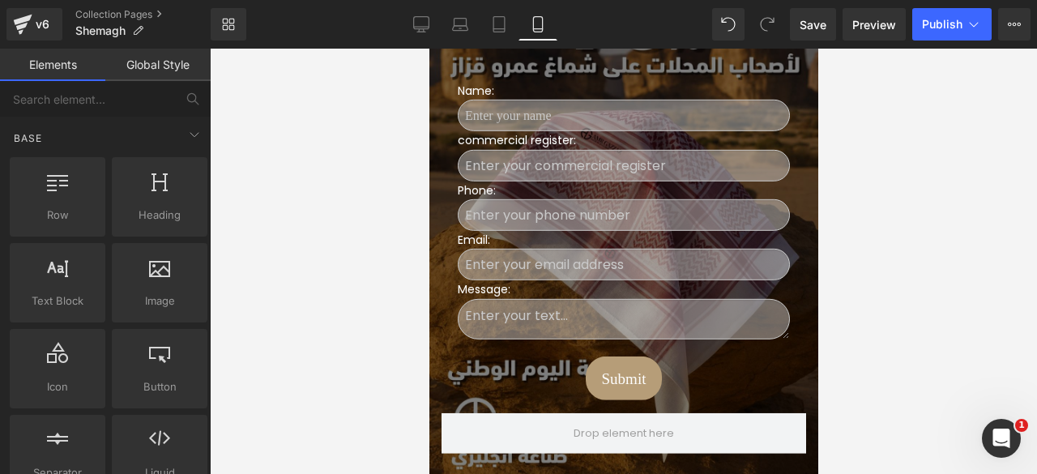
click at [991, 251] on div at bounding box center [623, 261] width 827 height 425
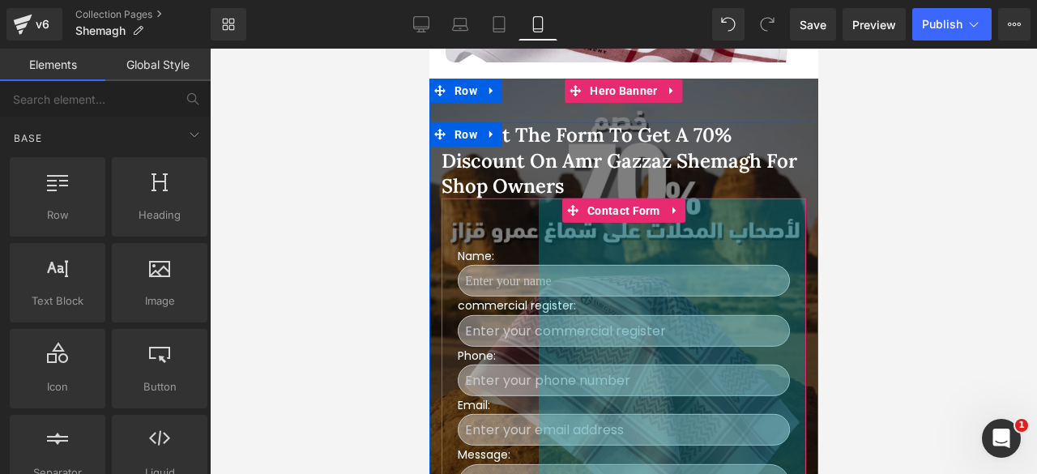
scroll to position [577, 0]
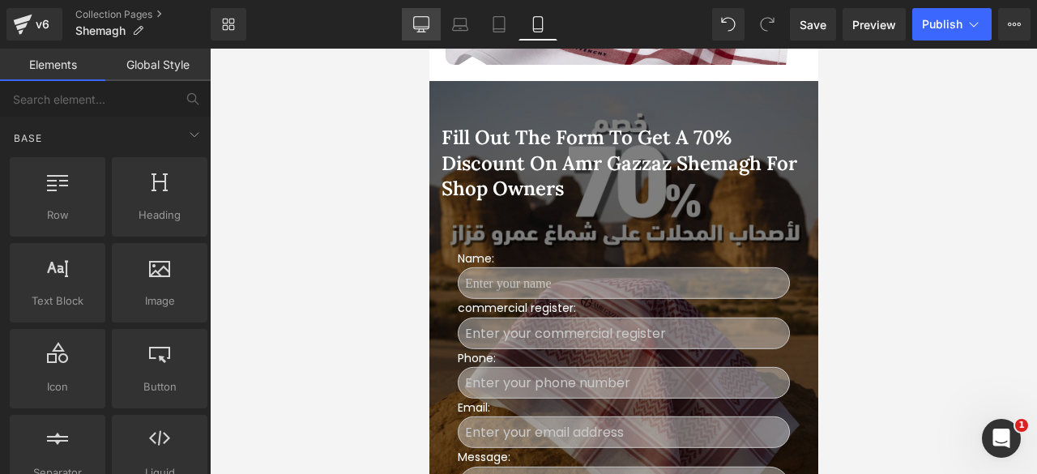
click at [418, 22] on icon at bounding box center [421, 24] width 16 height 16
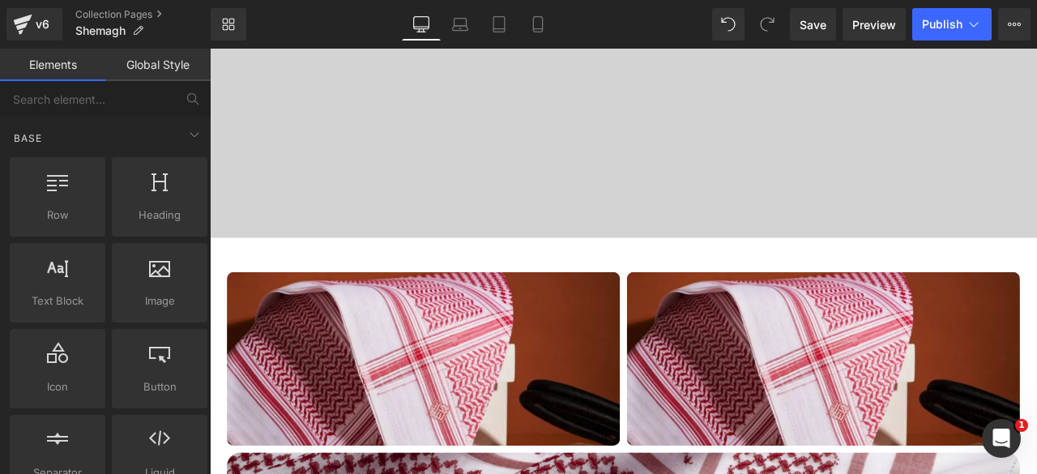
scroll to position [1270, 0]
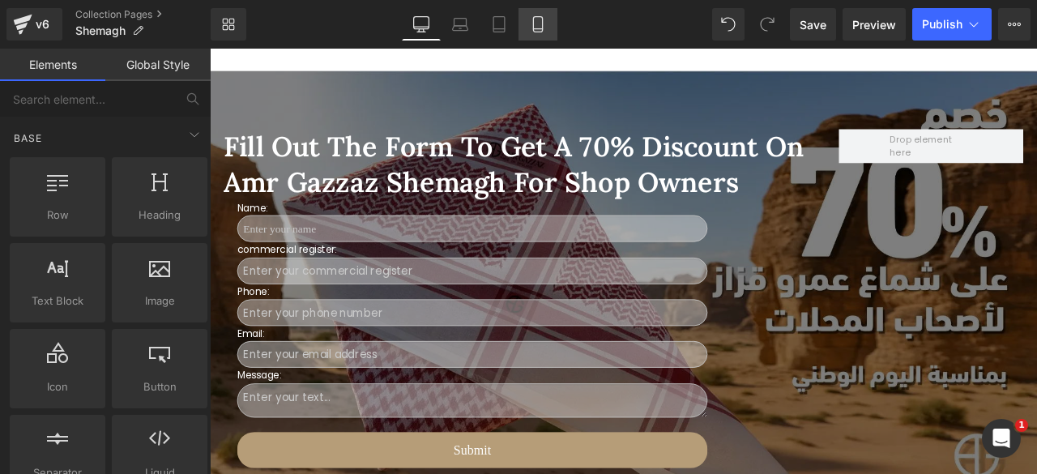
click at [542, 24] on icon at bounding box center [538, 24] width 16 height 16
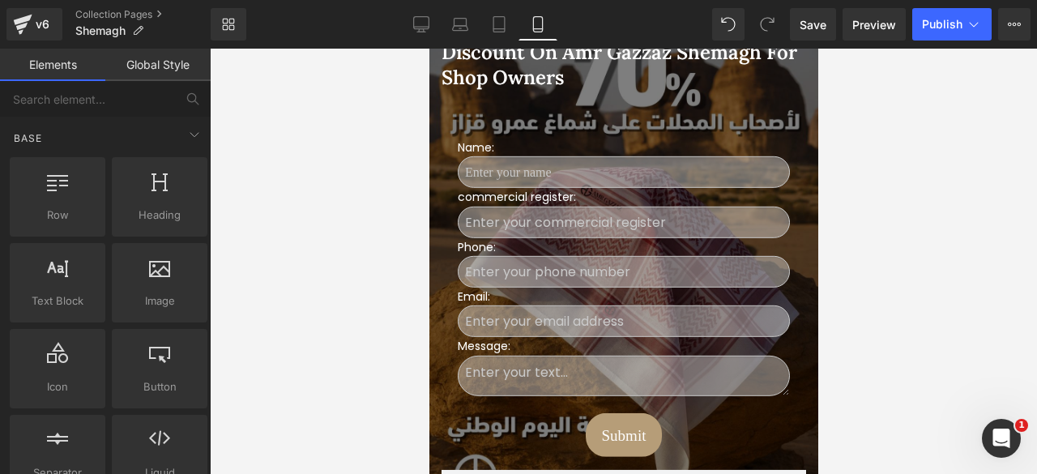
scroll to position [688, 0]
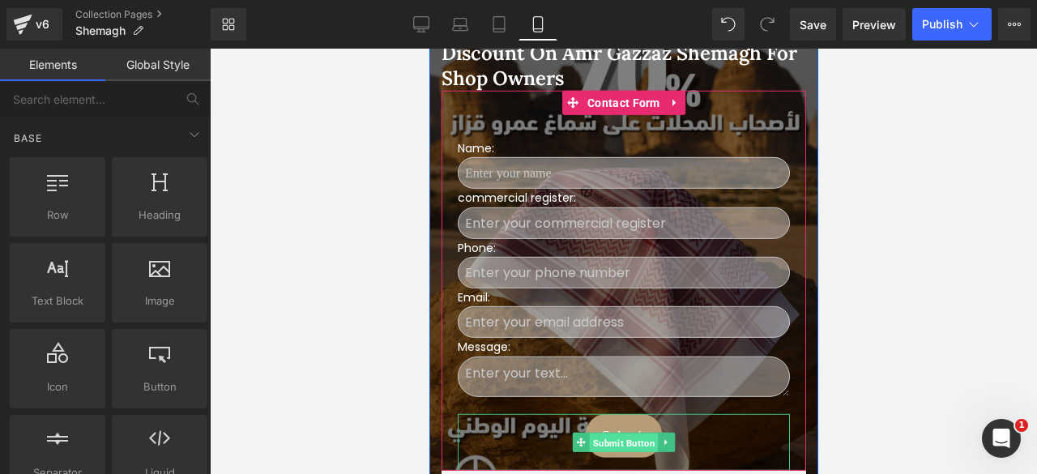
click at [614, 433] on span "Submit Button" at bounding box center [623, 442] width 69 height 19
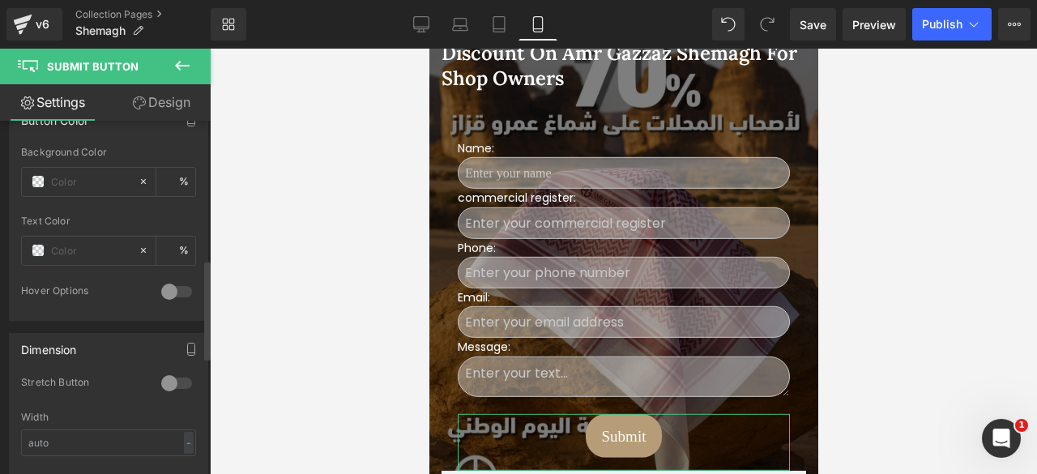
scroll to position [541, 0]
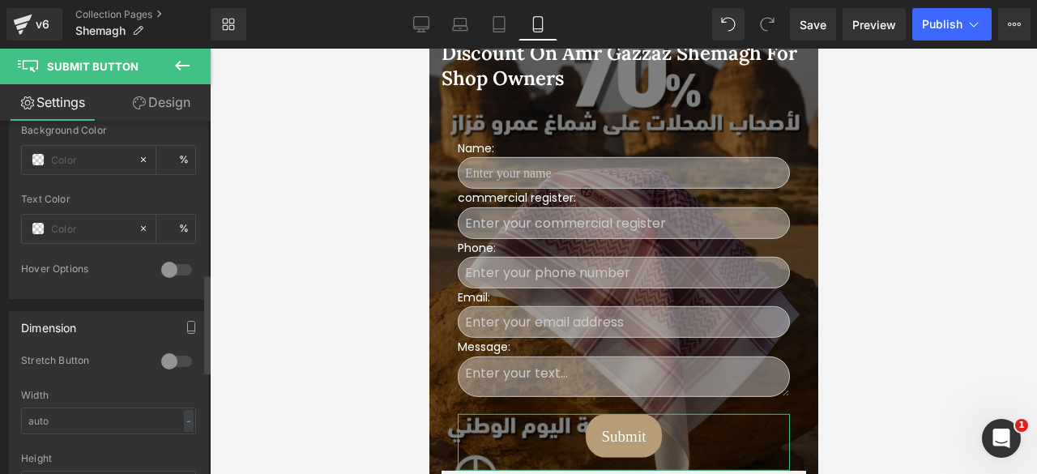
click at [175, 352] on div at bounding box center [176, 361] width 39 height 26
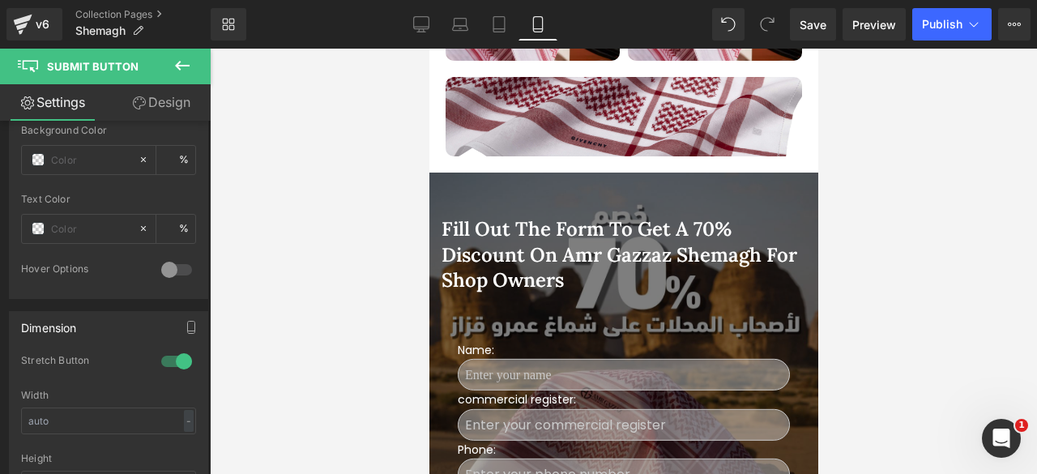
scroll to position [485, 0]
click at [413, 30] on icon at bounding box center [421, 24] width 16 height 16
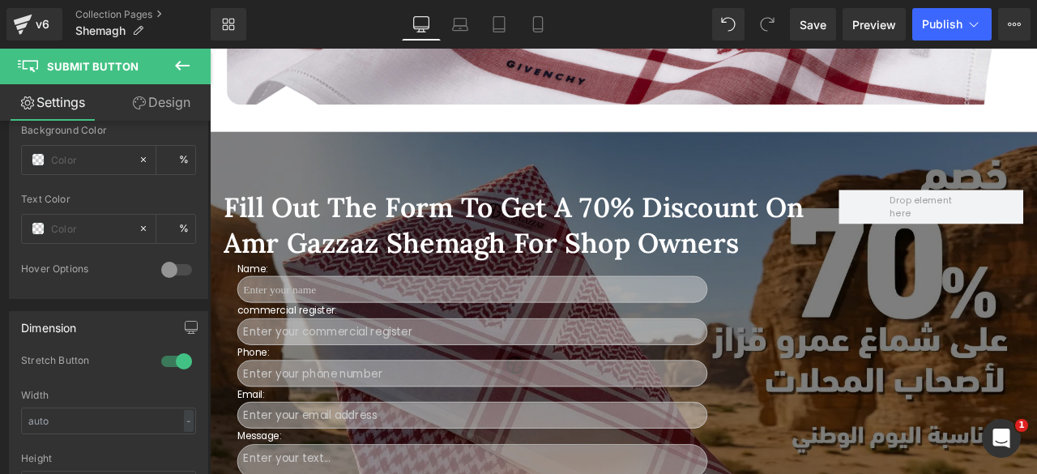
scroll to position [1199, 0]
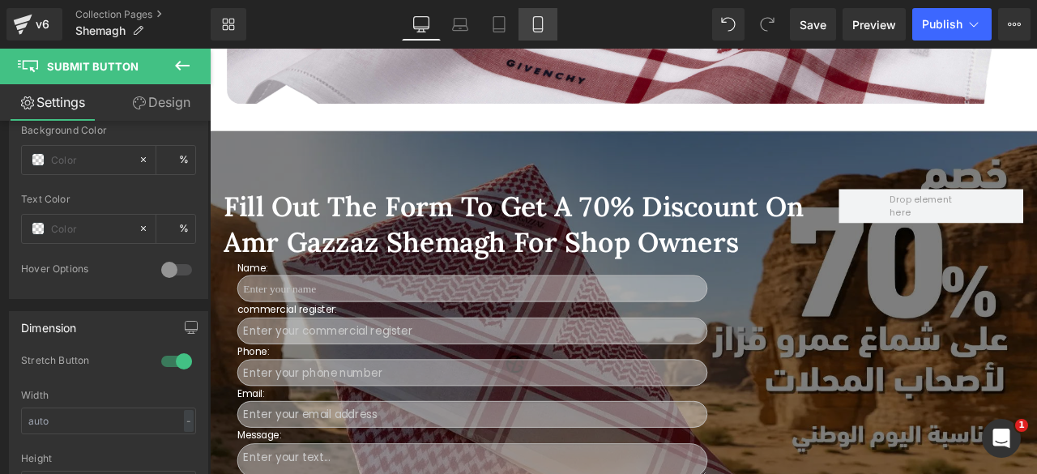
click at [536, 23] on icon at bounding box center [538, 24] width 16 height 16
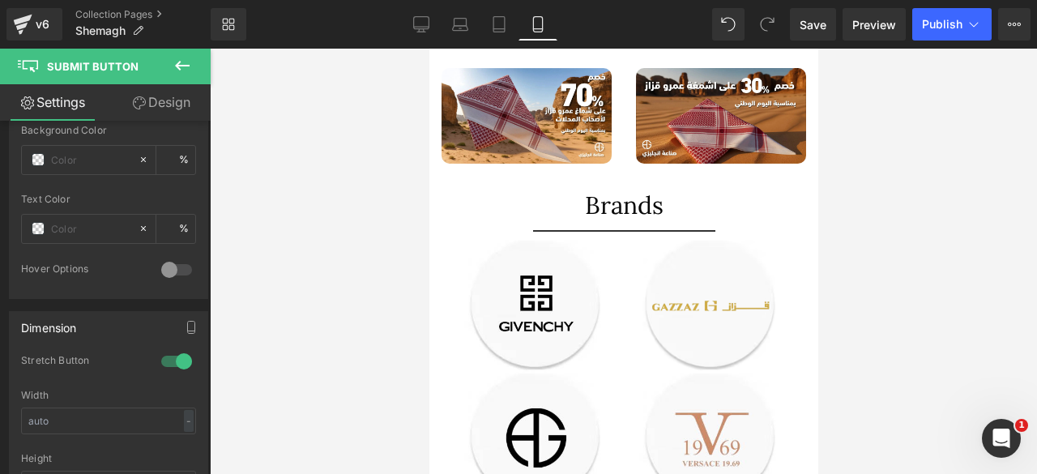
scroll to position [664, 0]
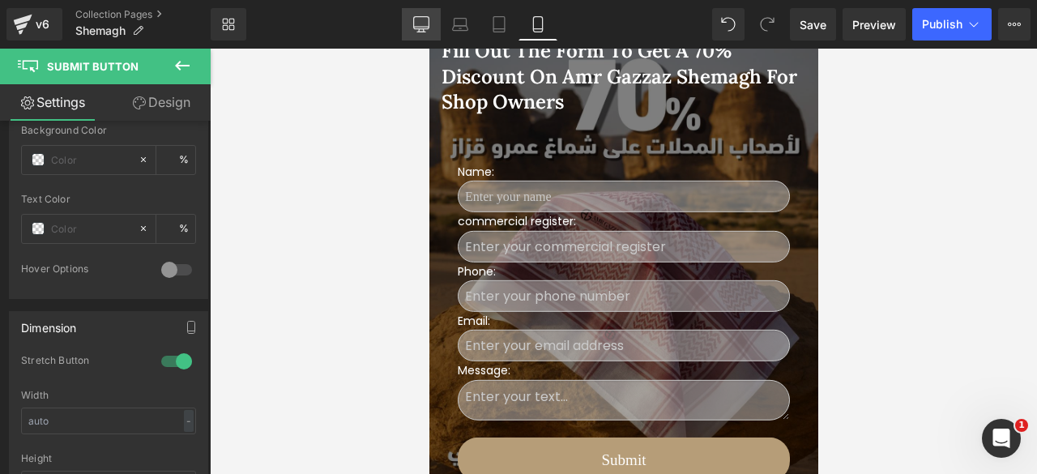
click at [428, 20] on icon at bounding box center [421, 24] width 16 height 16
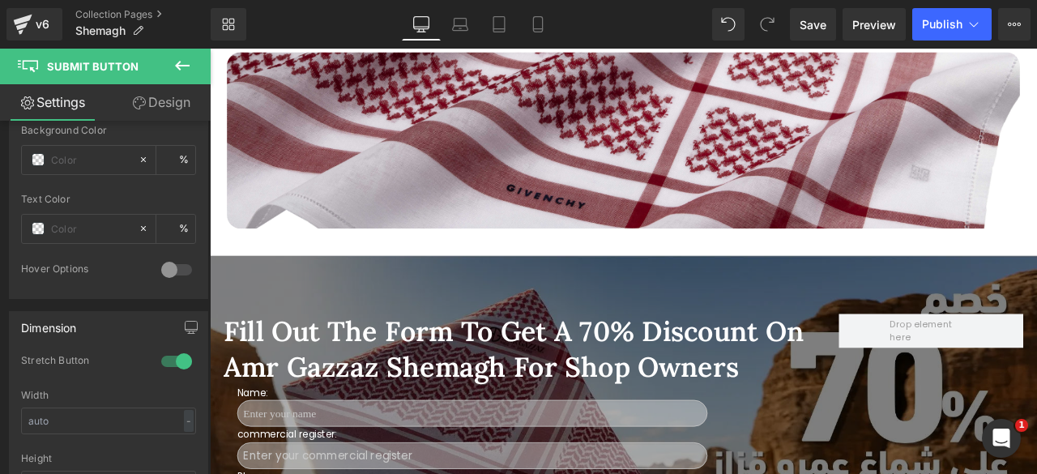
scroll to position [1052, 0]
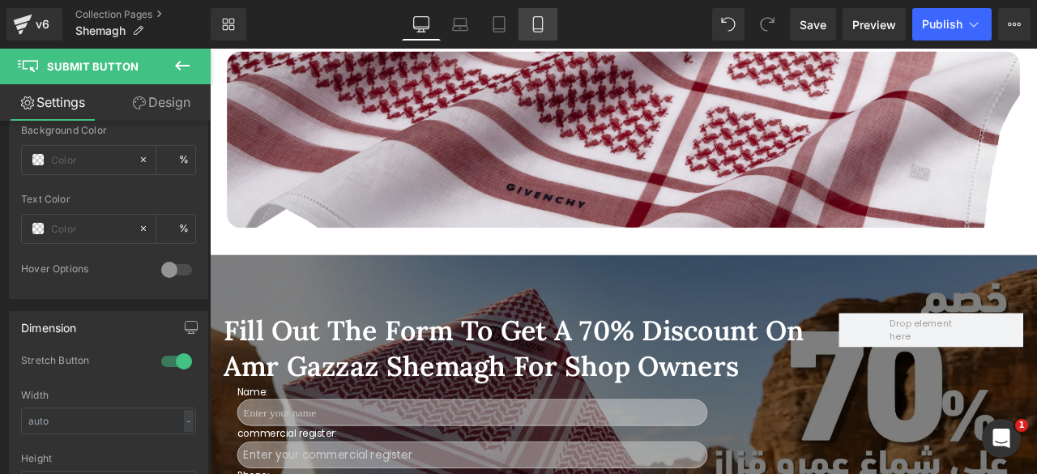
click at [543, 17] on icon at bounding box center [538, 24] width 16 height 16
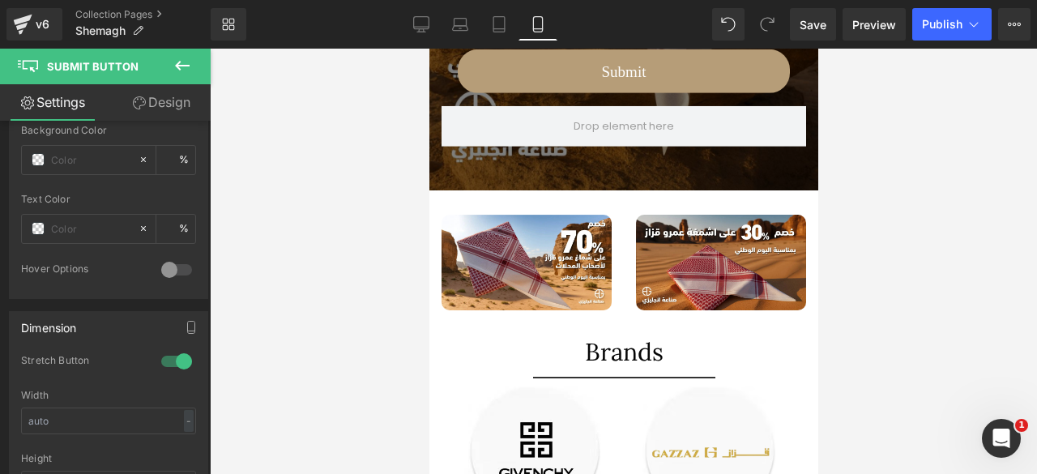
scroll to position [517, 0]
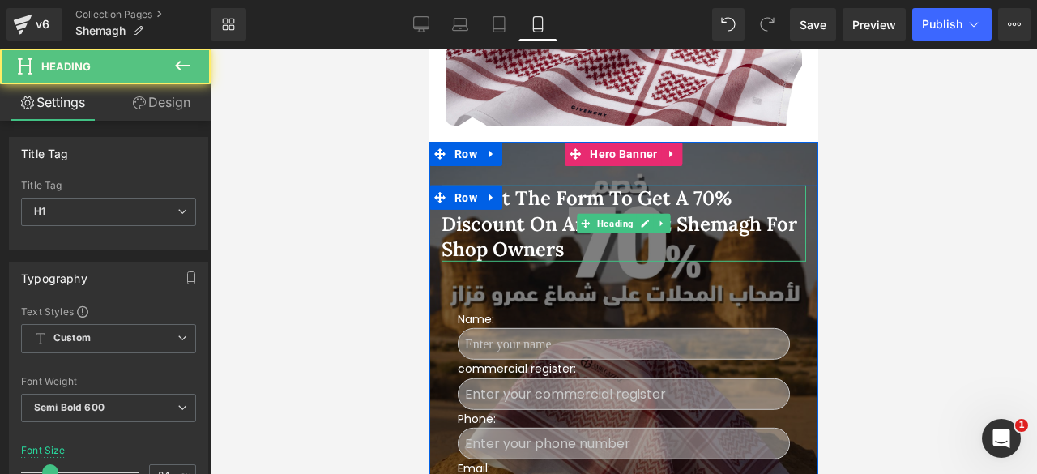
click at [499, 207] on h1 "Fill out the form to get a 70% discount on Amr Gazzaz shemagh for shop owners" at bounding box center [623, 223] width 364 height 76
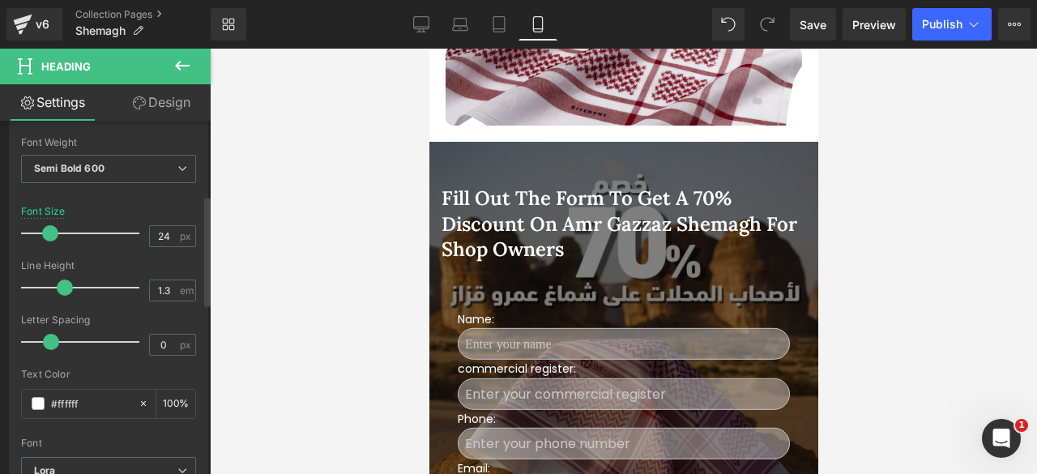
scroll to position [254, 0]
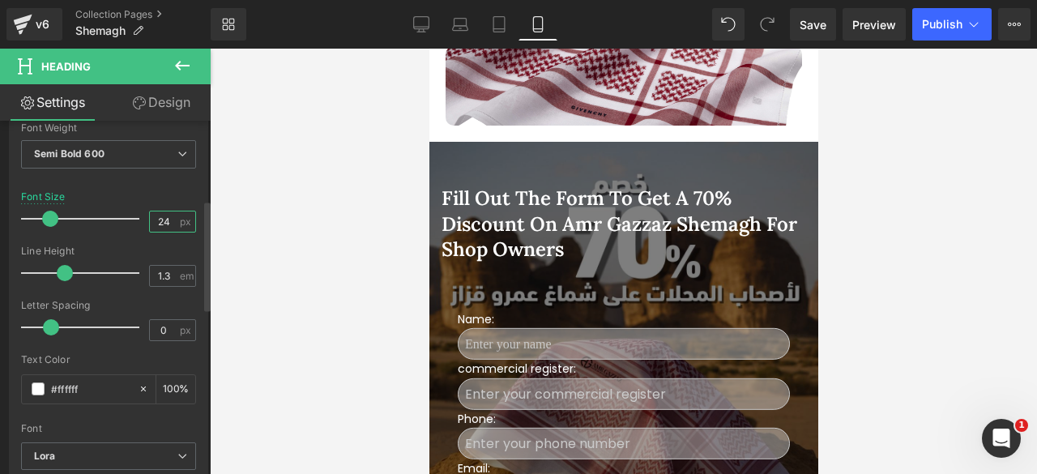
click at [156, 224] on input "24" at bounding box center [164, 221] width 28 height 20
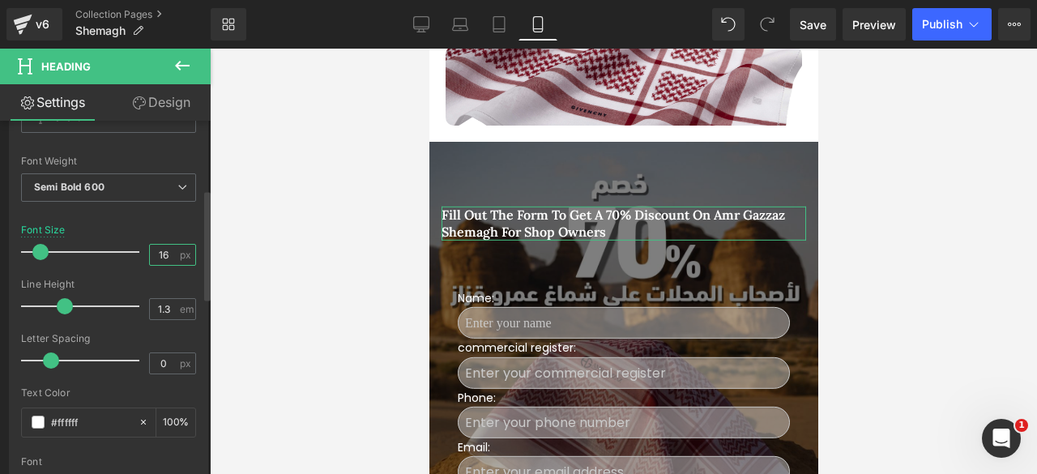
scroll to position [219, 0]
click at [100, 185] on b "Semi Bold 600" at bounding box center [69, 187] width 70 height 12
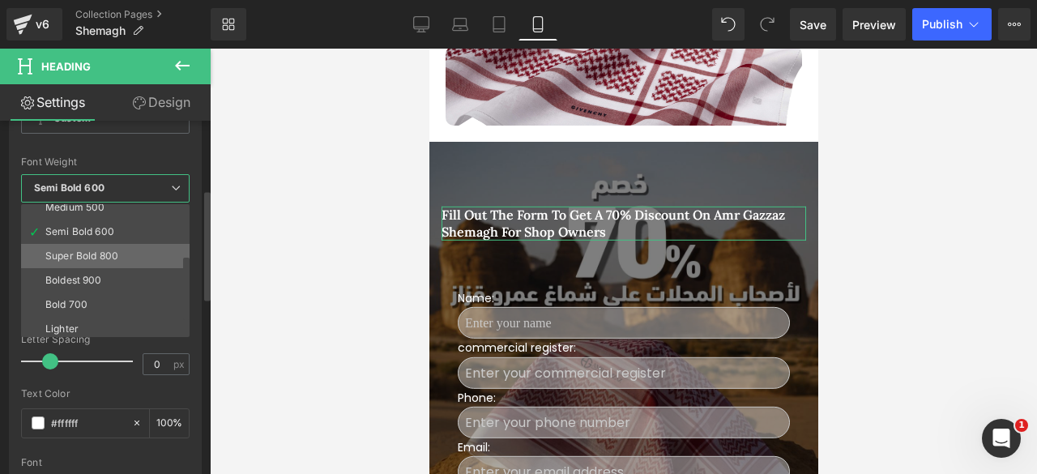
scroll to position [113, 0]
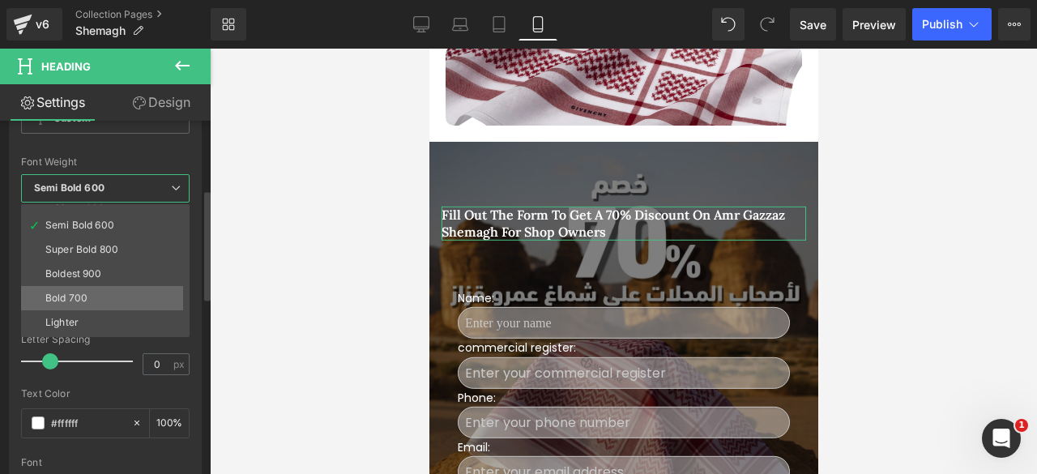
click at [68, 292] on div "Bold 700" at bounding box center [66, 297] width 42 height 11
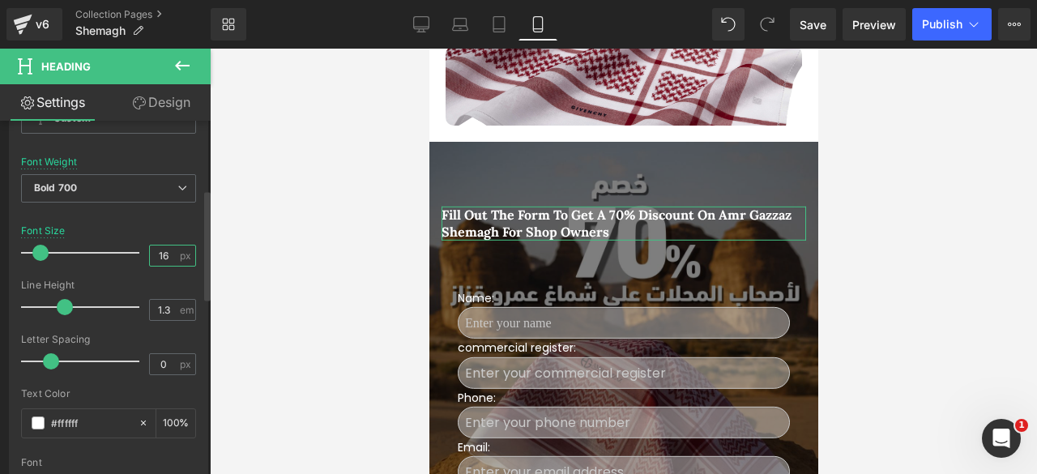
click at [158, 255] on input "16" at bounding box center [164, 255] width 28 height 20
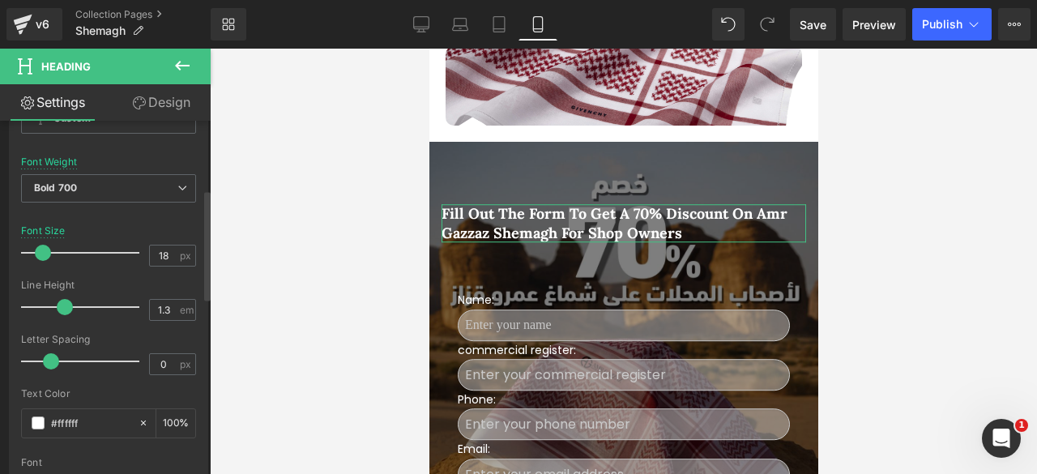
click at [118, 219] on div "Font Default Poppins Open Sans [GEOGRAPHIC_DATA] Roboto Amatic SC Work Sans [GE…" at bounding box center [108, 280] width 175 height 391
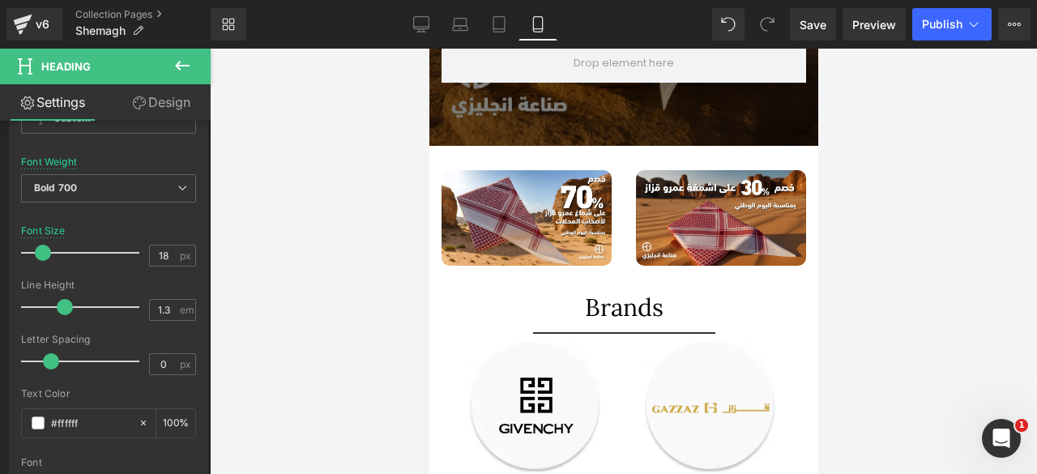
scroll to position [1097, 0]
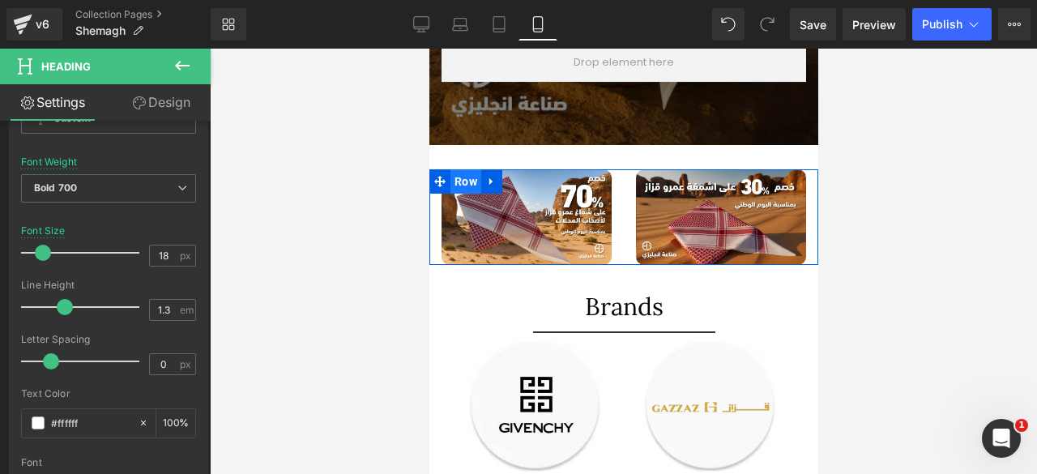
click at [465, 172] on span "Row" at bounding box center [465, 181] width 31 height 24
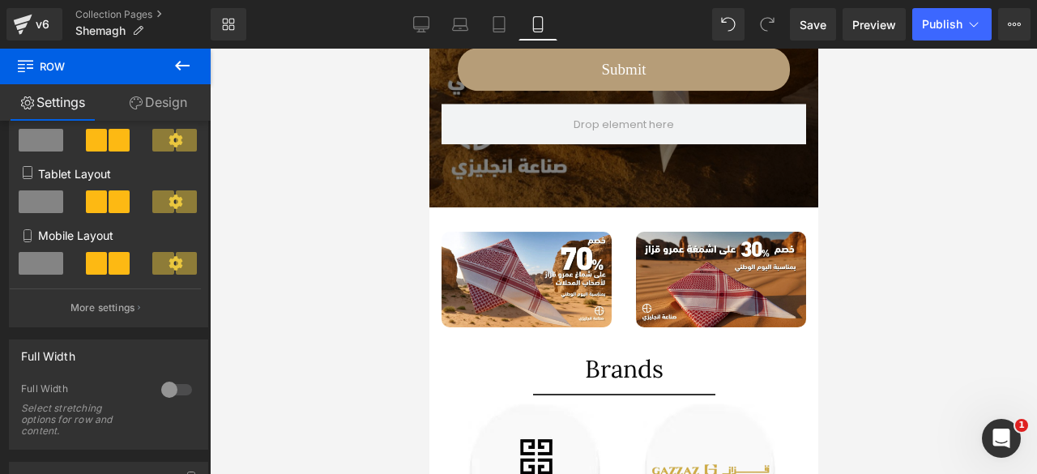
scroll to position [1036, 0]
